Goal: Task Accomplishment & Management: Use online tool/utility

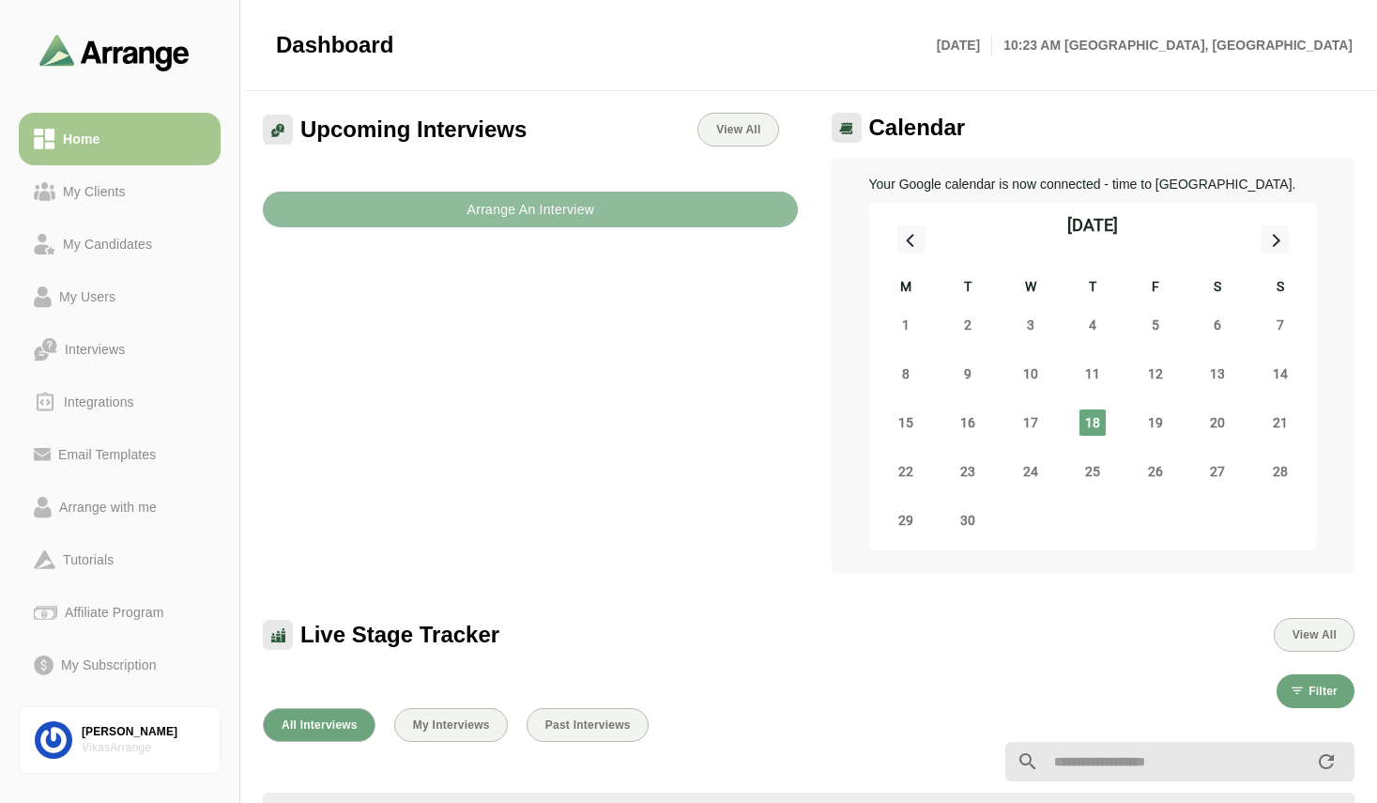
click at [522, 198] on b "Arrange An Interview" at bounding box center [530, 210] width 129 height 36
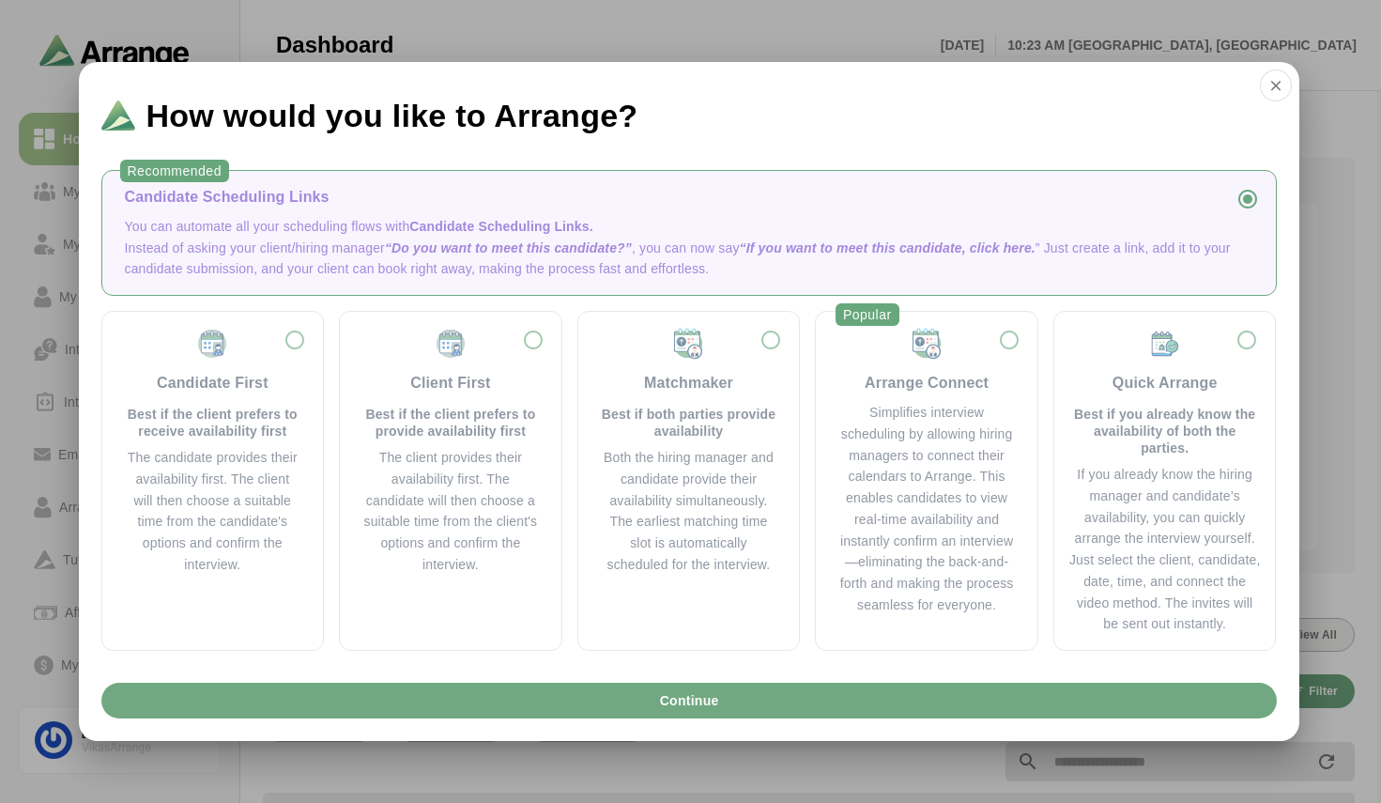
click at [746, 716] on button "Continue" at bounding box center [688, 700] width 1175 height 36
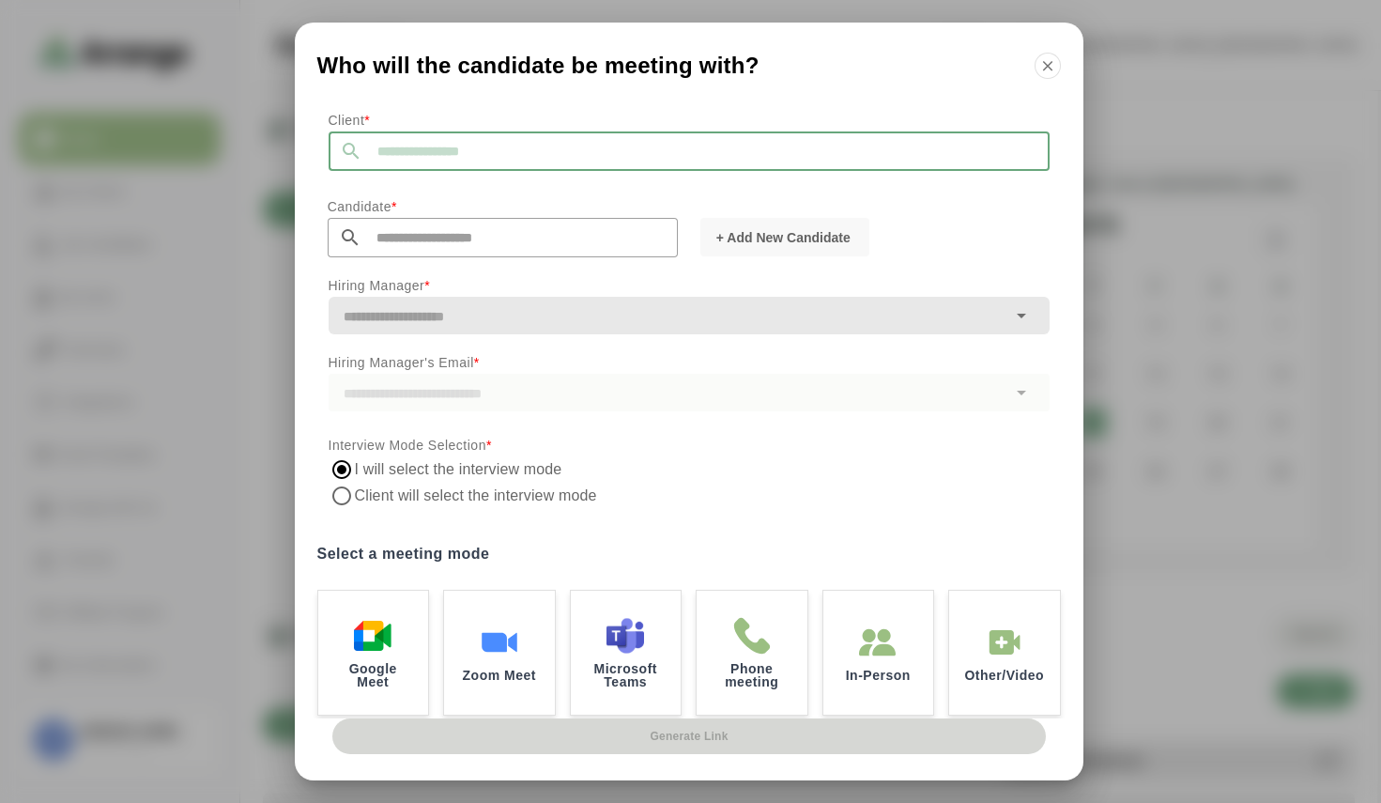
click at [440, 135] on input "text" at bounding box center [705, 150] width 687 height 39
click at [439, 237] on li "TestingBYLDD" at bounding box center [510, 241] width 362 height 39
type input "**********"
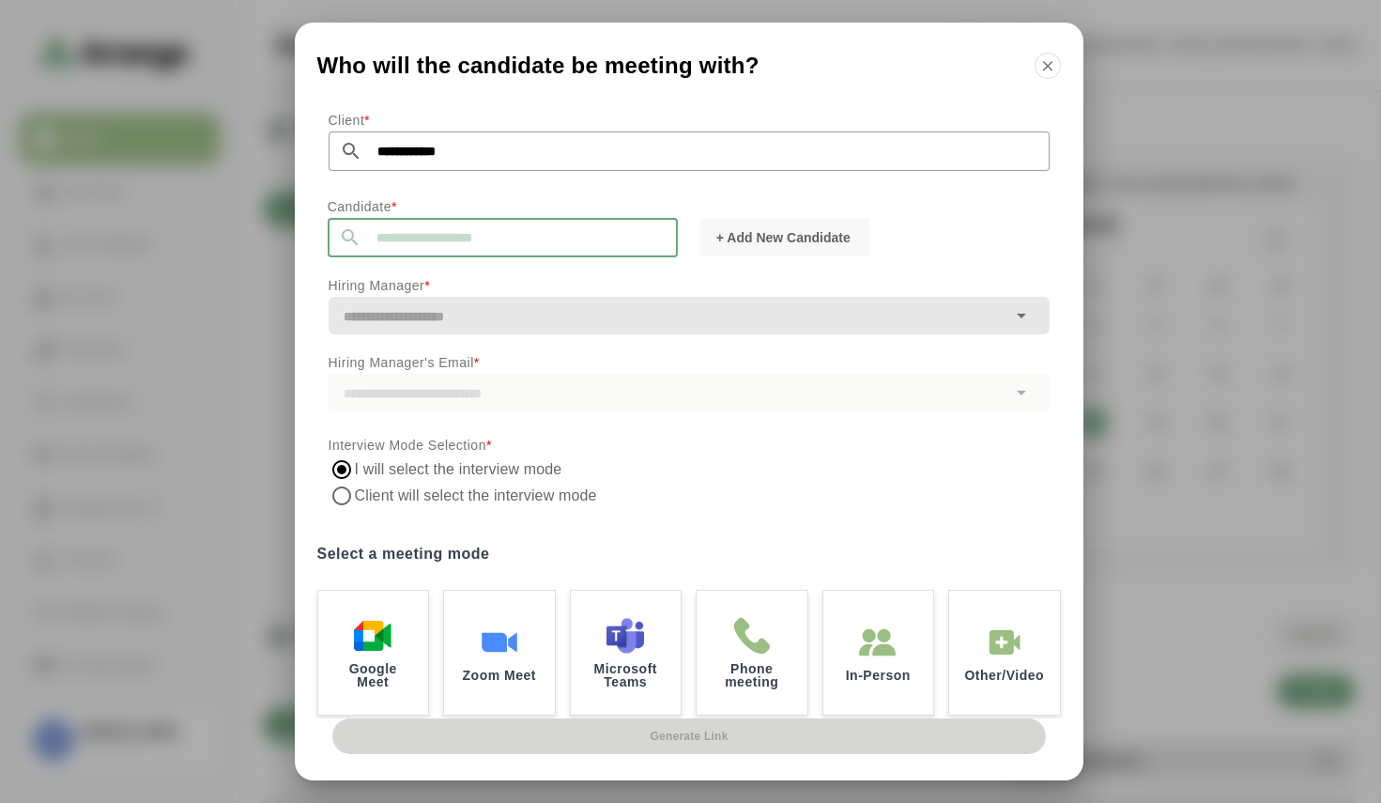
click at [451, 241] on input "text" at bounding box center [519, 237] width 316 height 39
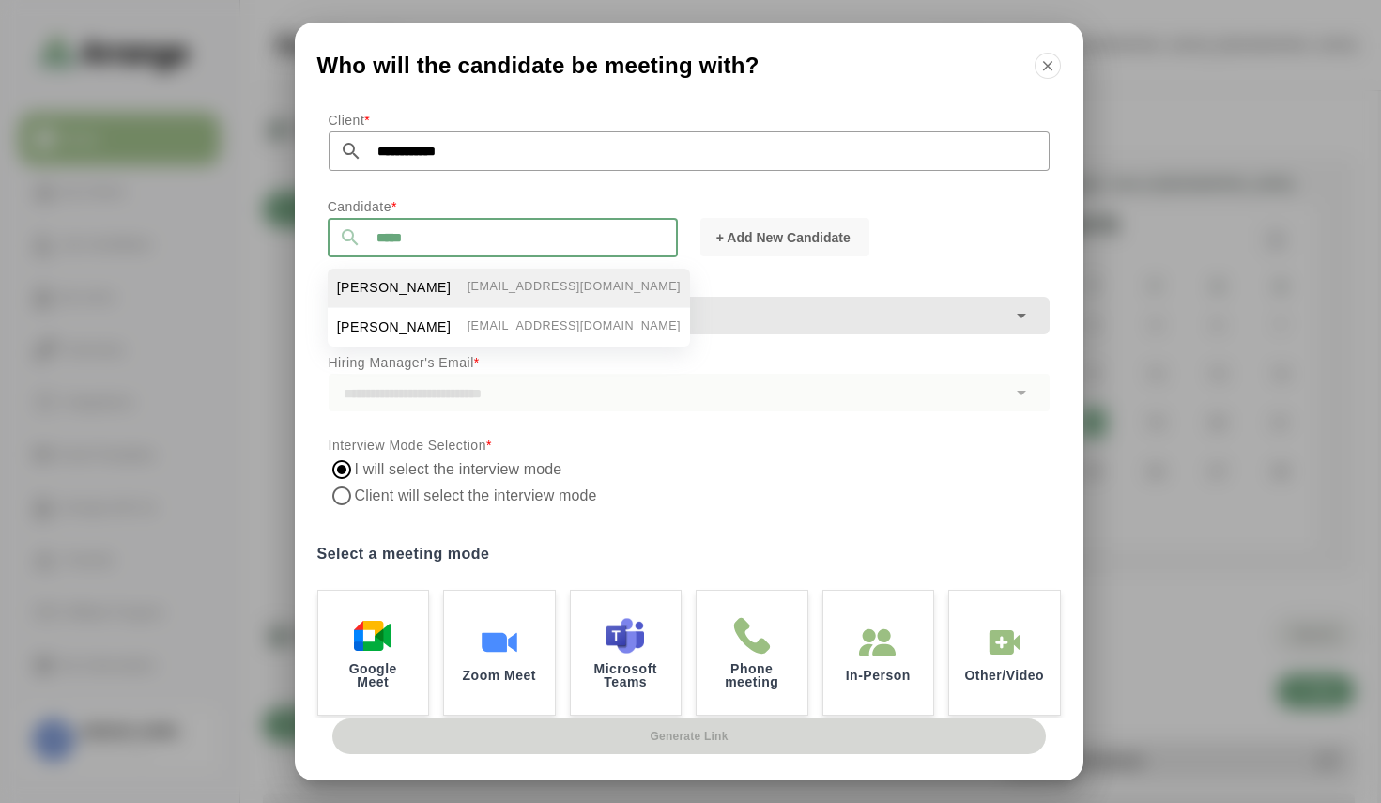
click at [411, 299] on li "[PERSON_NAME] [EMAIL_ADDRESS][DOMAIN_NAME]" at bounding box center [509, 287] width 362 height 39
type input "**********"
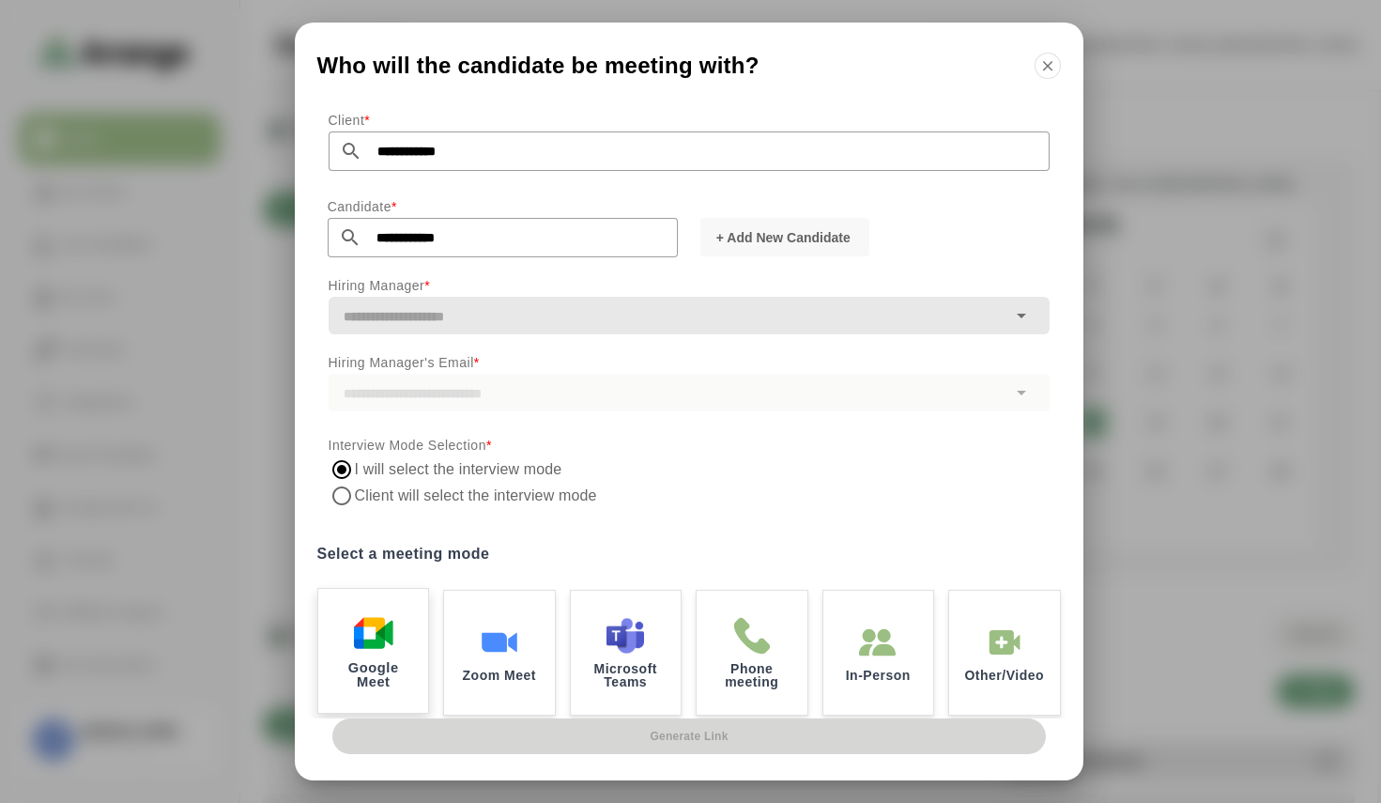
click at [360, 630] on img at bounding box center [372, 632] width 39 height 39
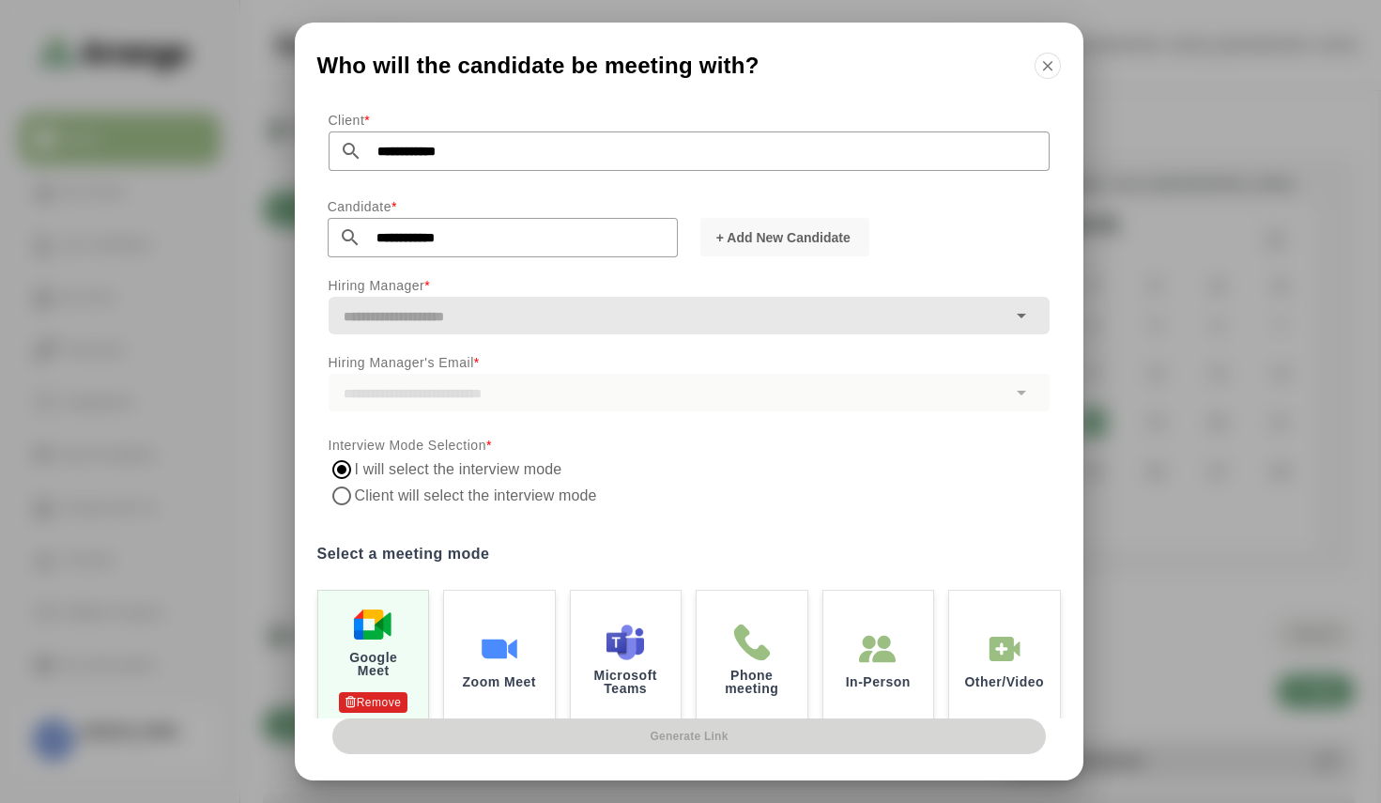
scroll to position [127, 0]
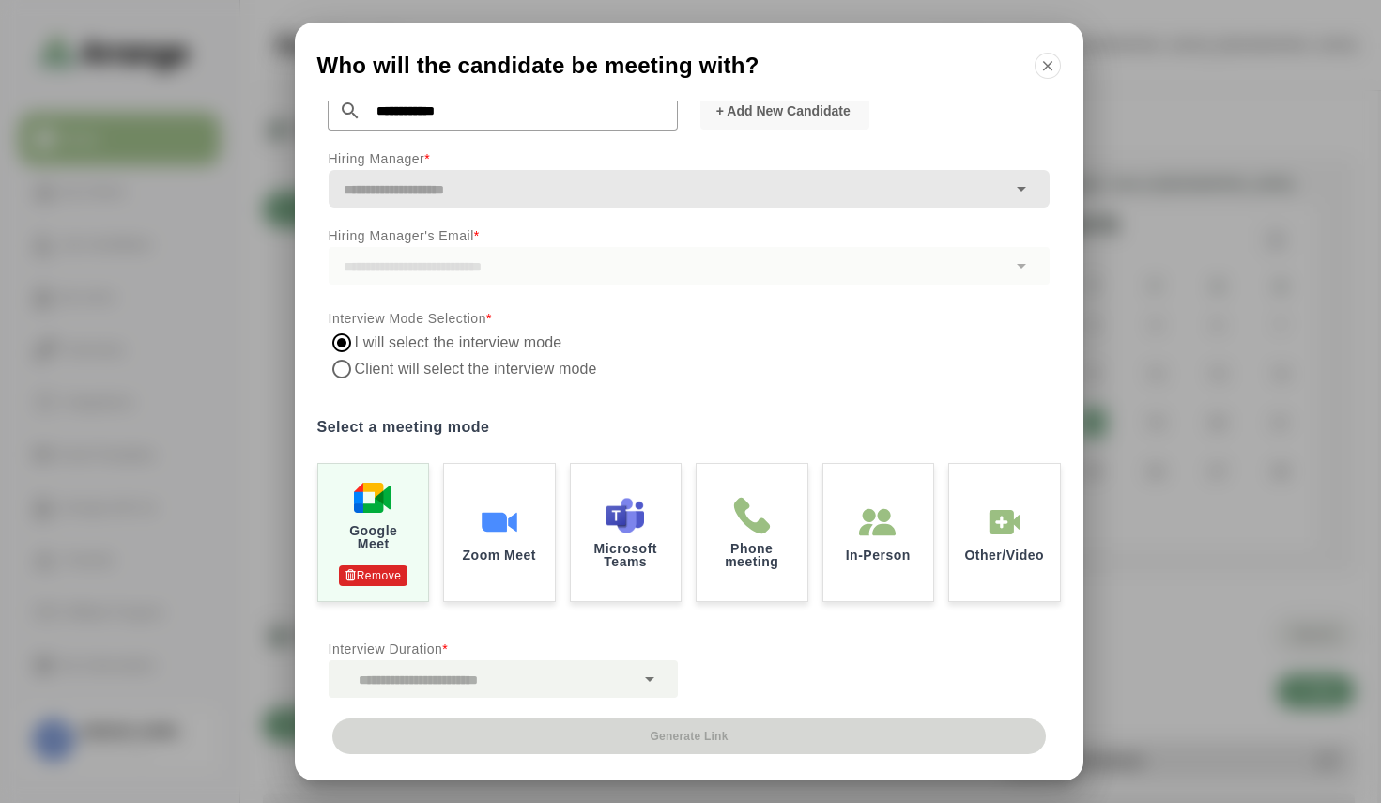
click at [556, 687] on div at bounding box center [482, 679] width 306 height 38
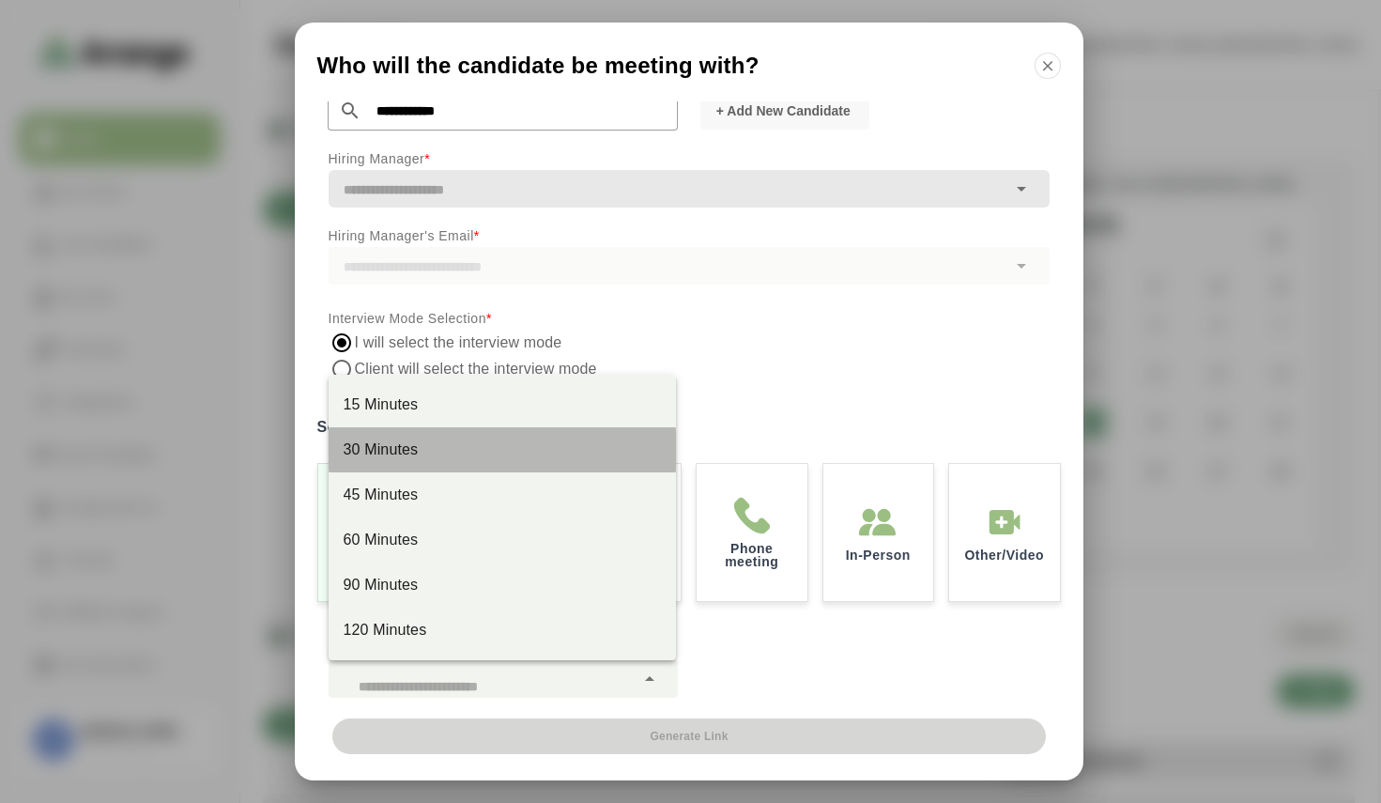
click at [401, 461] on div "30 Minutes" at bounding box center [502, 449] width 347 height 45
type input "**"
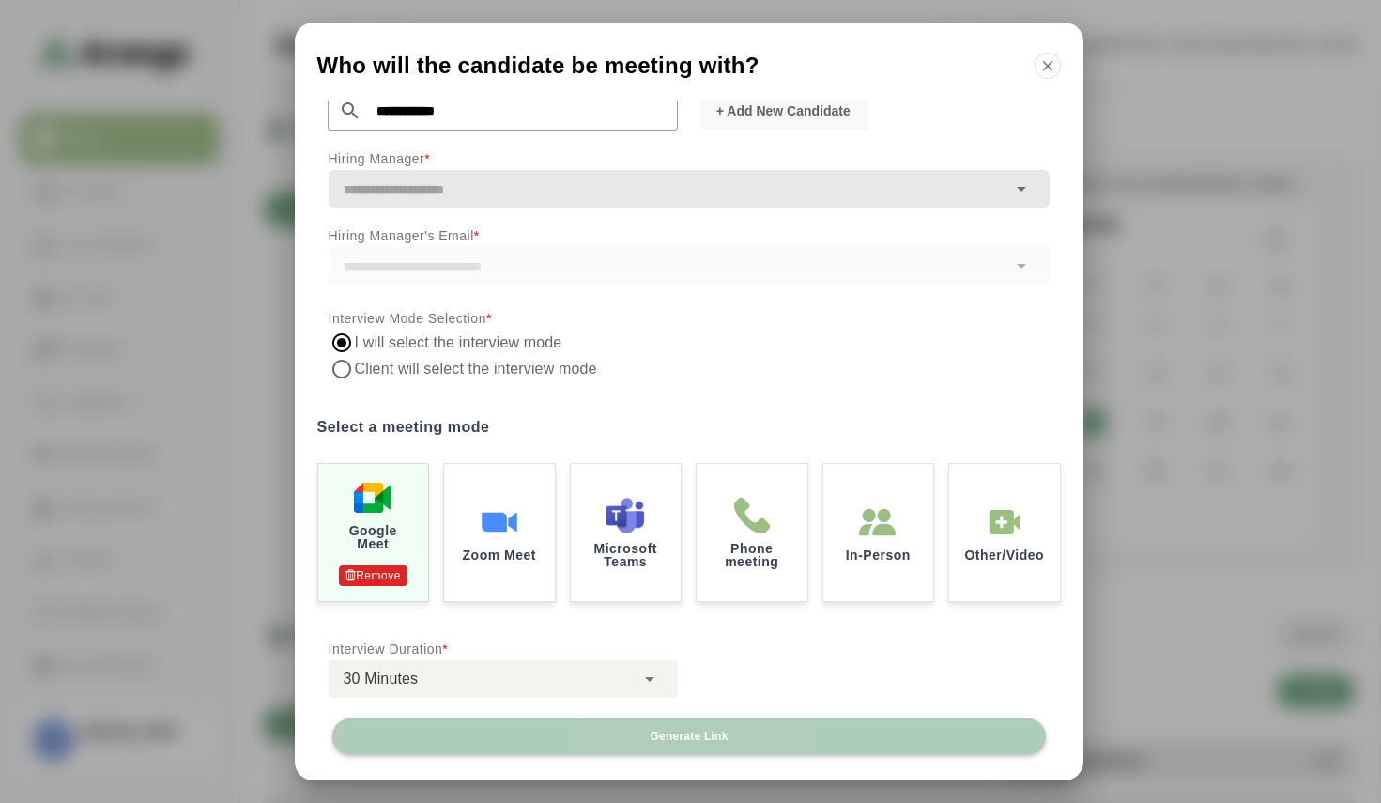
click at [724, 741] on span "Generate Link" at bounding box center [688, 735] width 79 height 15
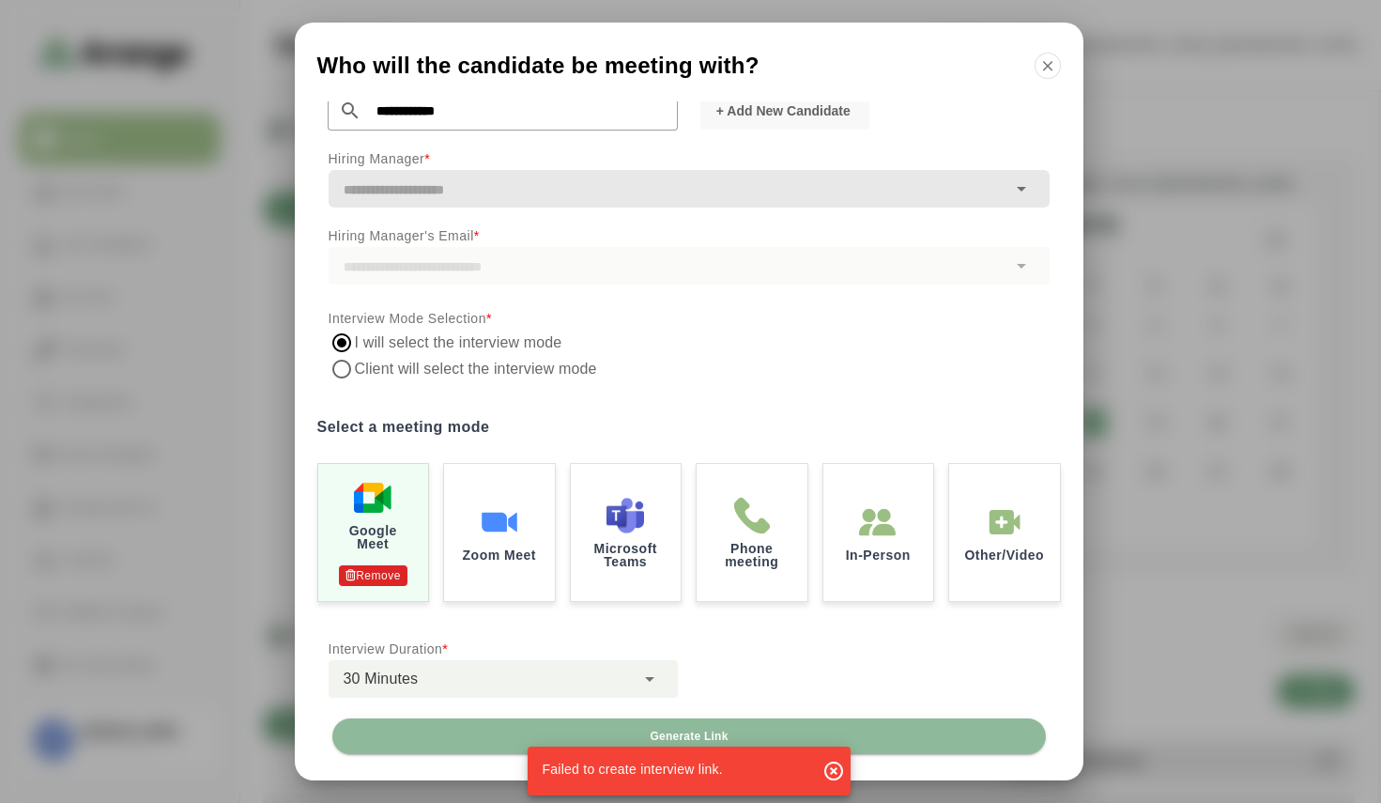
click at [455, 196] on input "text" at bounding box center [668, 189] width 678 height 26
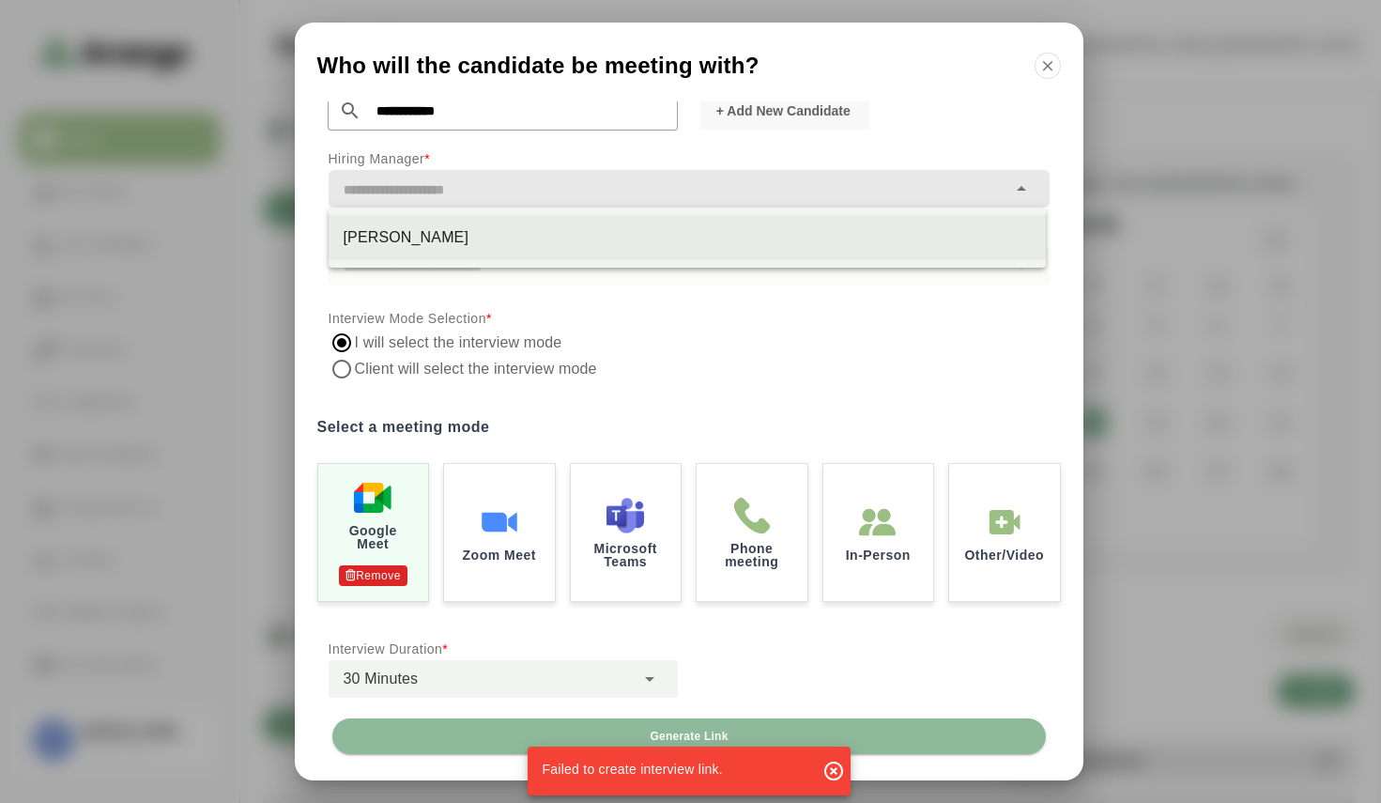
click at [453, 245] on div "[PERSON_NAME]" at bounding box center [687, 237] width 687 height 23
type input "**********"
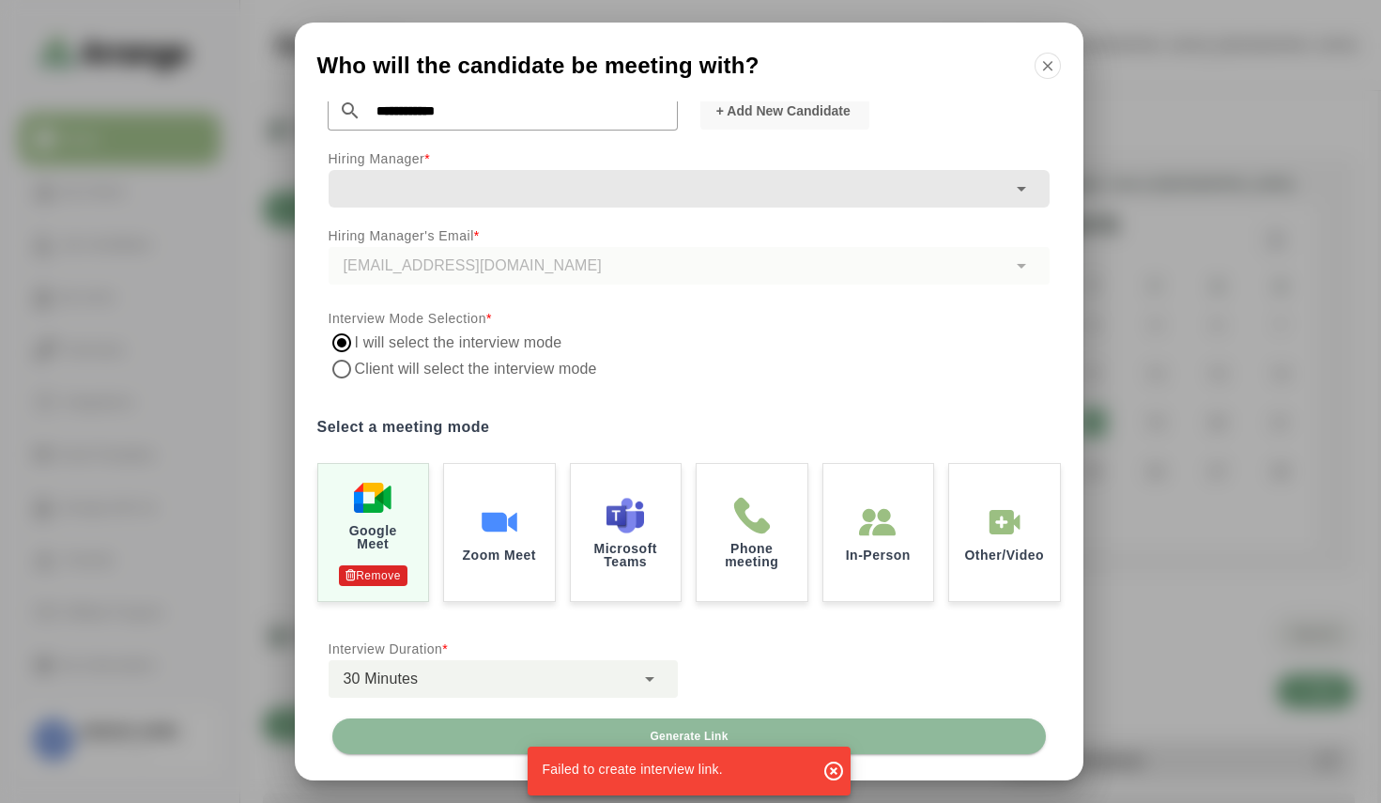
click at [489, 264] on div "[EMAIL_ADDRESS][DOMAIN_NAME]" at bounding box center [689, 266] width 721 height 38
click at [833, 770] on icon "button" at bounding box center [833, 770] width 23 height 23
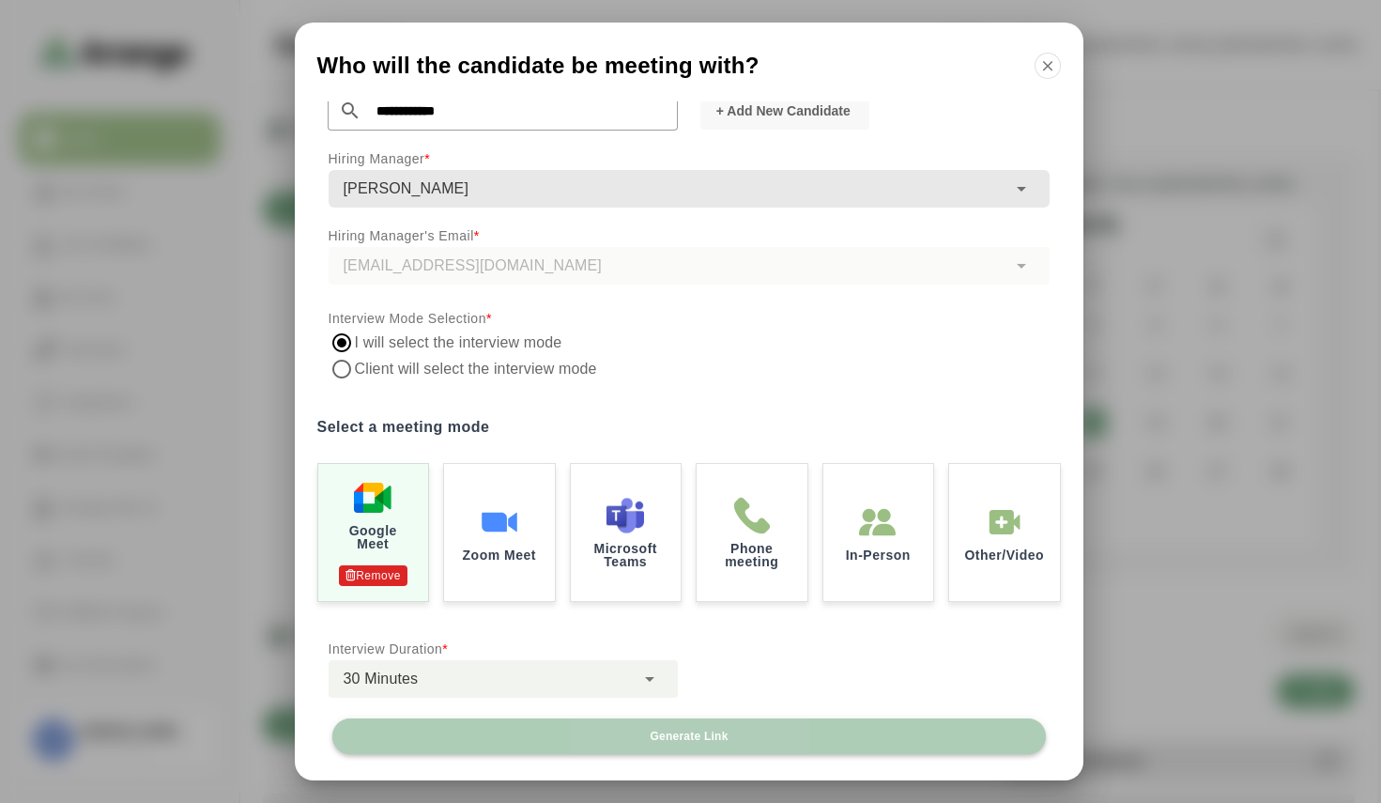
click at [680, 730] on span "Generate Link" at bounding box center [688, 735] width 79 height 15
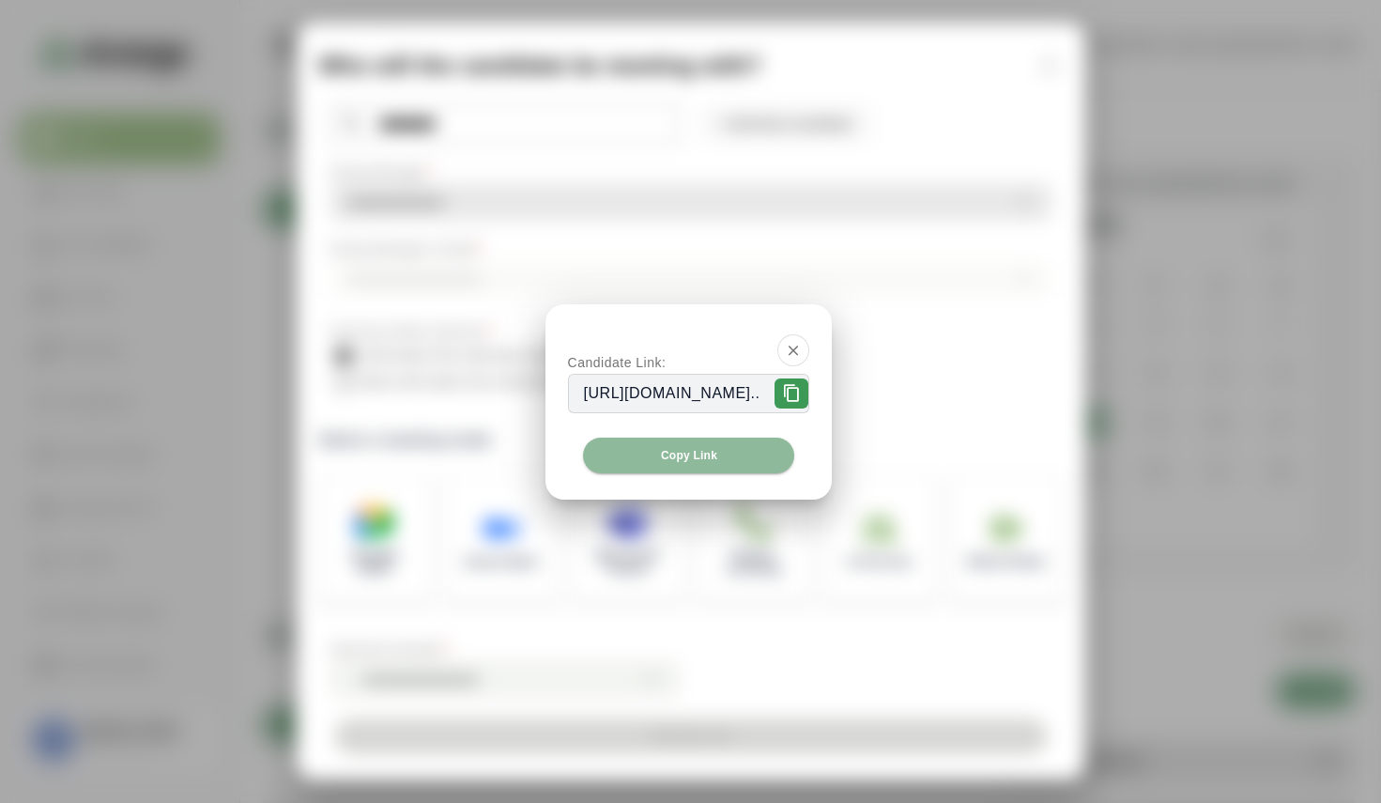
scroll to position [0, 0]
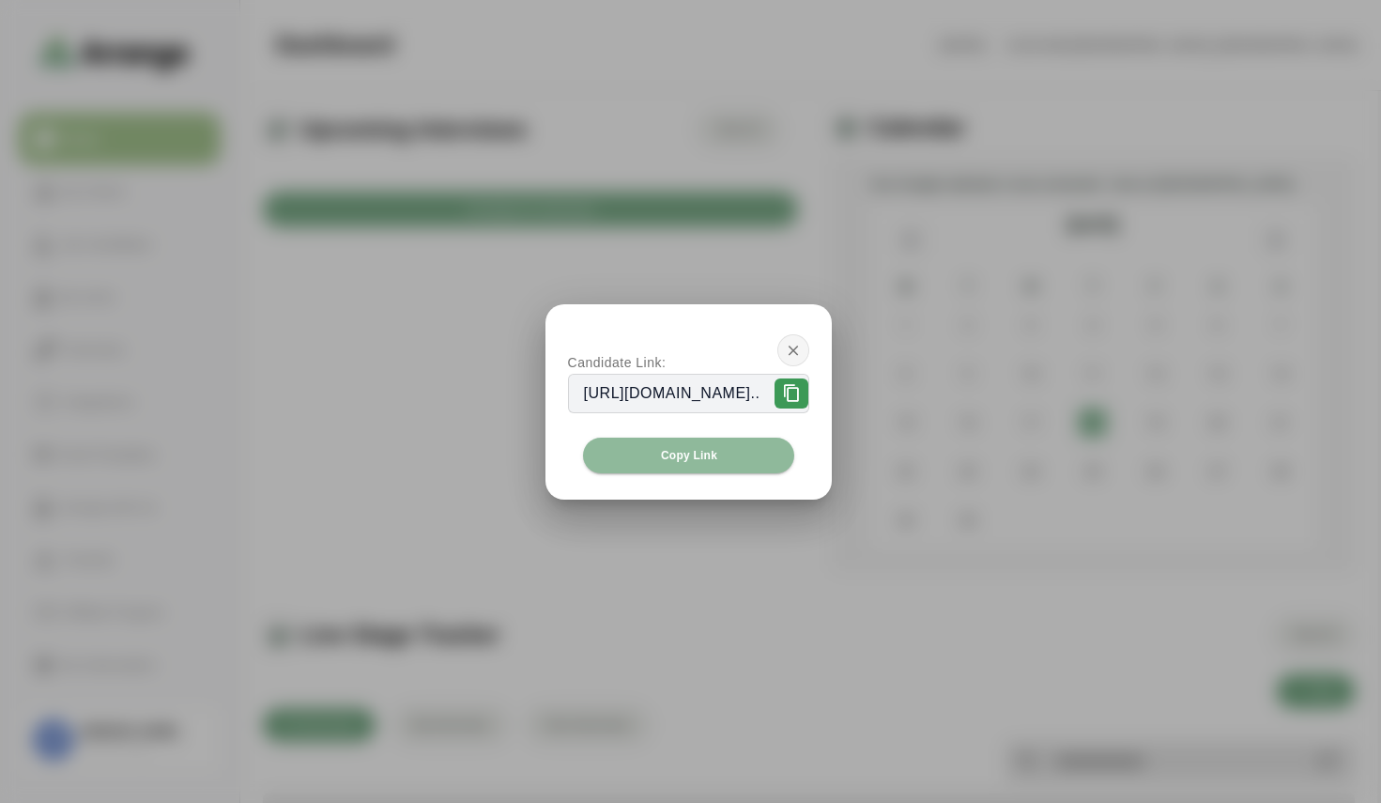
click at [802, 350] on icon "button" at bounding box center [793, 350] width 17 height 17
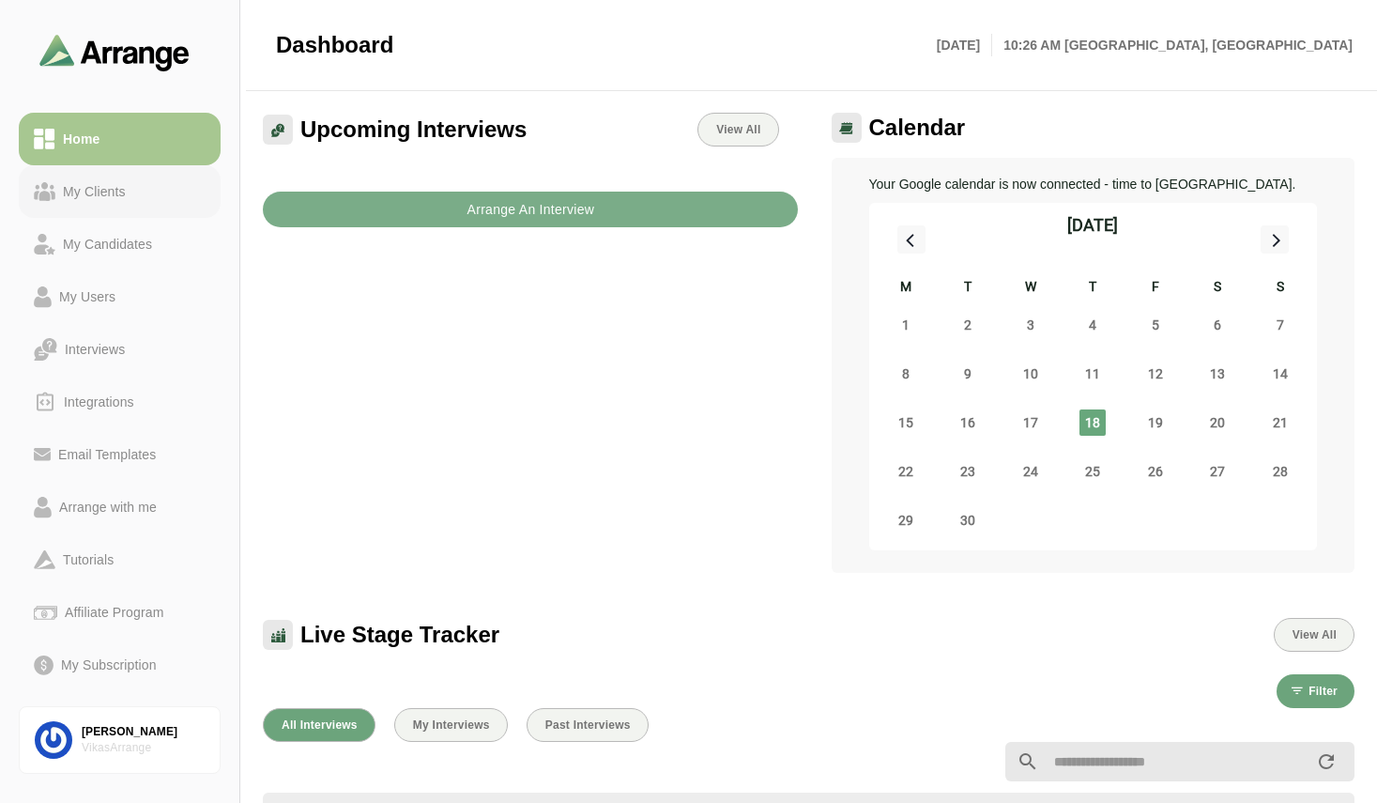
click at [105, 208] on link "My Clients" at bounding box center [120, 191] width 202 height 53
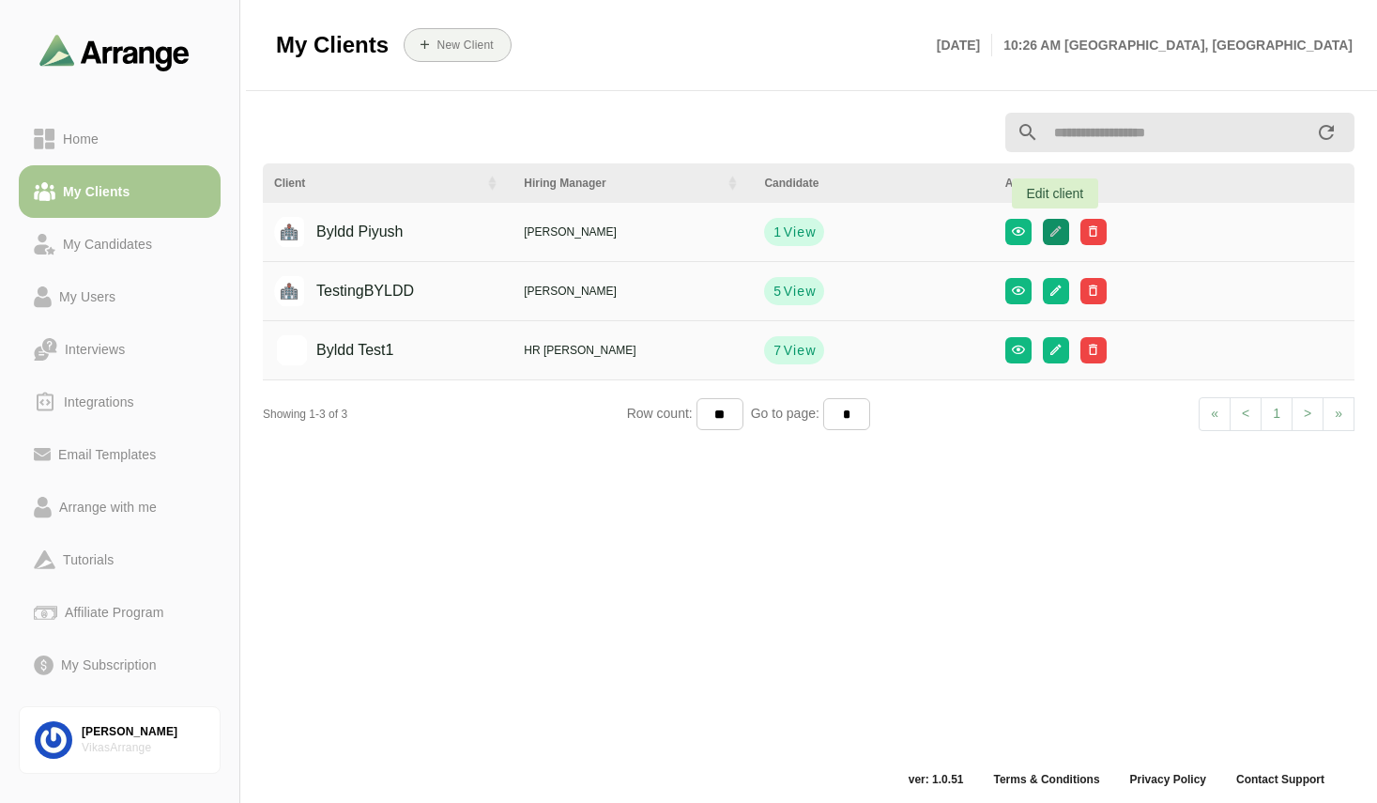
click at [1065, 237] on button "button" at bounding box center [1056, 232] width 26 height 26
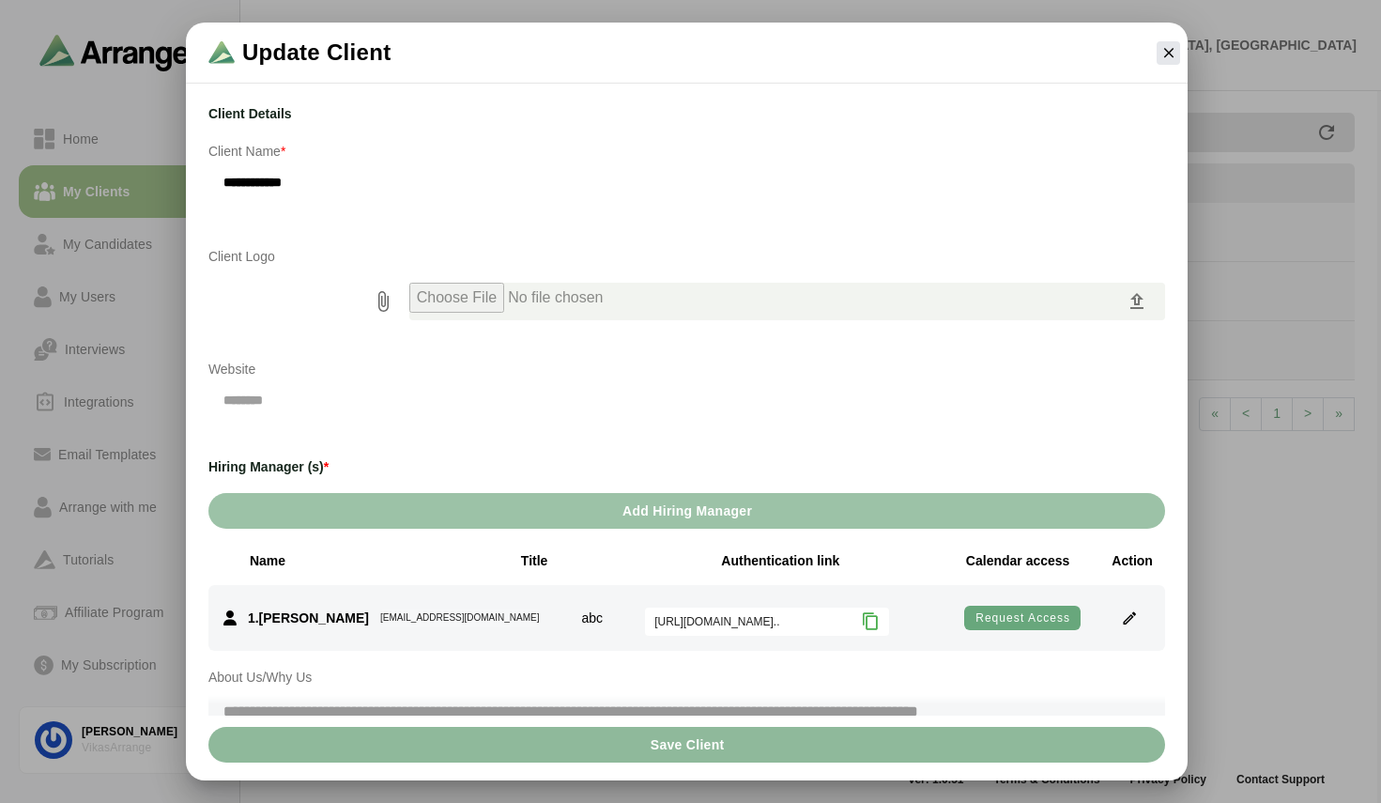
click at [283, 183] on input "**********" at bounding box center [686, 181] width 957 height 39
drag, startPoint x: 328, startPoint y: 188, endPoint x: 186, endPoint y: 181, distance: 141.9
click at [186, 181] on div "**********" at bounding box center [687, 433] width 1002 height 693
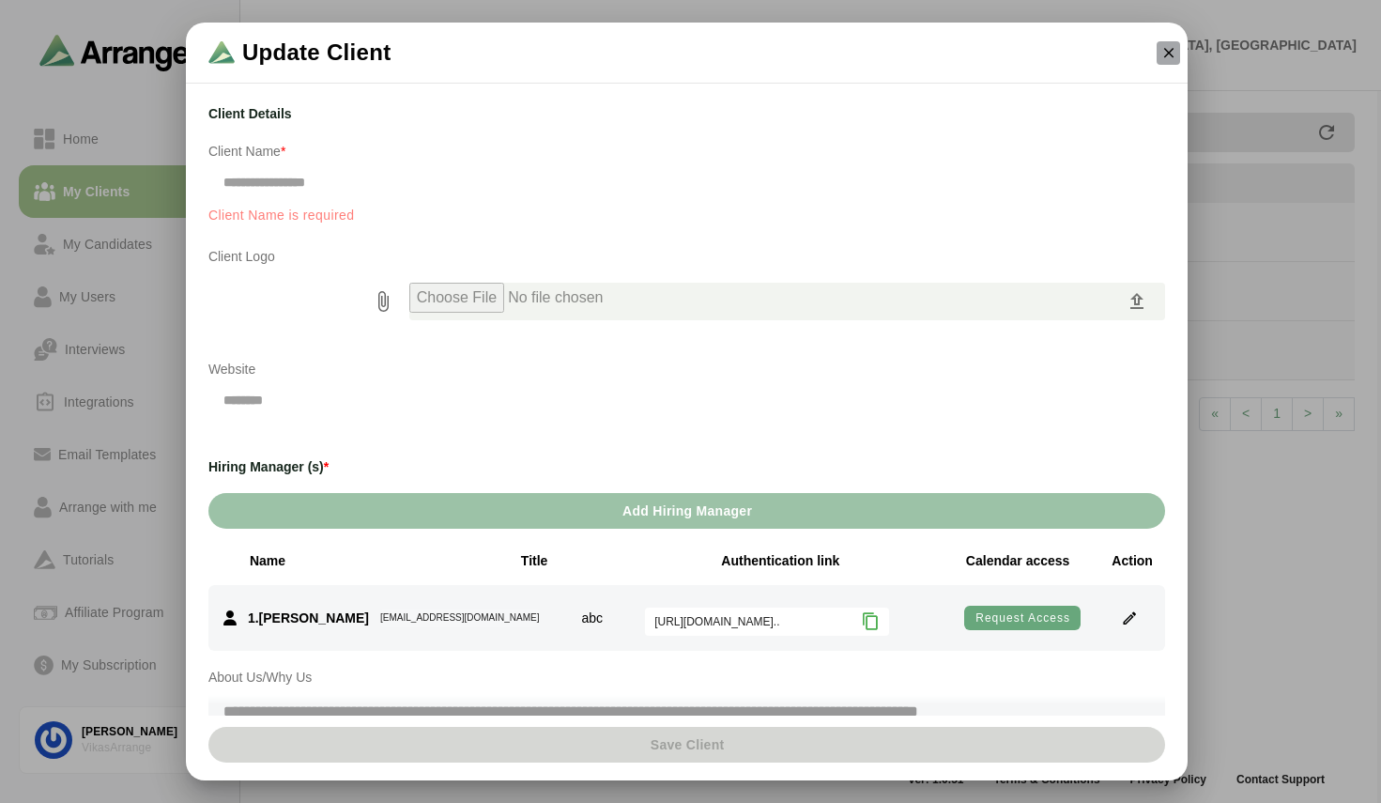
click at [1167, 51] on icon "button" at bounding box center [1168, 52] width 17 height 17
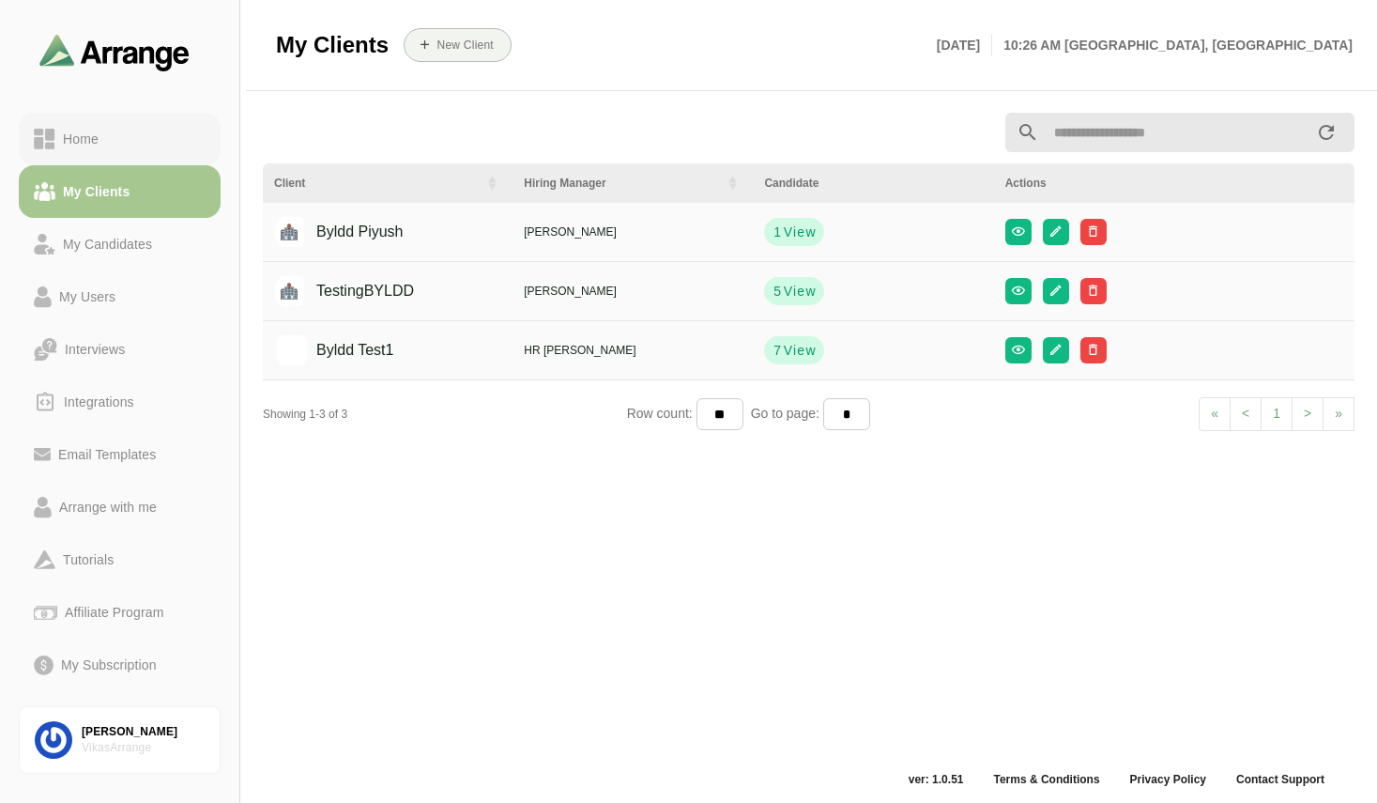
click at [135, 151] on link "Home" at bounding box center [120, 139] width 202 height 53
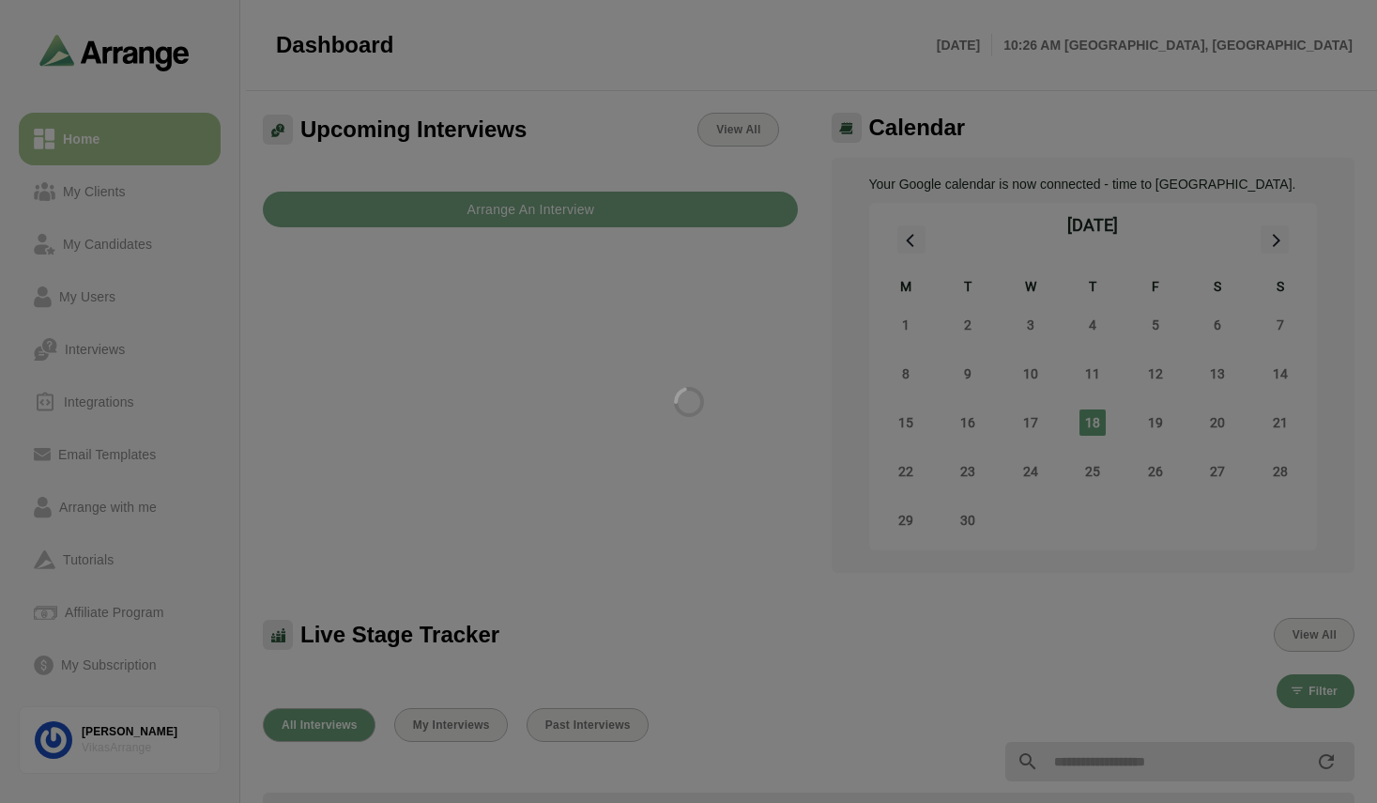
click at [560, 205] on div at bounding box center [688, 401] width 1377 height 803
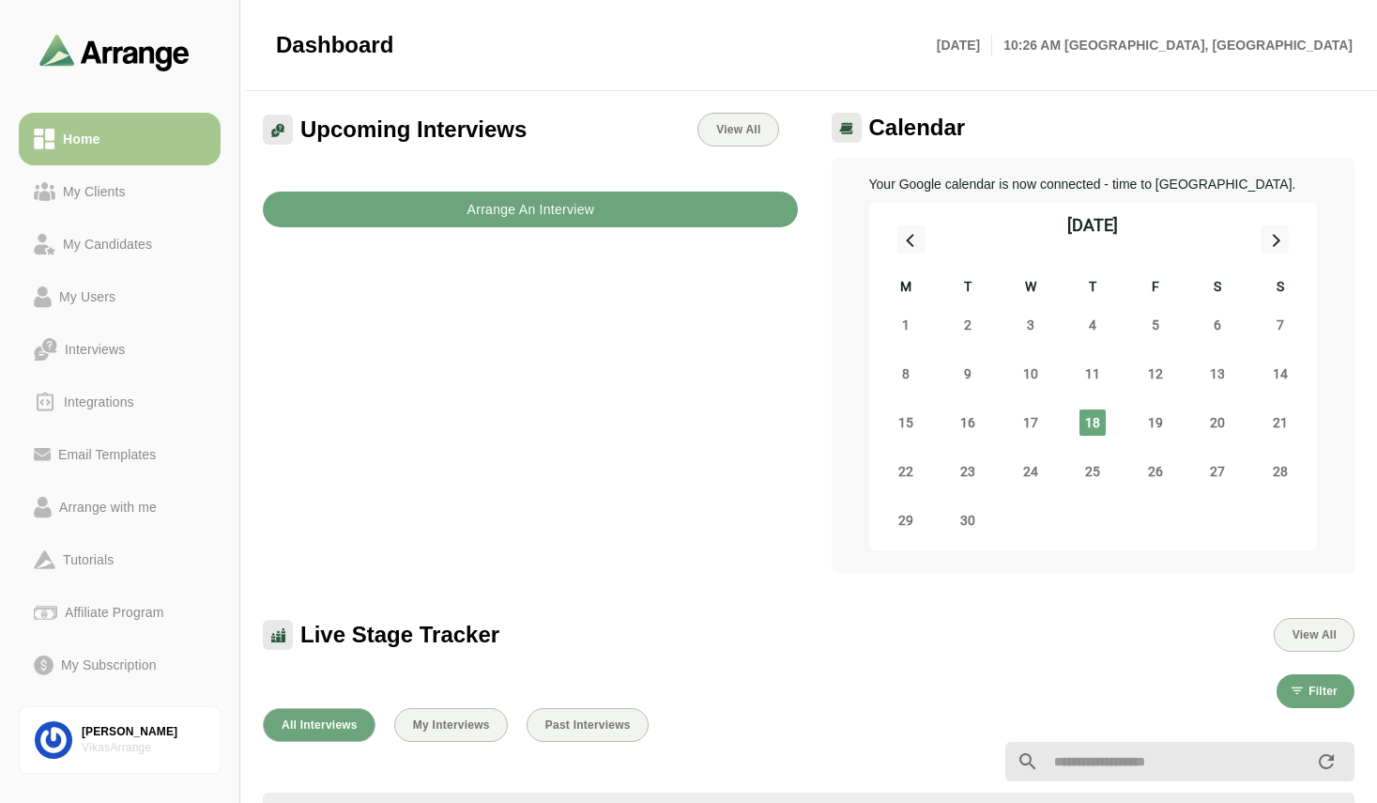
click at [572, 220] on b "Arrange An Interview" at bounding box center [530, 210] width 129 height 36
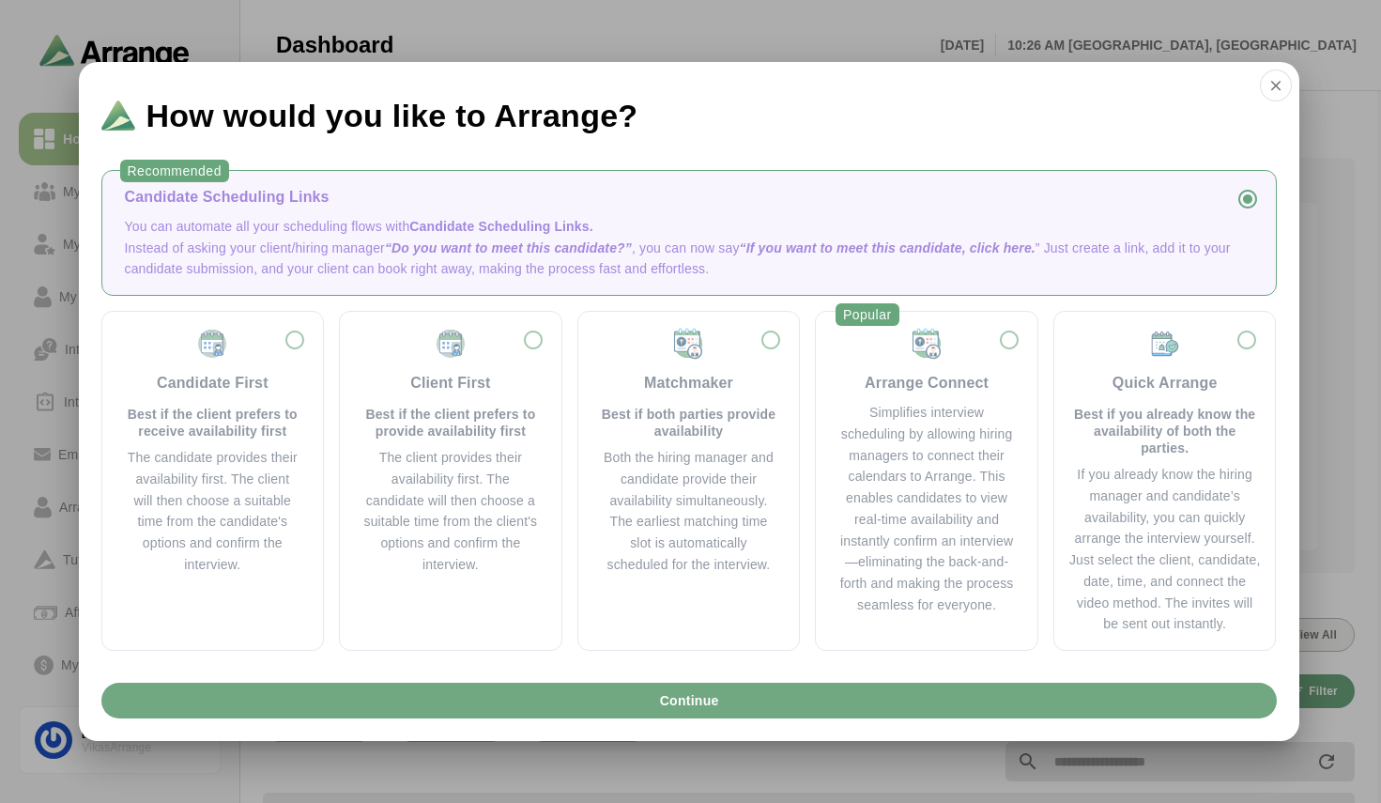
click at [689, 690] on span "Continue" at bounding box center [688, 700] width 60 height 36
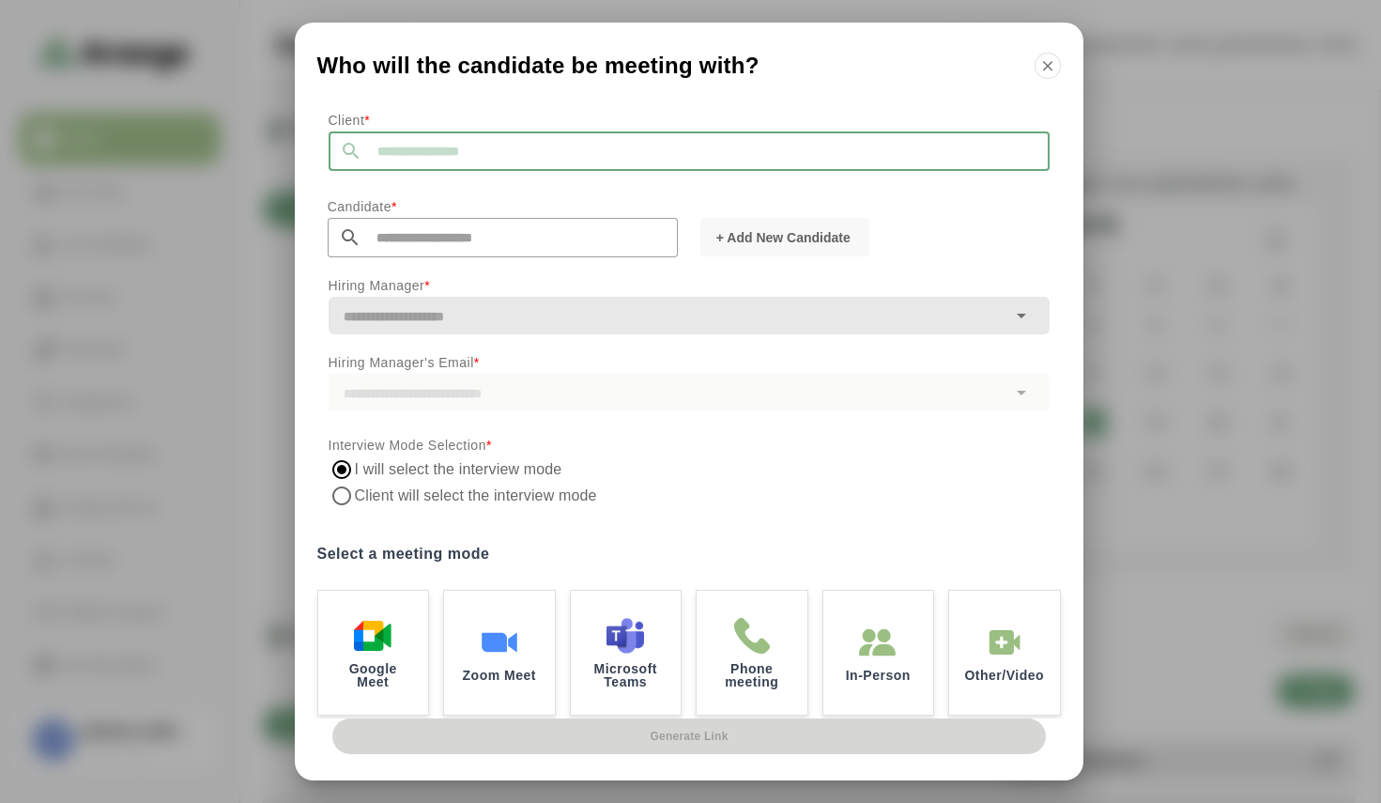
click at [605, 161] on input "text" at bounding box center [705, 150] width 687 height 39
click at [453, 161] on input "text" at bounding box center [705, 150] width 687 height 39
click at [503, 195] on li "Byldd Piyush" at bounding box center [510, 201] width 362 height 39
type input "**********"
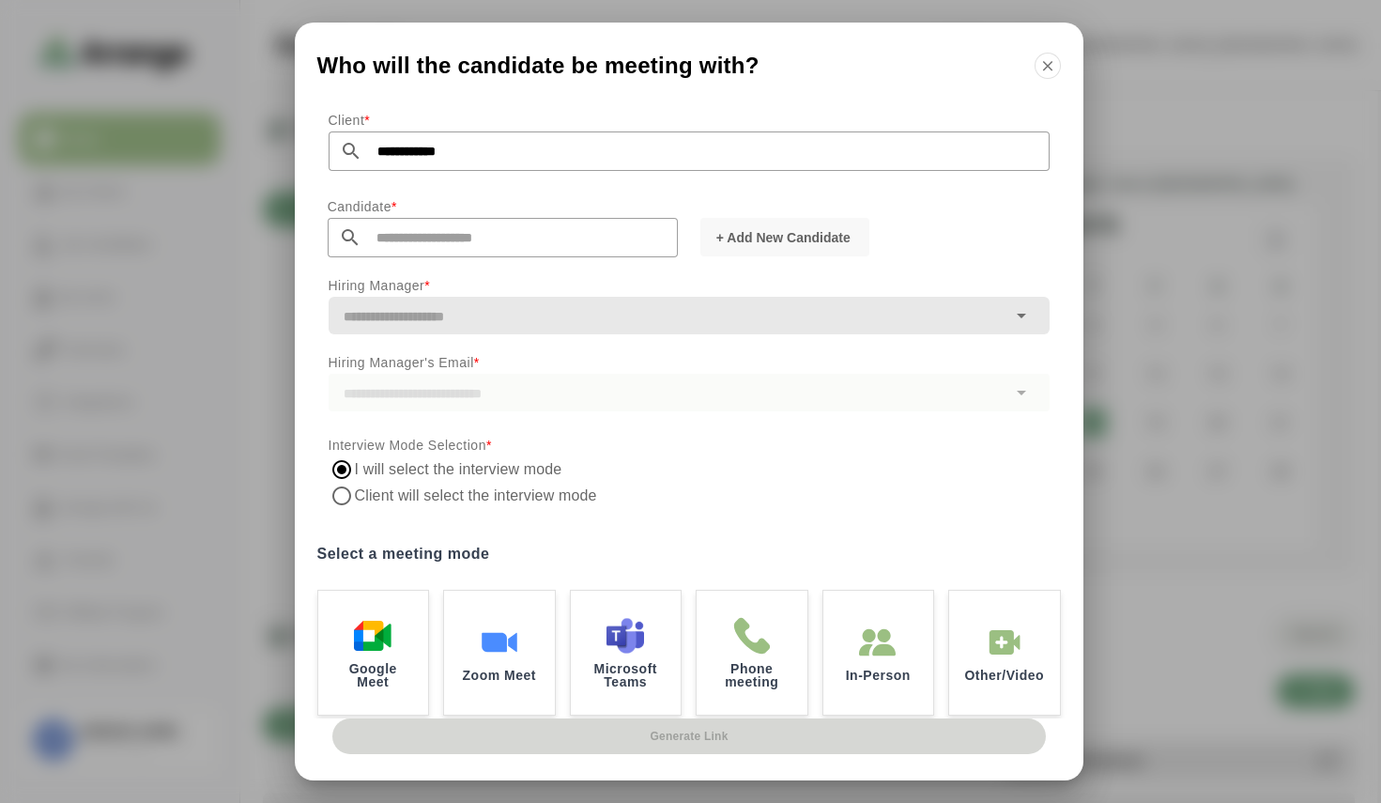
click at [439, 249] on input "text" at bounding box center [519, 237] width 316 height 39
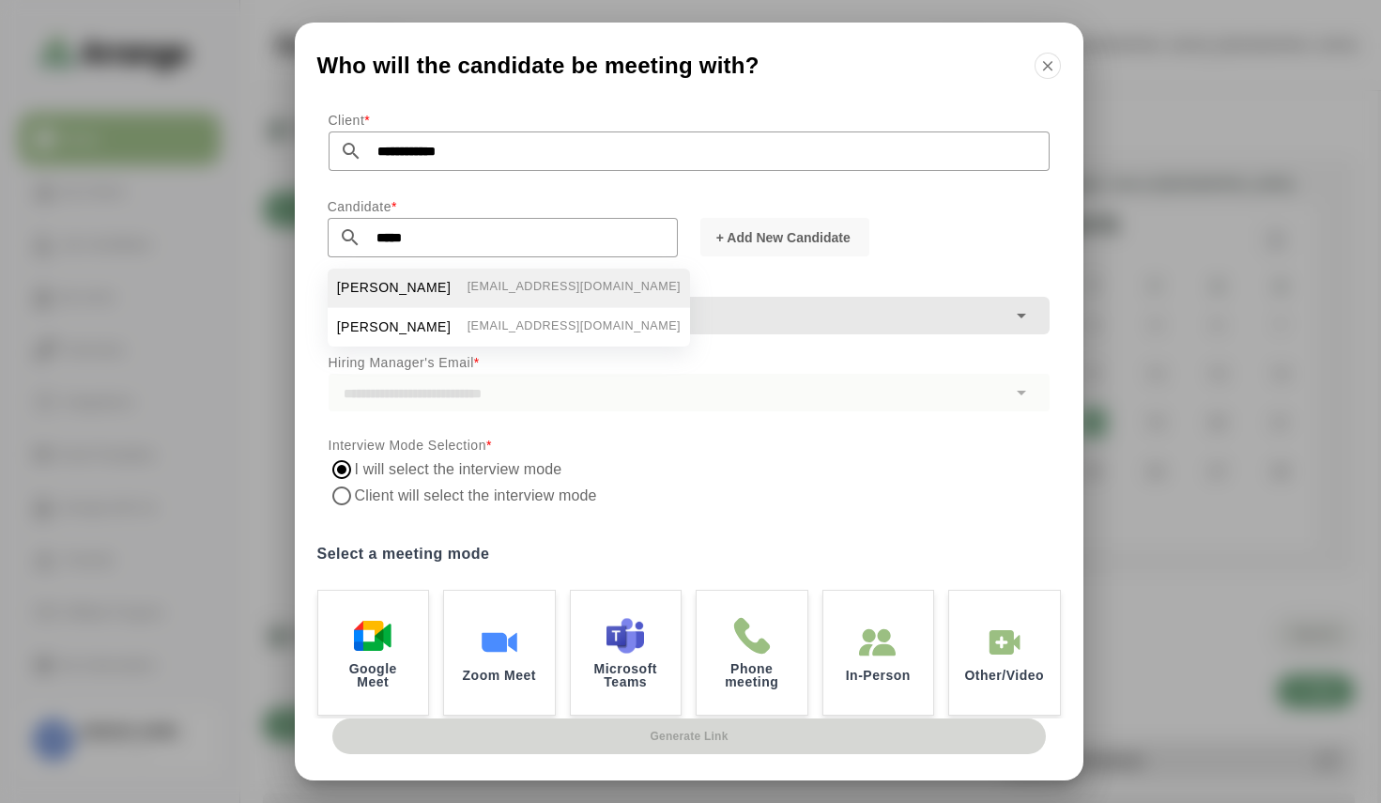
click at [453, 279] on li "[PERSON_NAME] [EMAIL_ADDRESS][DOMAIN_NAME]" at bounding box center [509, 287] width 362 height 39
type input "**********"
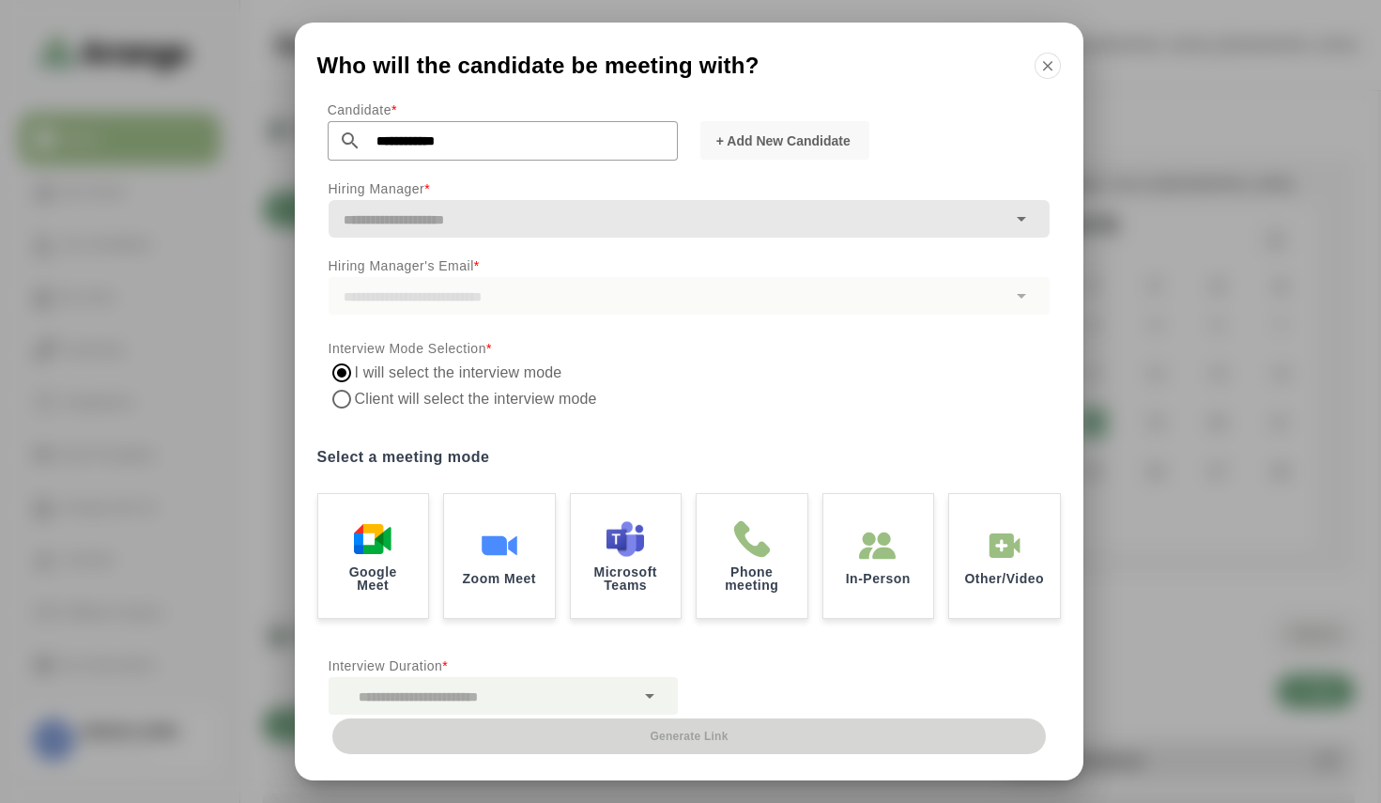
scroll to position [114, 0]
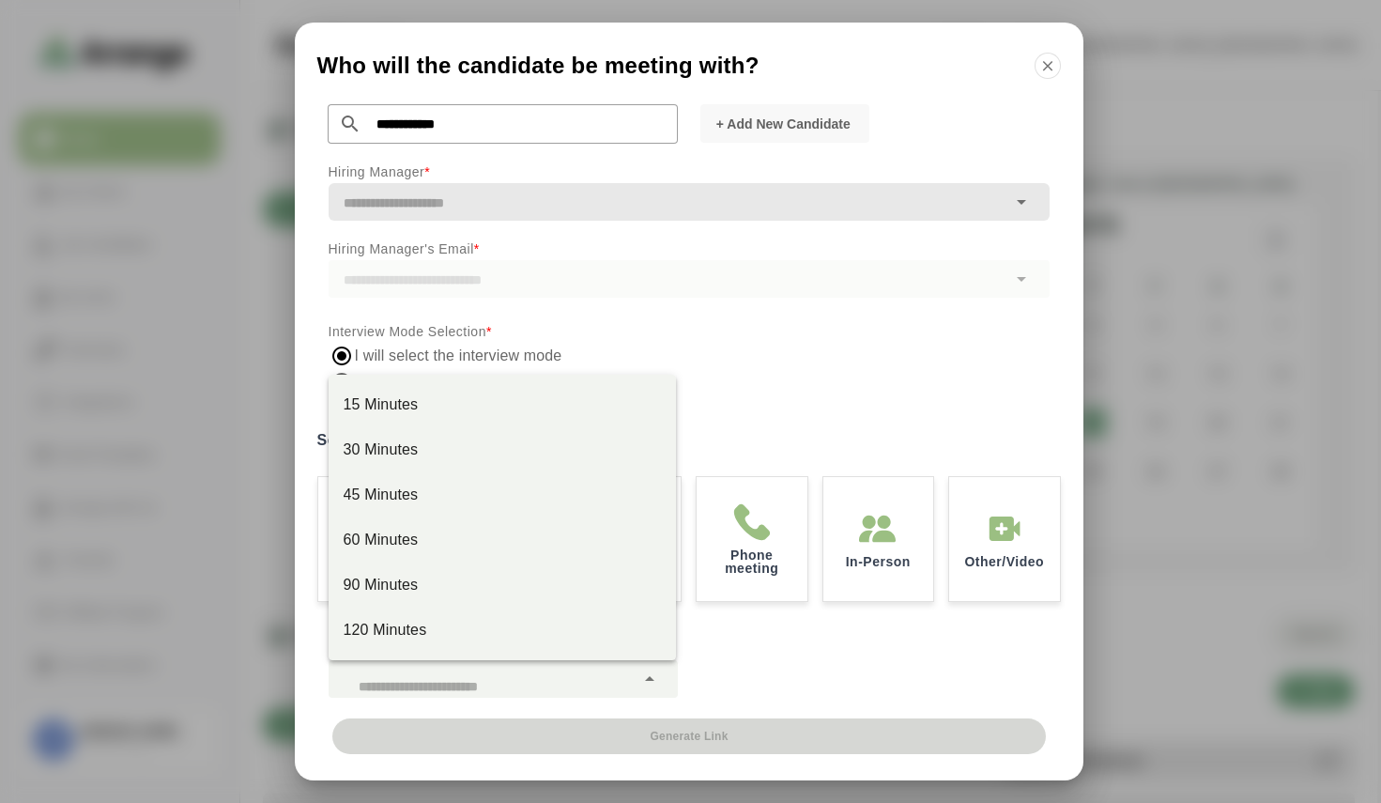
click at [388, 676] on div at bounding box center [482, 679] width 306 height 38
click at [415, 506] on div "45 Minutes" at bounding box center [502, 494] width 347 height 45
type input "**"
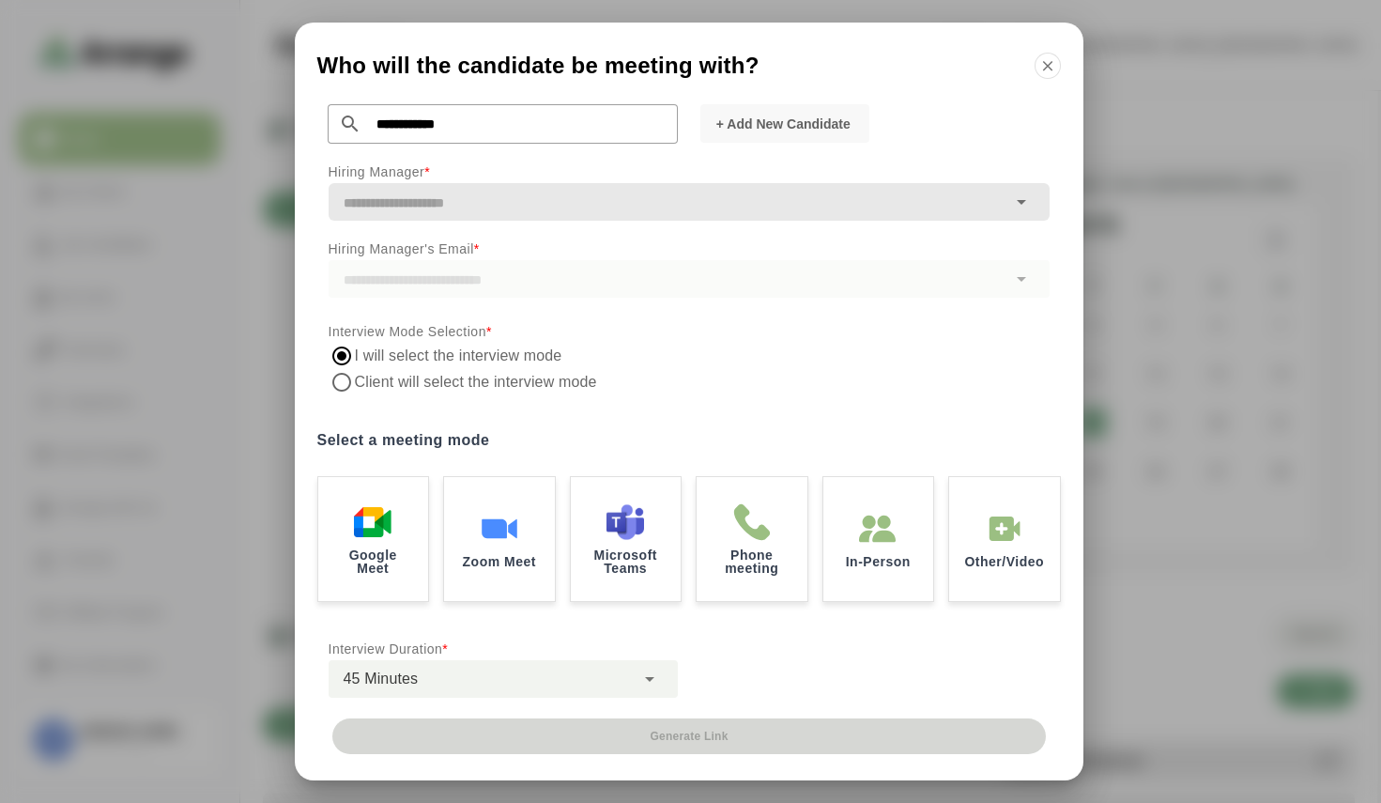
click at [682, 362] on div "I will select the interview mode Client will select the interview mode" at bounding box center [689, 369] width 721 height 53
click at [376, 540] on div "Google Meet" at bounding box center [372, 537] width 115 height 130
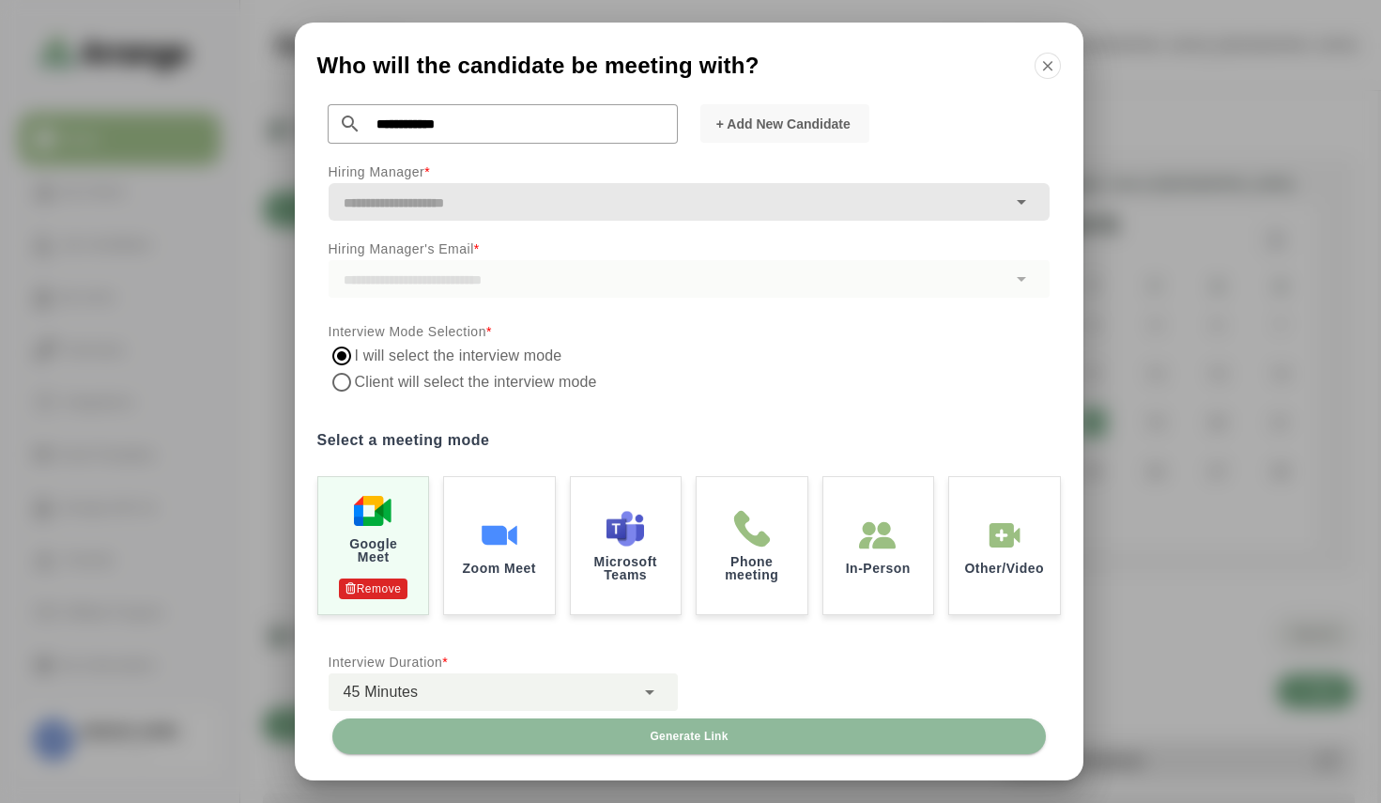
scroll to position [115, 0]
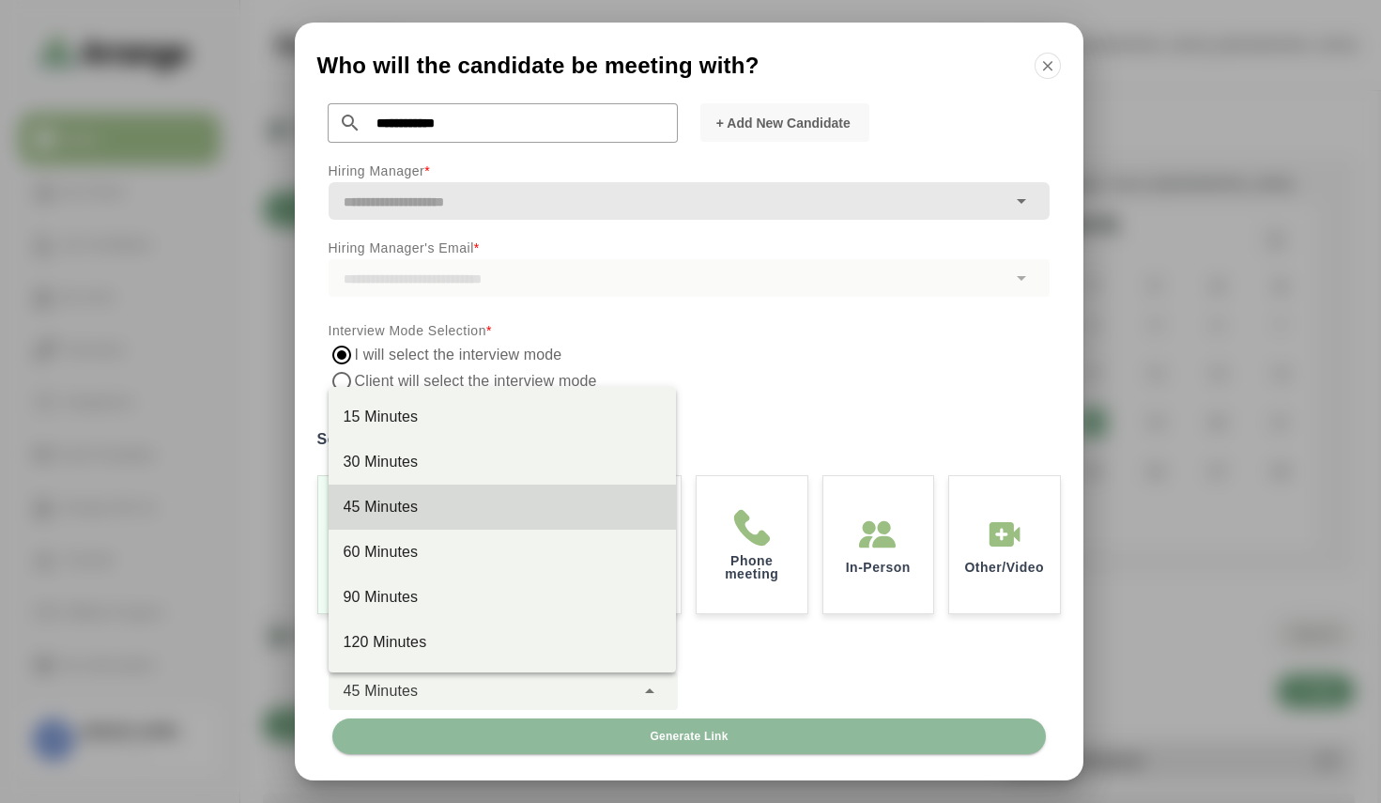
click at [426, 683] on div "45 Minutes **" at bounding box center [482, 691] width 306 height 38
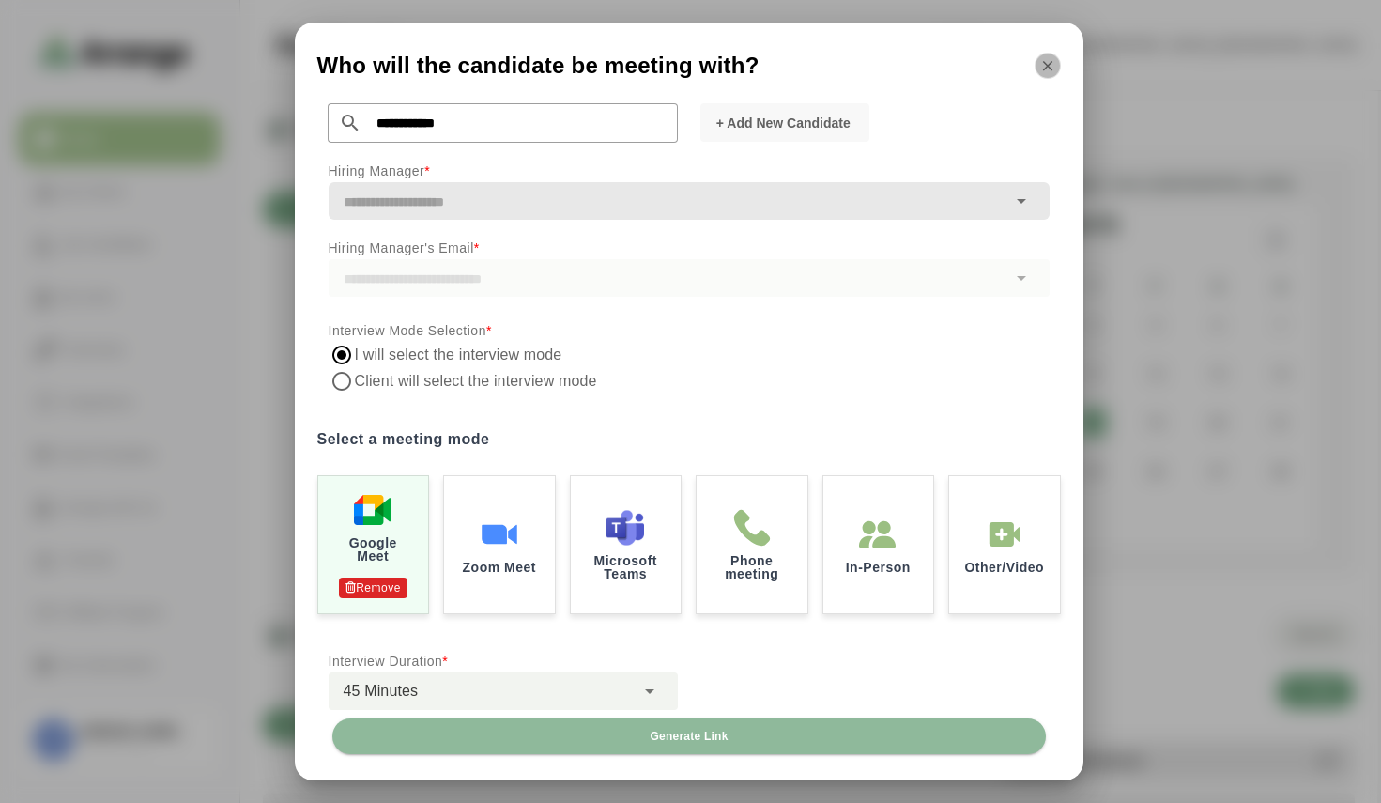
click at [1043, 71] on icon "button" at bounding box center [1047, 65] width 17 height 17
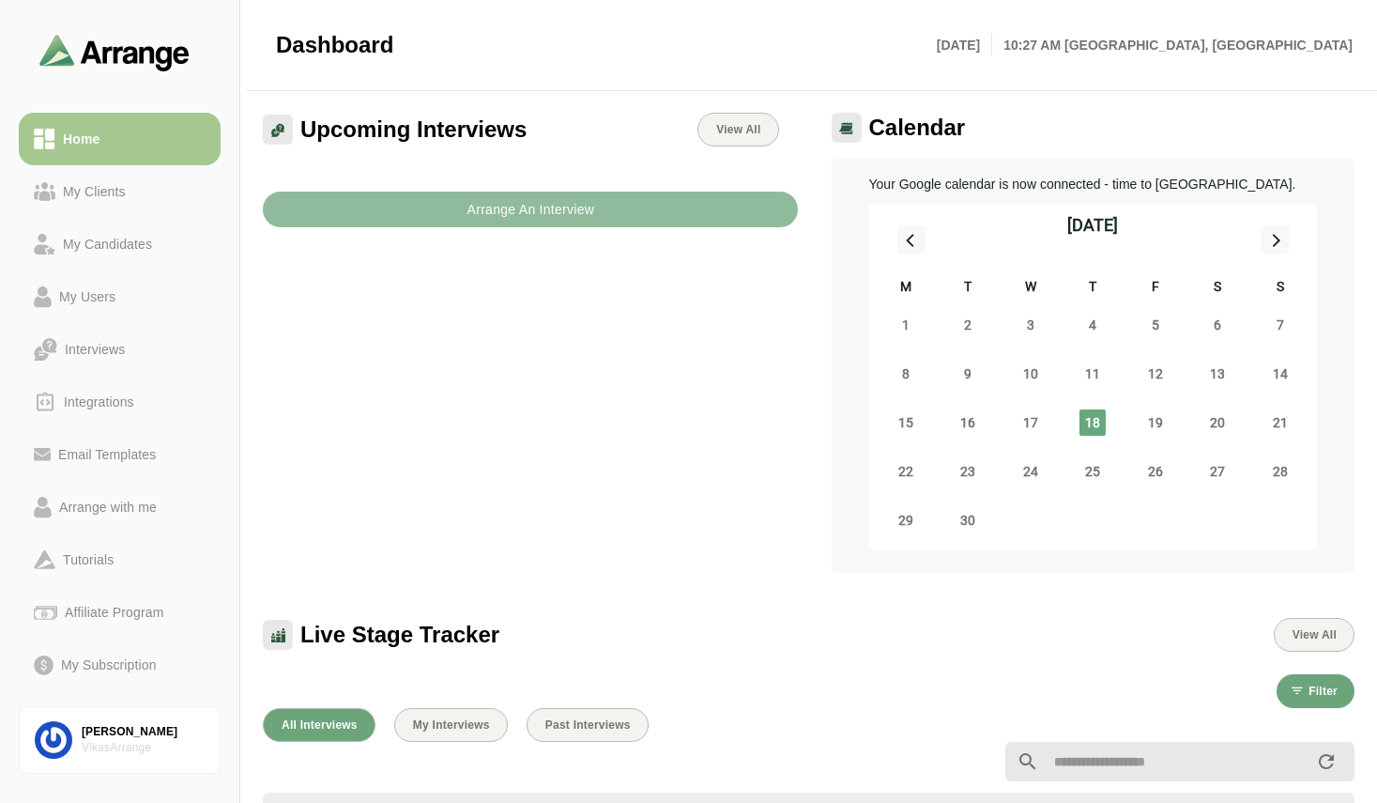
click at [578, 222] on b "Arrange An Interview" at bounding box center [530, 210] width 129 height 36
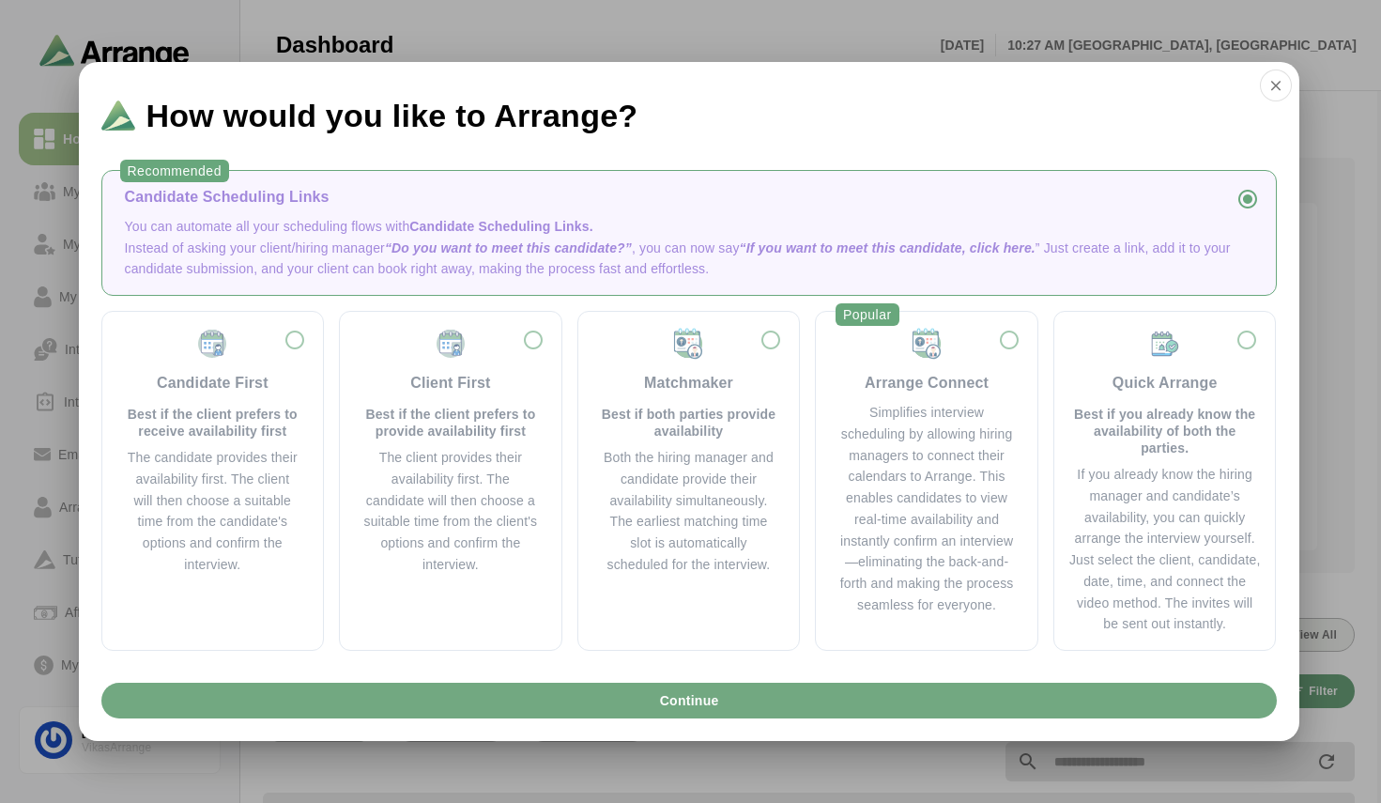
click at [692, 712] on span "Continue" at bounding box center [688, 700] width 60 height 36
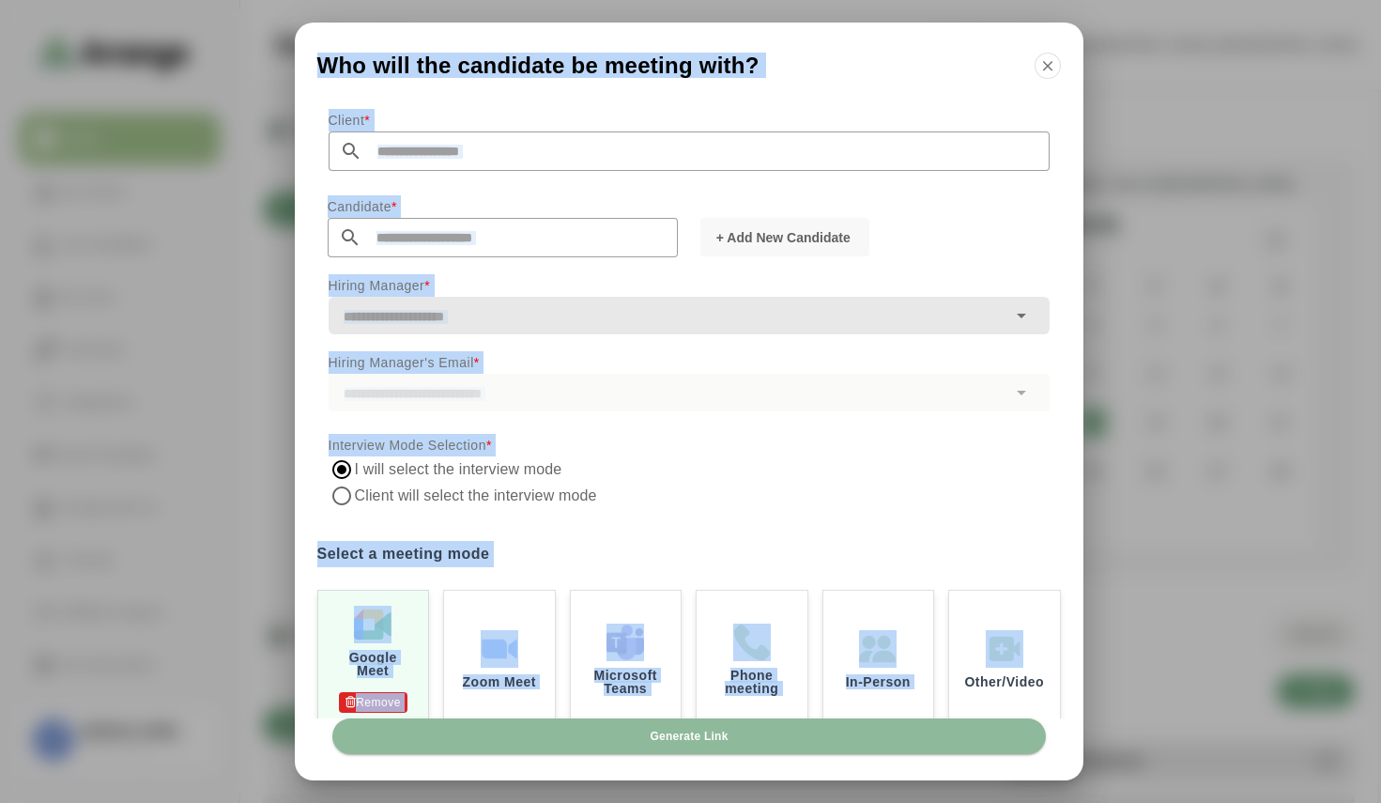
drag, startPoint x: 1083, startPoint y: 424, endPoint x: 1062, endPoint y: 612, distance: 189.0
click at [1062, 612] on div "Who will the candidate be meeting with? Client * Candidate * + Add New Candidat…" at bounding box center [690, 401] width 1381 height 803
click at [879, 514] on div at bounding box center [689, 519] width 721 height 21
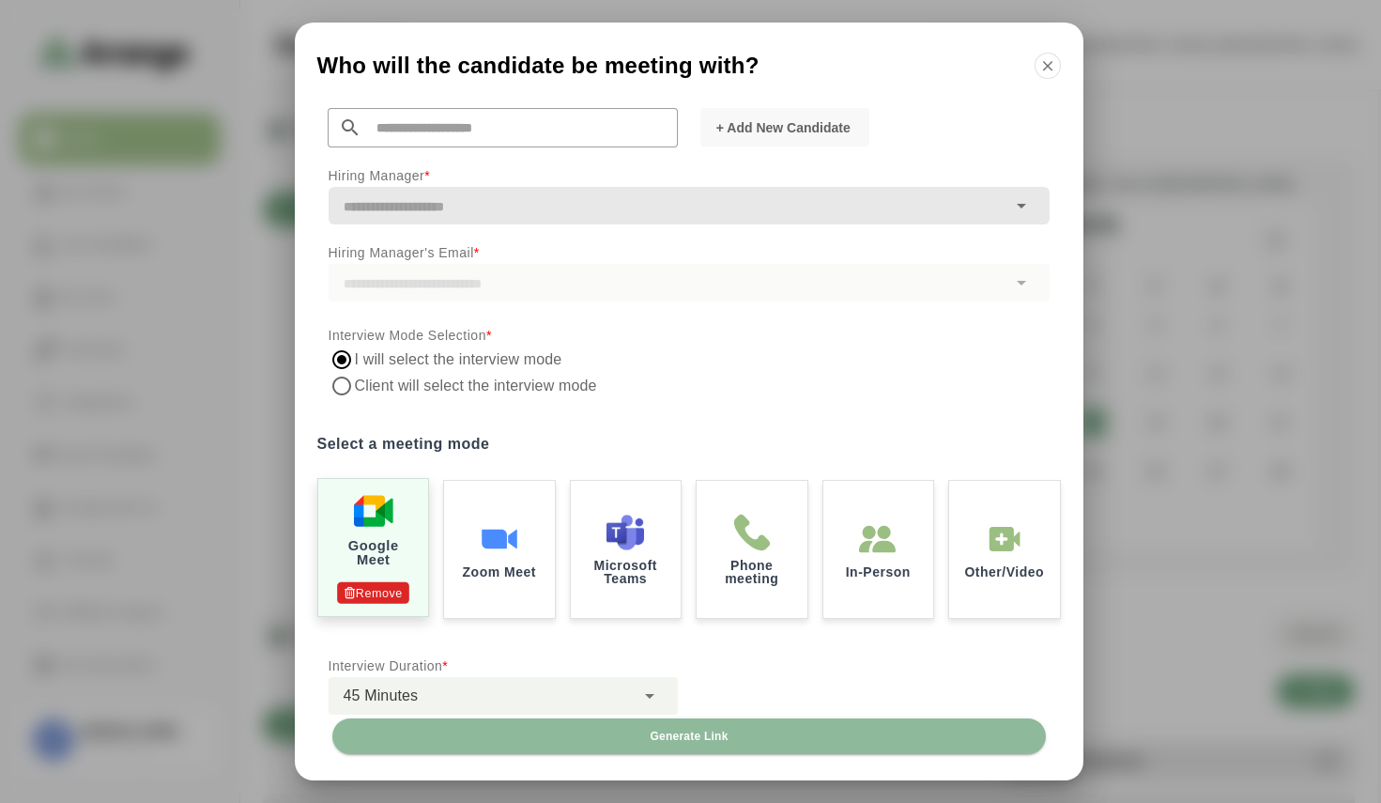
scroll to position [127, 0]
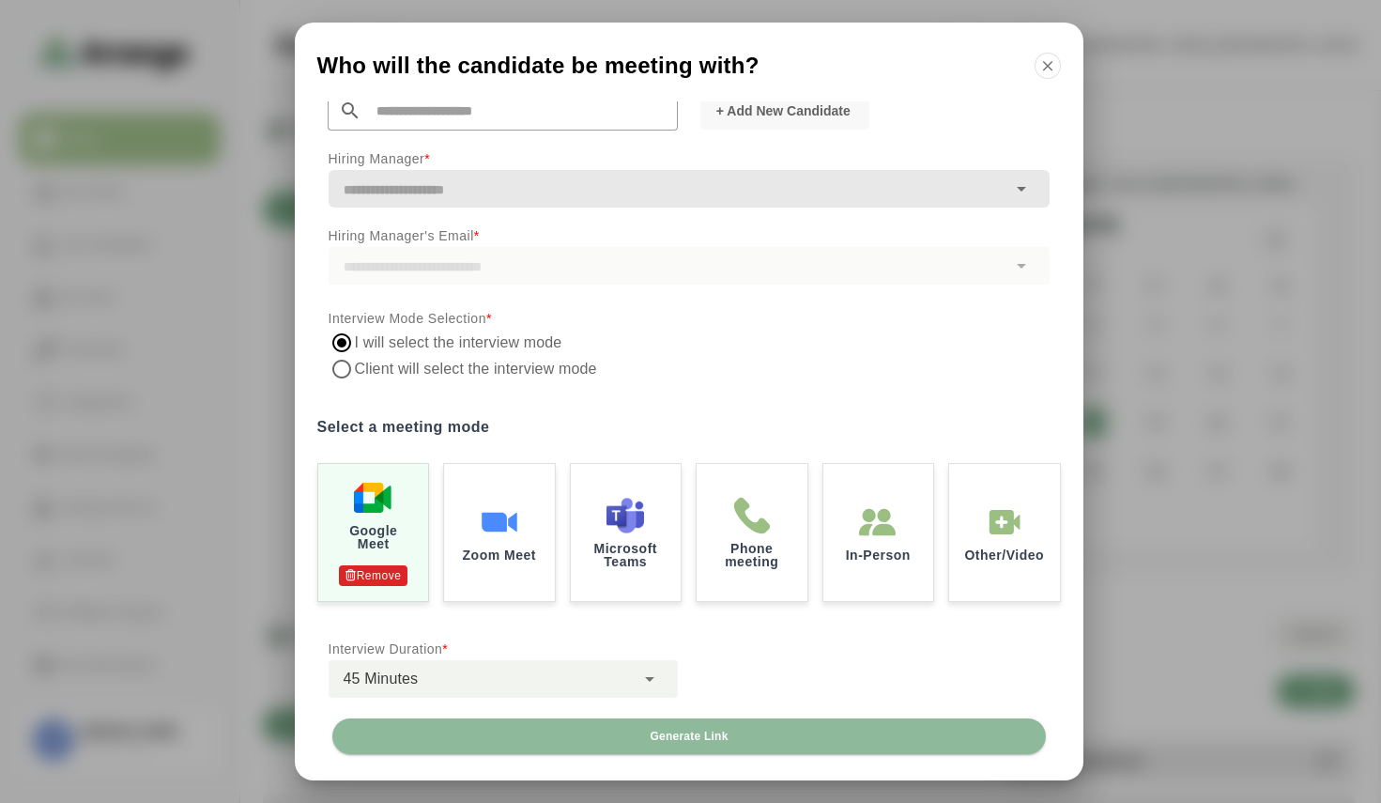
click at [632, 414] on label "Select a meeting mode" at bounding box center [688, 427] width 743 height 26
click at [660, 743] on button "Generate Link" at bounding box center [688, 736] width 713 height 36
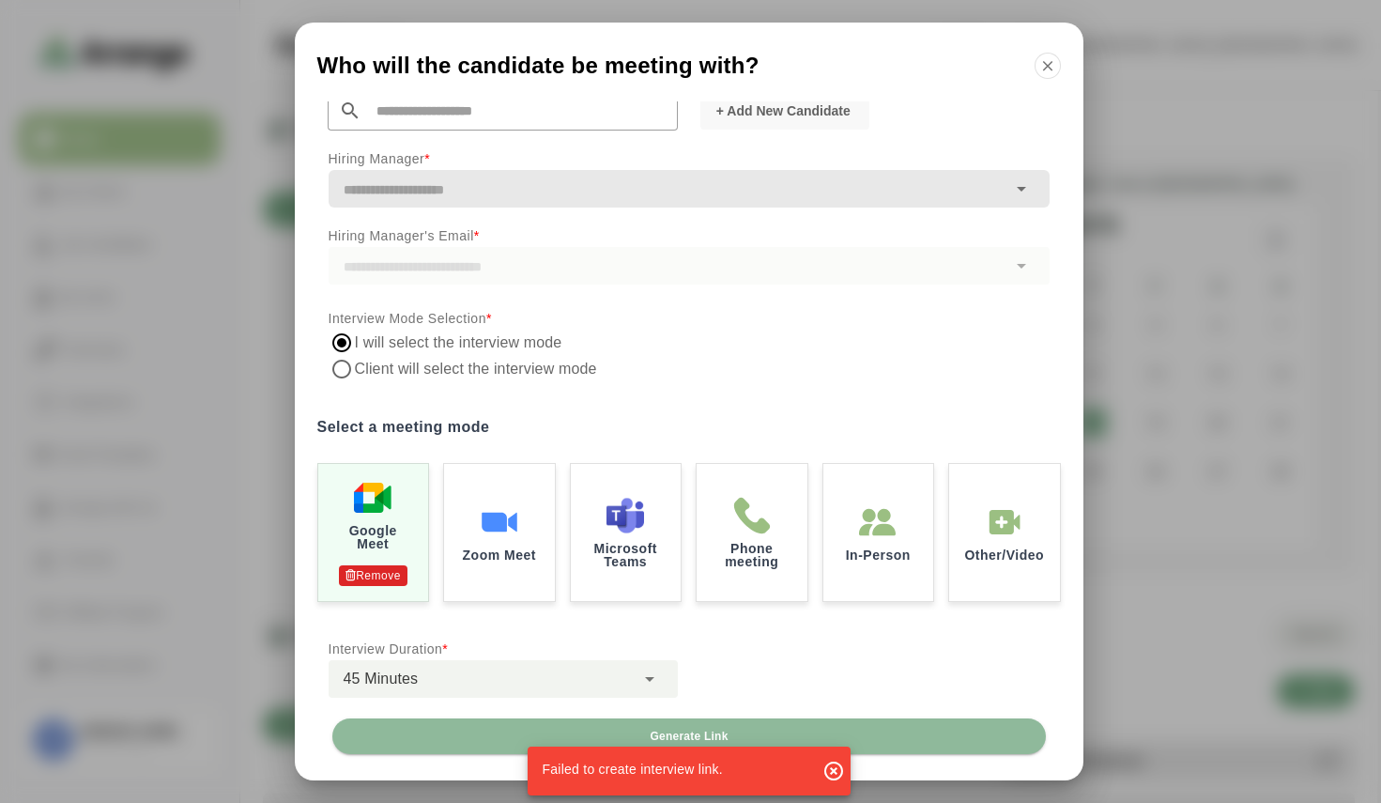
click at [726, 361] on div "I will select the interview mode Client will select the interview mode" at bounding box center [689, 355] width 721 height 53
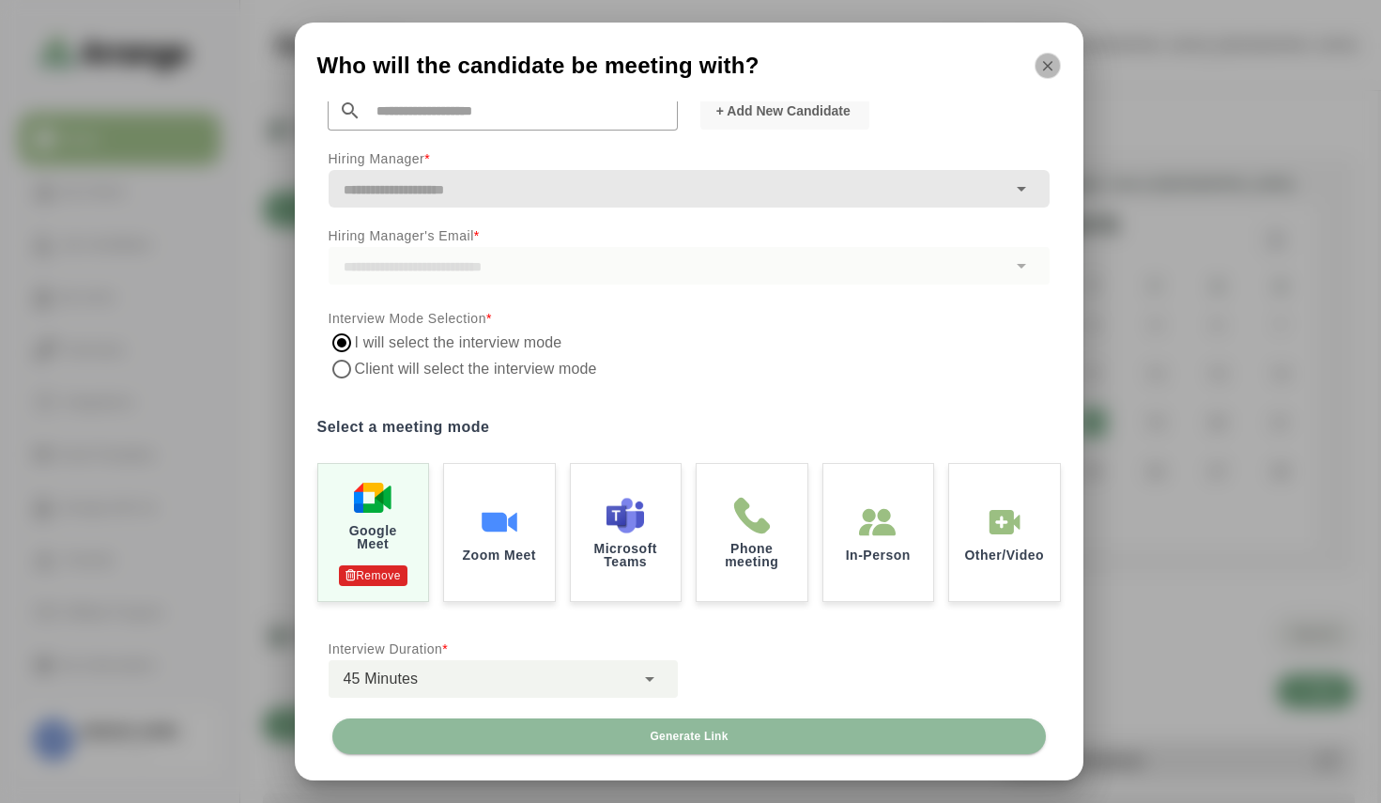
click at [1051, 72] on button "button" at bounding box center [1047, 66] width 26 height 26
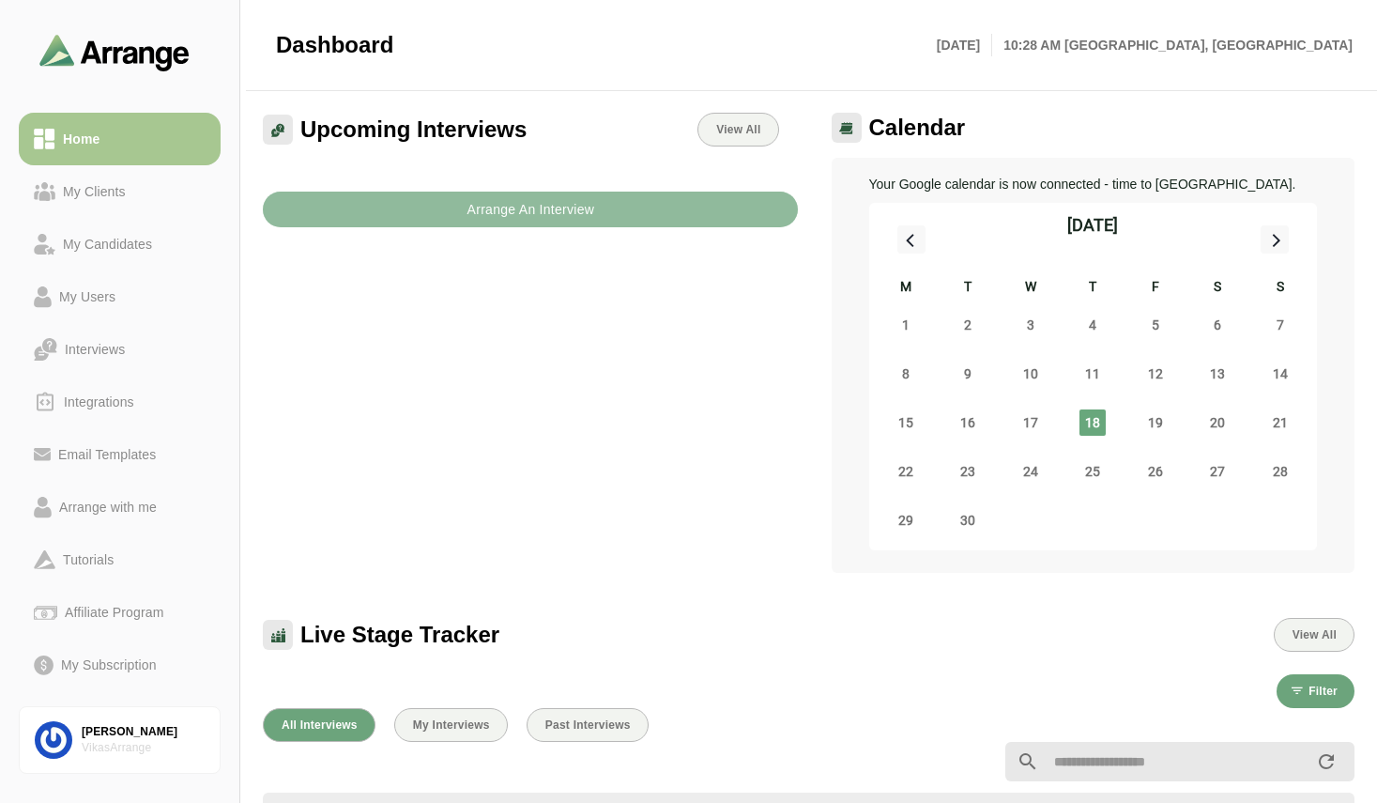
click at [585, 211] on b "Arrange An Interview" at bounding box center [530, 210] width 129 height 36
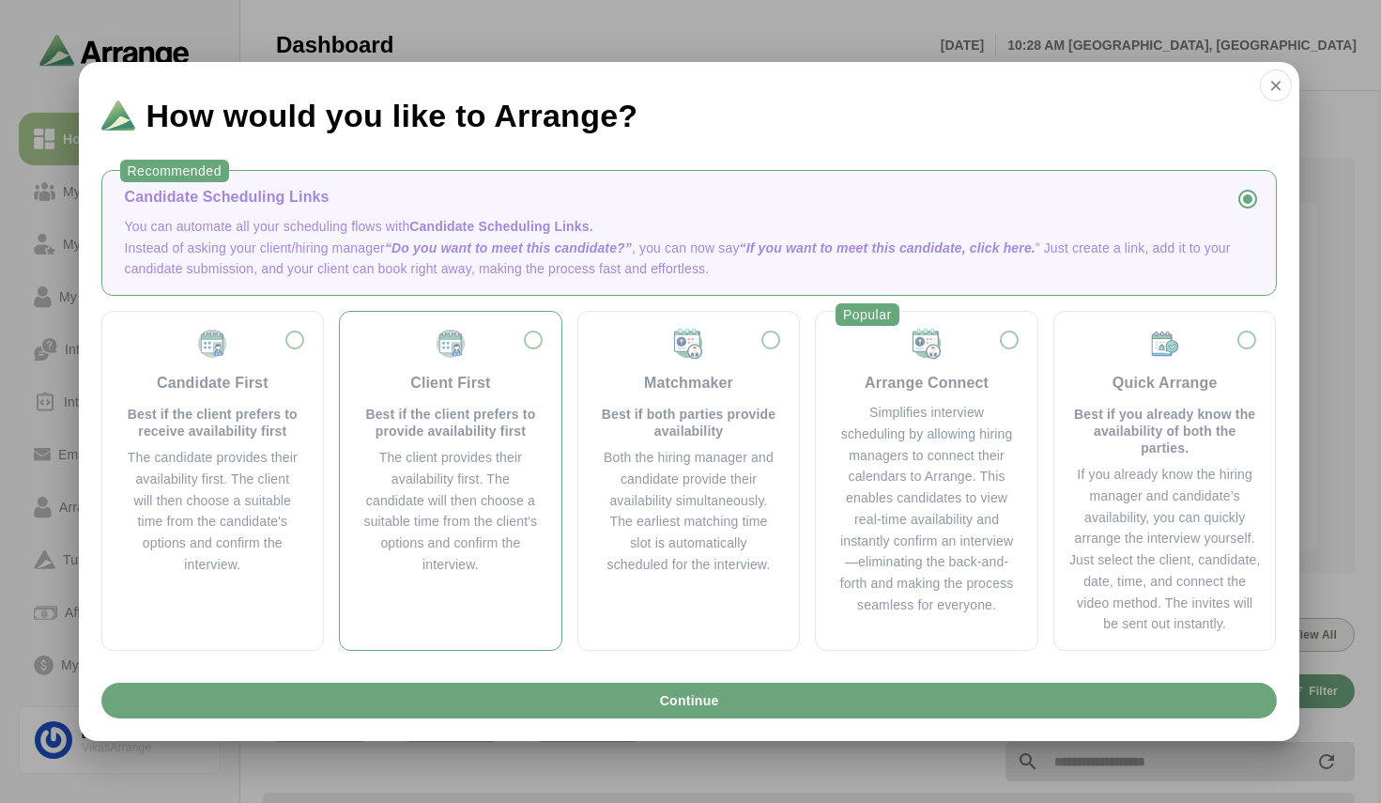
click at [494, 360] on div "Client First Best if the client prefers to provide availability first" at bounding box center [450, 383] width 176 height 113
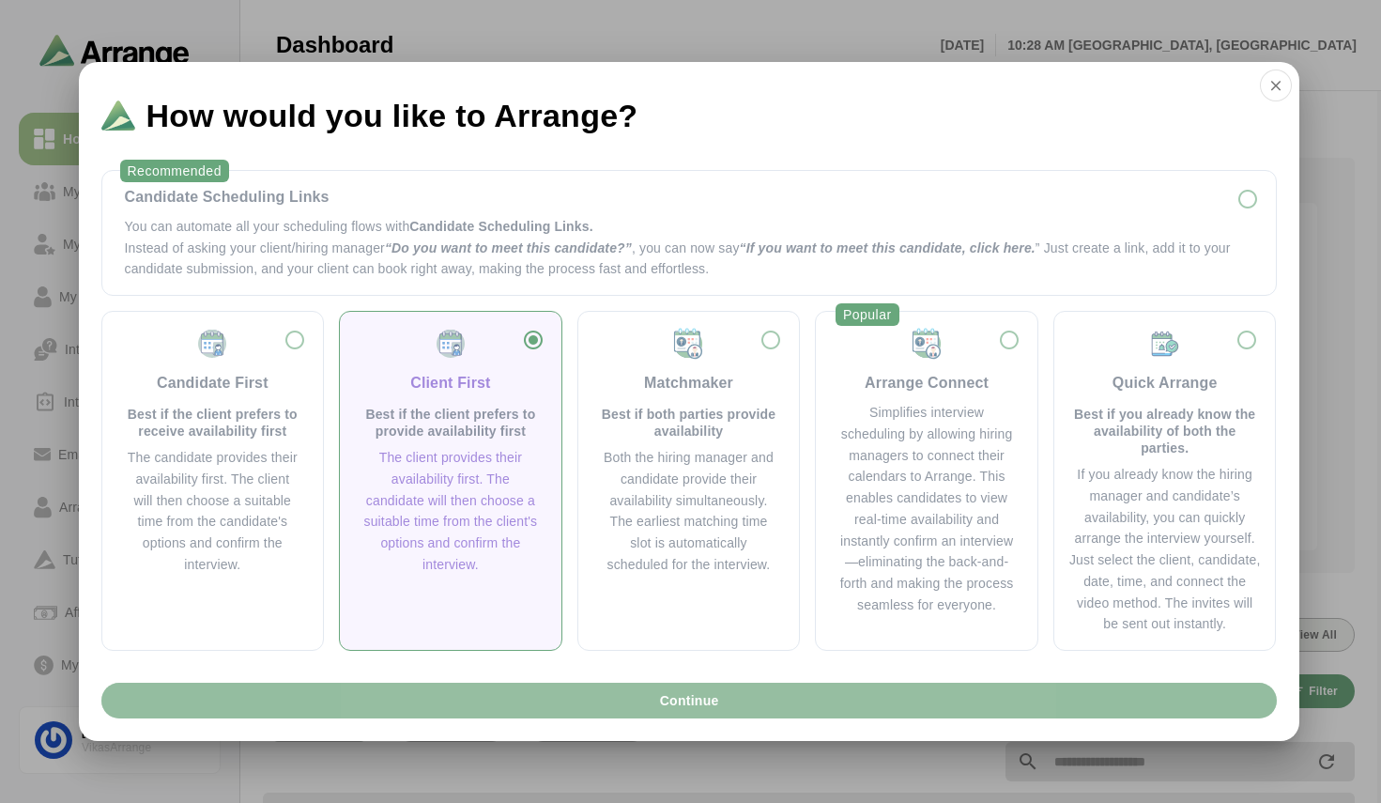
click at [655, 697] on button "Continue" at bounding box center [688, 700] width 1175 height 36
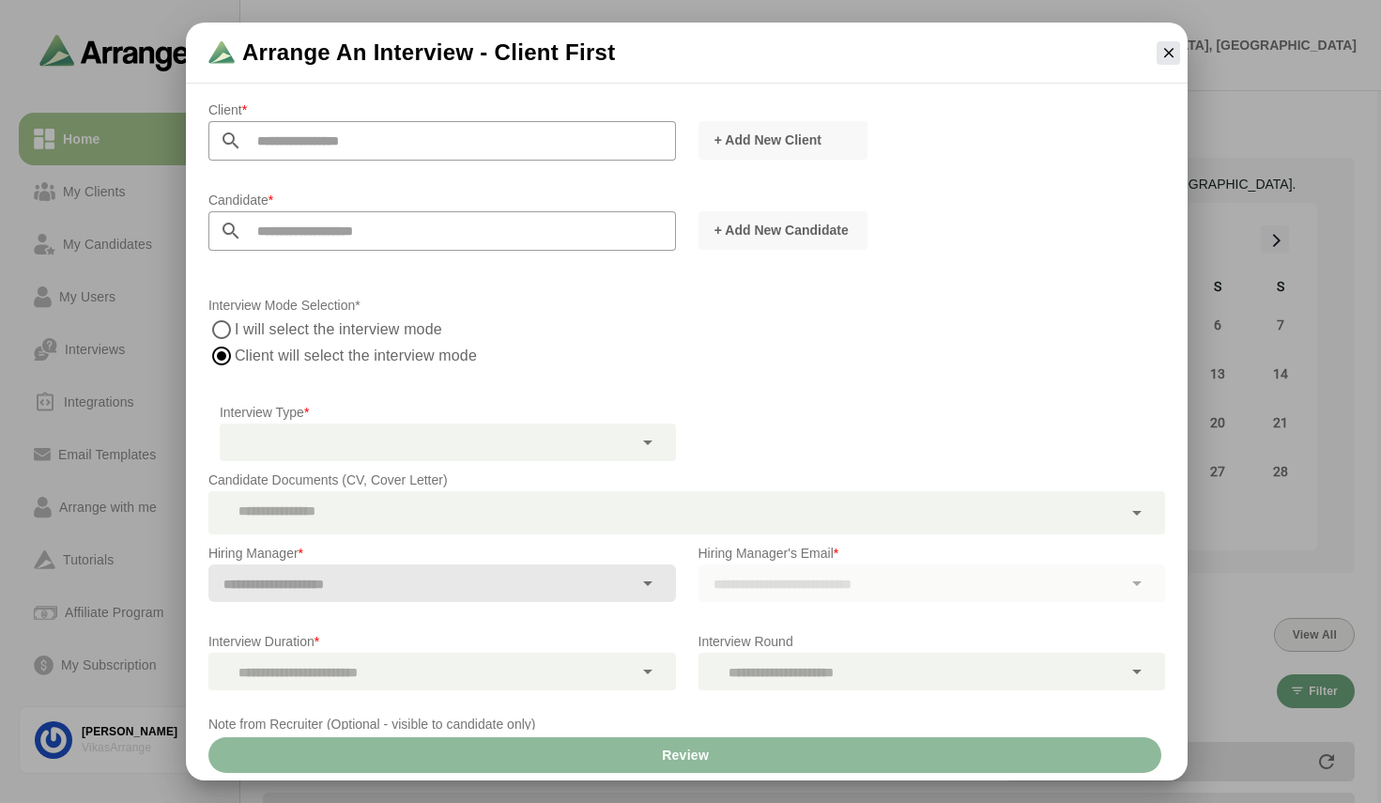
click at [682, 755] on div "Review" at bounding box center [687, 754] width 1002 height 51
click at [699, 471] on p "Candidate Documents (CV, Cover Letter)" at bounding box center [686, 479] width 957 height 23
click at [705, 391] on div "Interview Mode Selection* I will select the interview mode Client will select t…" at bounding box center [686, 342] width 979 height 118
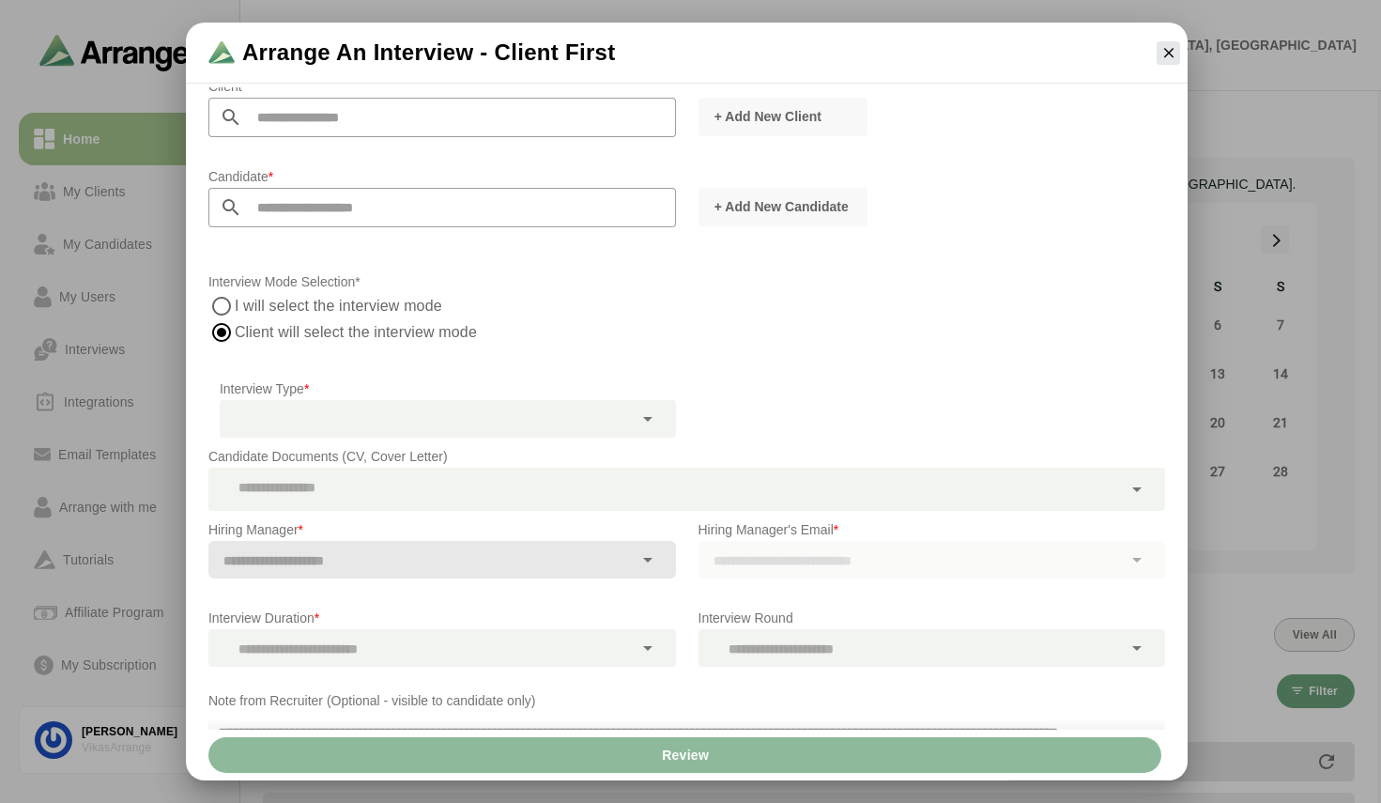
scroll to position [21, 0]
click at [666, 757] on div "Review" at bounding box center [687, 754] width 1002 height 51
click at [337, 112] on input "text" at bounding box center [459, 119] width 434 height 39
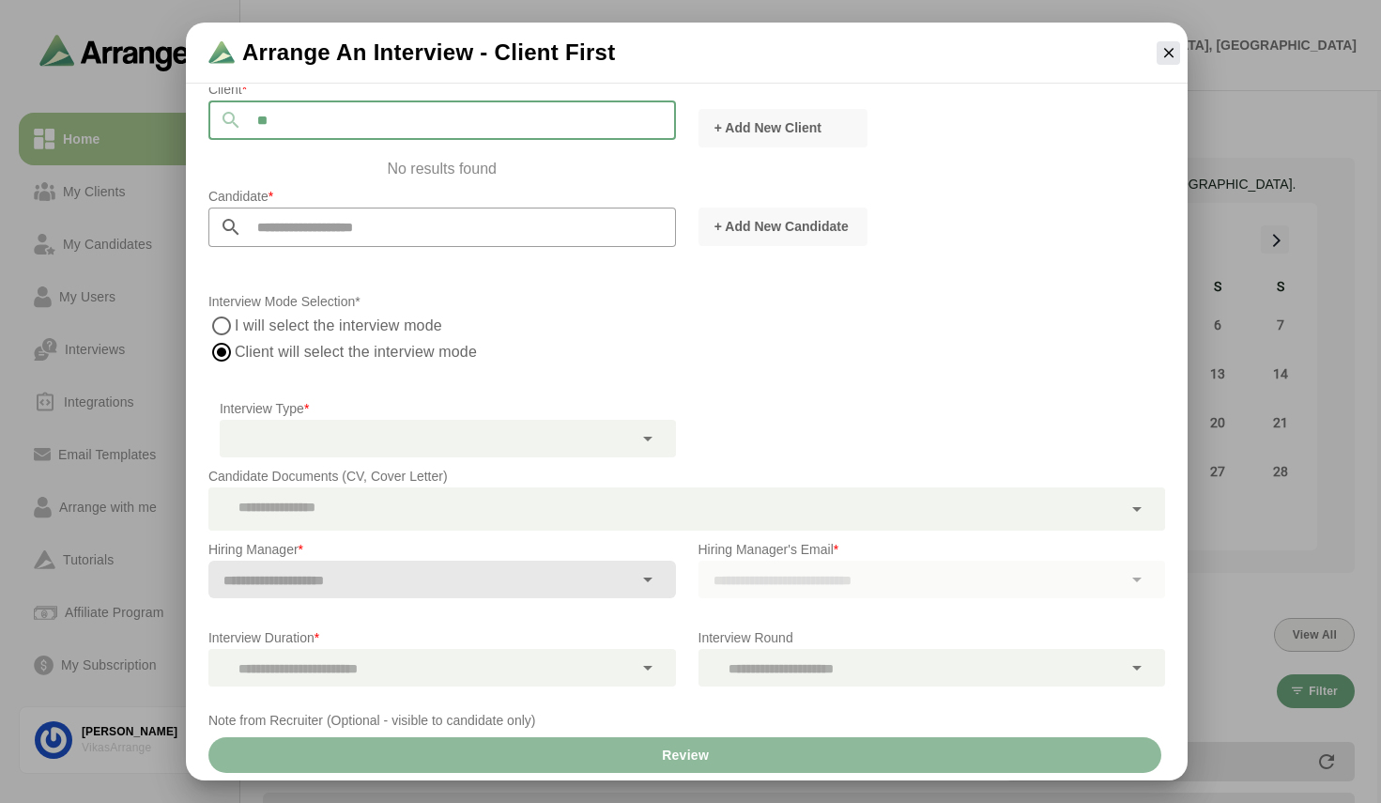
type input "*"
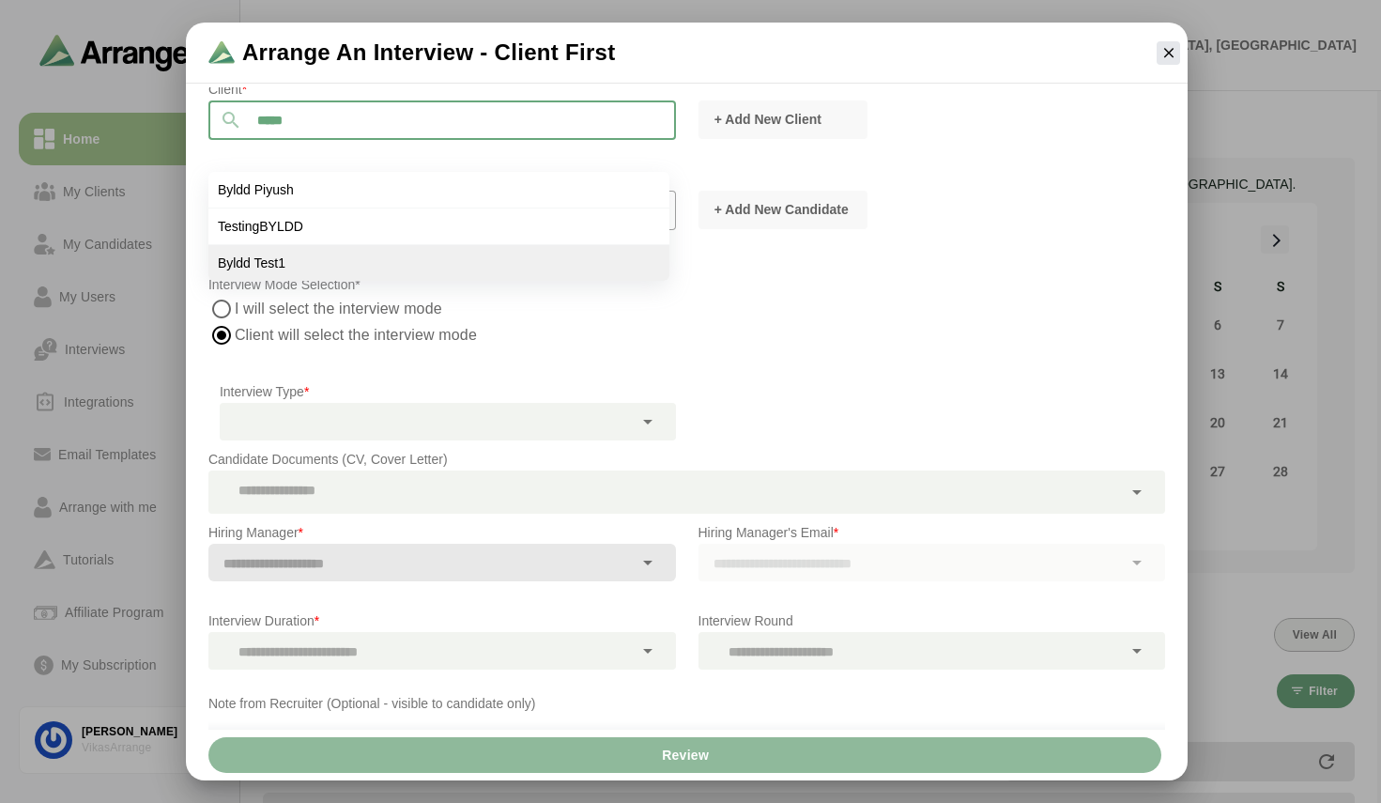
click at [333, 266] on li "Byldd Test1" at bounding box center [438, 263] width 461 height 36
type input "**********"
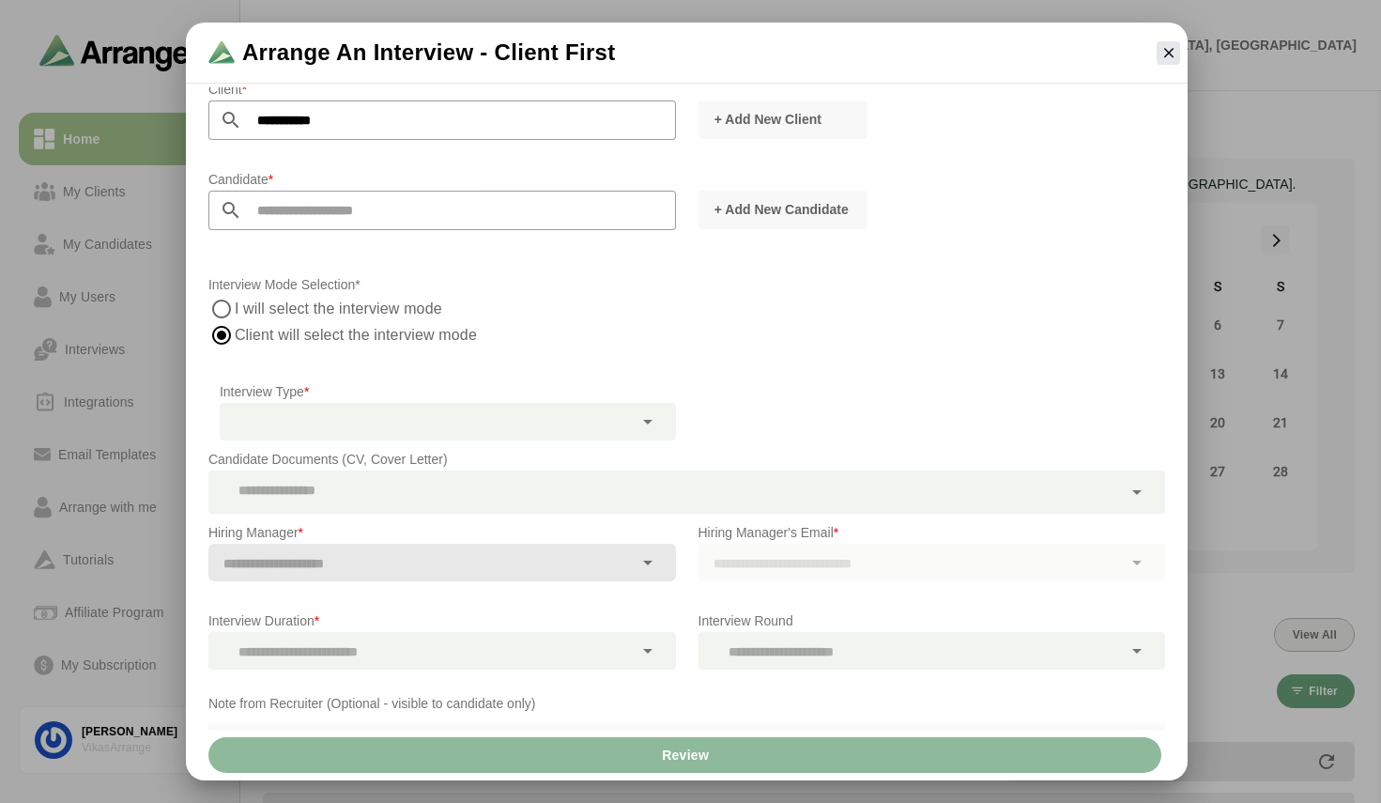
click at [321, 221] on input "text" at bounding box center [459, 210] width 434 height 39
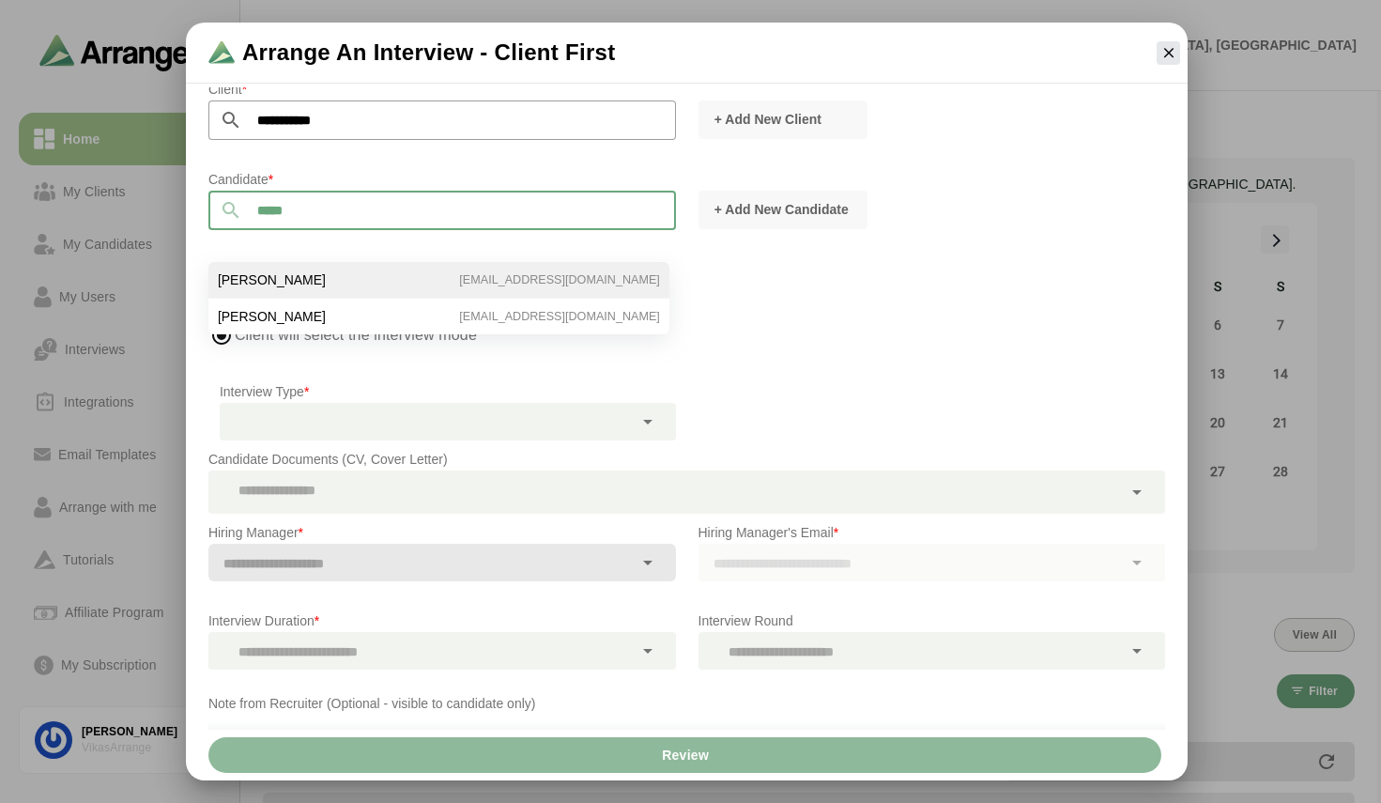
click at [343, 280] on li "[PERSON_NAME] [EMAIL_ADDRESS][DOMAIN_NAME]" at bounding box center [438, 280] width 461 height 37
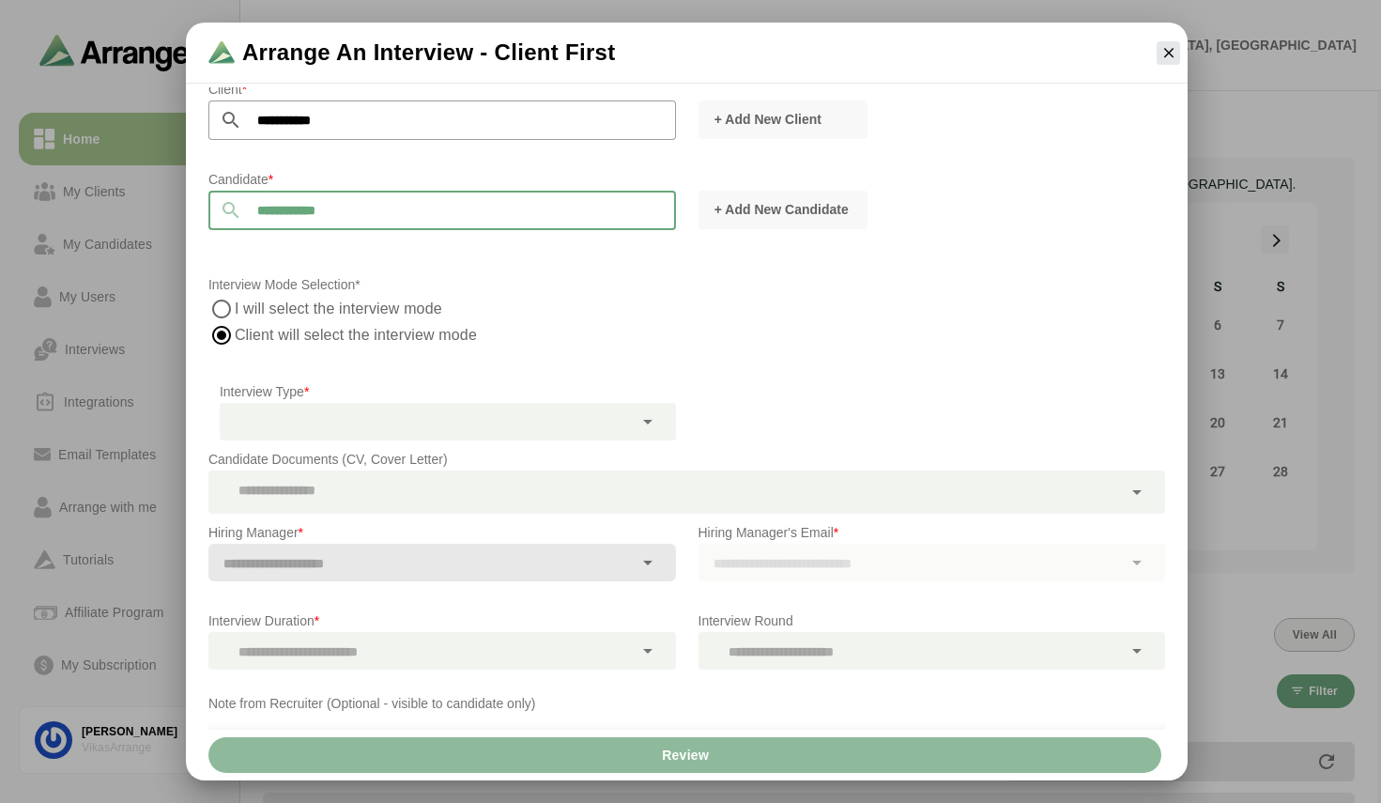
click at [394, 213] on input "**********" at bounding box center [459, 210] width 434 height 39
type input "**********"
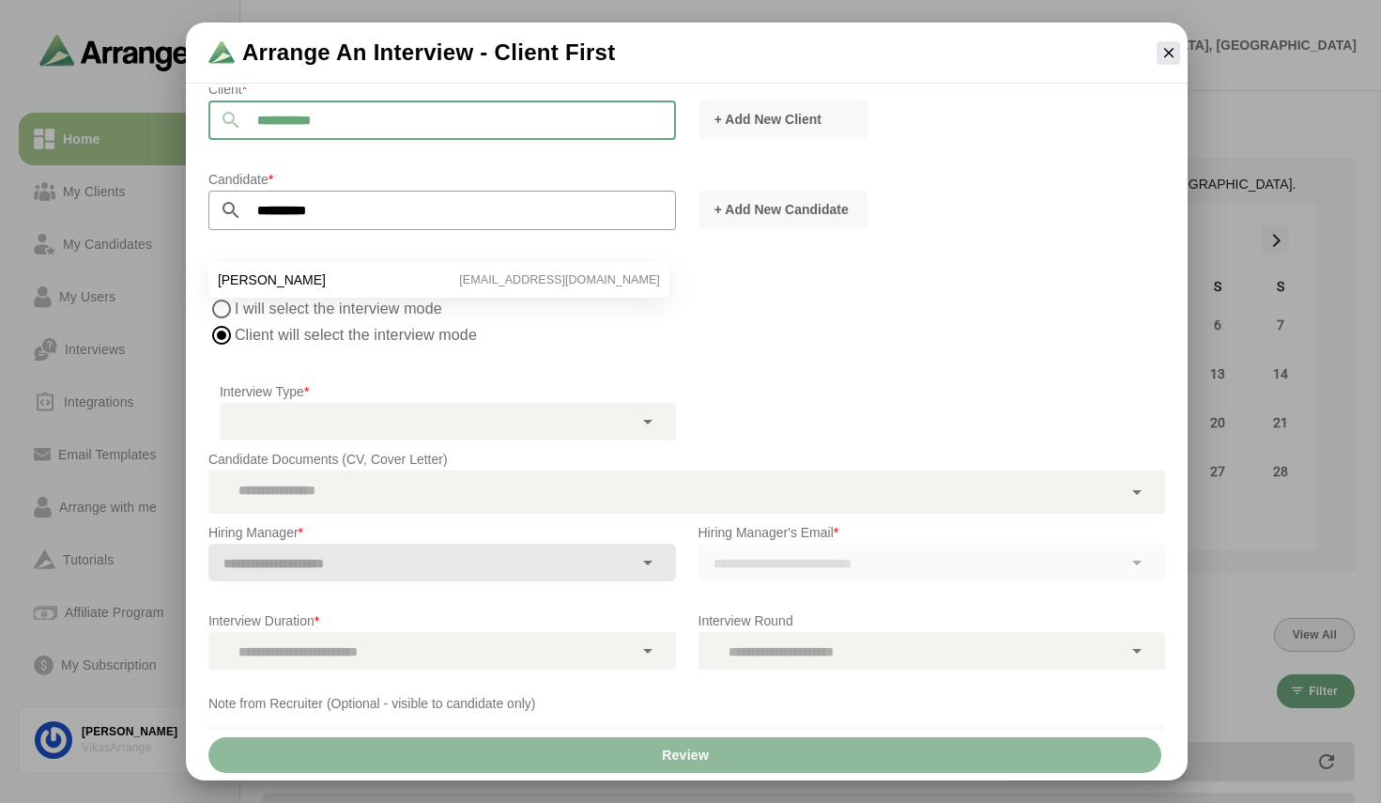
click at [363, 106] on input "**********" at bounding box center [459, 119] width 434 height 39
type input "**********"
click at [597, 287] on p "Interview Mode Selection*" at bounding box center [686, 284] width 957 height 23
click at [424, 232] on div at bounding box center [441, 240] width 467 height 21
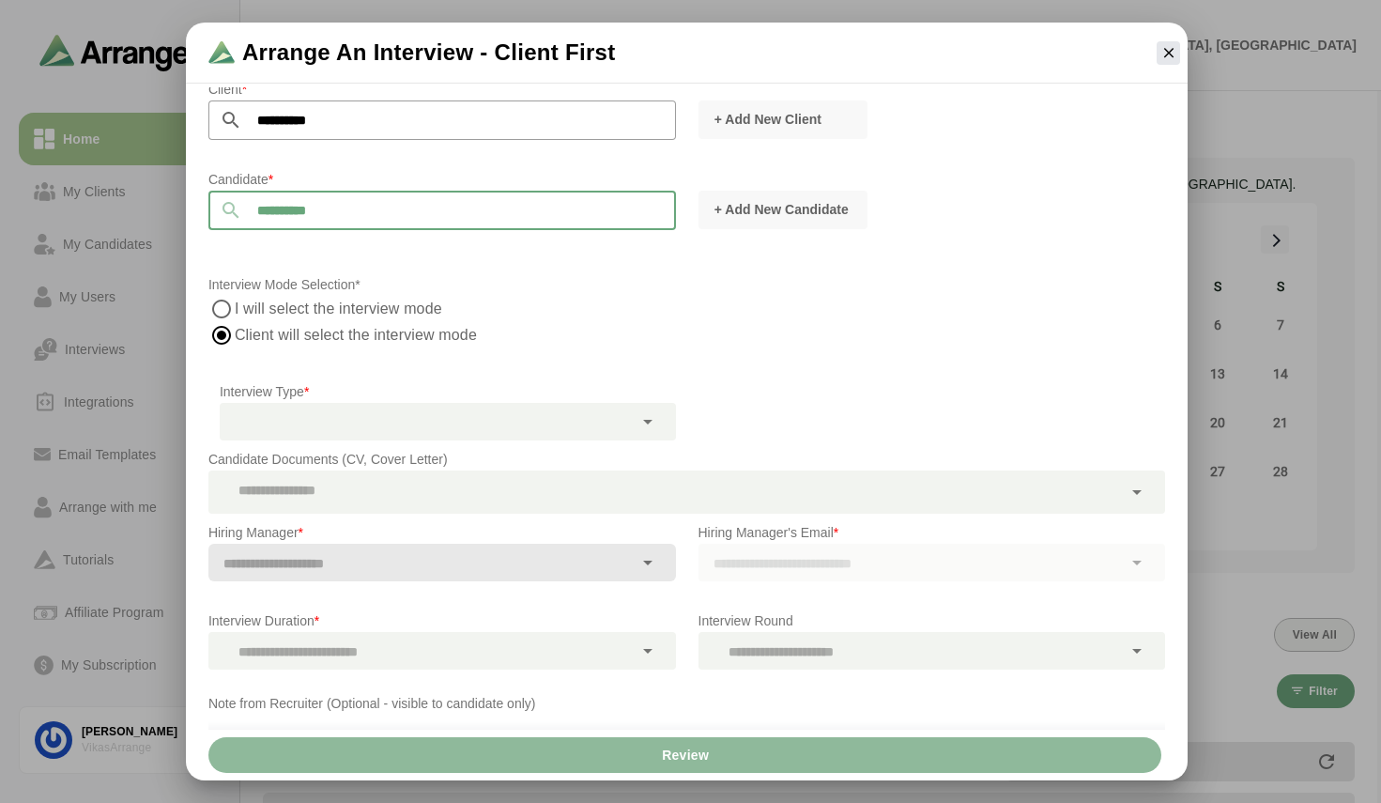
click at [357, 195] on input "**********" at bounding box center [459, 210] width 434 height 39
click at [571, 318] on div "I will select the interview mode Client will select the interview mode" at bounding box center [686, 322] width 957 height 53
click at [555, 437] on div at bounding box center [426, 422] width 413 height 38
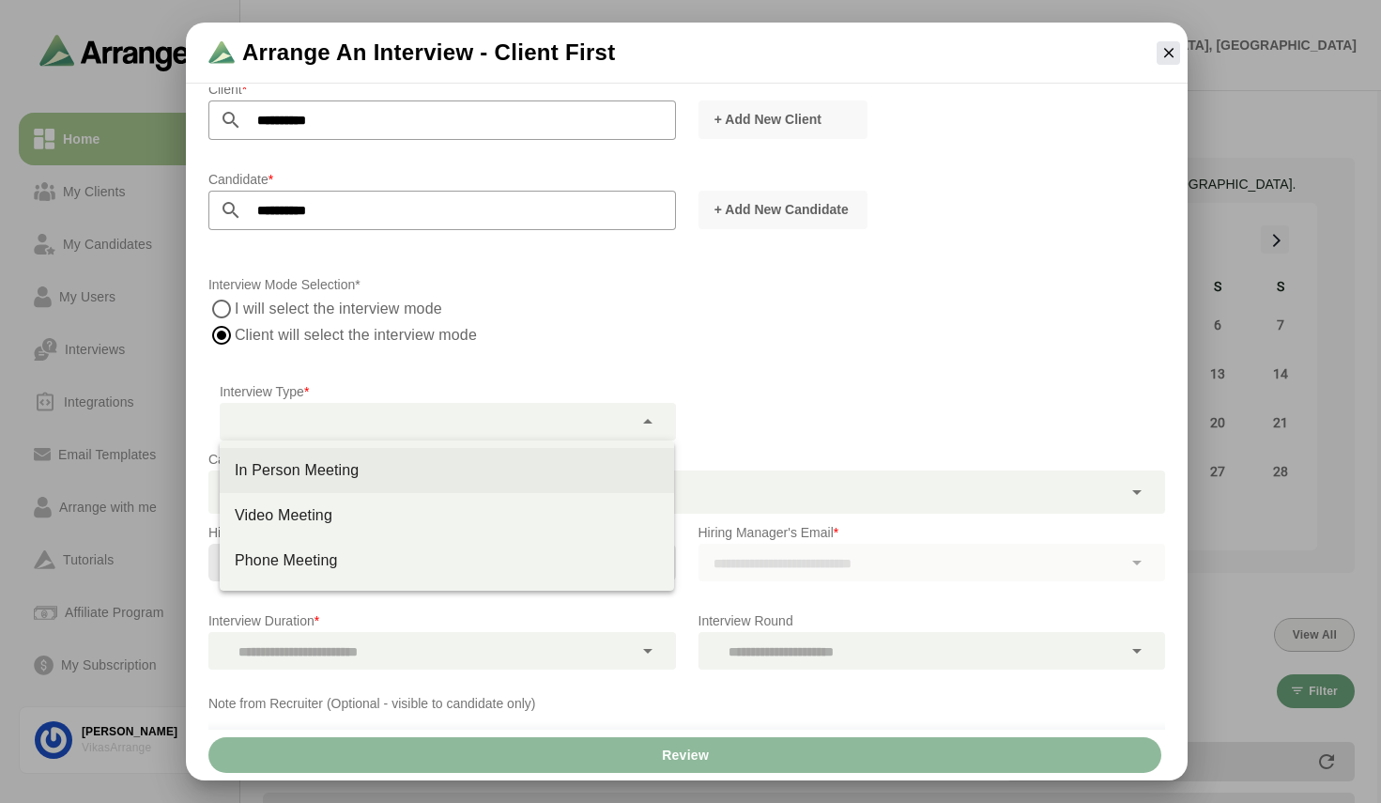
click at [408, 468] on div "In Person Meeting" at bounding box center [447, 470] width 424 height 23
type input "********"
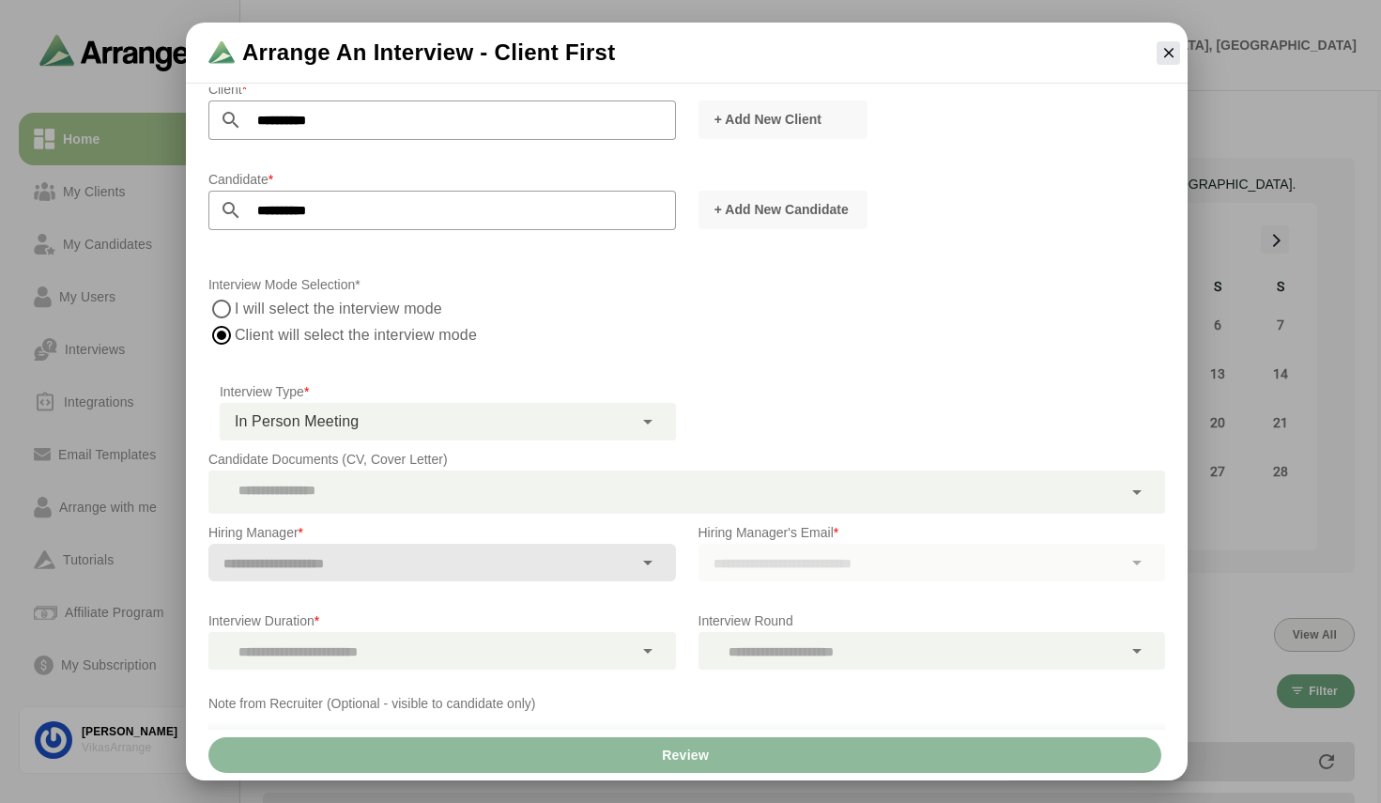
click at [335, 586] on div at bounding box center [441, 591] width 467 height 21
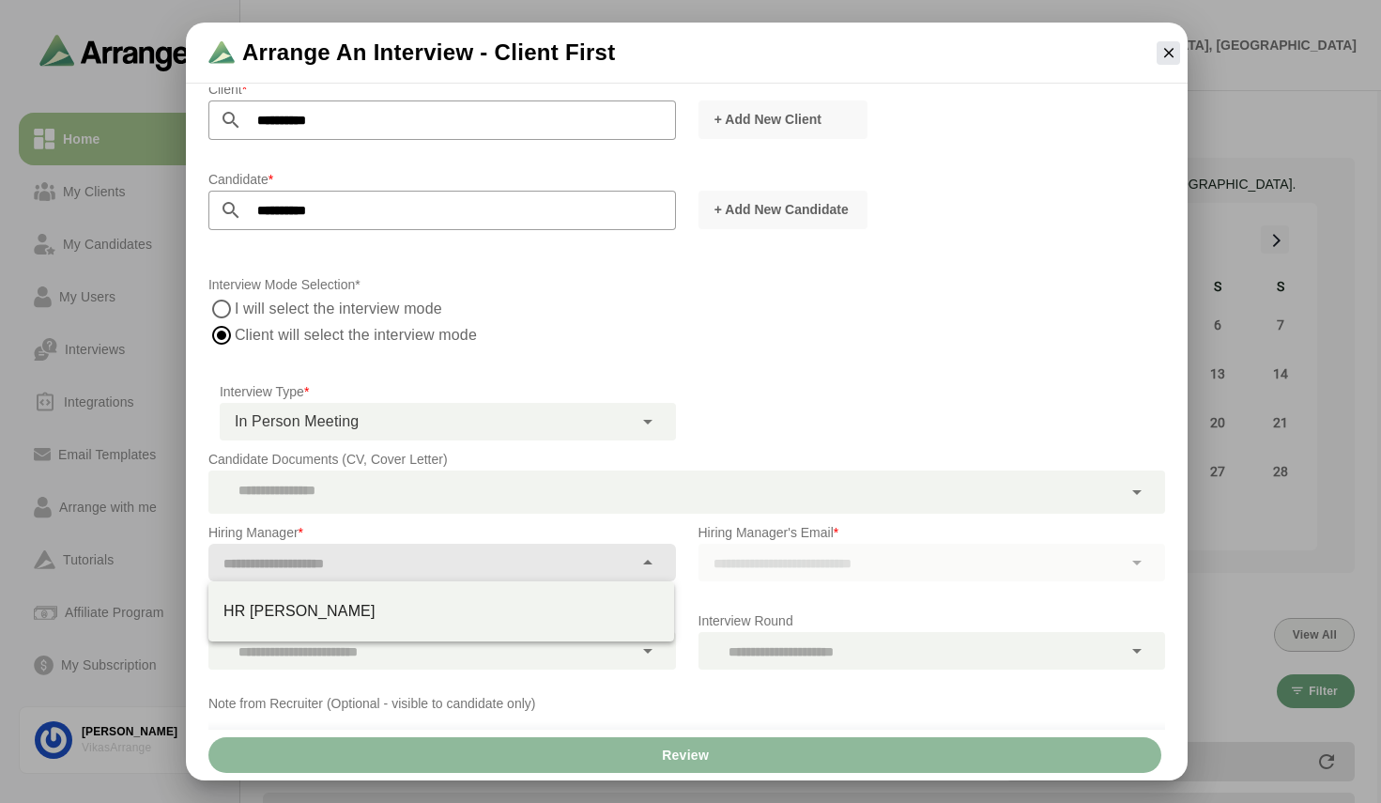
click at [351, 555] on input "text" at bounding box center [420, 563] width 424 height 26
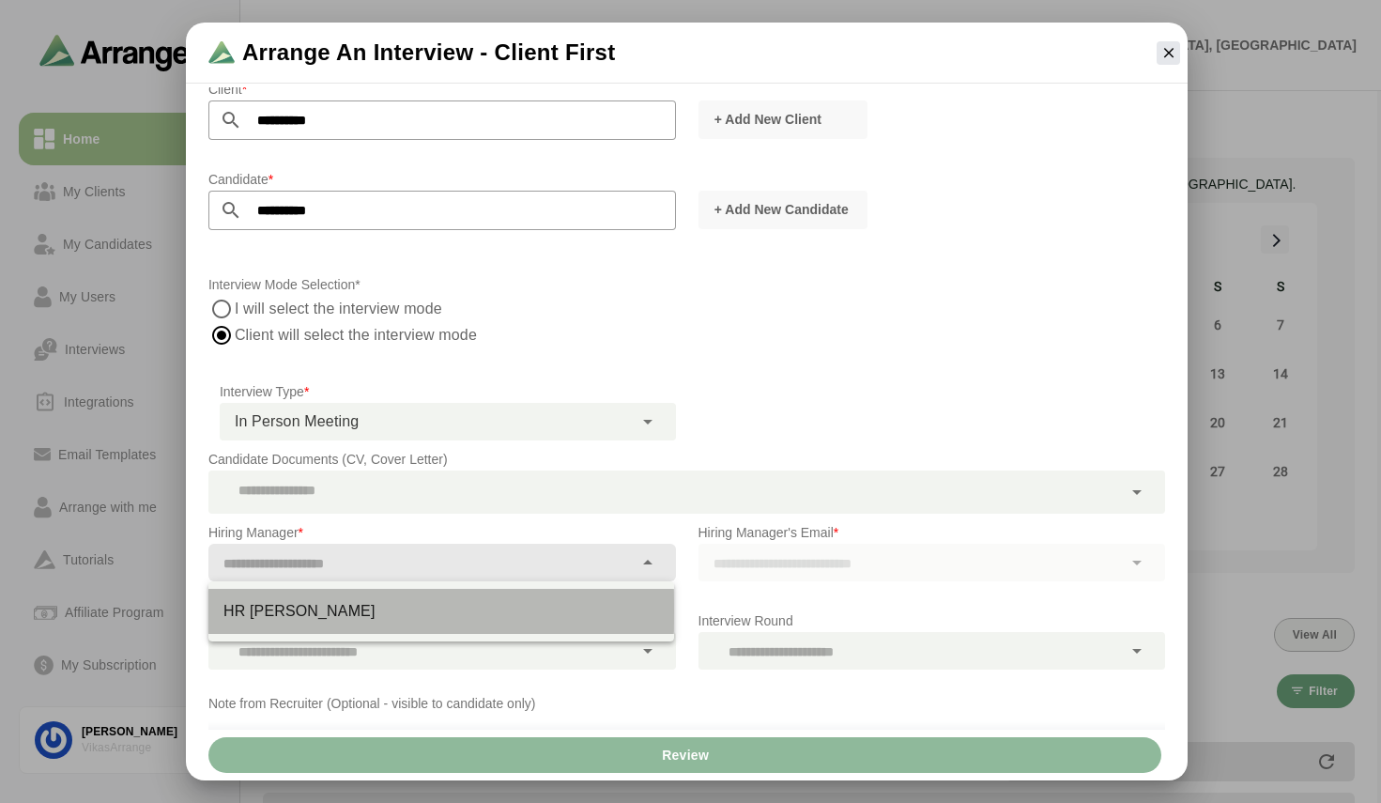
click at [325, 612] on div "HR [PERSON_NAME]" at bounding box center [441, 611] width 436 height 23
type input "********"
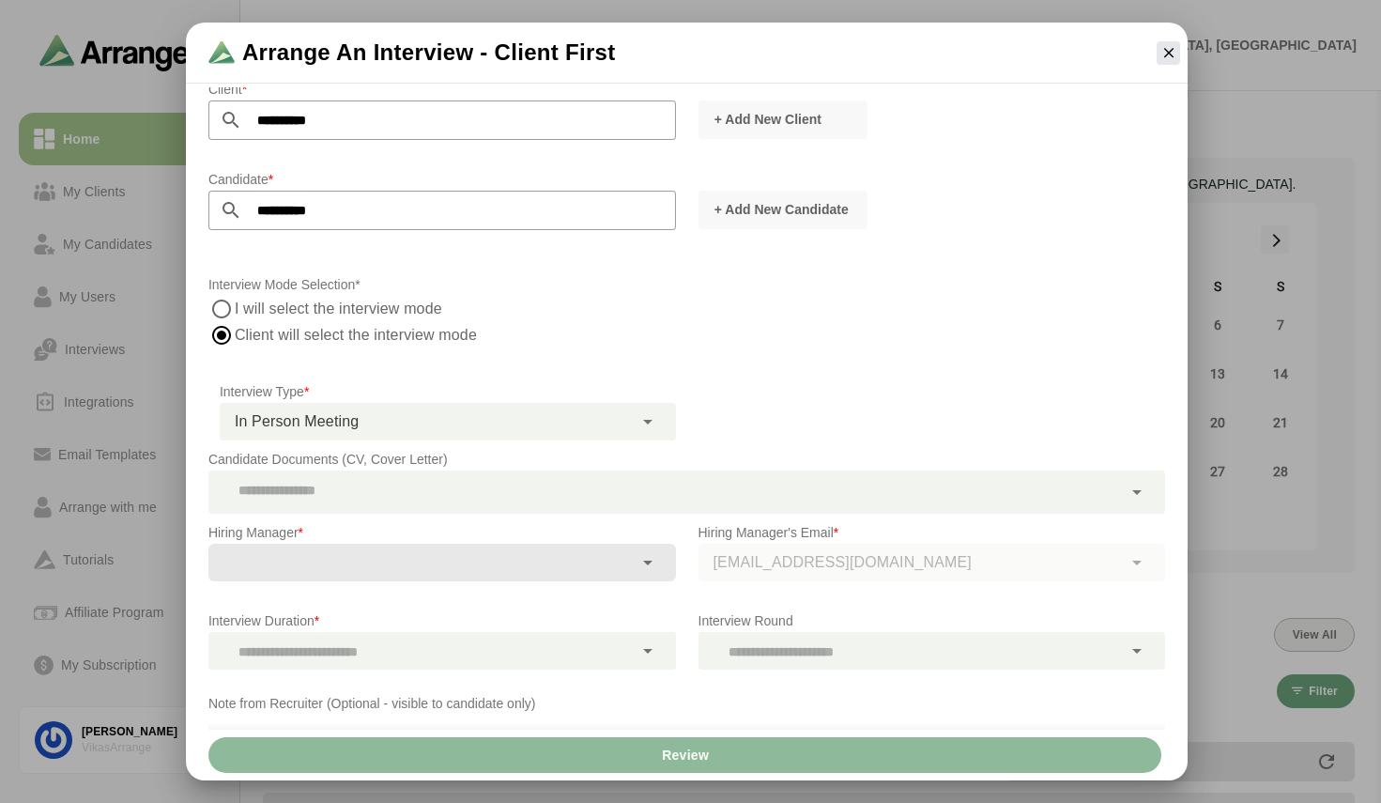
click at [554, 646] on div at bounding box center [420, 651] width 424 height 38
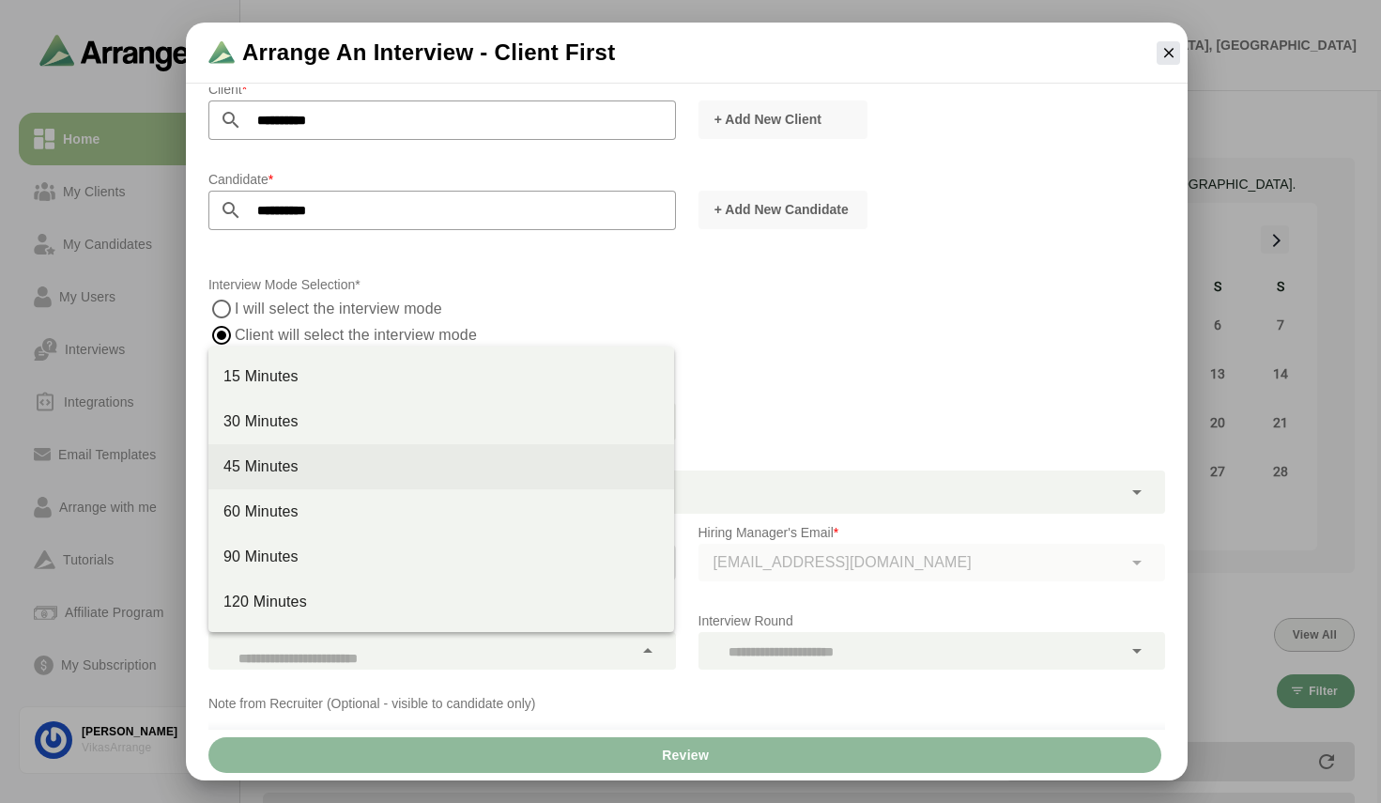
click at [358, 449] on div "45 Minutes" at bounding box center [441, 466] width 466 height 45
type input "**"
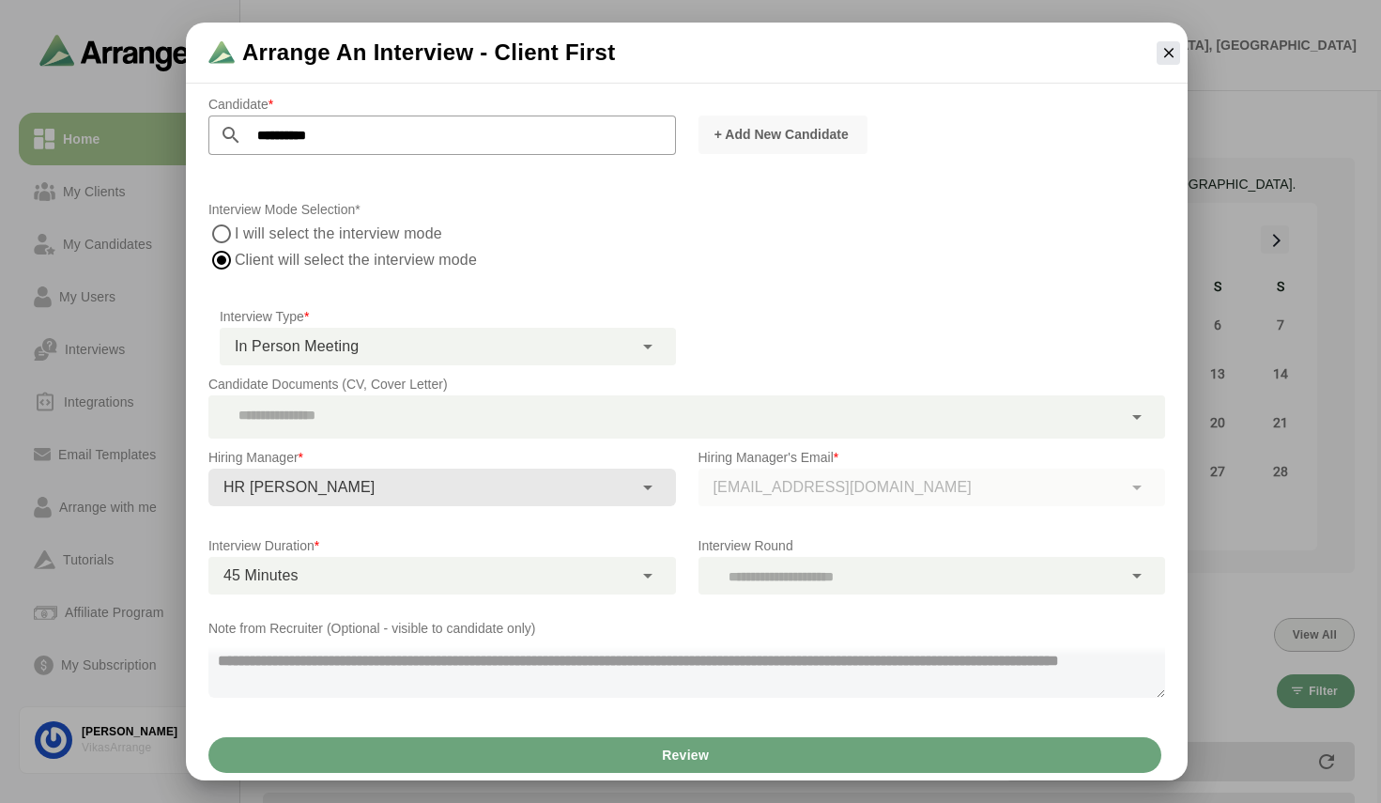
scroll to position [0, 0]
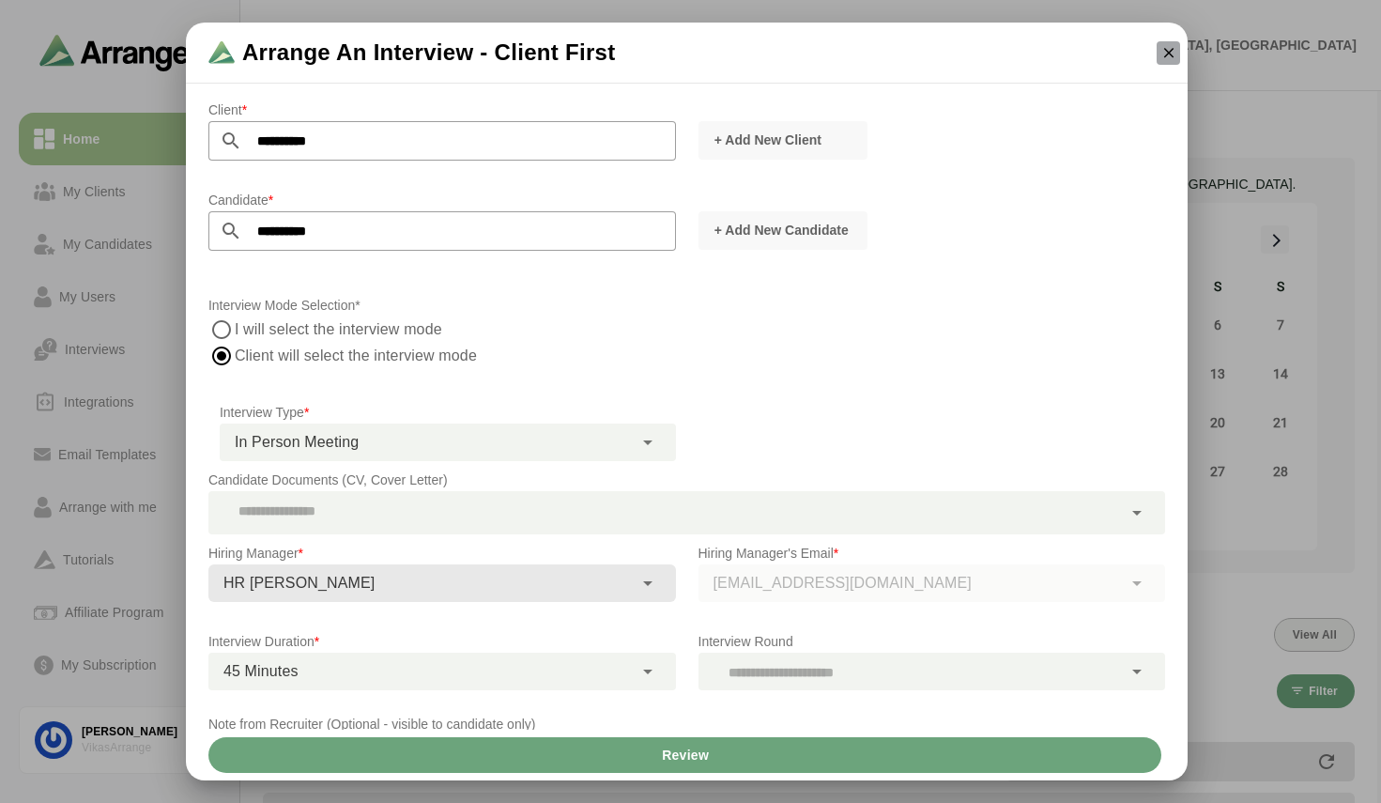
click at [1170, 59] on icon "button" at bounding box center [1168, 52] width 17 height 17
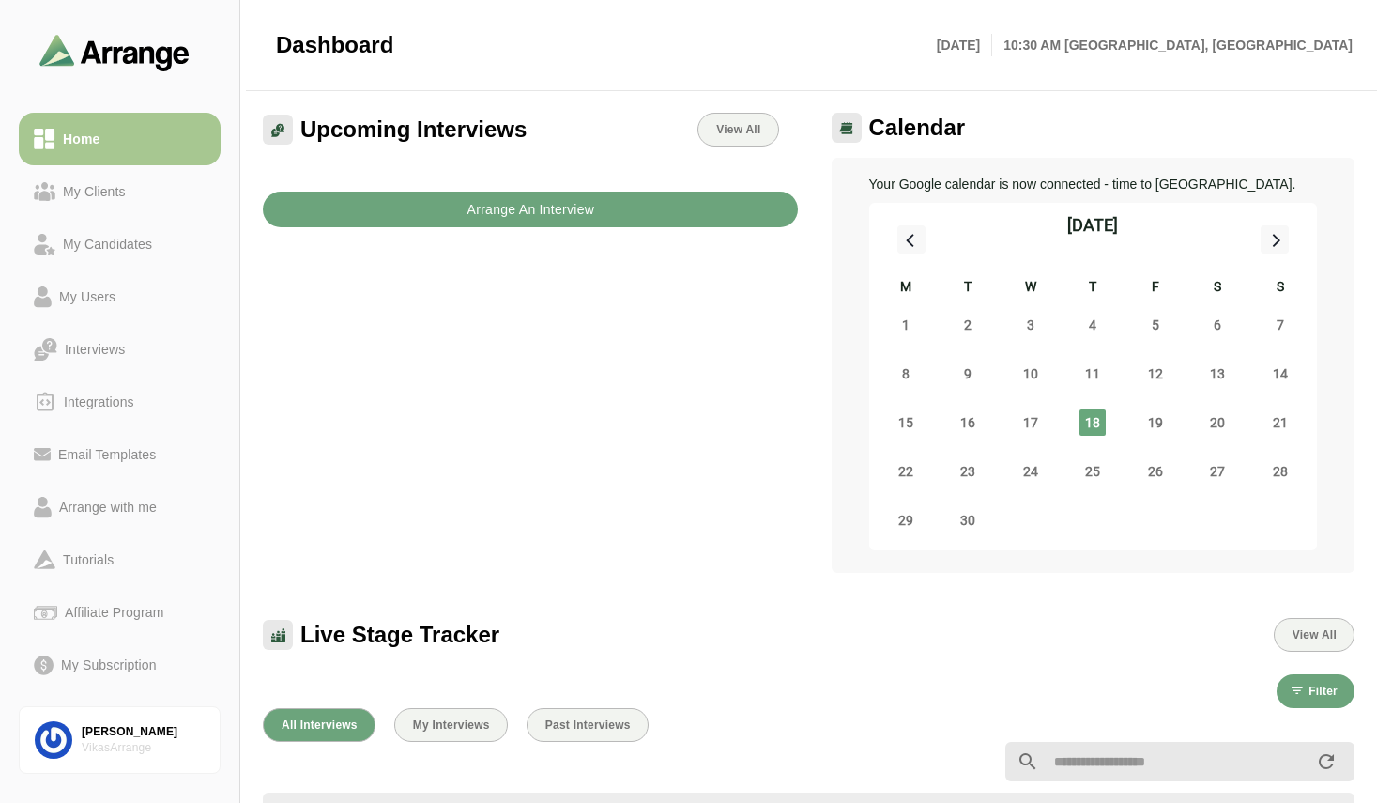
click at [588, 213] on b "Arrange An Interview" at bounding box center [530, 210] width 129 height 36
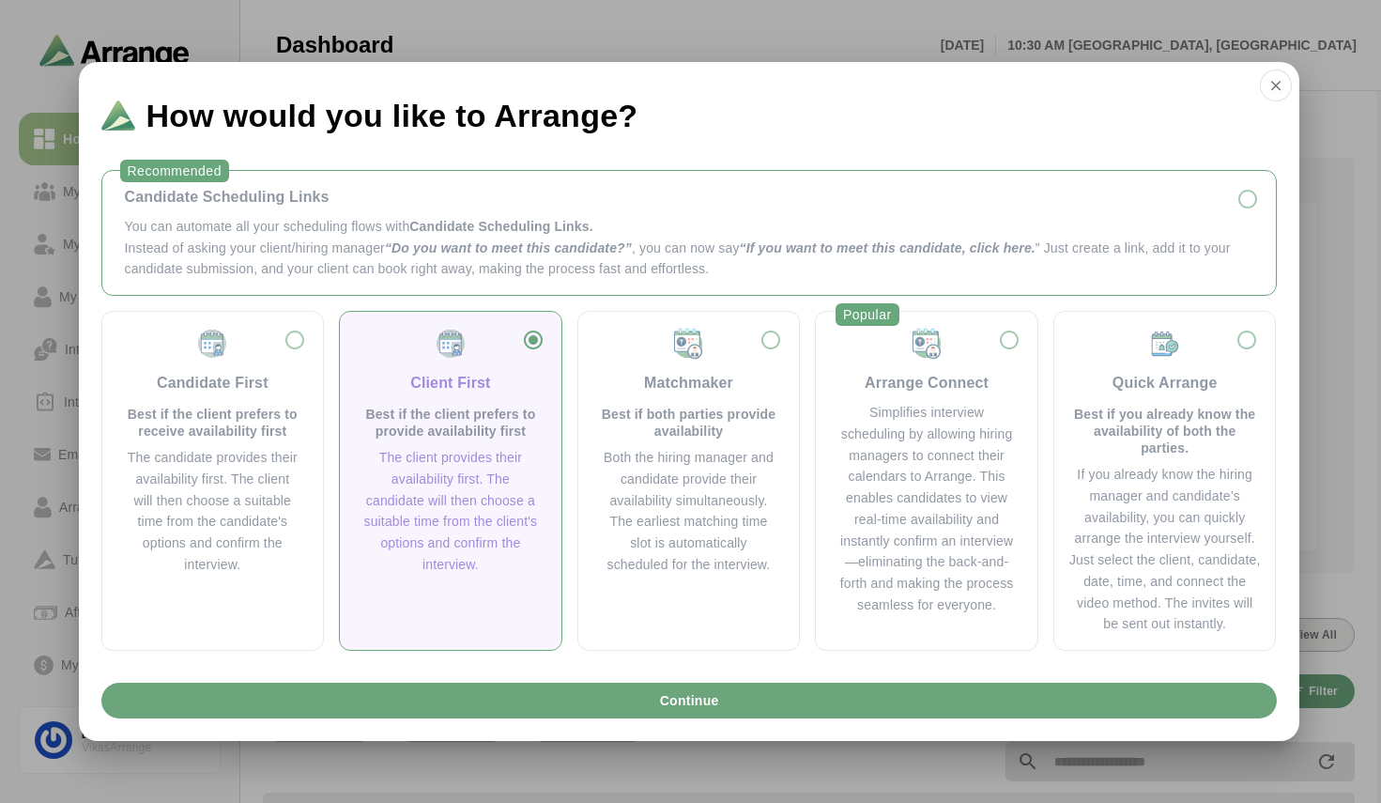
click at [460, 192] on div "Candidate Scheduling Links" at bounding box center [689, 197] width 1128 height 23
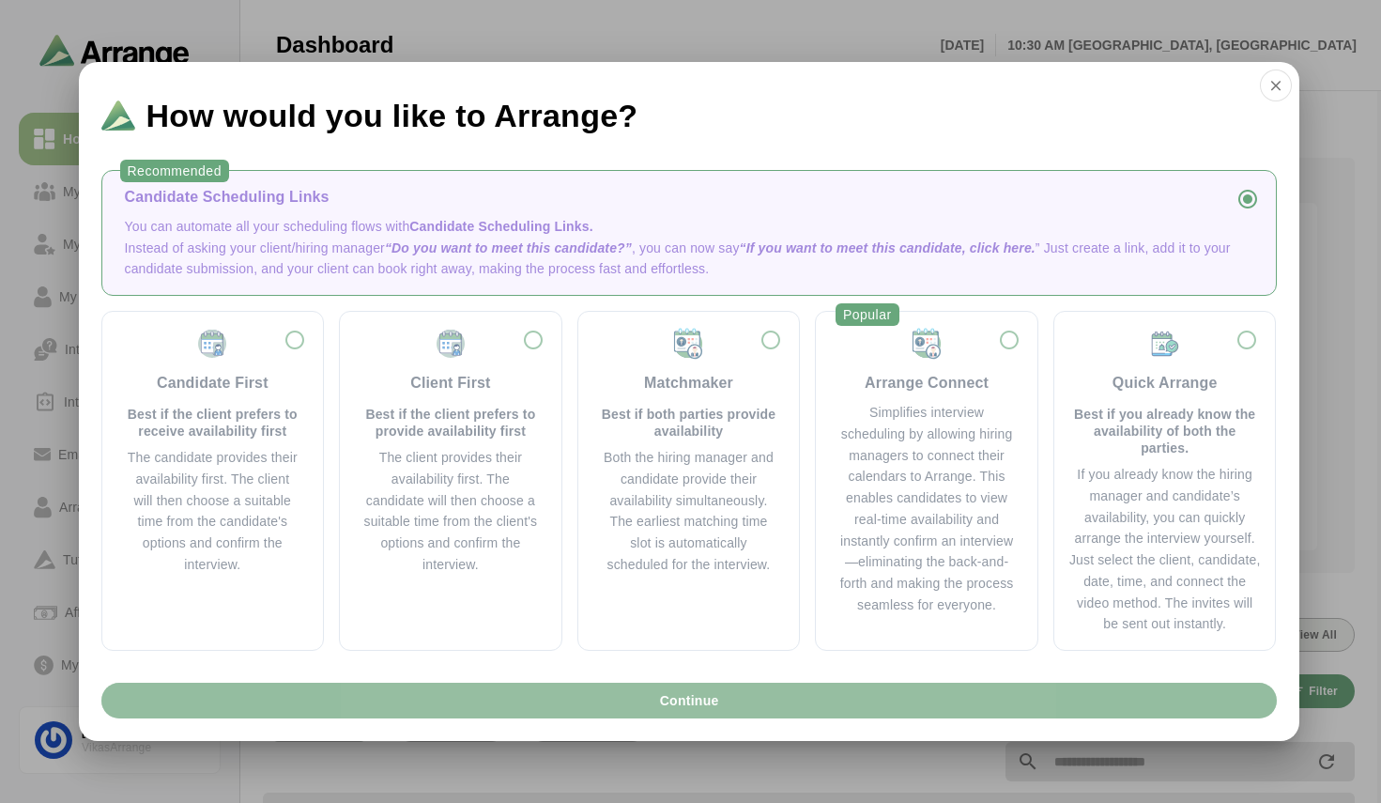
click at [702, 692] on span "Continue" at bounding box center [688, 700] width 60 height 36
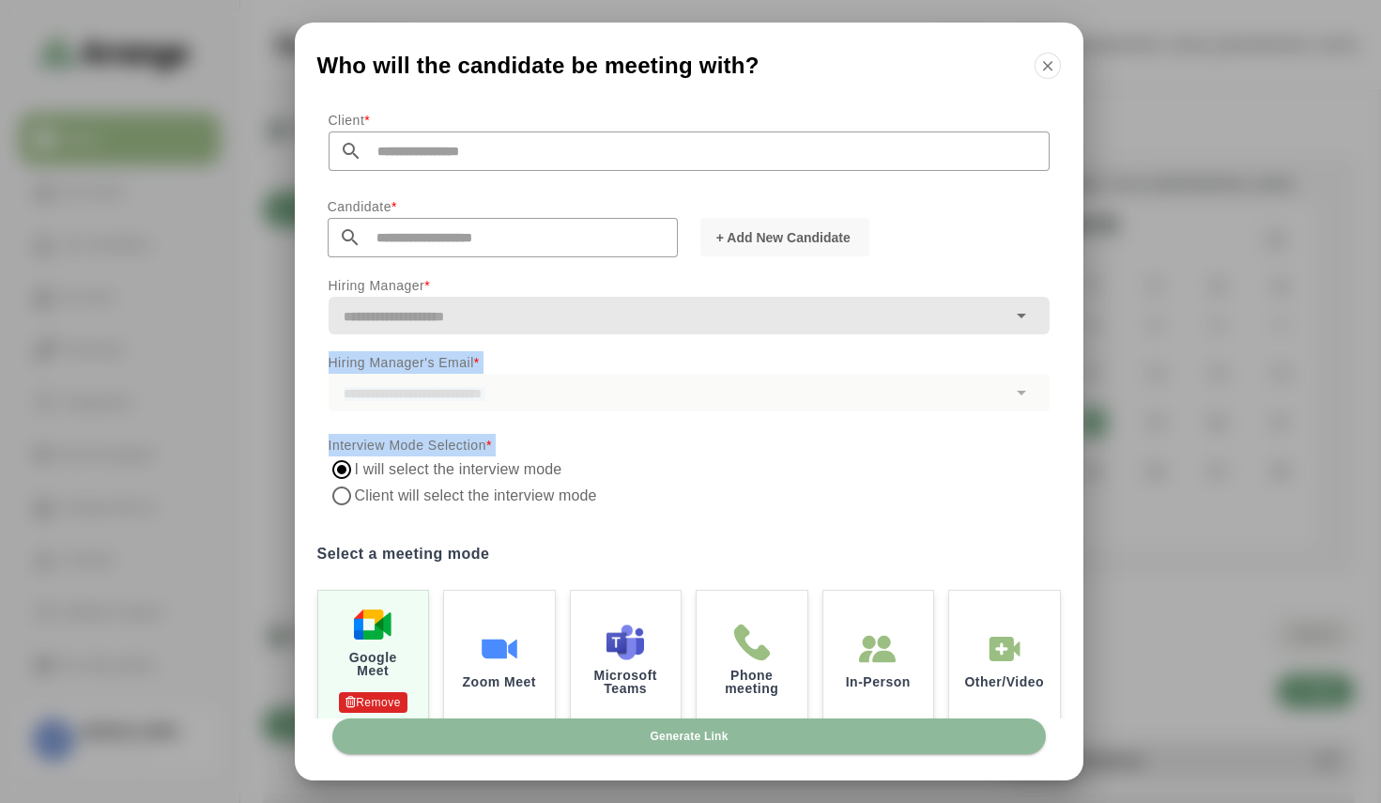
drag, startPoint x: 1079, startPoint y: 314, endPoint x: 1077, endPoint y: 514, distance: 200.0
click at [1077, 517] on div "Client * Candidate * + Add New Candidate Hiring Manager * Hiring Manager's Emai…" at bounding box center [689, 409] width 789 height 617
click at [975, 509] on div at bounding box center [689, 519] width 721 height 21
click at [1047, 63] on icon "button" at bounding box center [1047, 65] width 17 height 17
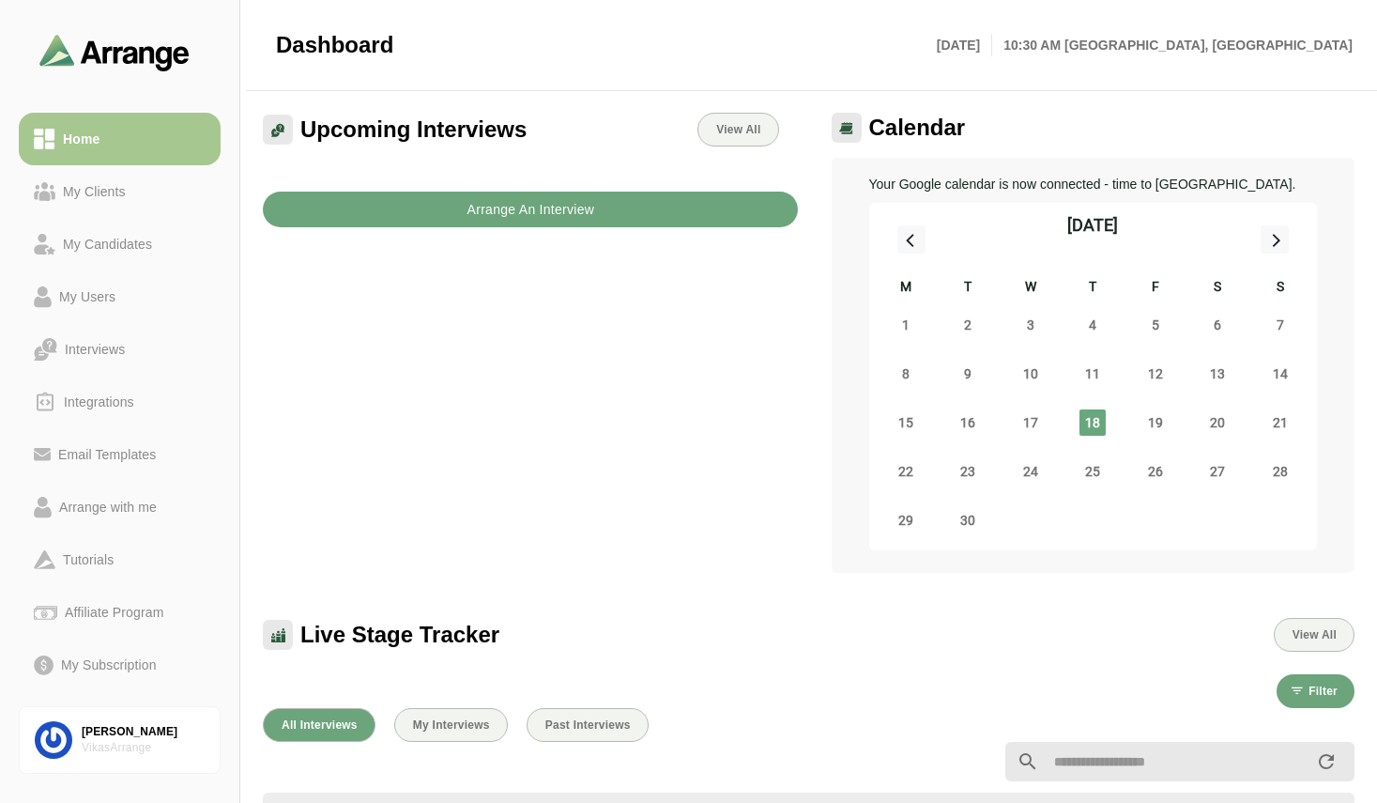
click at [486, 212] on b "Arrange An Interview" at bounding box center [530, 210] width 129 height 36
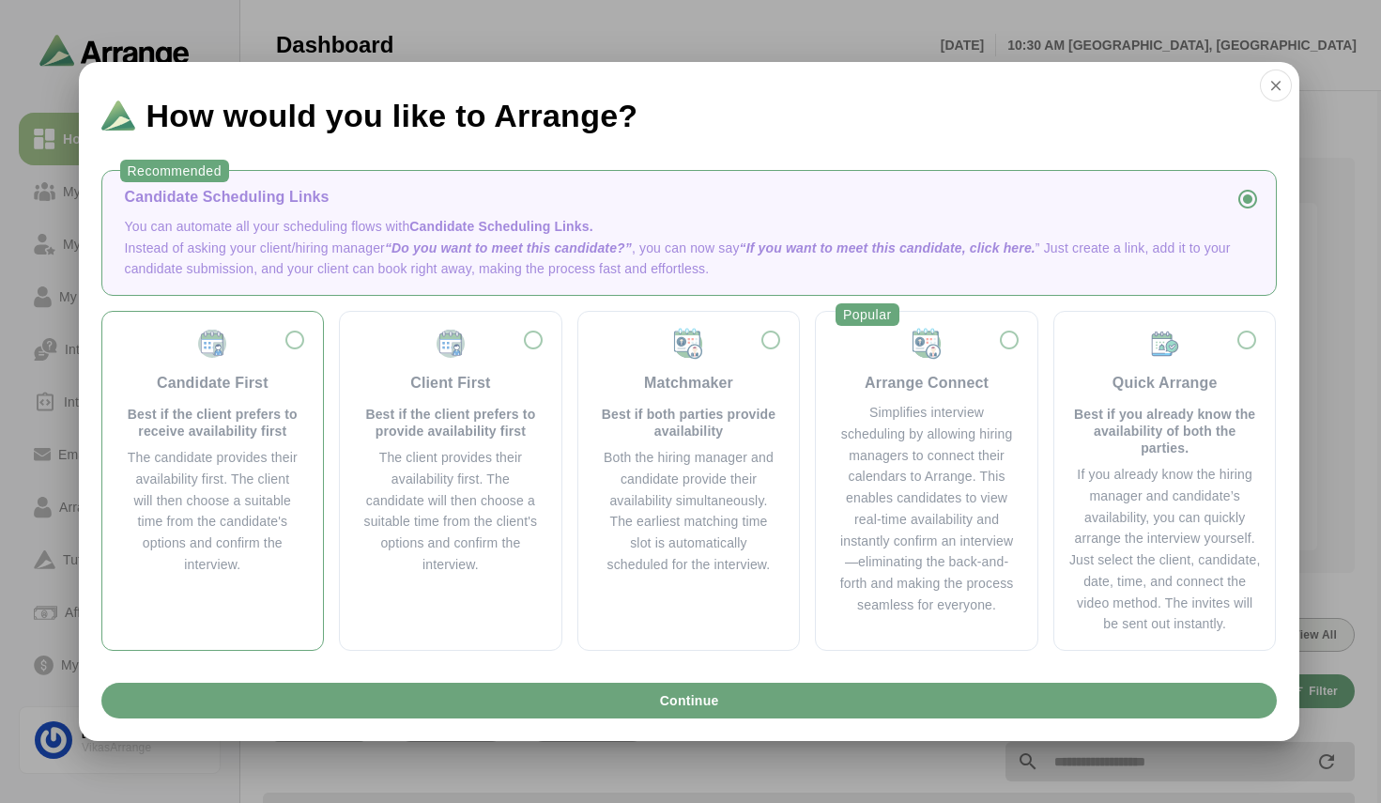
click at [304, 348] on div "Candidate First Best if the client prefers to receive availability first The ca…" at bounding box center [213, 451] width 192 height 249
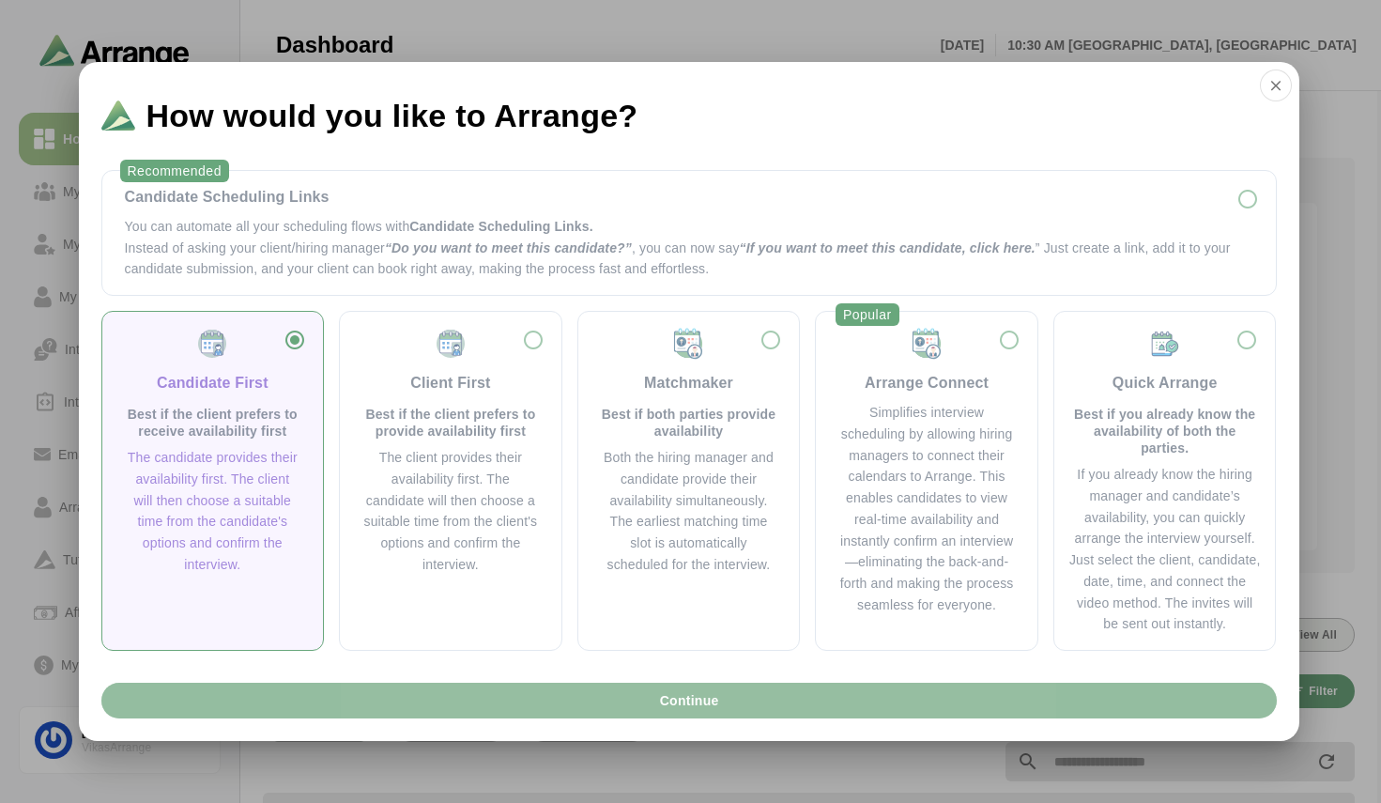
click at [619, 697] on button "Continue" at bounding box center [688, 700] width 1175 height 36
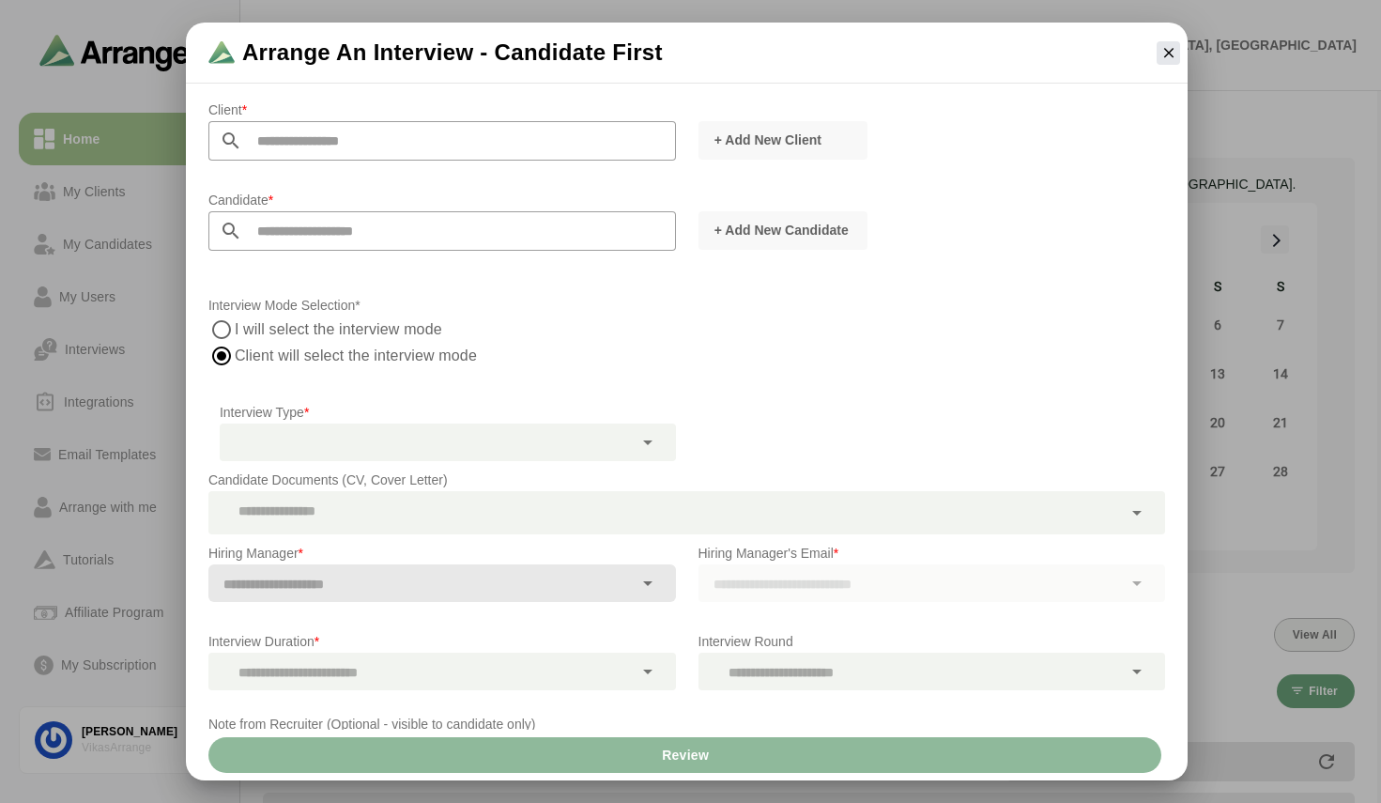
click at [361, 146] on input "text" at bounding box center [459, 140] width 434 height 39
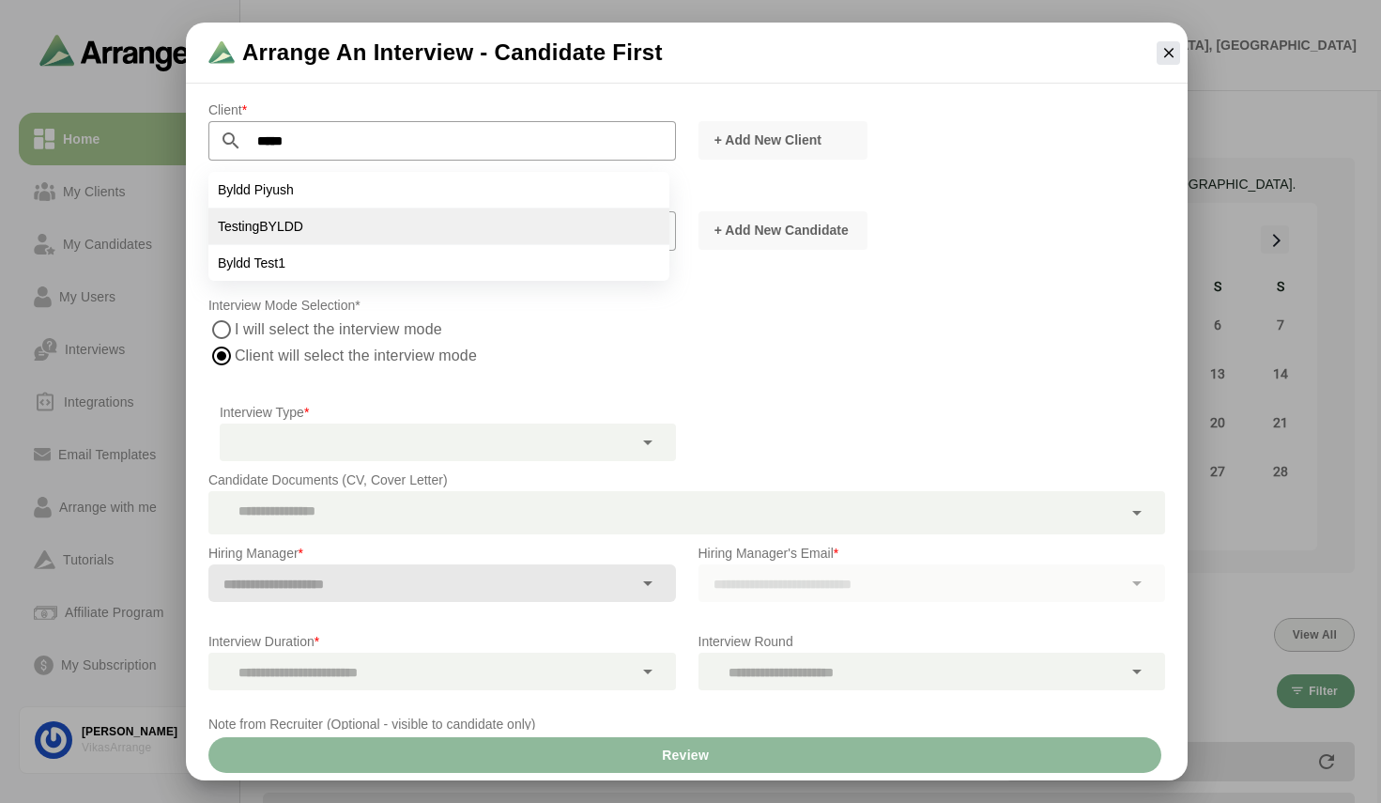
click at [331, 214] on li "TestingBYLDD" at bounding box center [438, 226] width 461 height 37
type input "**********"
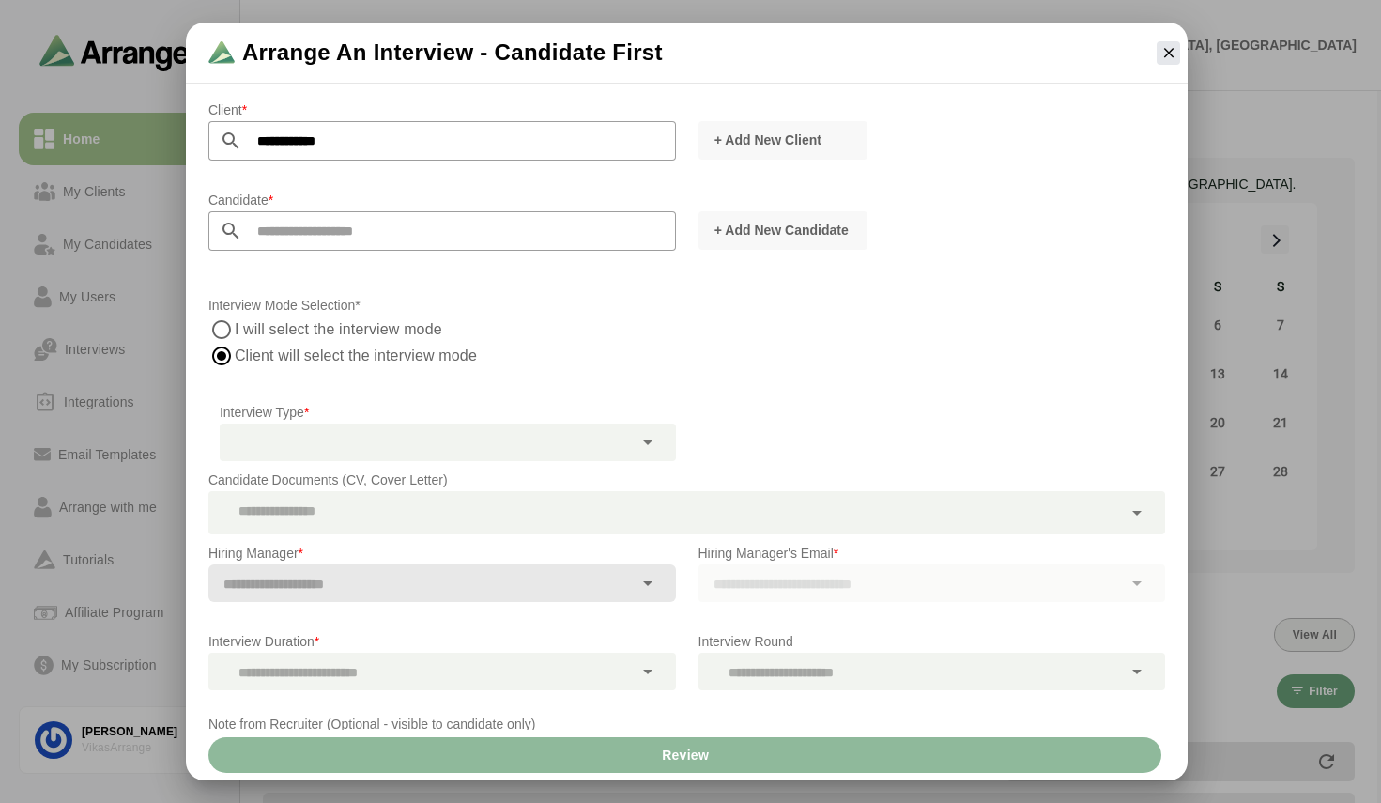
click at [334, 237] on input "text" at bounding box center [459, 230] width 434 height 39
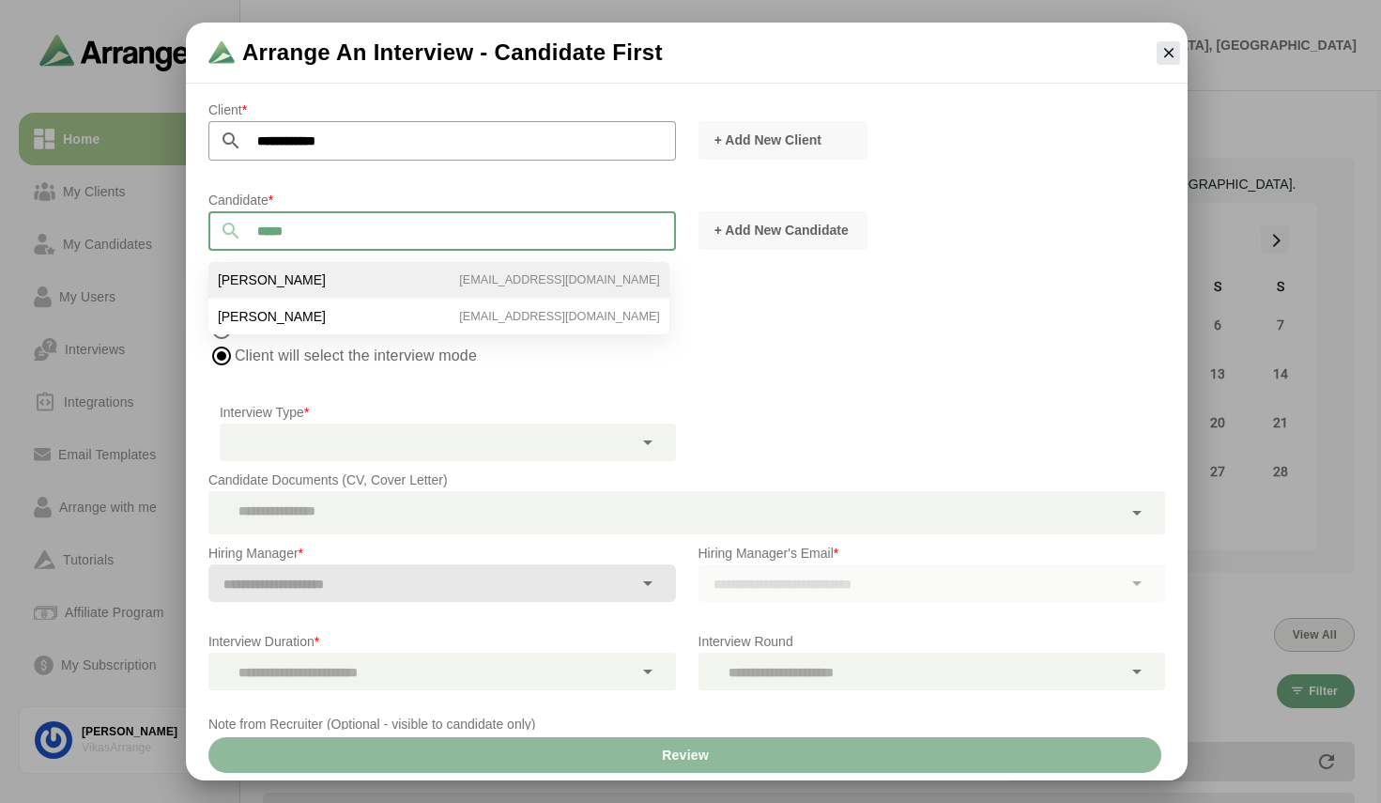
click at [334, 283] on li "[PERSON_NAME] [EMAIL_ADDRESS][DOMAIN_NAME]" at bounding box center [438, 280] width 461 height 37
type input "**********"
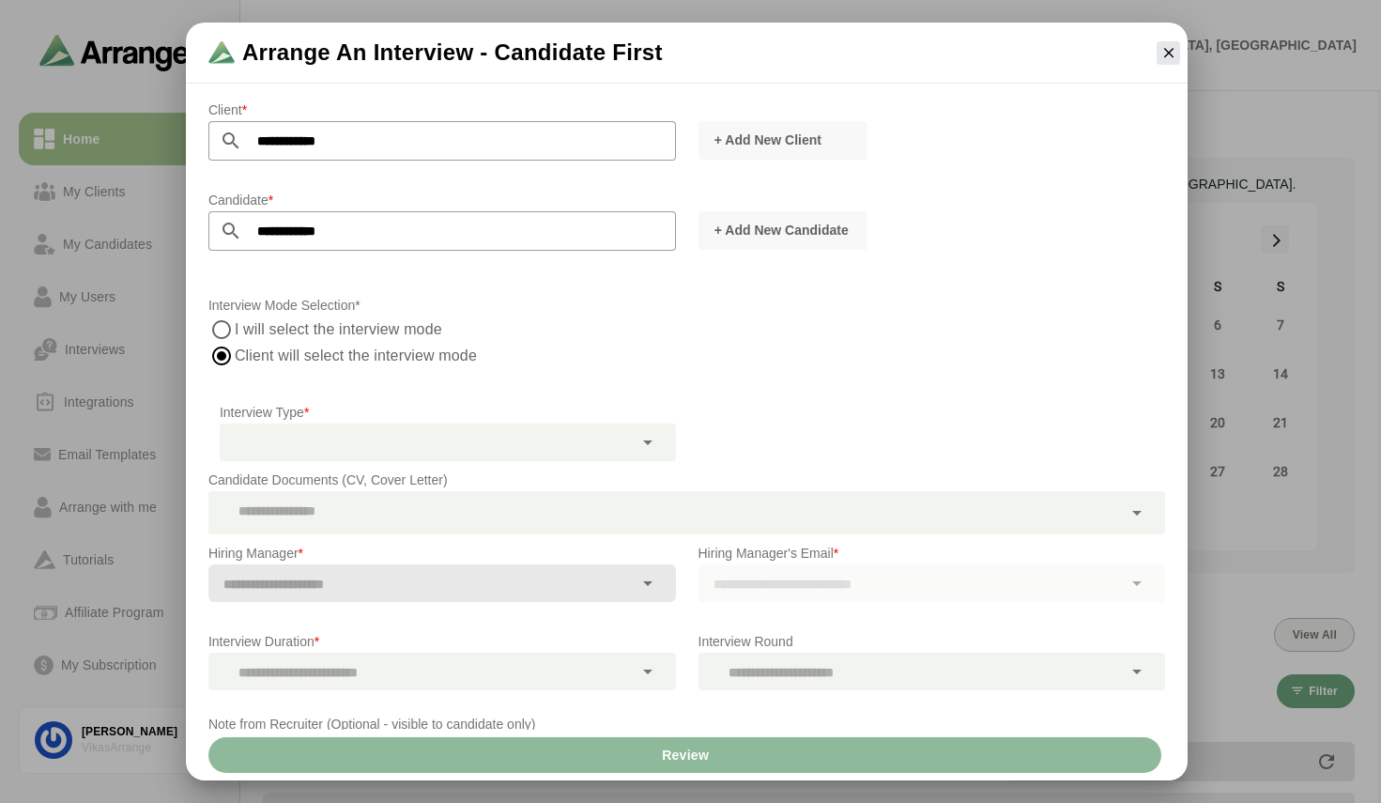
click at [379, 444] on div at bounding box center [426, 442] width 413 height 38
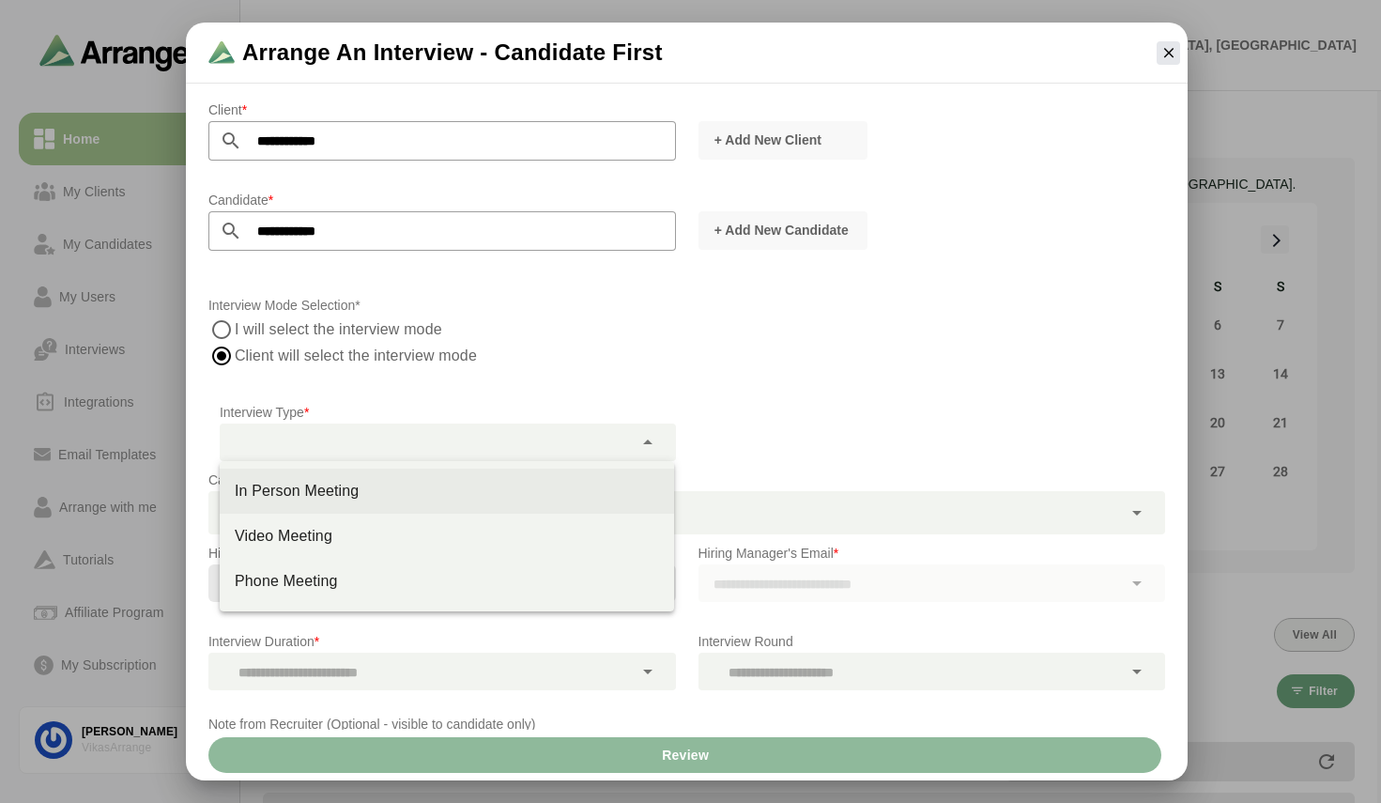
click at [329, 498] on div "In Person Meeting" at bounding box center [447, 491] width 424 height 23
type input "********"
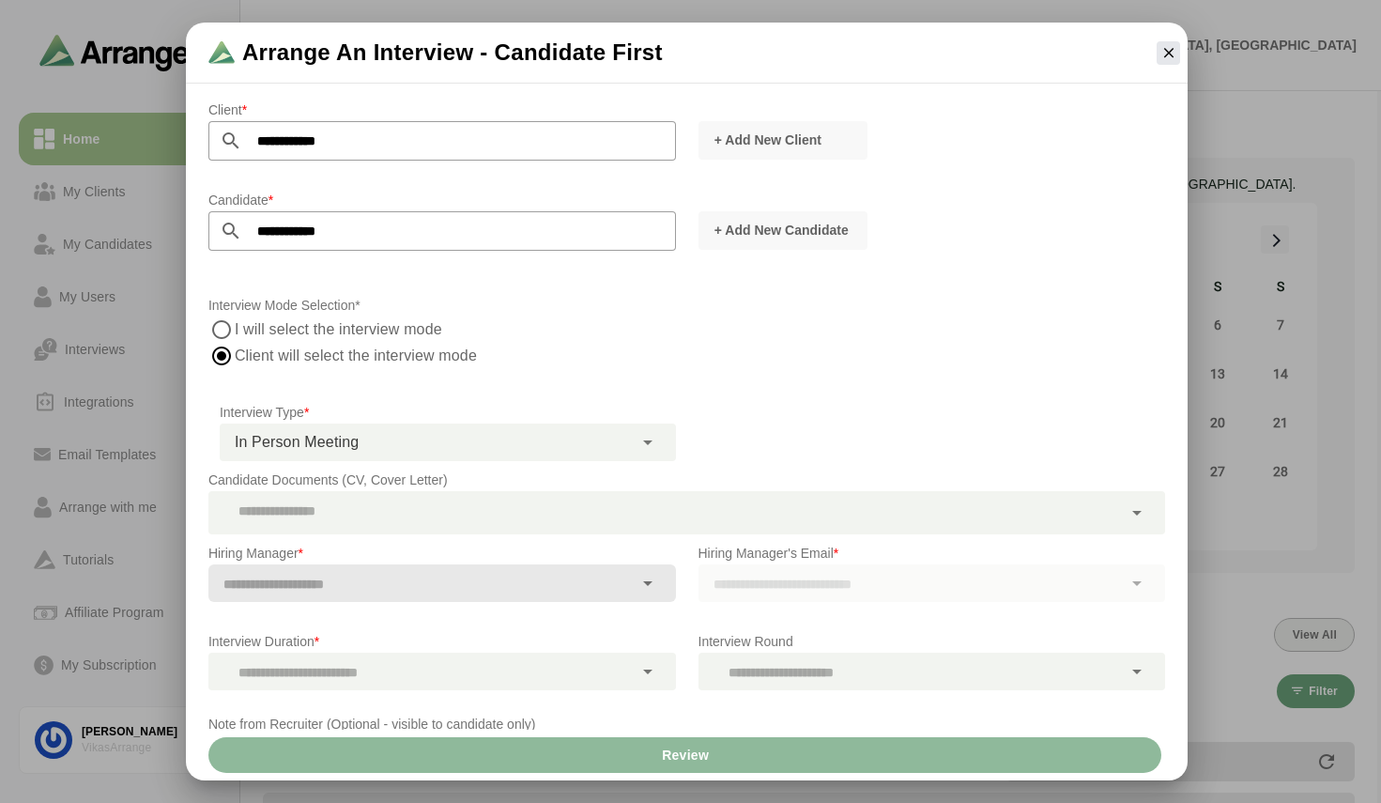
click at [349, 588] on input "text" at bounding box center [420, 584] width 424 height 26
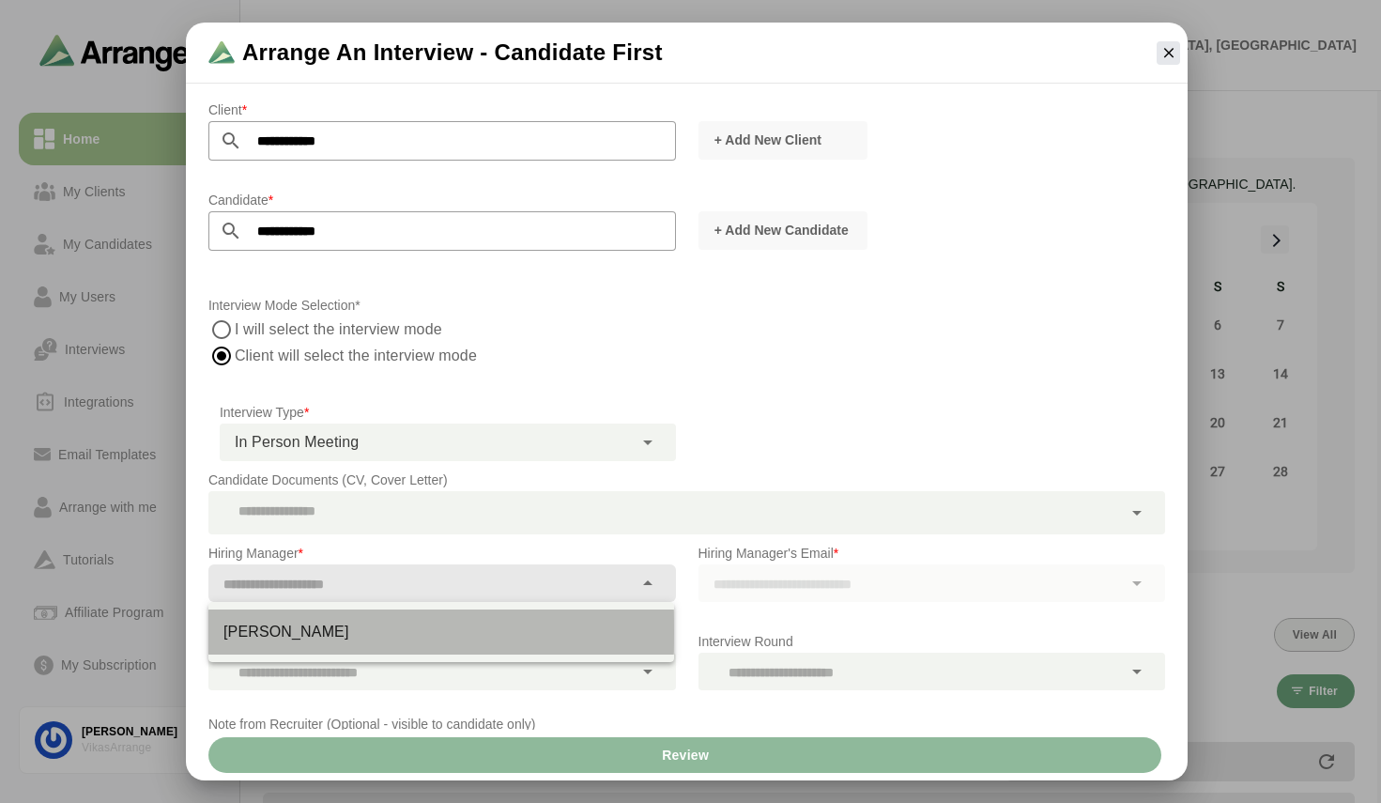
click at [317, 636] on div "[PERSON_NAME]" at bounding box center [441, 632] width 436 height 23
type input "**********"
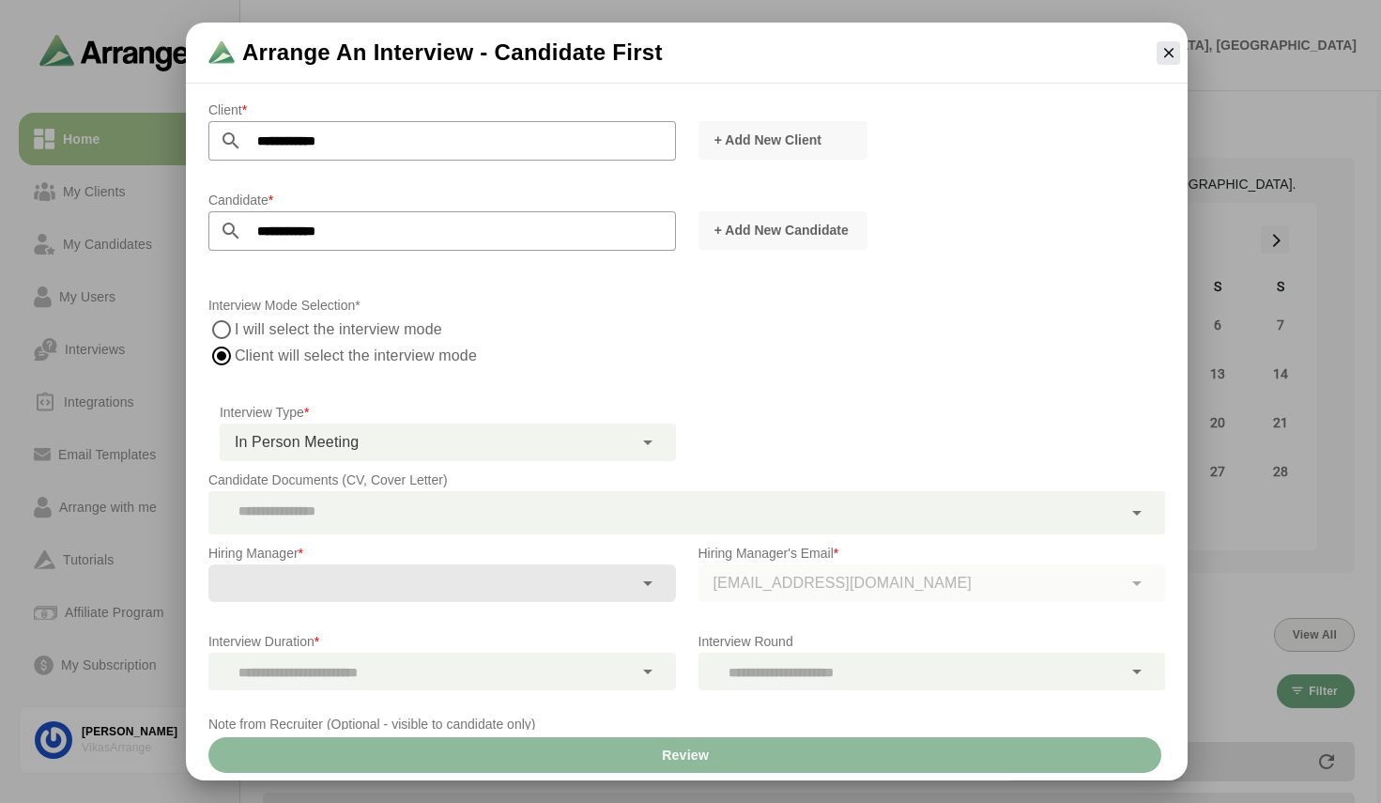
click at [737, 589] on div "[EMAIL_ADDRESS][DOMAIN_NAME]" at bounding box center [931, 583] width 467 height 38
click at [502, 662] on div at bounding box center [420, 671] width 424 height 38
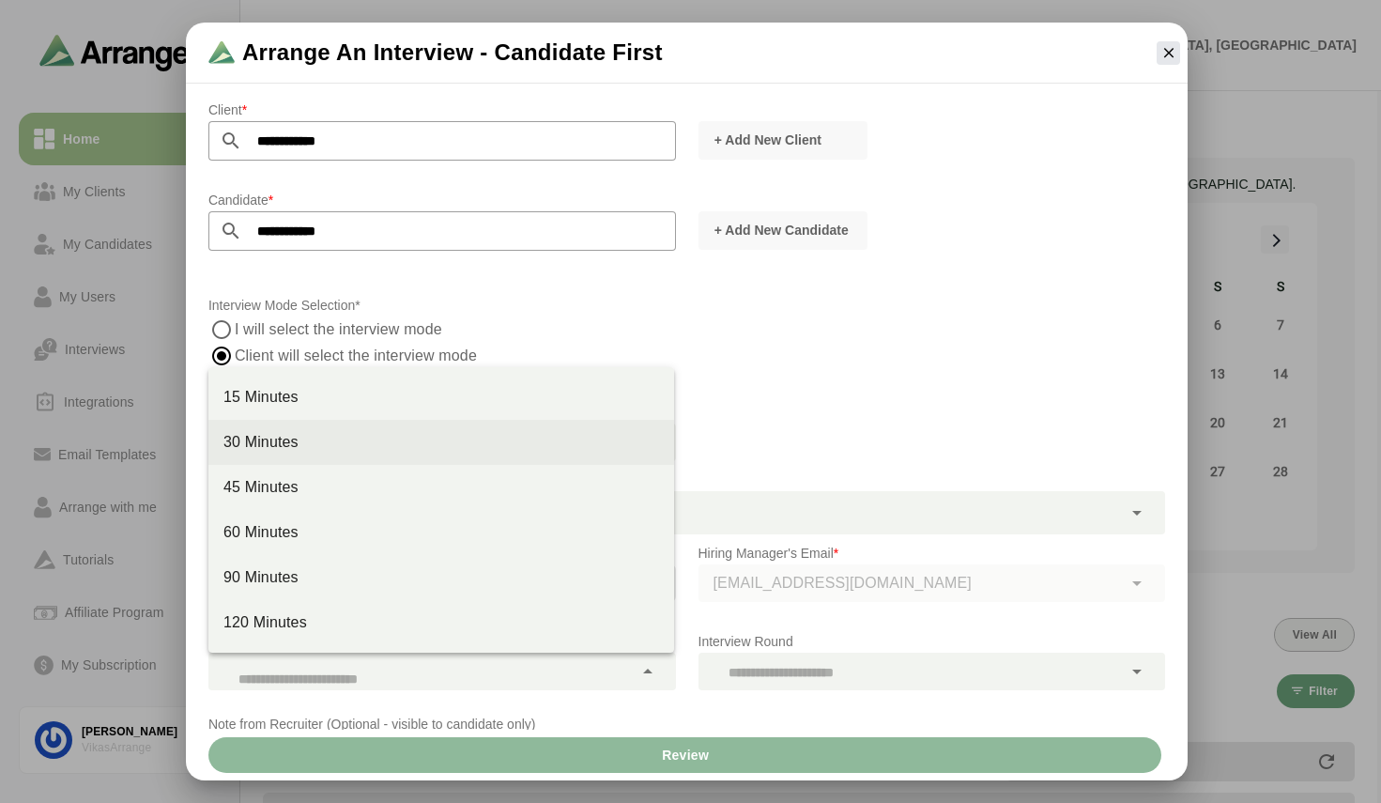
click at [286, 444] on div "30 Minutes" at bounding box center [441, 442] width 436 height 23
type input "**"
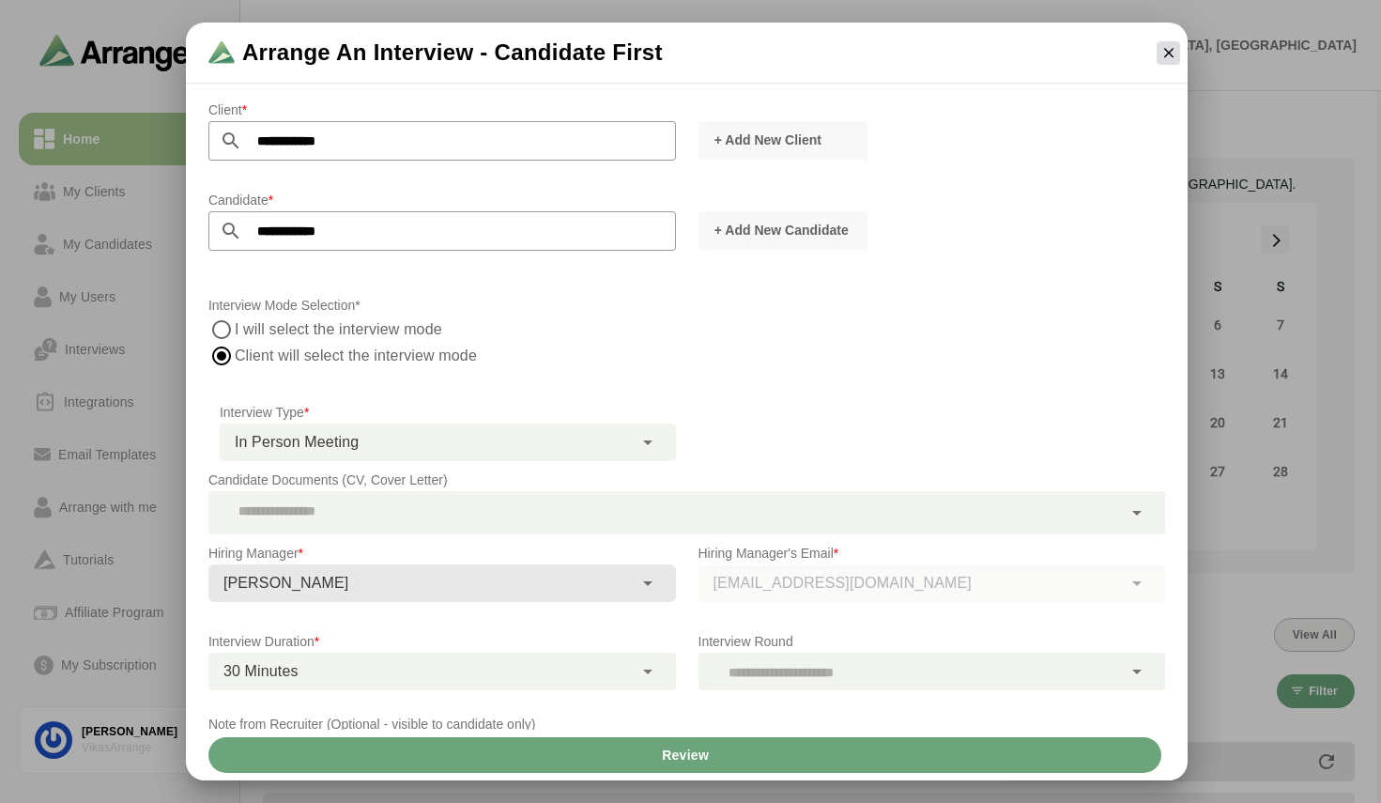
click at [1172, 49] on icon "button" at bounding box center [1168, 52] width 17 height 17
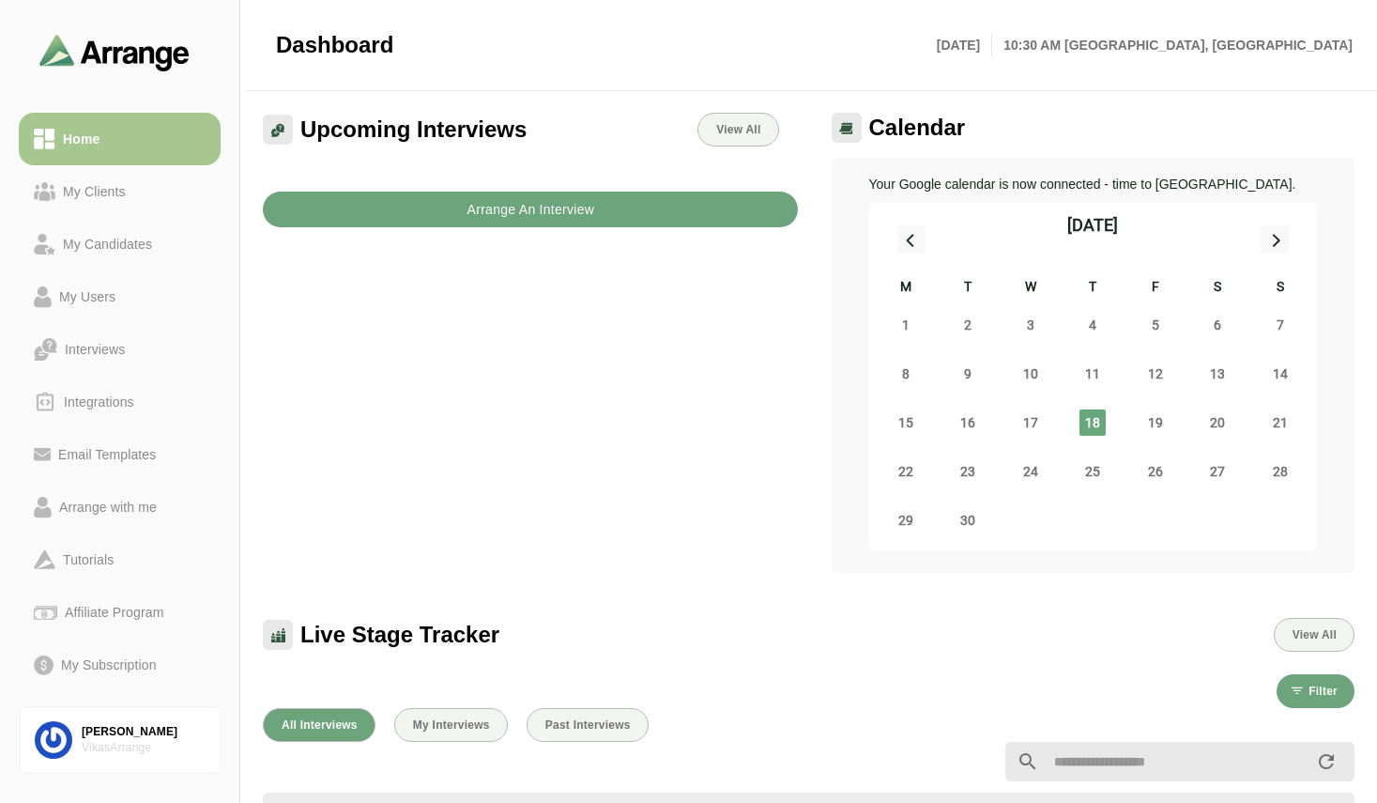
click at [515, 208] on b "Arrange An Interview" at bounding box center [530, 210] width 129 height 36
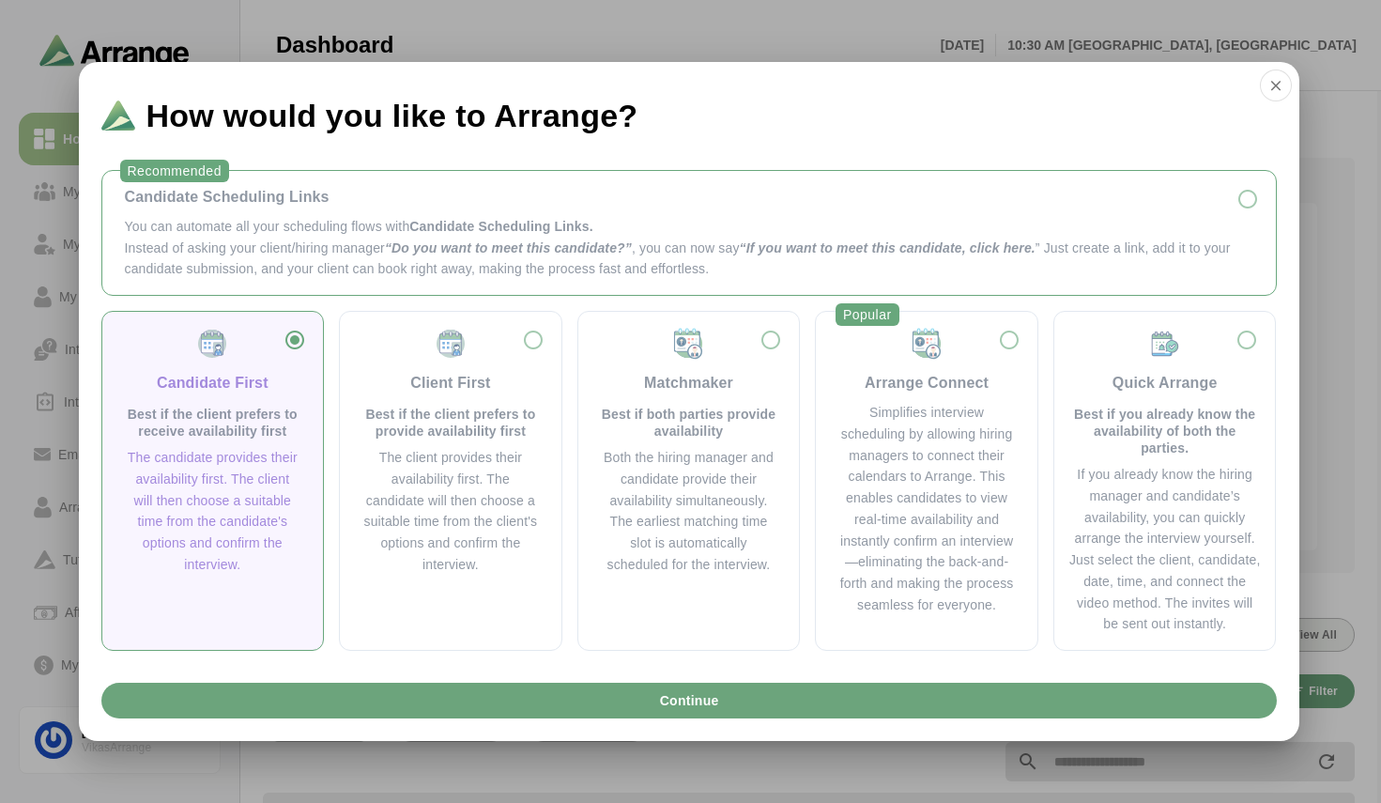
click at [1131, 200] on div "Candidate Scheduling Links" at bounding box center [689, 197] width 1128 height 23
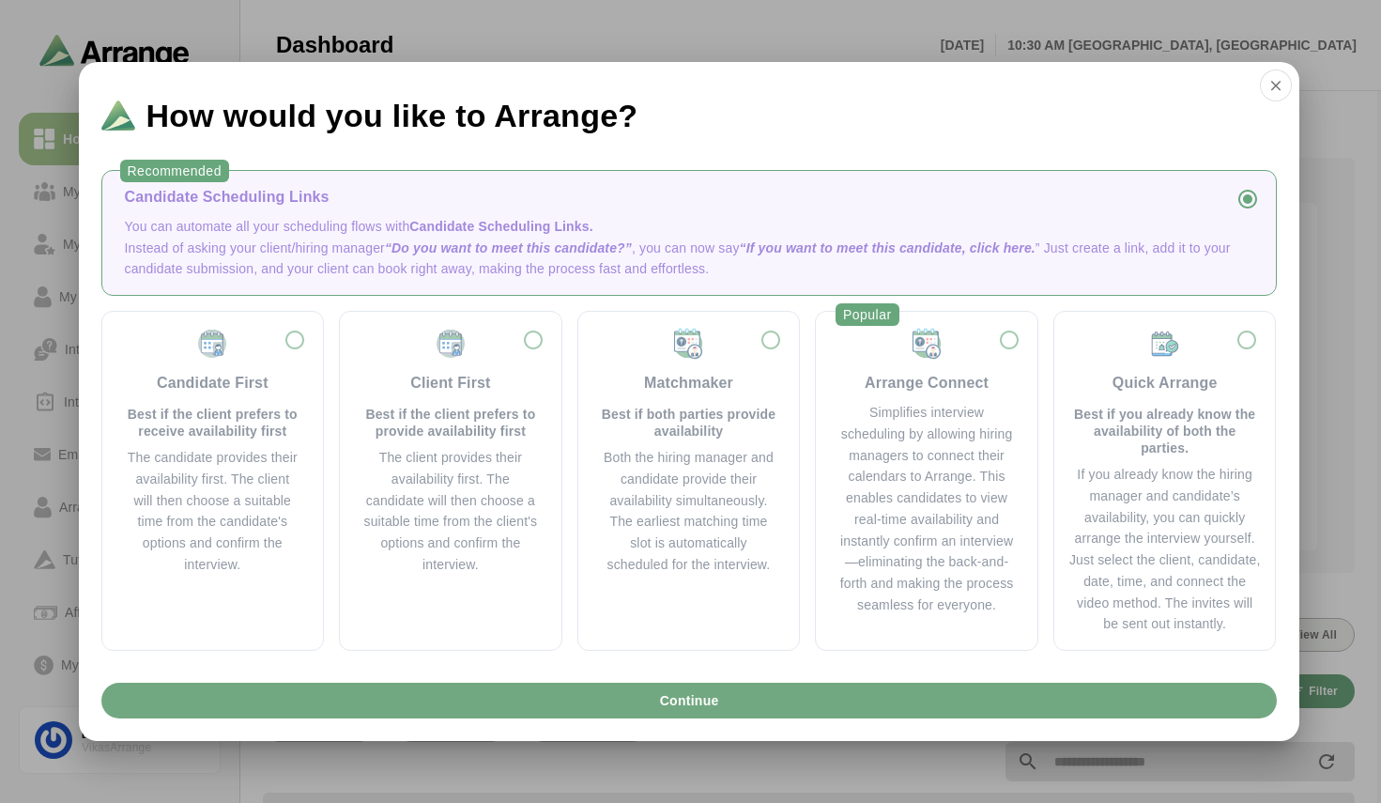
click at [904, 695] on button "Continue" at bounding box center [688, 700] width 1175 height 36
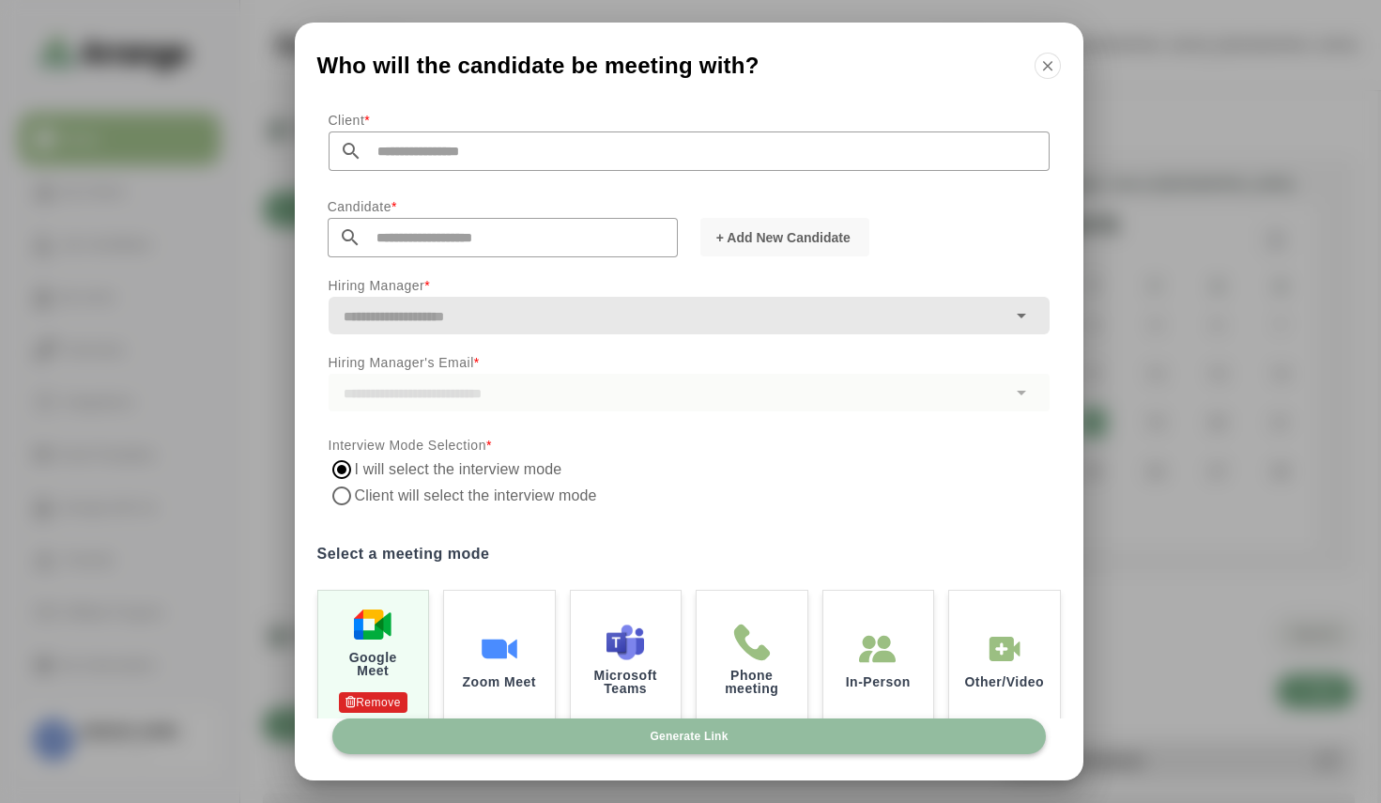
click at [627, 744] on button "Generate Link" at bounding box center [688, 736] width 713 height 36
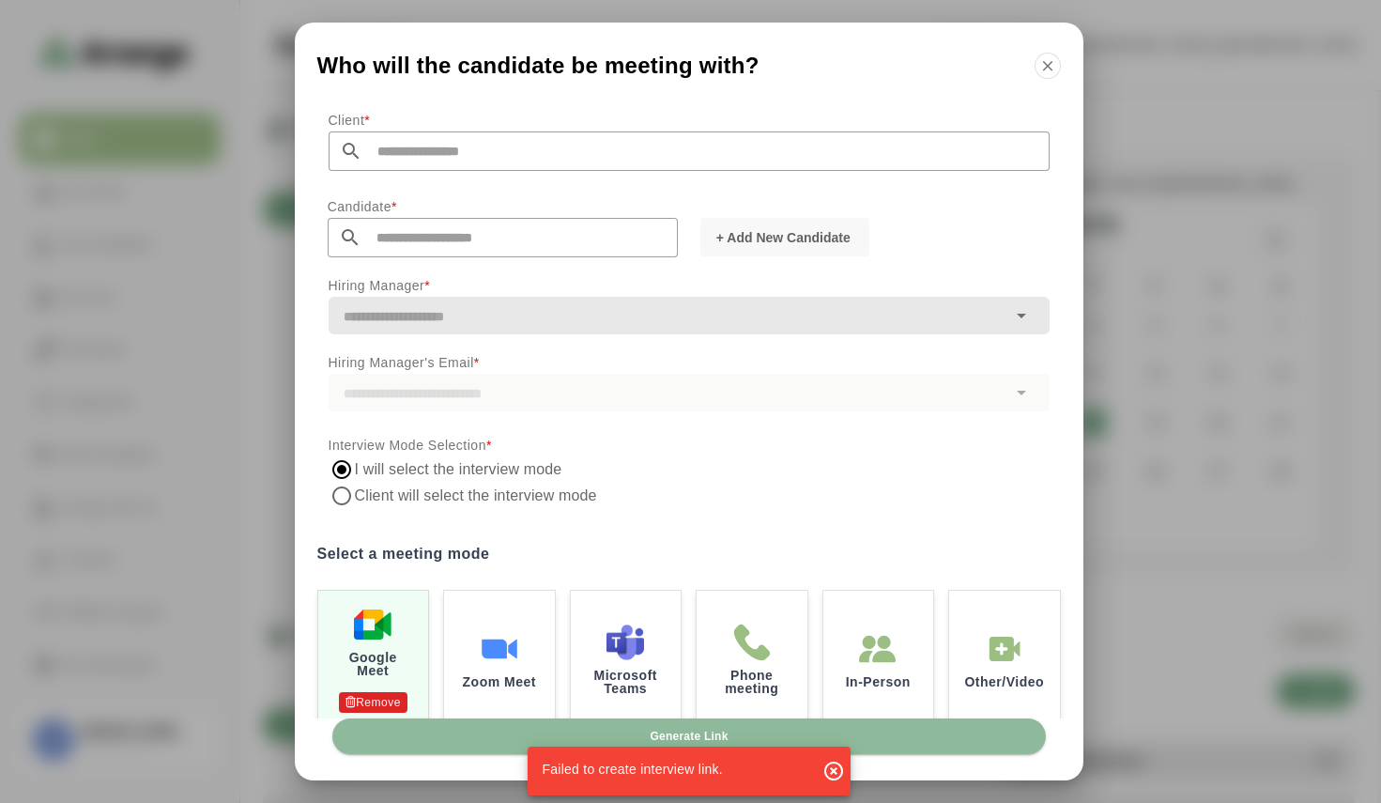
click at [834, 764] on icon "button" at bounding box center [833, 770] width 23 height 23
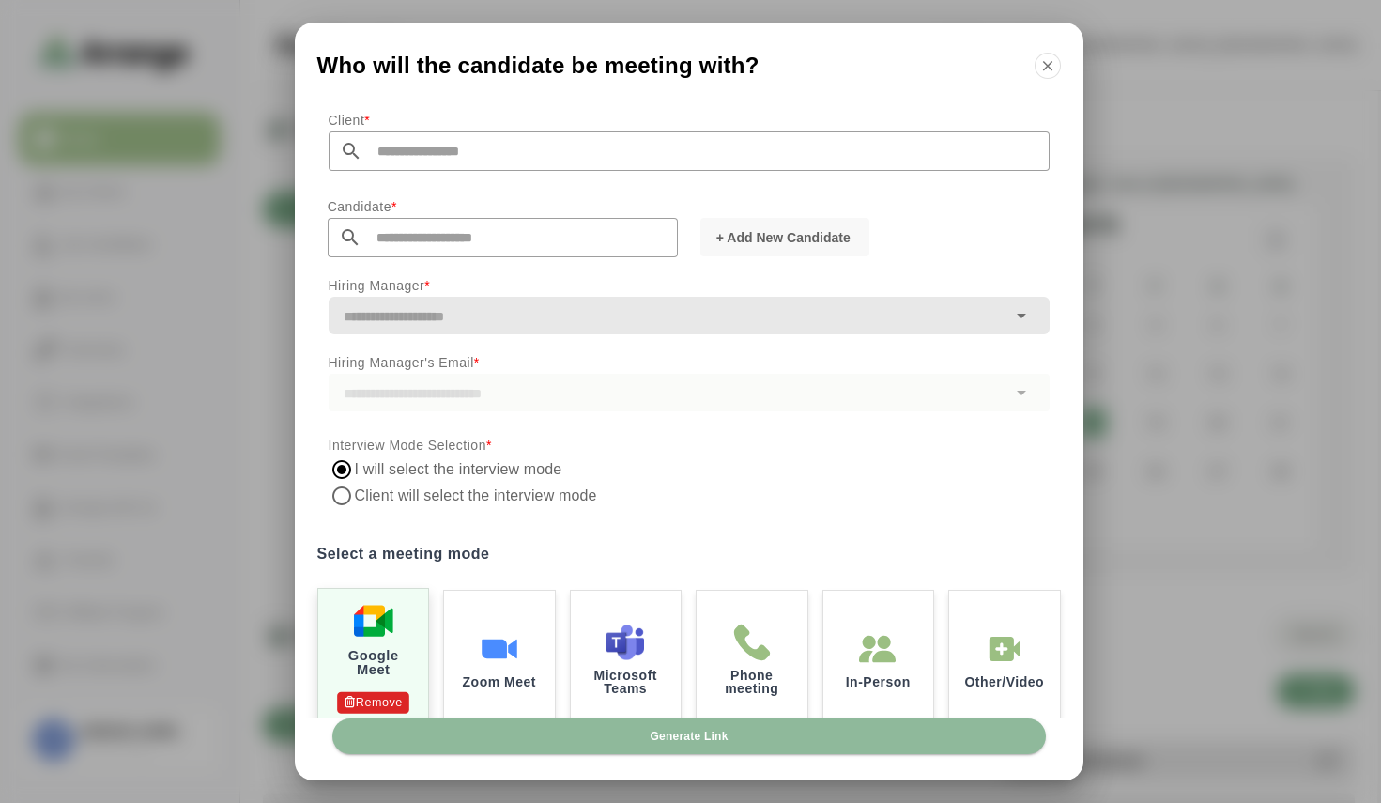
click at [363, 618] on img at bounding box center [372, 620] width 39 height 39
click at [494, 611] on div "Zoom Meet" at bounding box center [498, 657] width 115 height 144
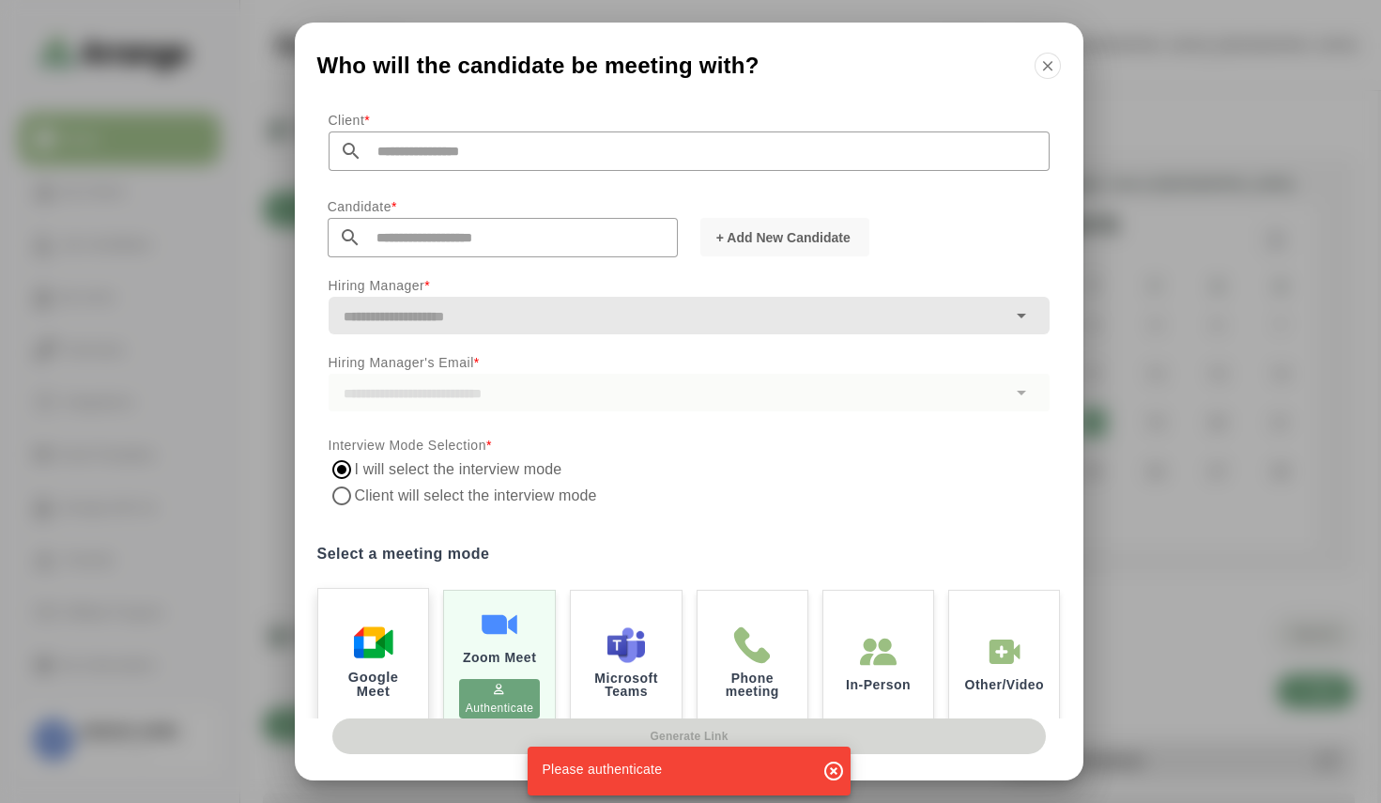
click at [378, 620] on div "Google Meet" at bounding box center [372, 660] width 115 height 150
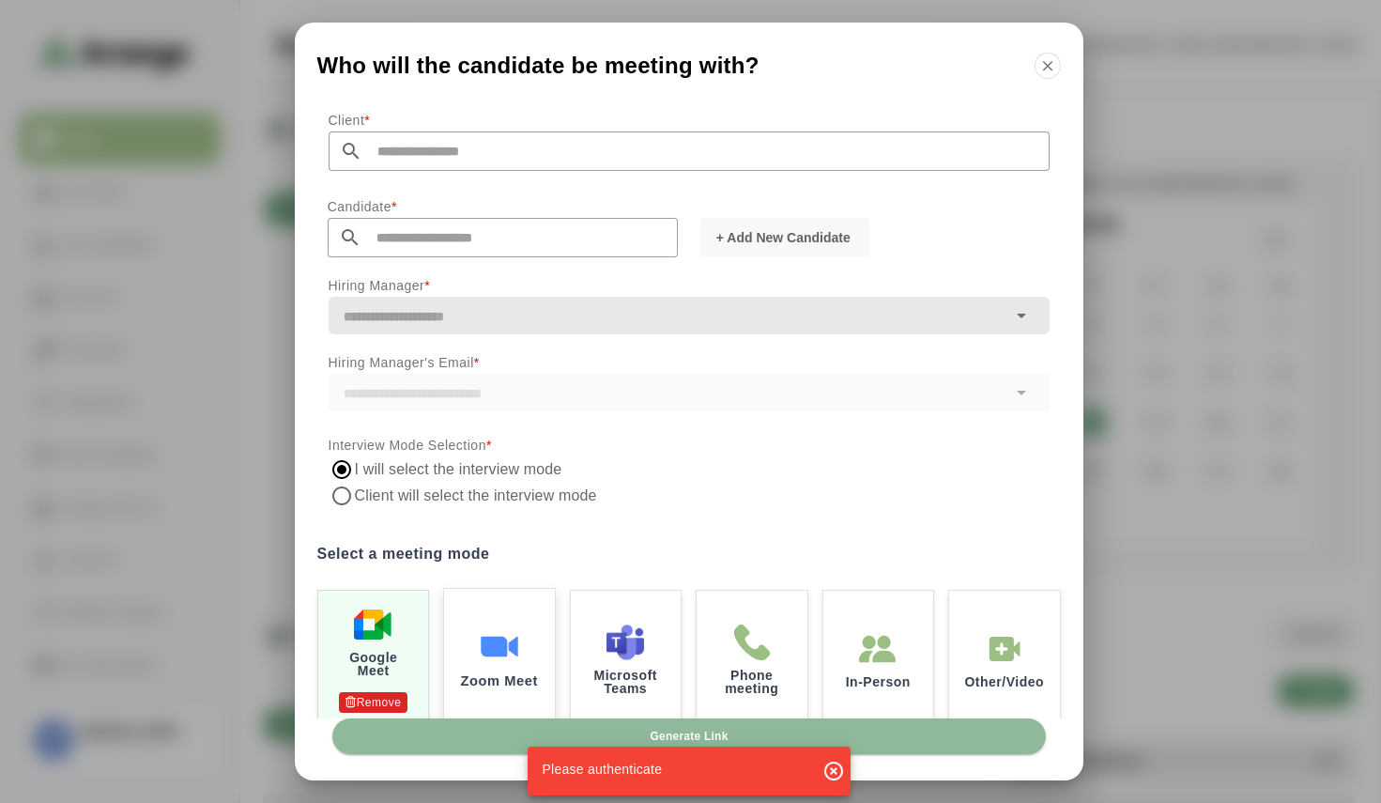
click at [499, 627] on img at bounding box center [499, 645] width 39 height 39
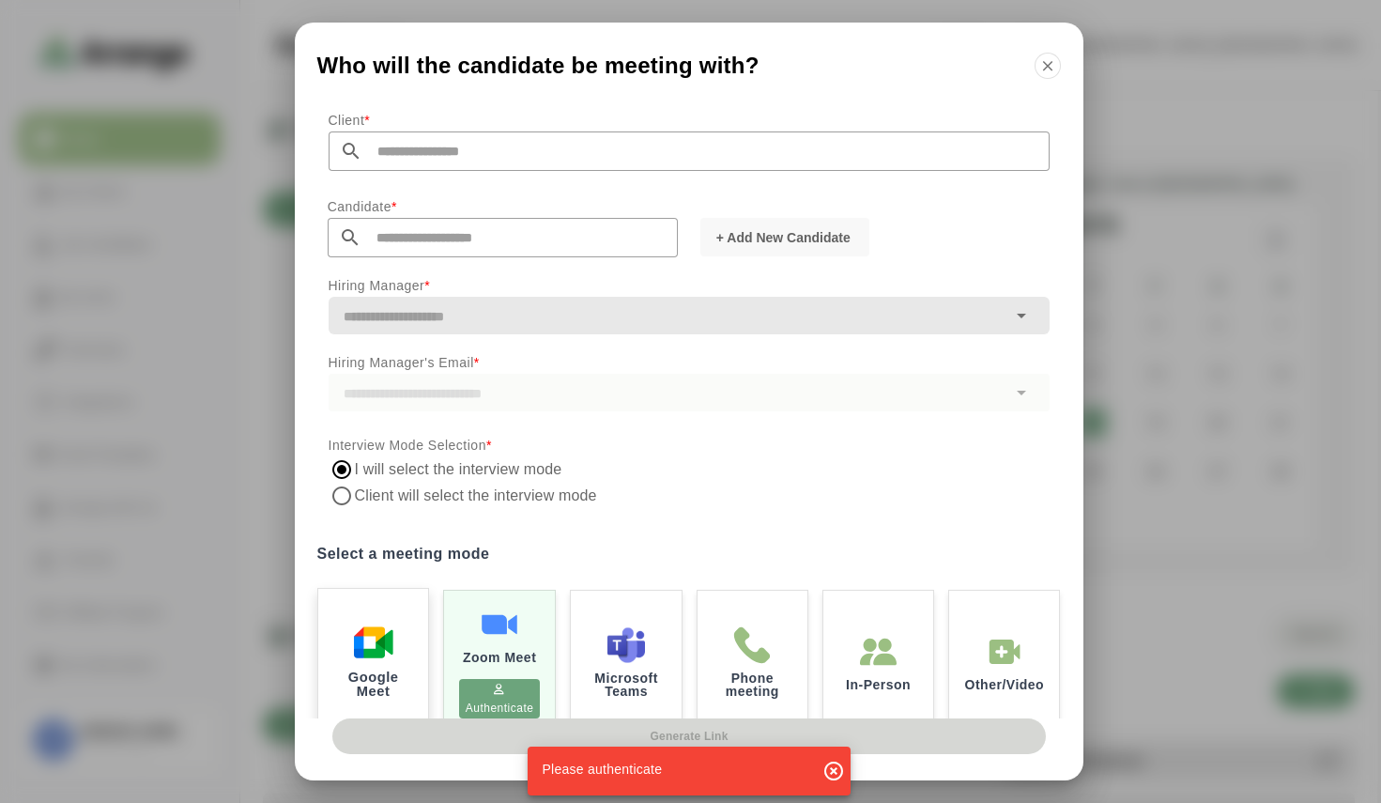
click at [378, 662] on img at bounding box center [372, 641] width 39 height 39
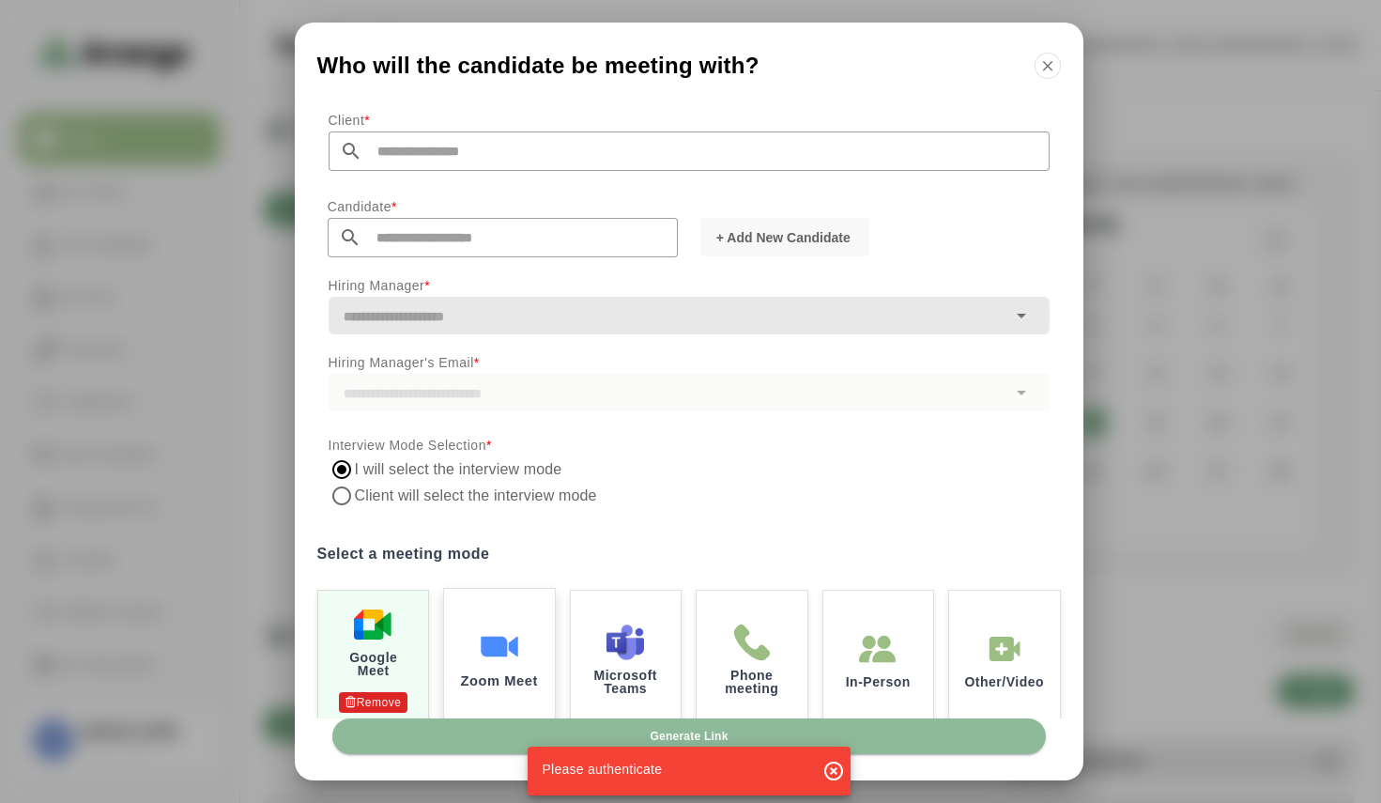
click at [480, 644] on img at bounding box center [499, 645] width 39 height 39
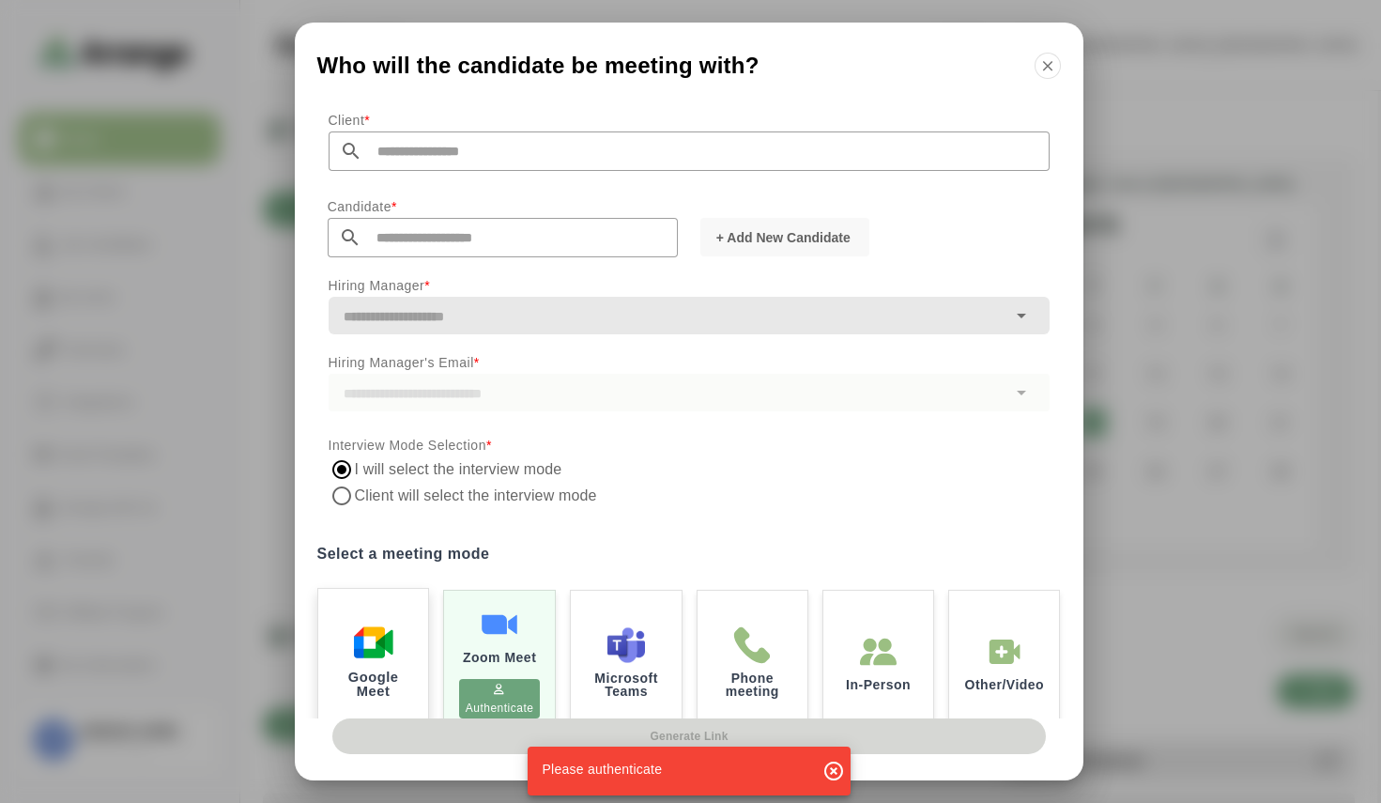
click at [407, 655] on div "Google Meet" at bounding box center [372, 660] width 115 height 150
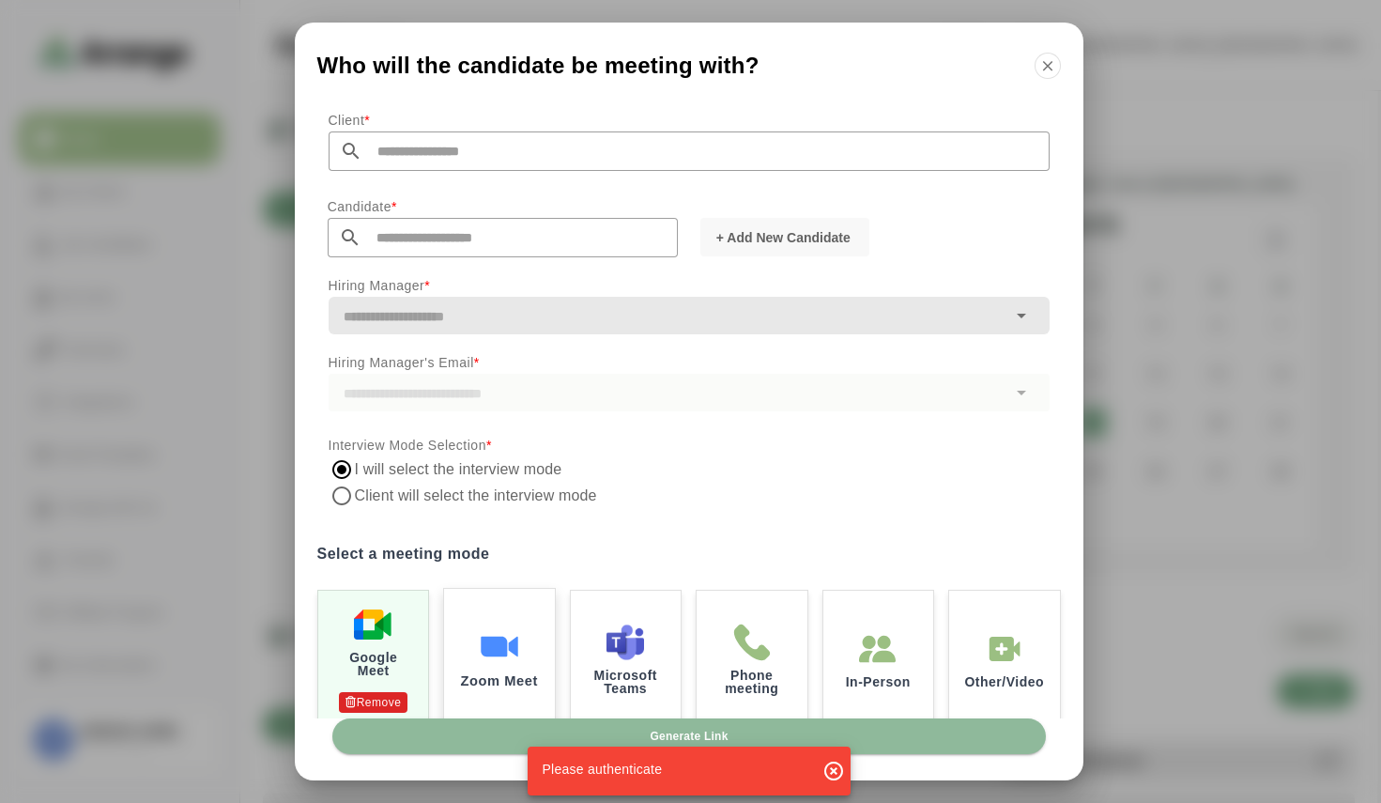
click at [493, 628] on img at bounding box center [499, 645] width 39 height 39
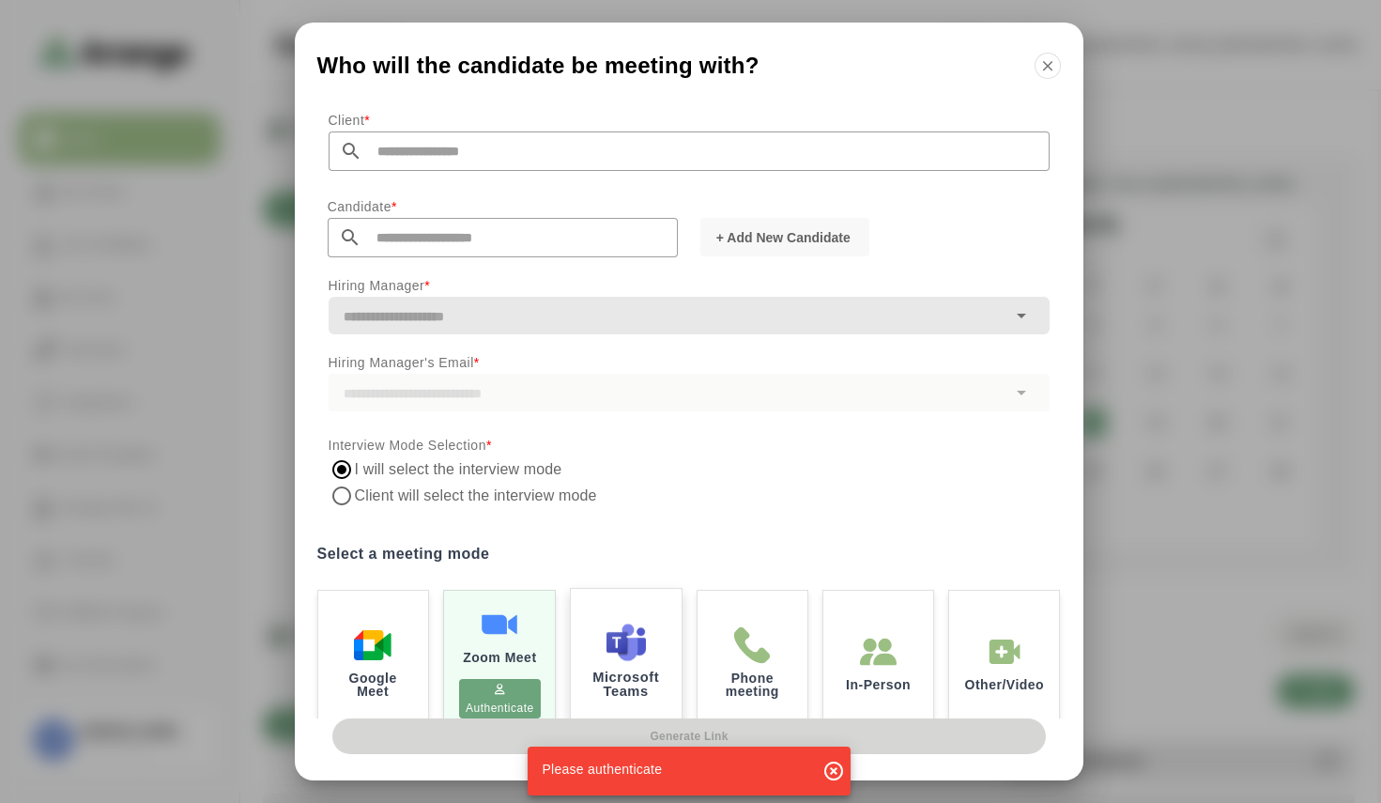
click at [636, 645] on img at bounding box center [625, 641] width 39 height 39
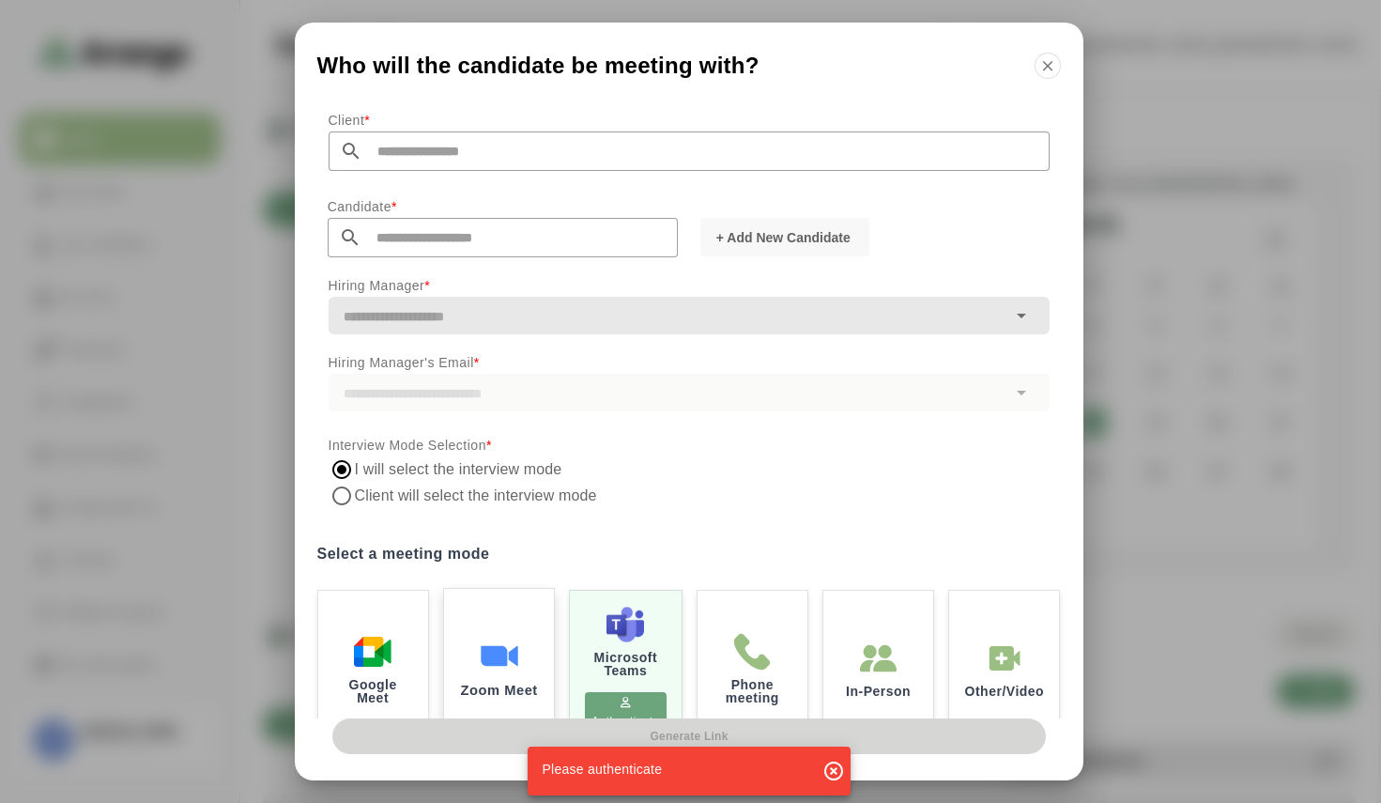
click at [504, 640] on div "Zoom Meet" at bounding box center [498, 666] width 115 height 163
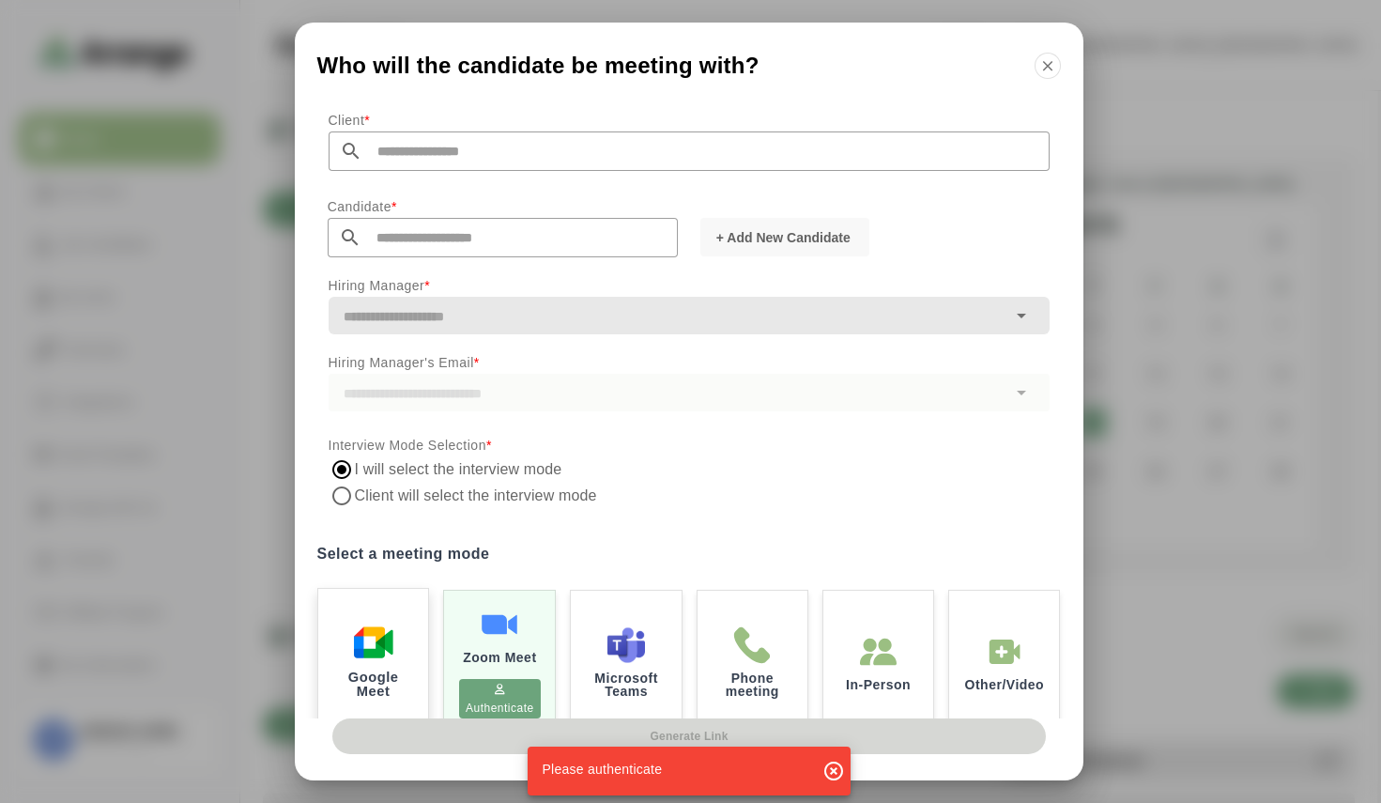
click at [388, 648] on img at bounding box center [372, 641] width 39 height 39
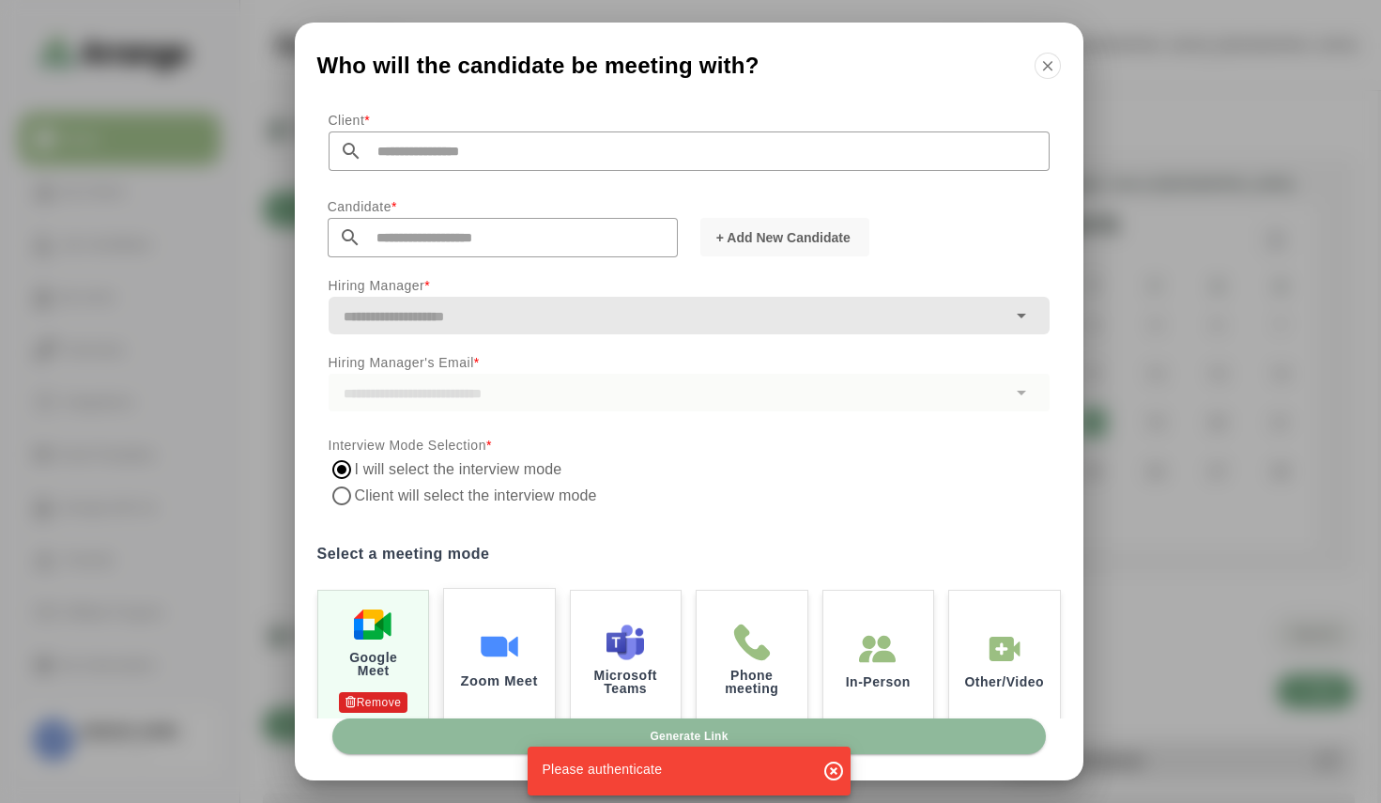
click at [471, 655] on div "Zoom Meet" at bounding box center [498, 657] width 115 height 144
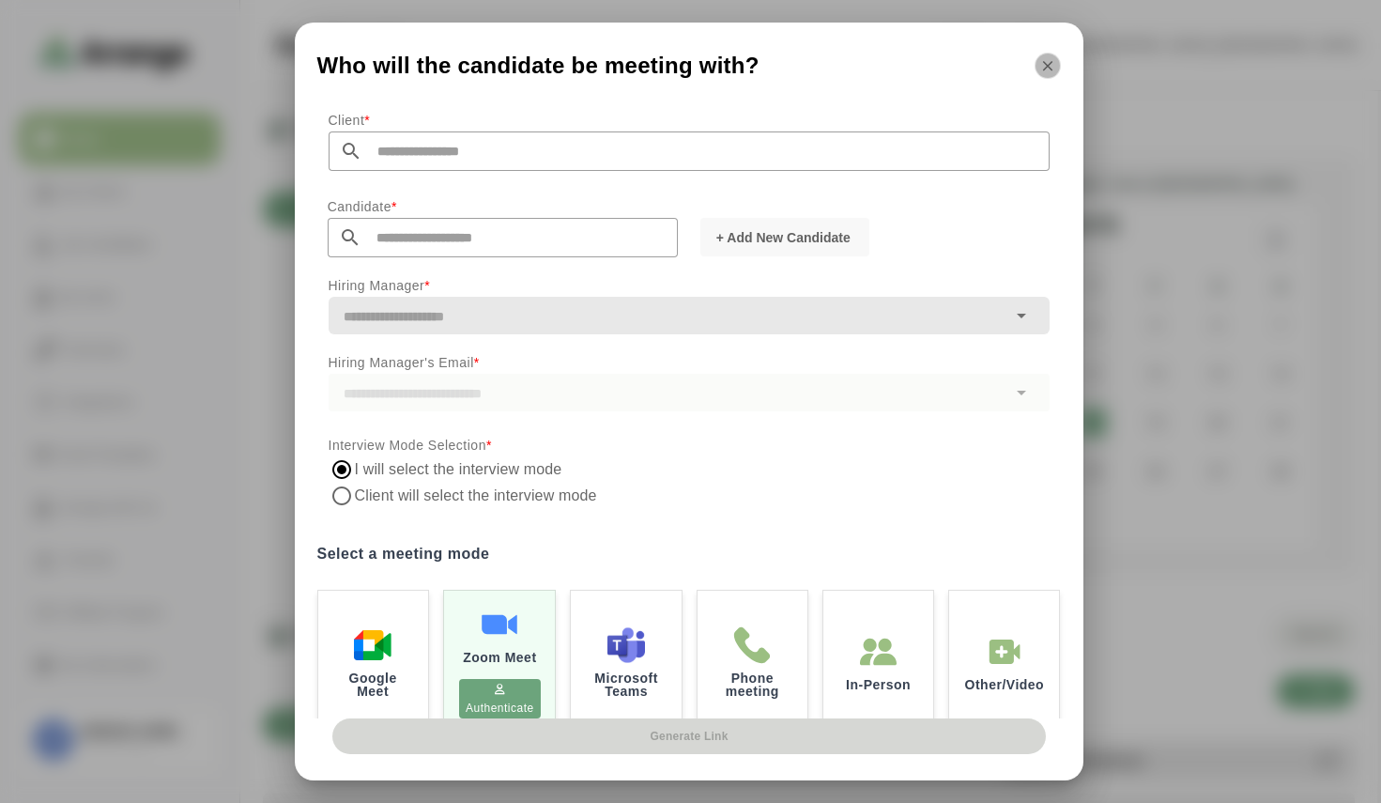
click at [1048, 71] on icon "button" at bounding box center [1047, 65] width 17 height 17
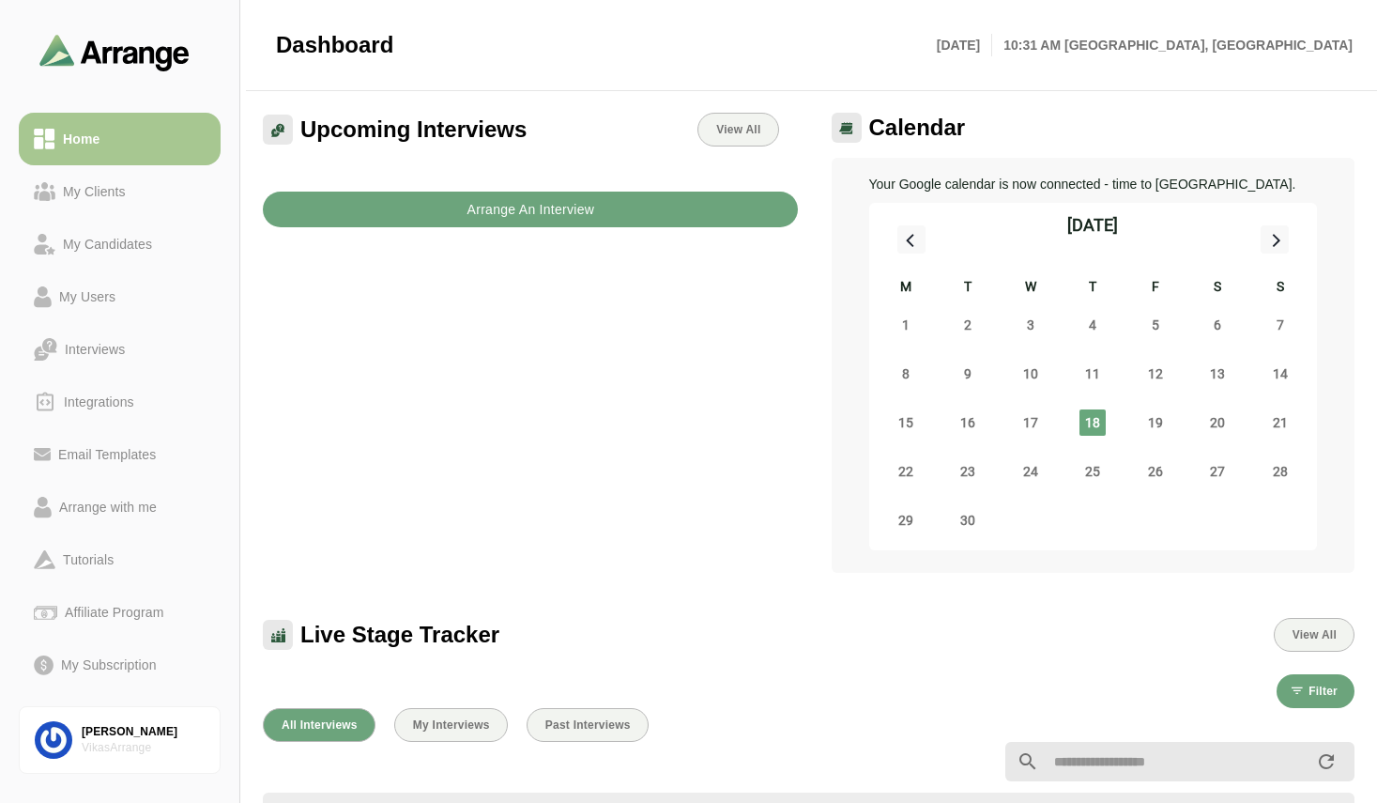
click at [549, 205] on b "Arrange An Interview" at bounding box center [530, 210] width 129 height 36
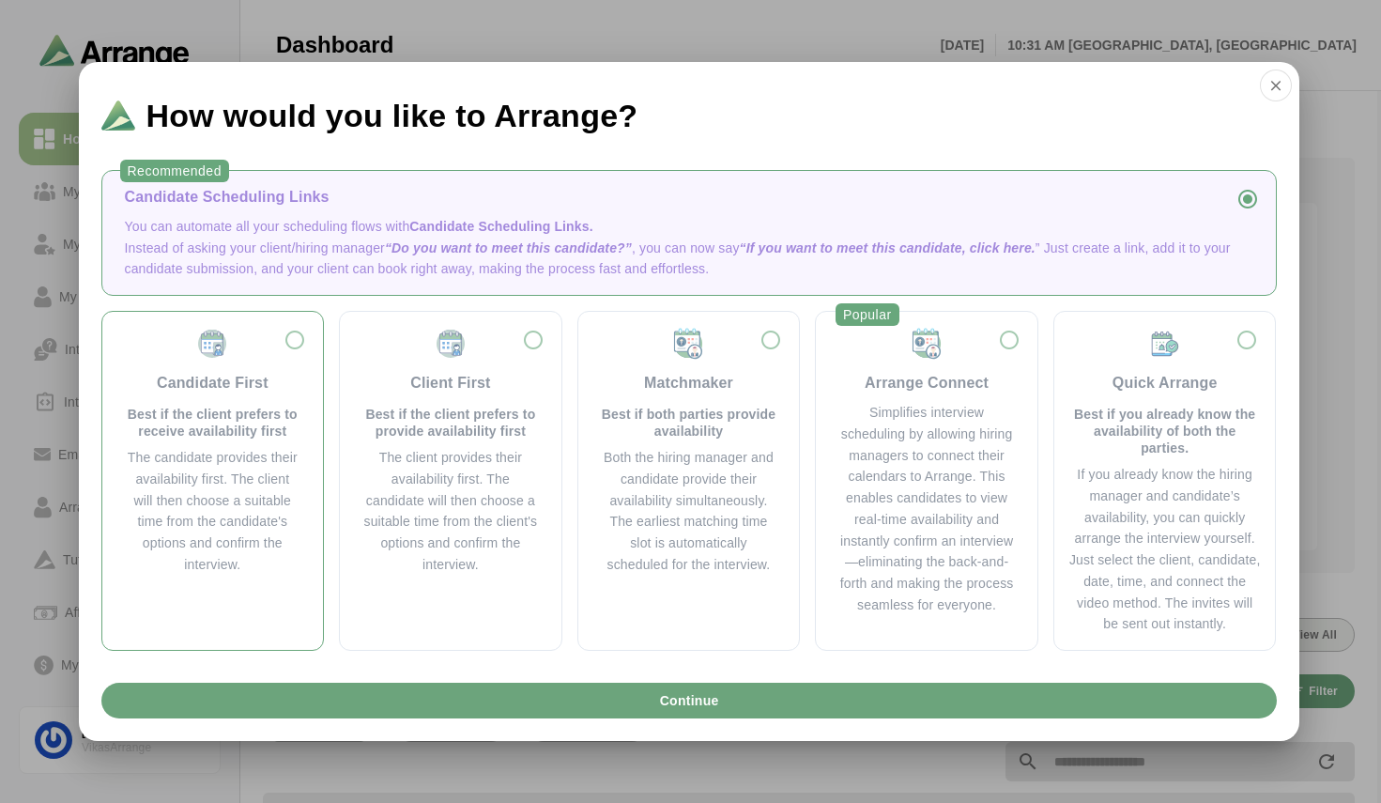
click at [239, 459] on div "The candidate provides their availability first. The client will then choose a …" at bounding box center [213, 511] width 176 height 129
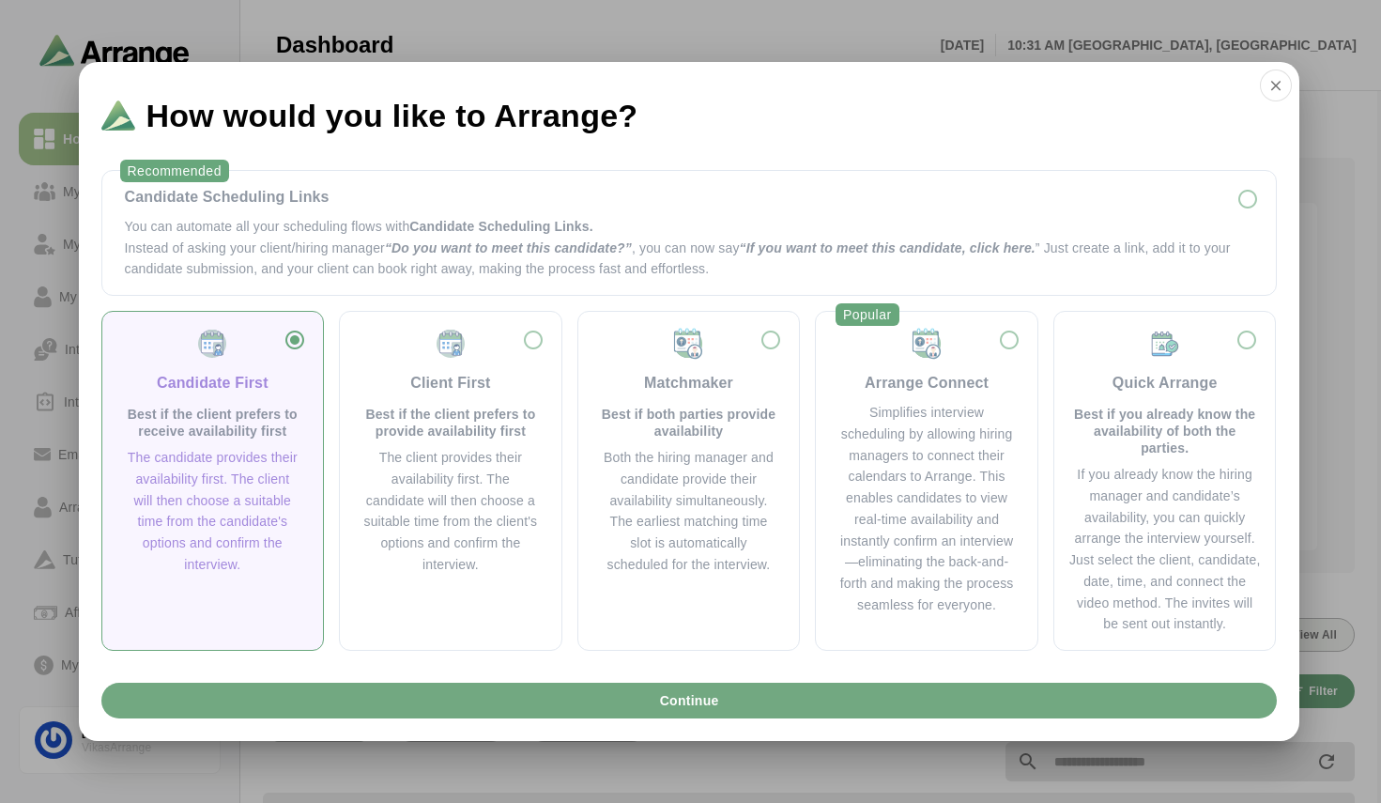
click at [621, 695] on button "Continue" at bounding box center [688, 700] width 1175 height 36
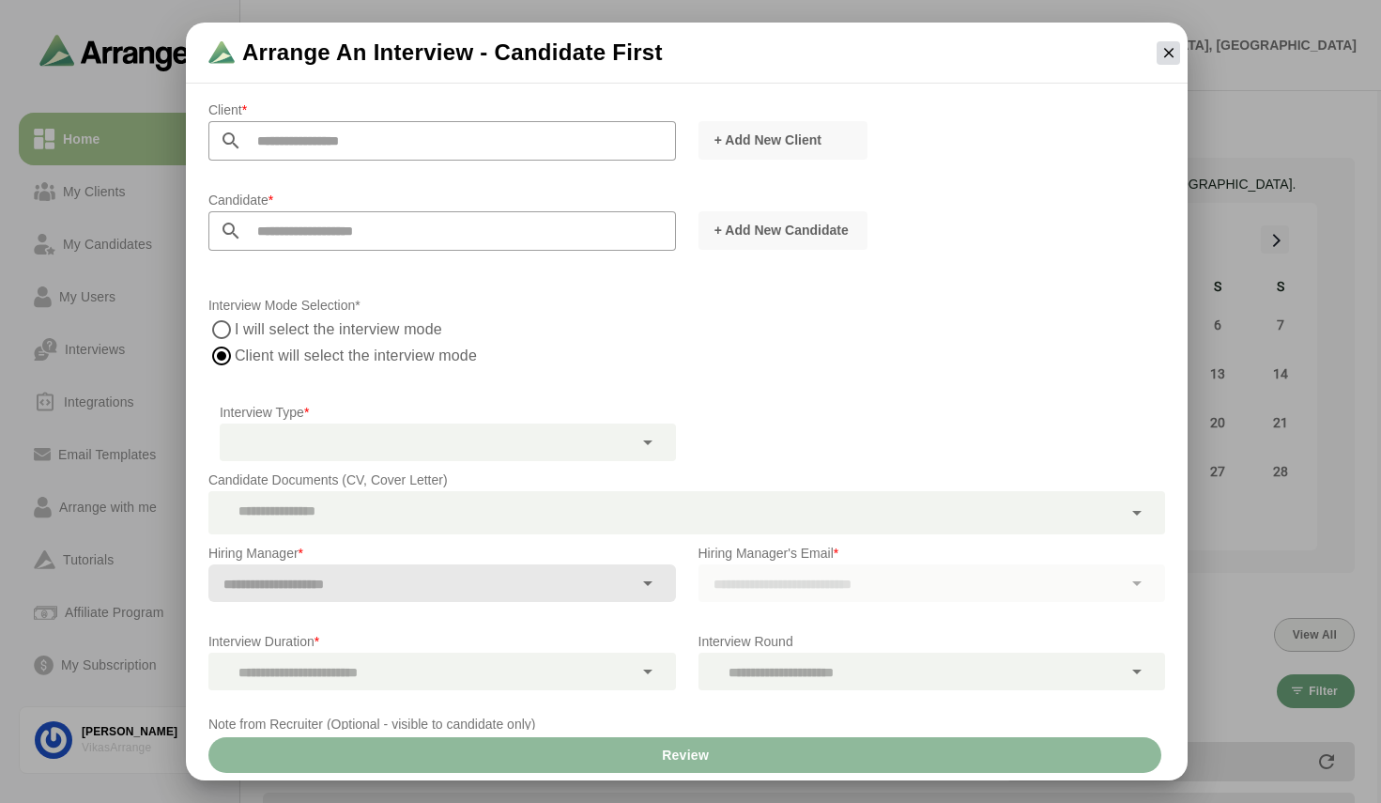
click at [1165, 58] on icon "button" at bounding box center [1168, 52] width 17 height 17
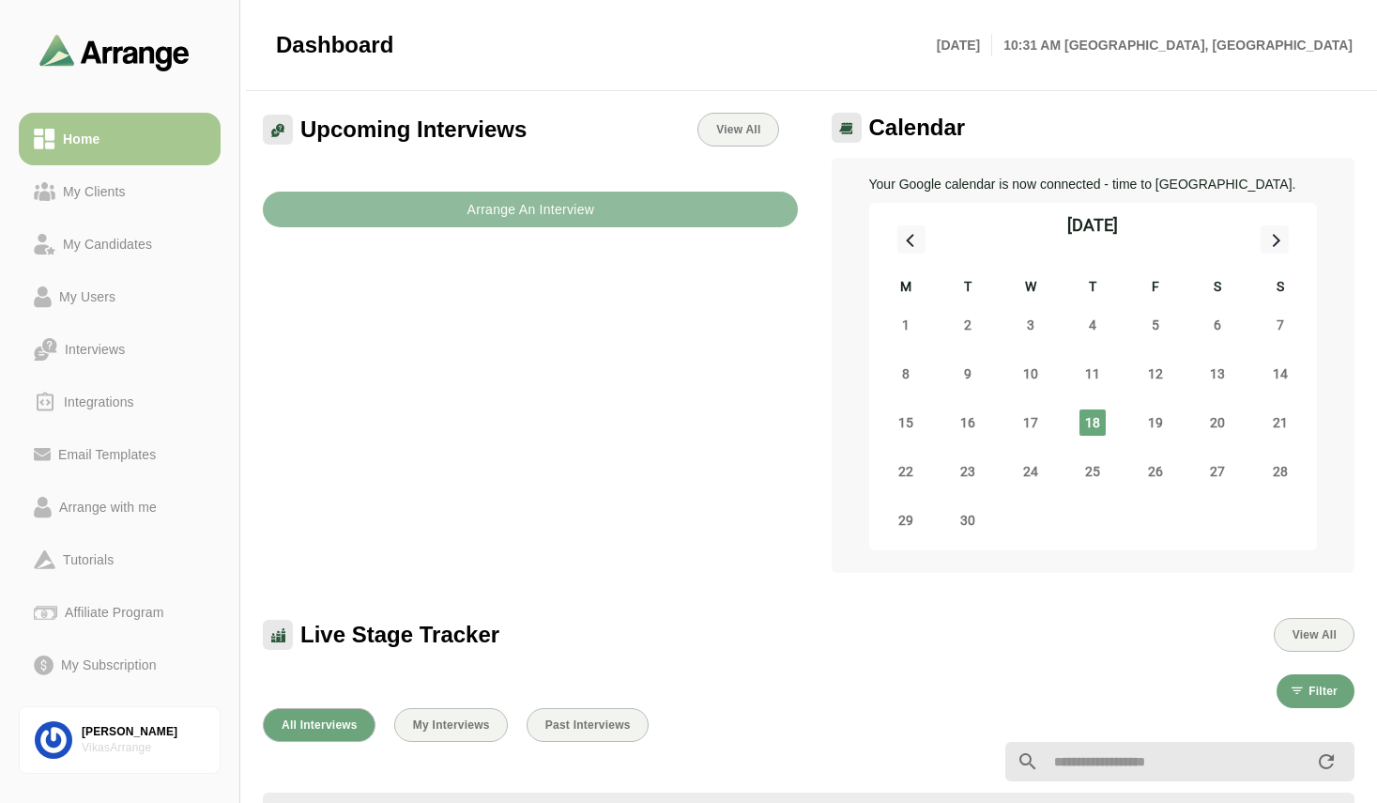
click at [538, 222] on b "Arrange An Interview" at bounding box center [530, 210] width 129 height 36
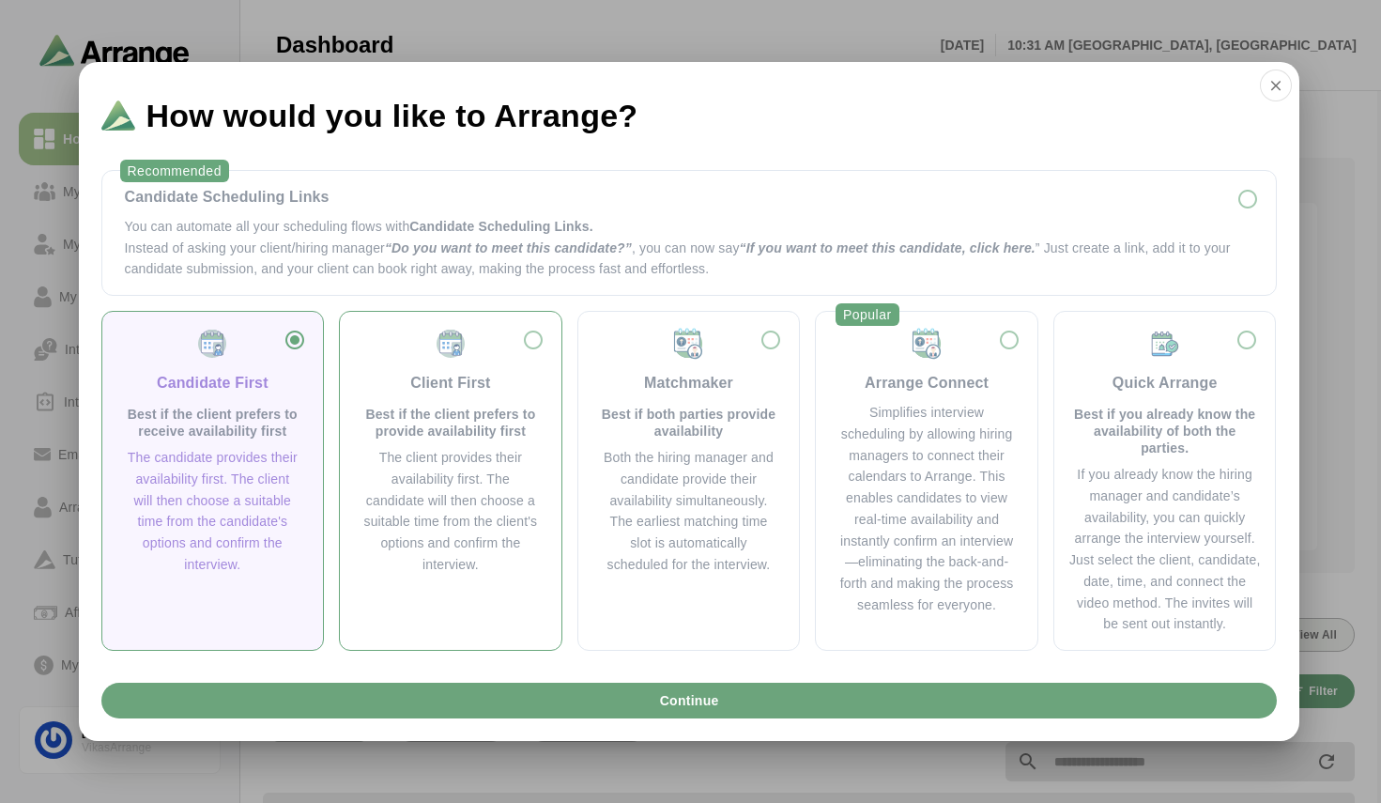
click at [515, 338] on div "Client First Best if the client prefers to provide availability first" at bounding box center [450, 383] width 176 height 113
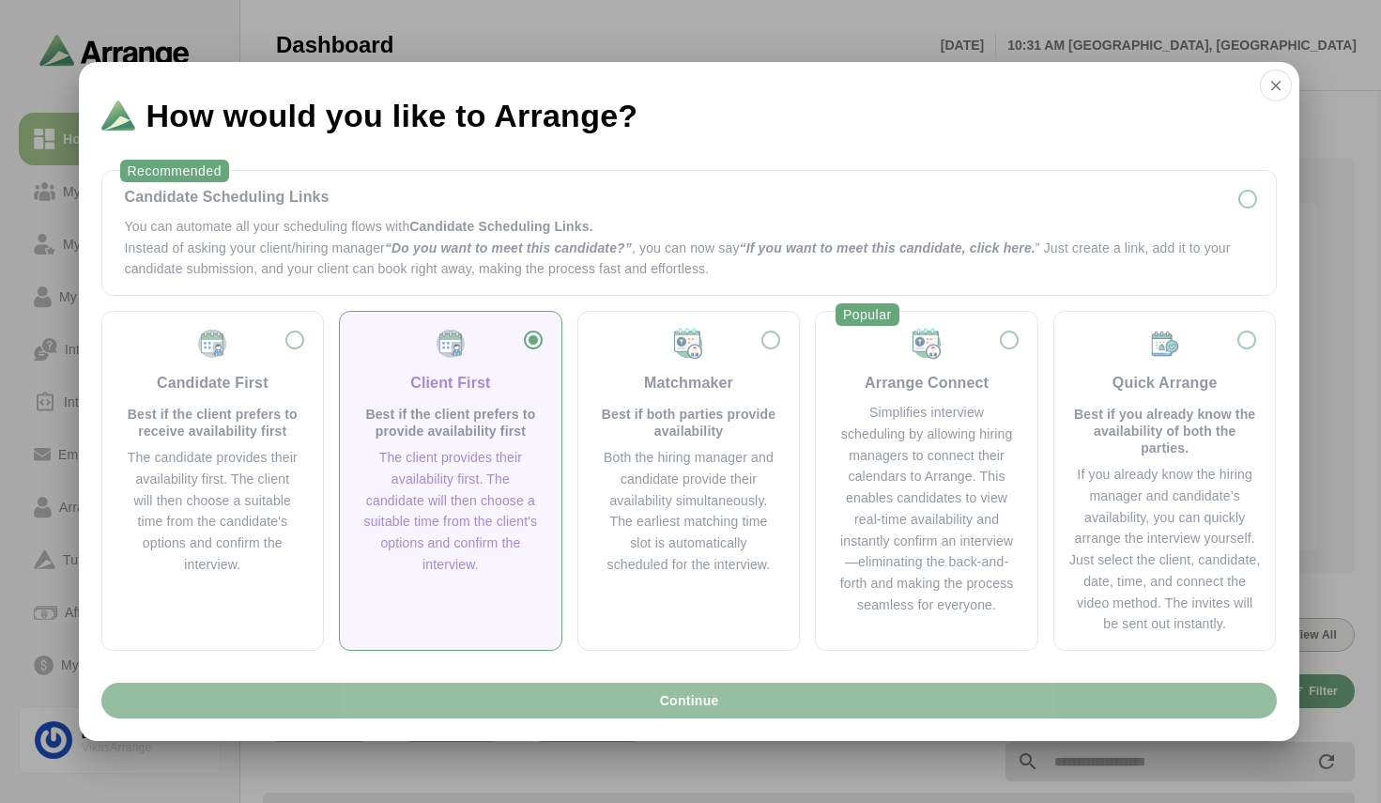
click at [656, 693] on button "Continue" at bounding box center [688, 700] width 1175 height 36
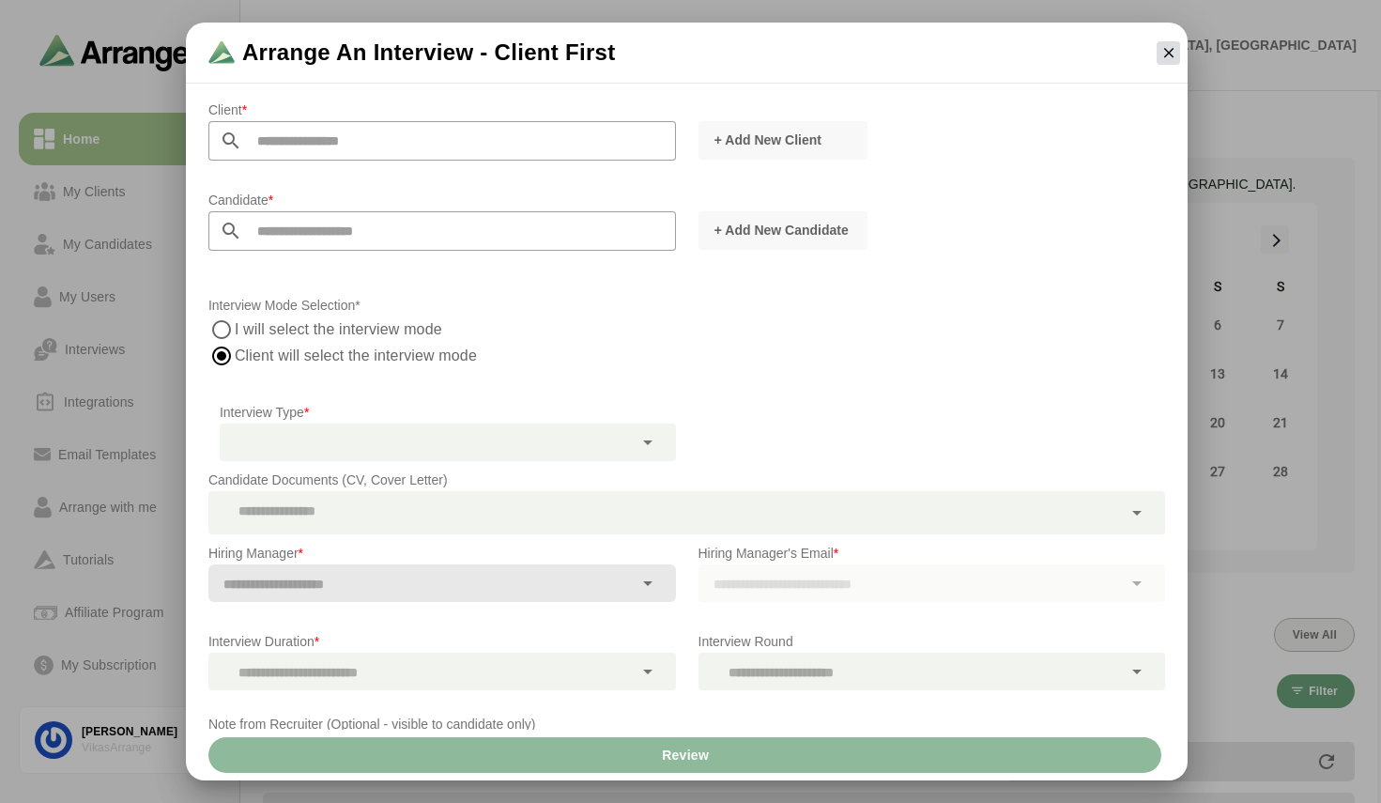
click at [1160, 62] on button "button" at bounding box center [1168, 52] width 23 height 23
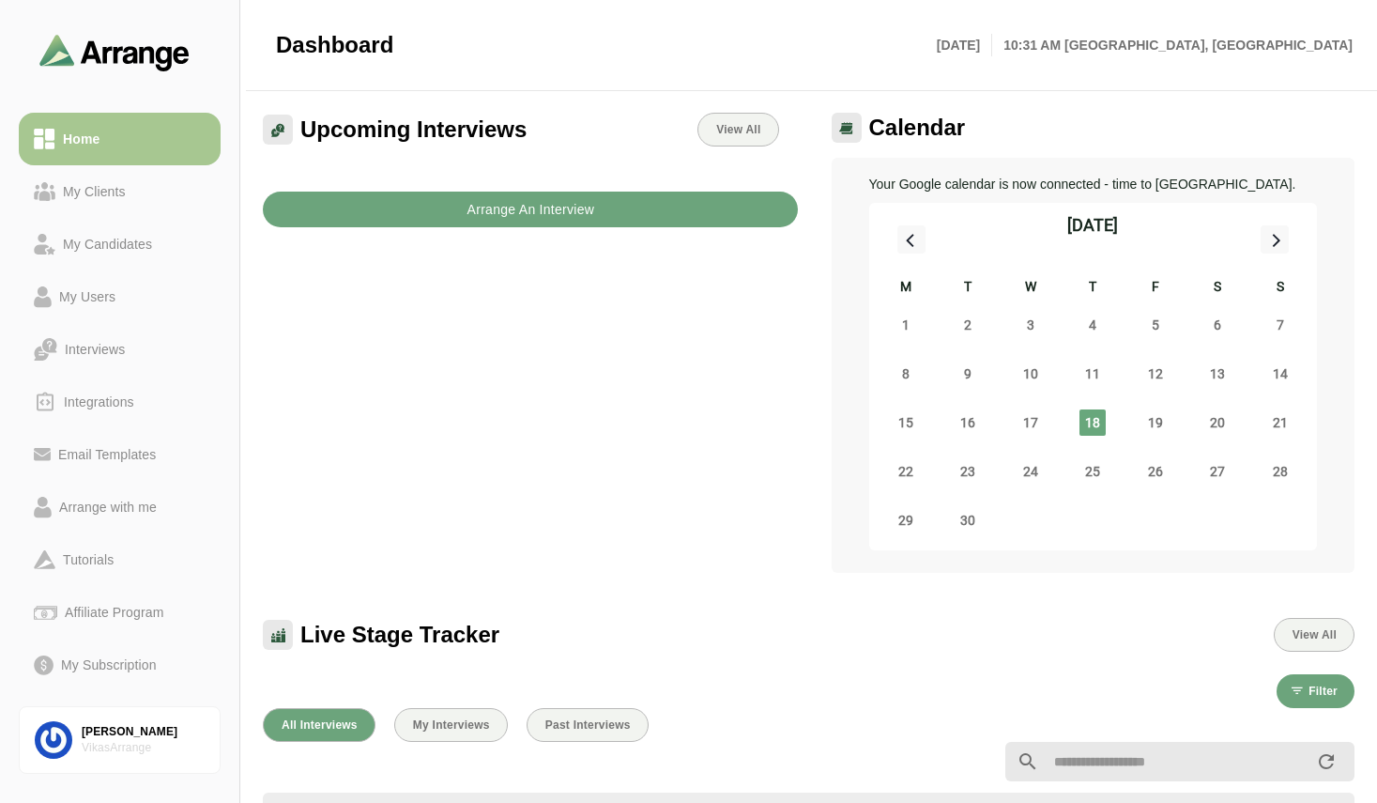
click at [634, 207] on button "Arrange An Interview" at bounding box center [530, 210] width 535 height 36
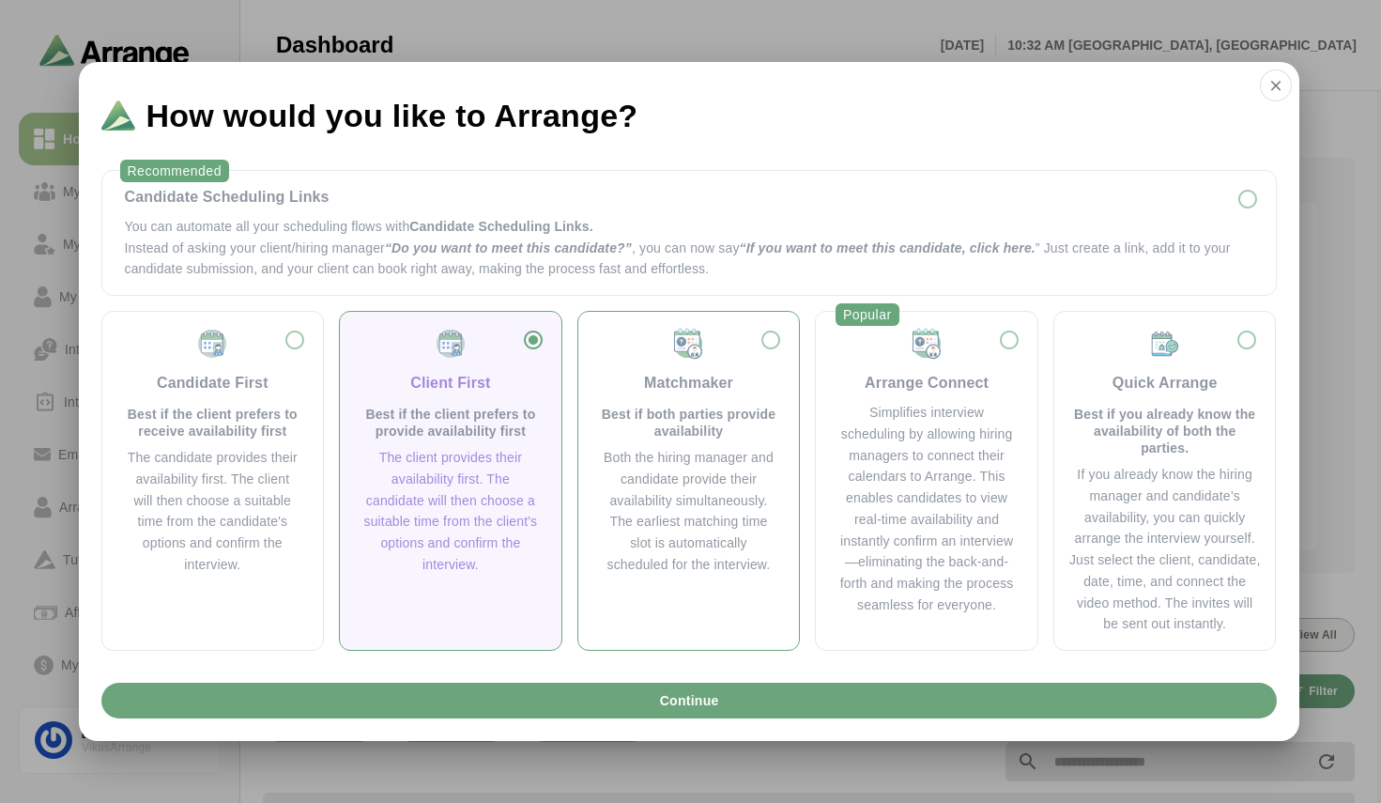
click at [719, 388] on div "Matchmaker" at bounding box center [688, 383] width 89 height 23
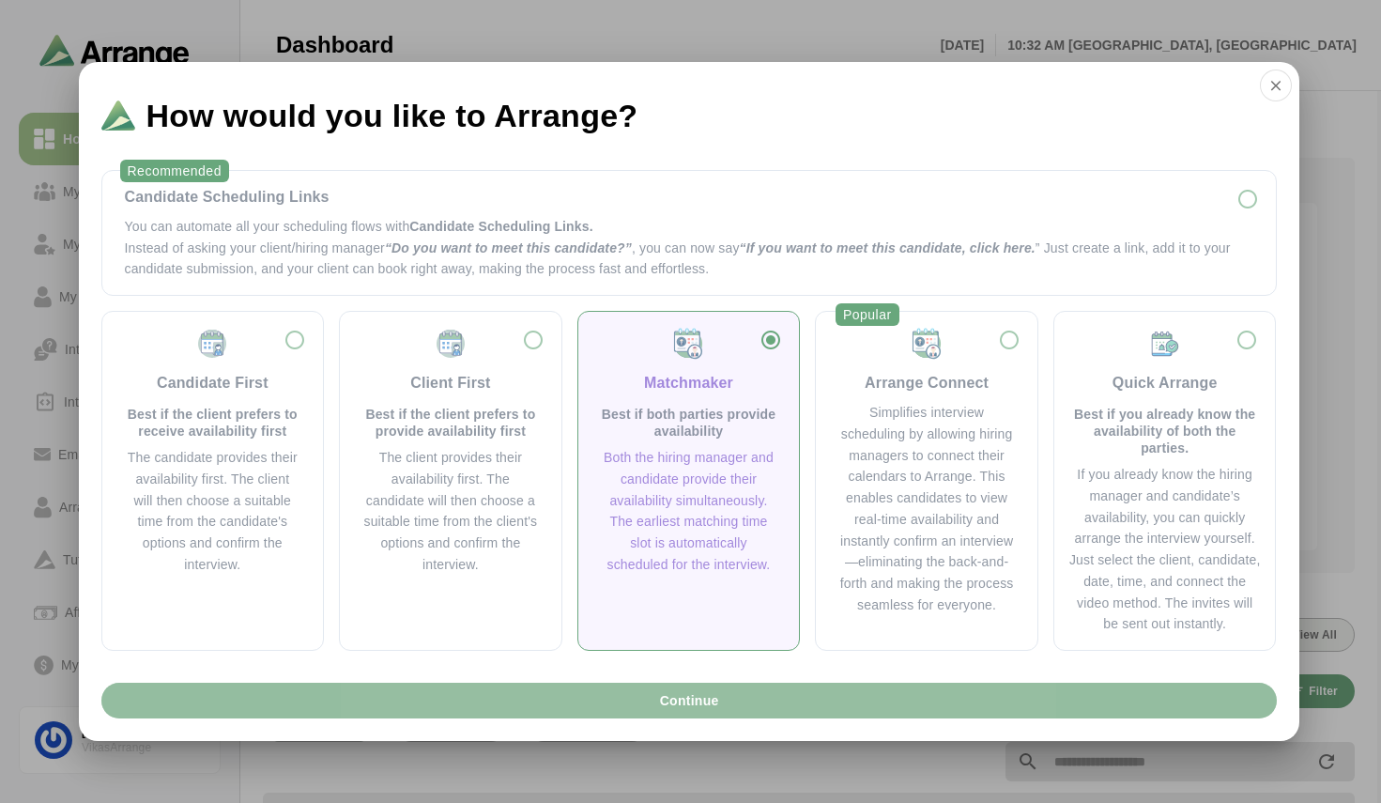
click at [715, 704] on span "Continue" at bounding box center [688, 700] width 60 height 36
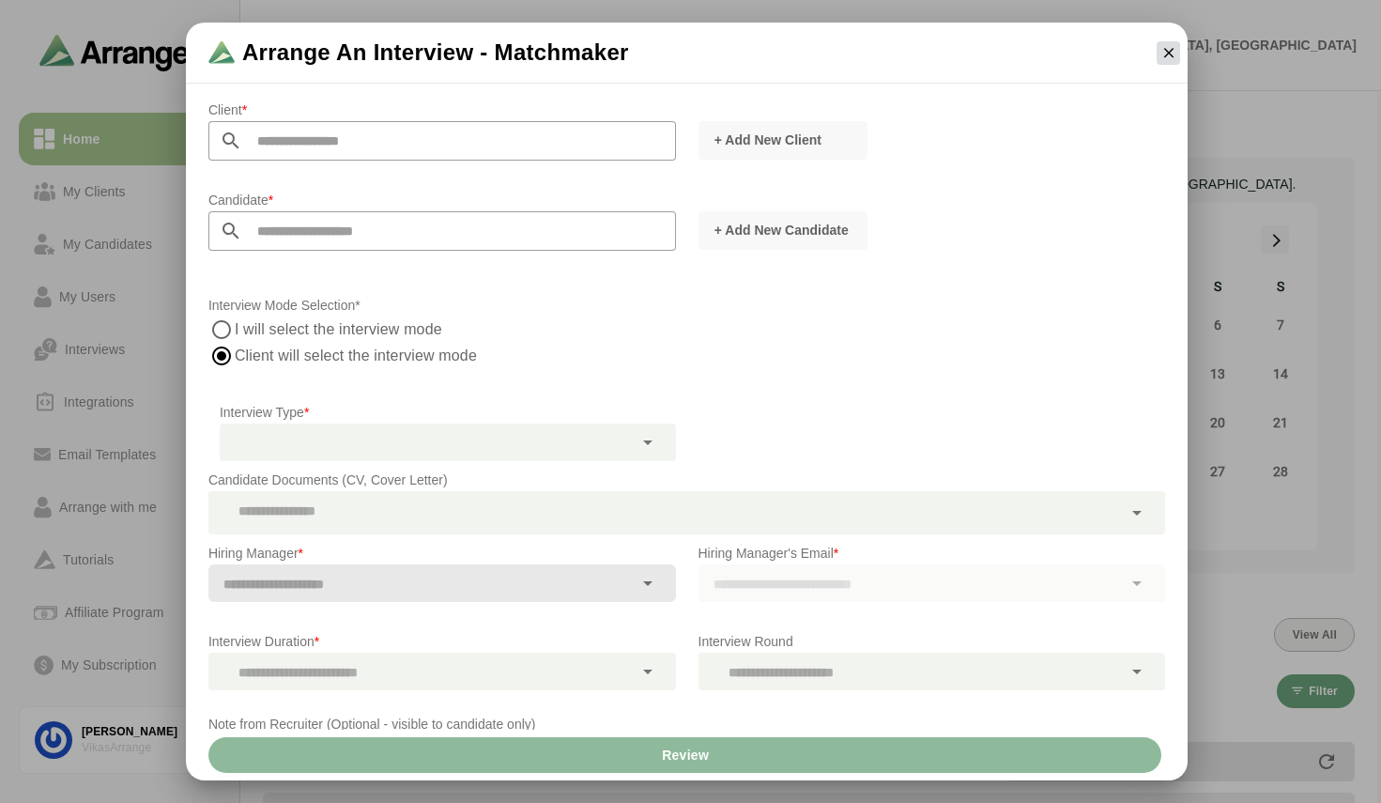
click at [1176, 48] on icon "button" at bounding box center [1168, 52] width 17 height 17
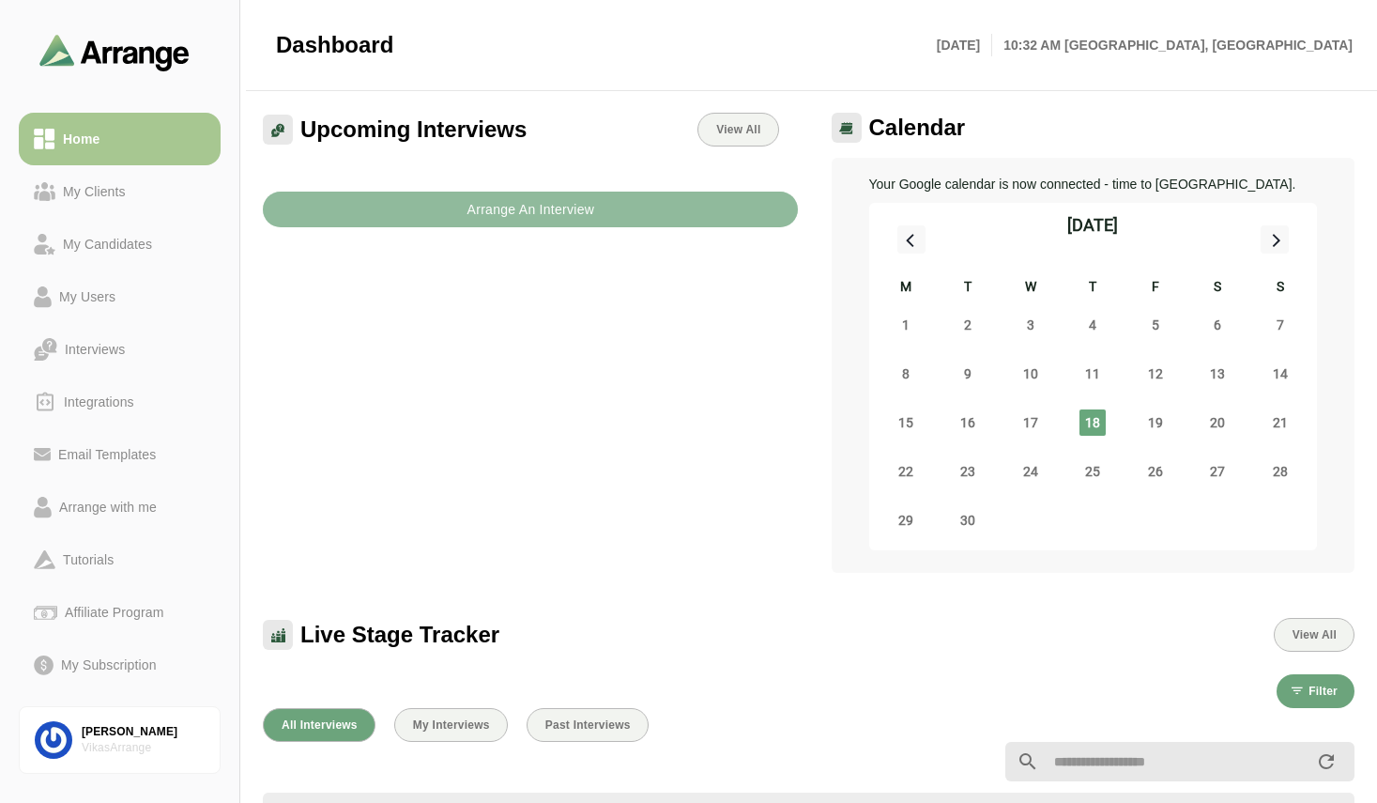
click at [485, 206] on b "Arrange An Interview" at bounding box center [530, 210] width 129 height 36
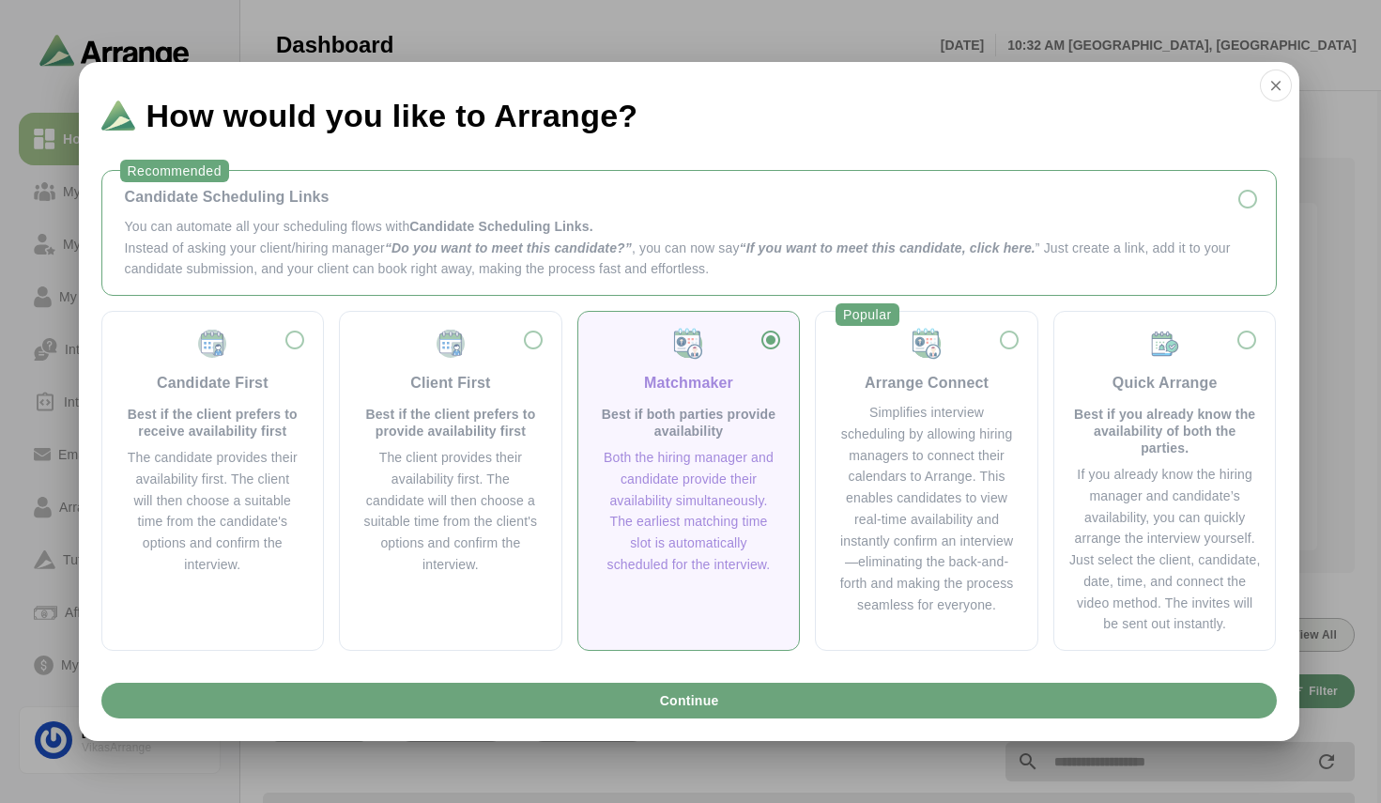
click at [403, 226] on p "You can automate all your scheduling flows with Candidate Scheduling Links." at bounding box center [689, 227] width 1128 height 22
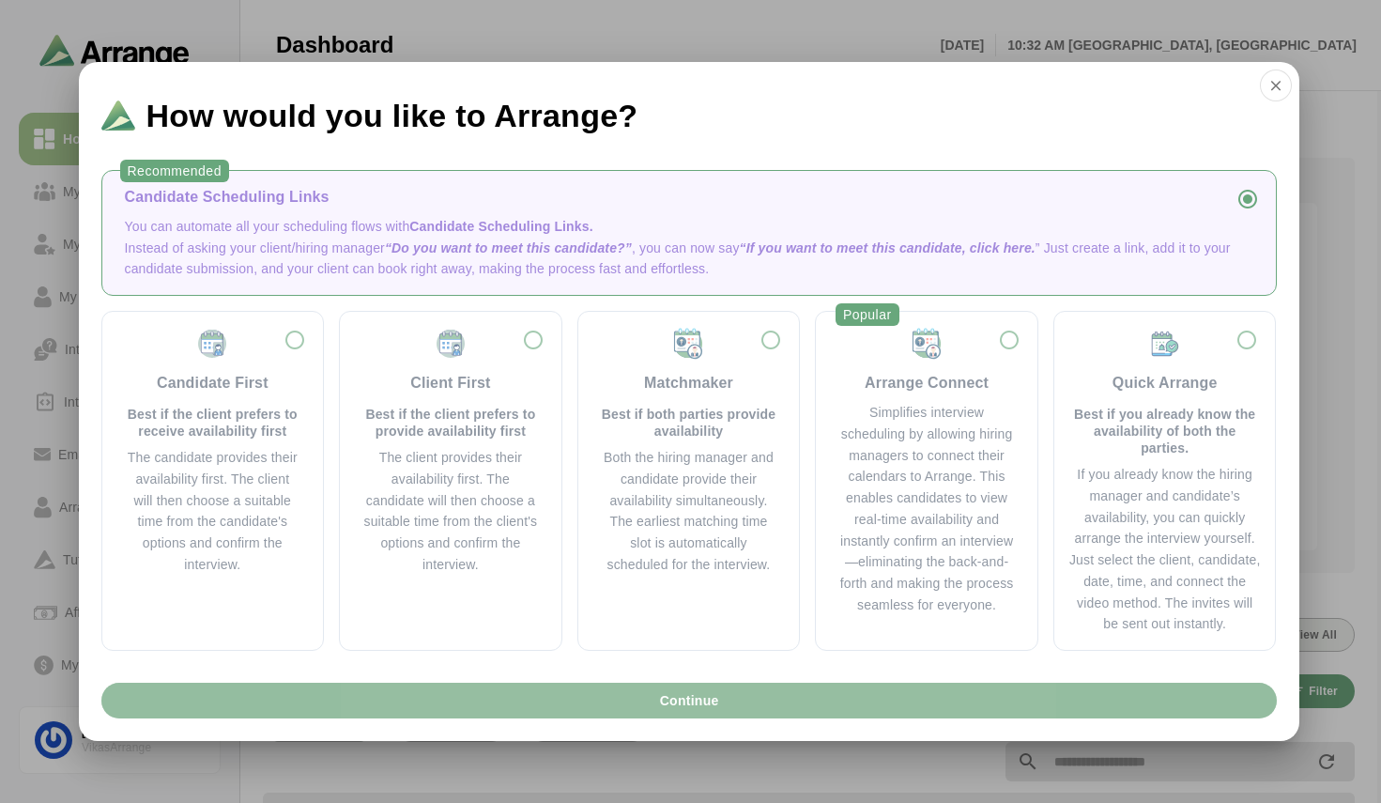
click at [696, 693] on span "Continue" at bounding box center [688, 700] width 60 height 36
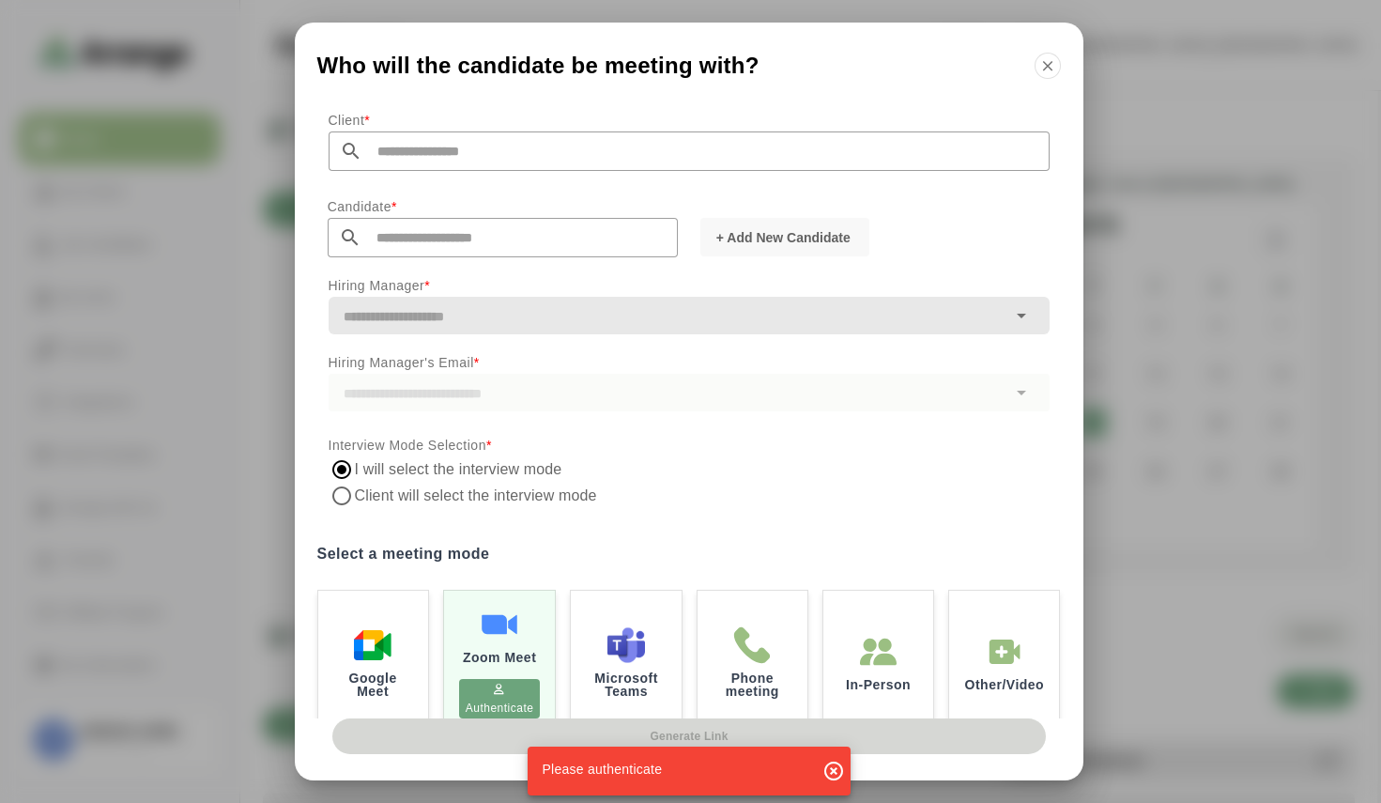
click at [826, 770] on icon "button" at bounding box center [833, 770] width 23 height 23
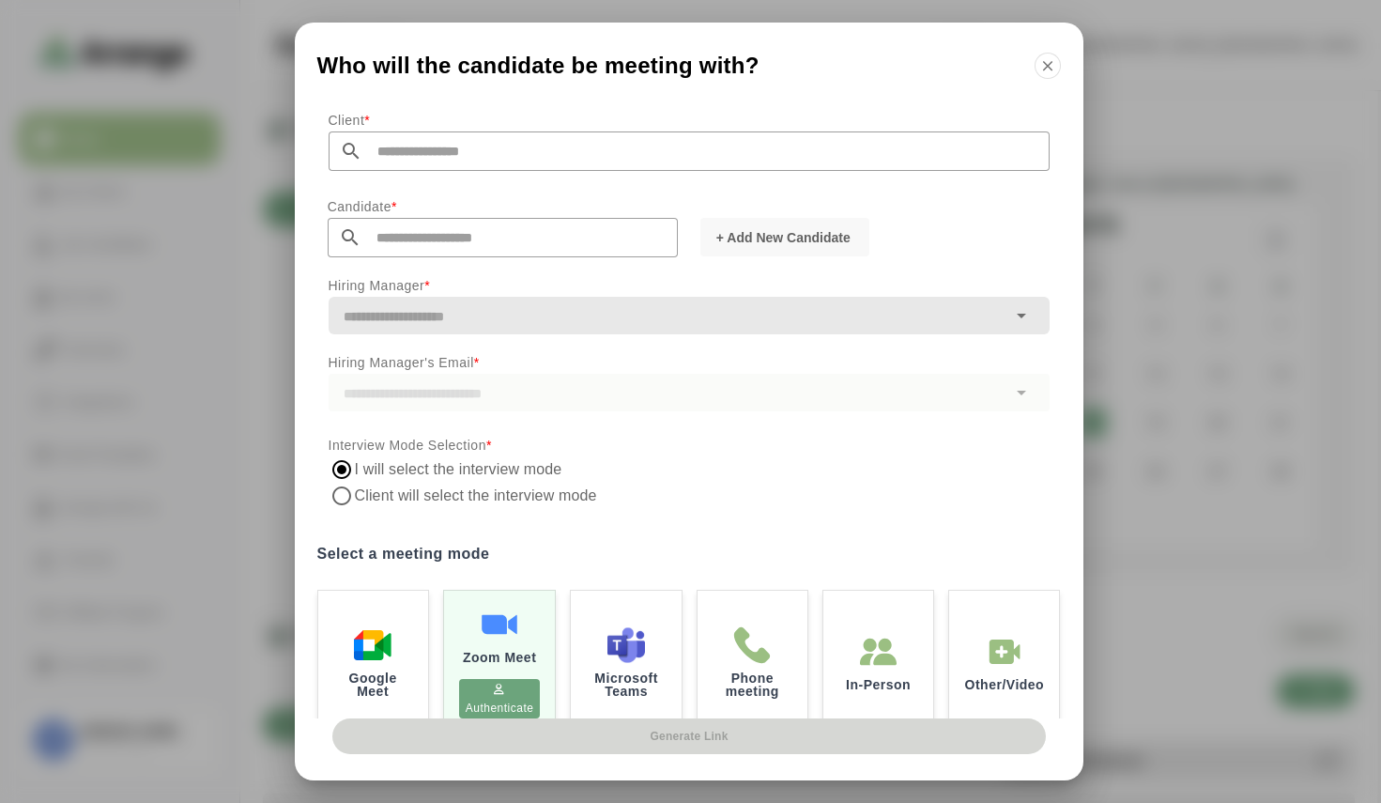
click at [664, 738] on div "Generate Link" at bounding box center [689, 749] width 789 height 62
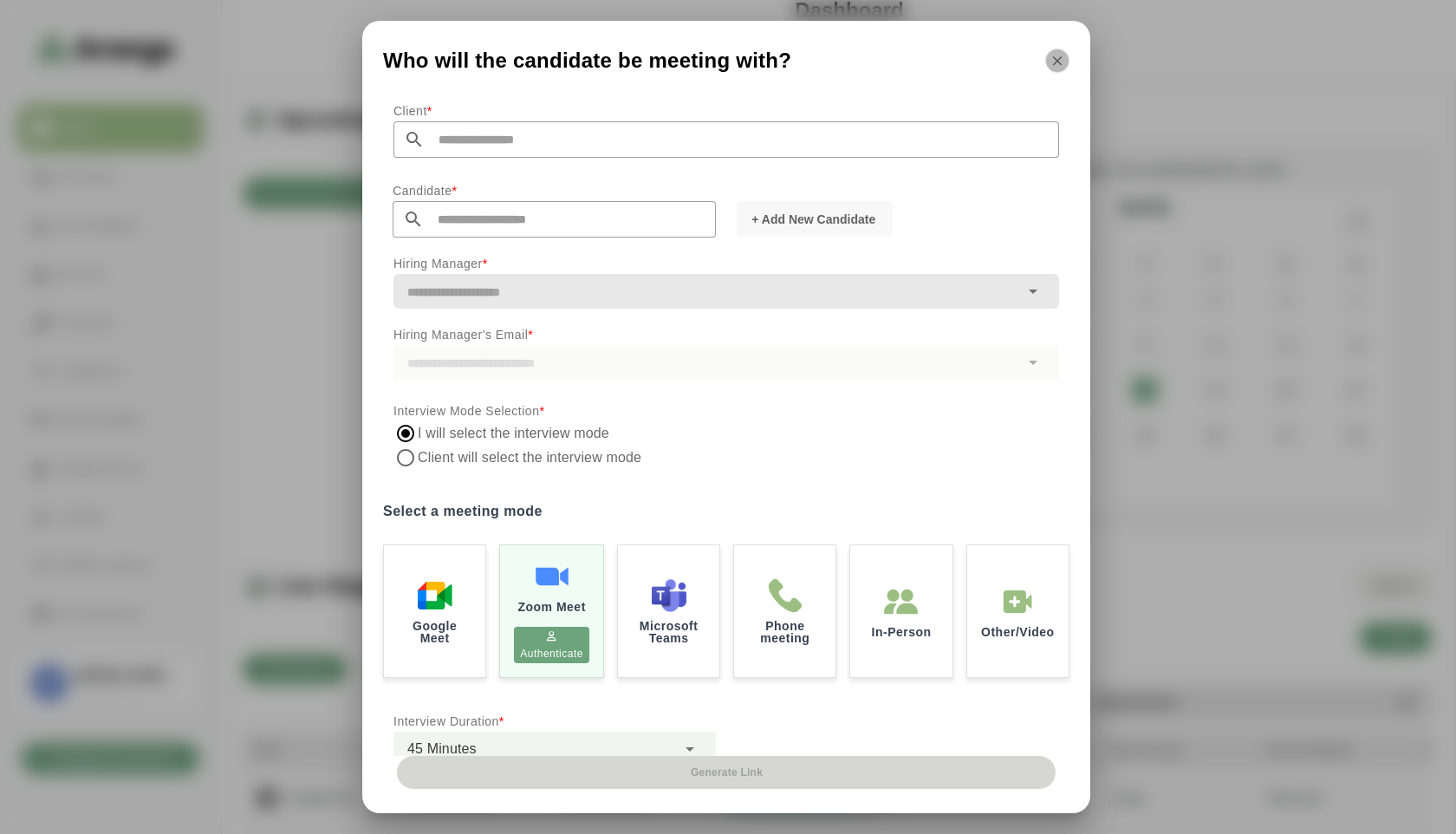
click at [1053, 61] on icon "button" at bounding box center [1057, 60] width 16 height 16
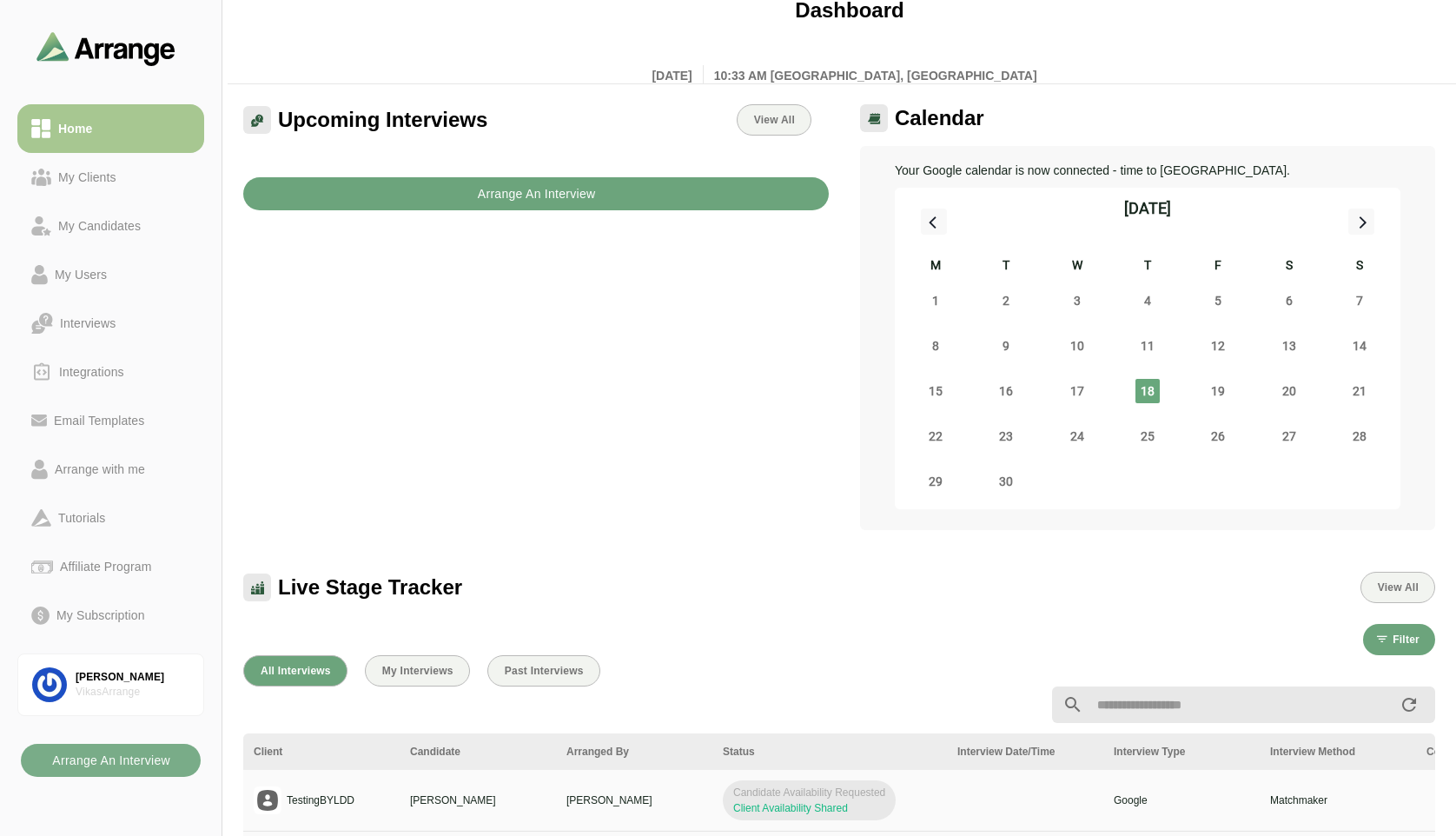
click at [555, 190] on b "Arrange An Interview" at bounding box center [536, 194] width 119 height 33
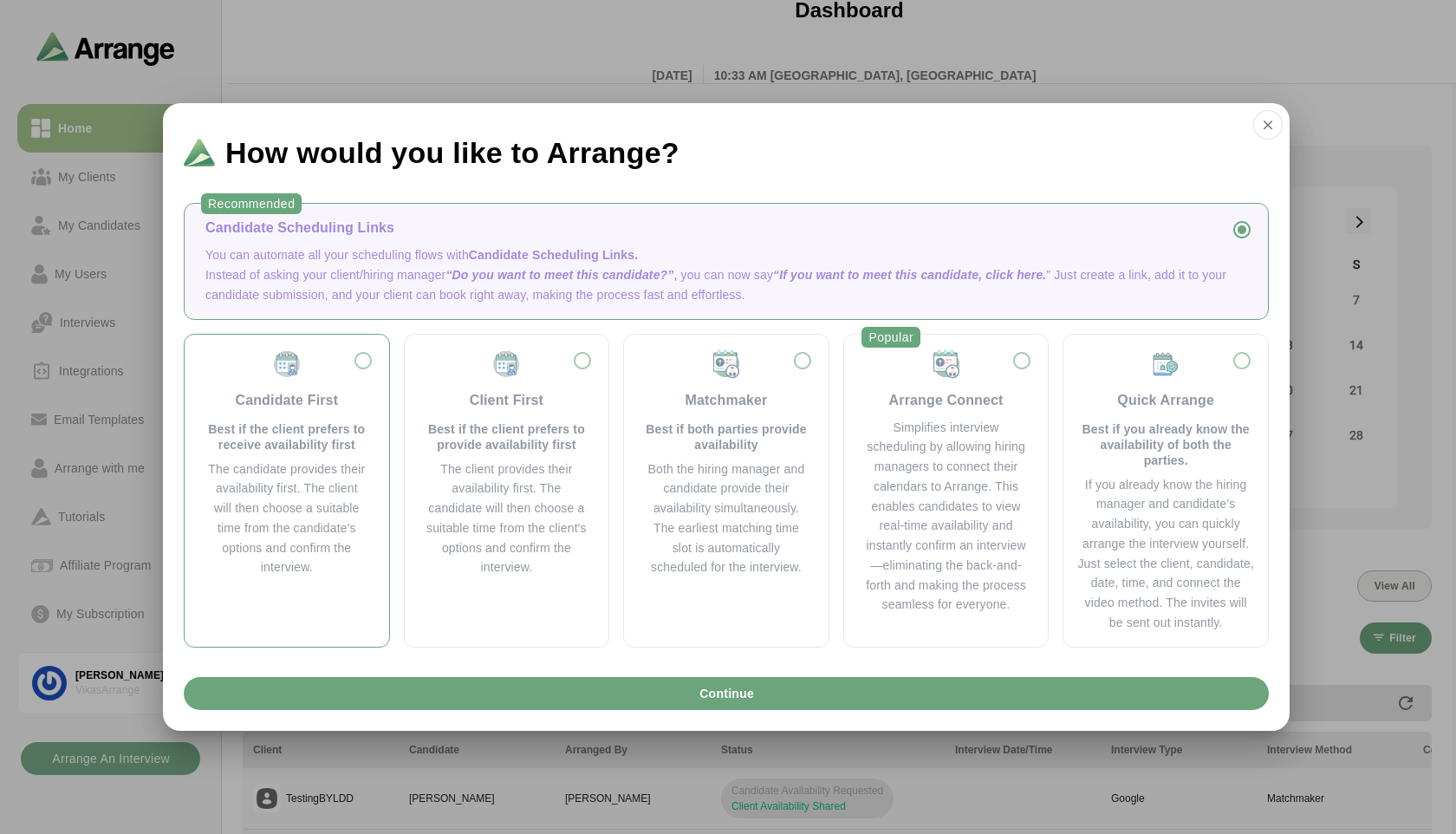
click at [349, 417] on div "Candidate First Best if the client prefers to receive availability first" at bounding box center [286, 400] width 162 height 104
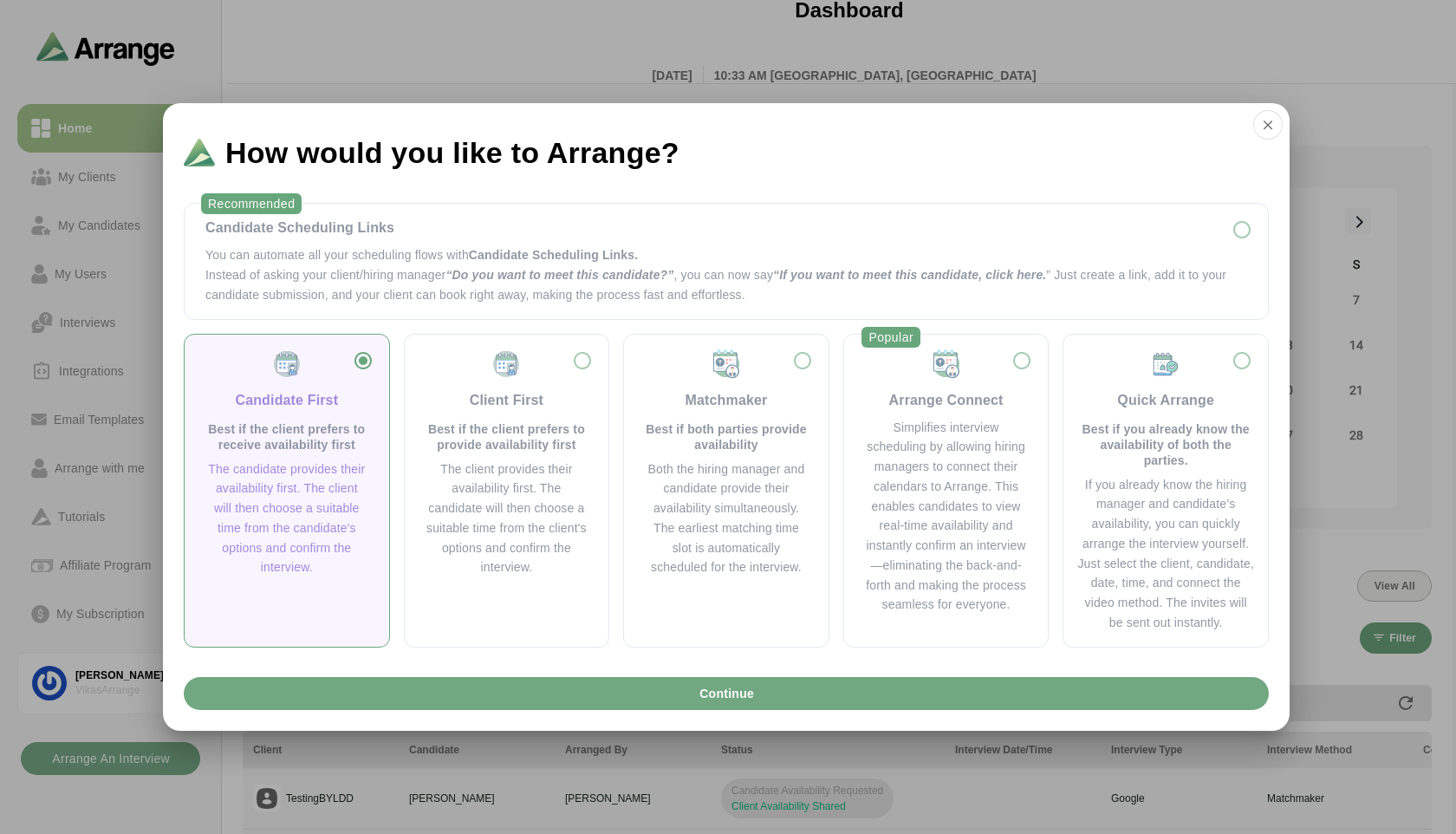
click at [676, 692] on button "Continue" at bounding box center [726, 694] width 1085 height 33
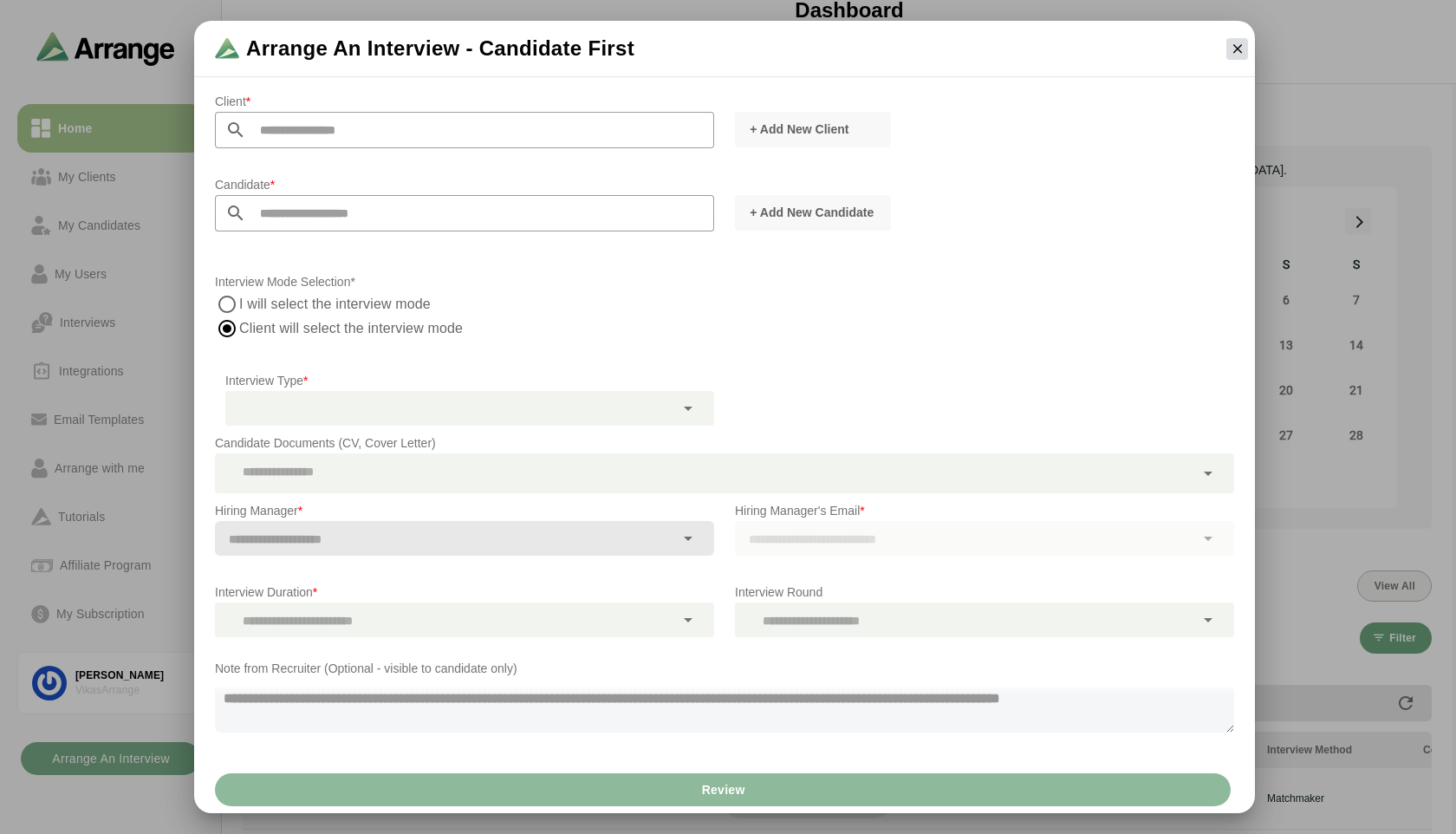
click at [1244, 57] on button "button" at bounding box center [1236, 48] width 21 height 21
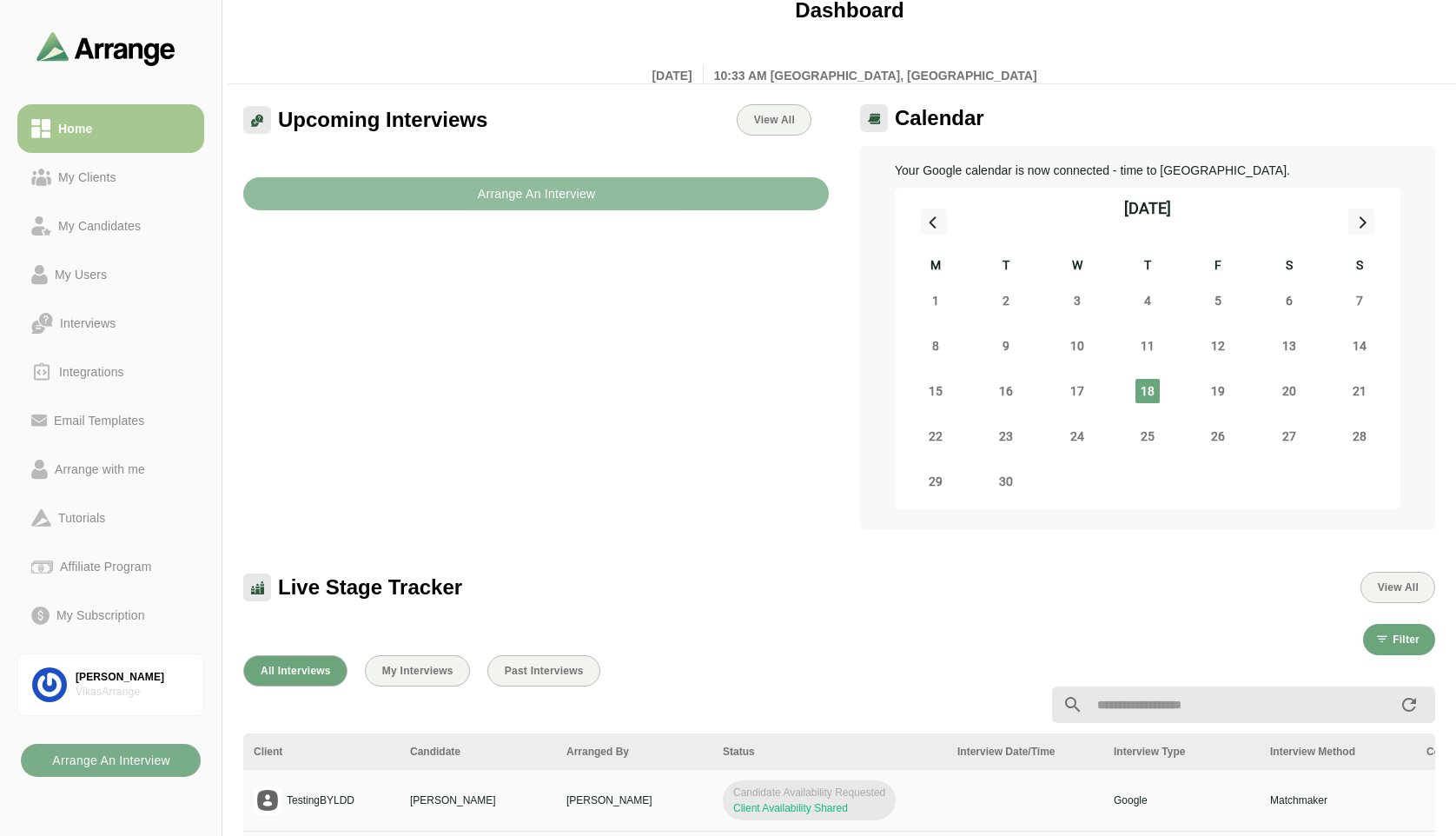
click at [613, 192] on button "Arrange An Interview" at bounding box center [536, 194] width 586 height 33
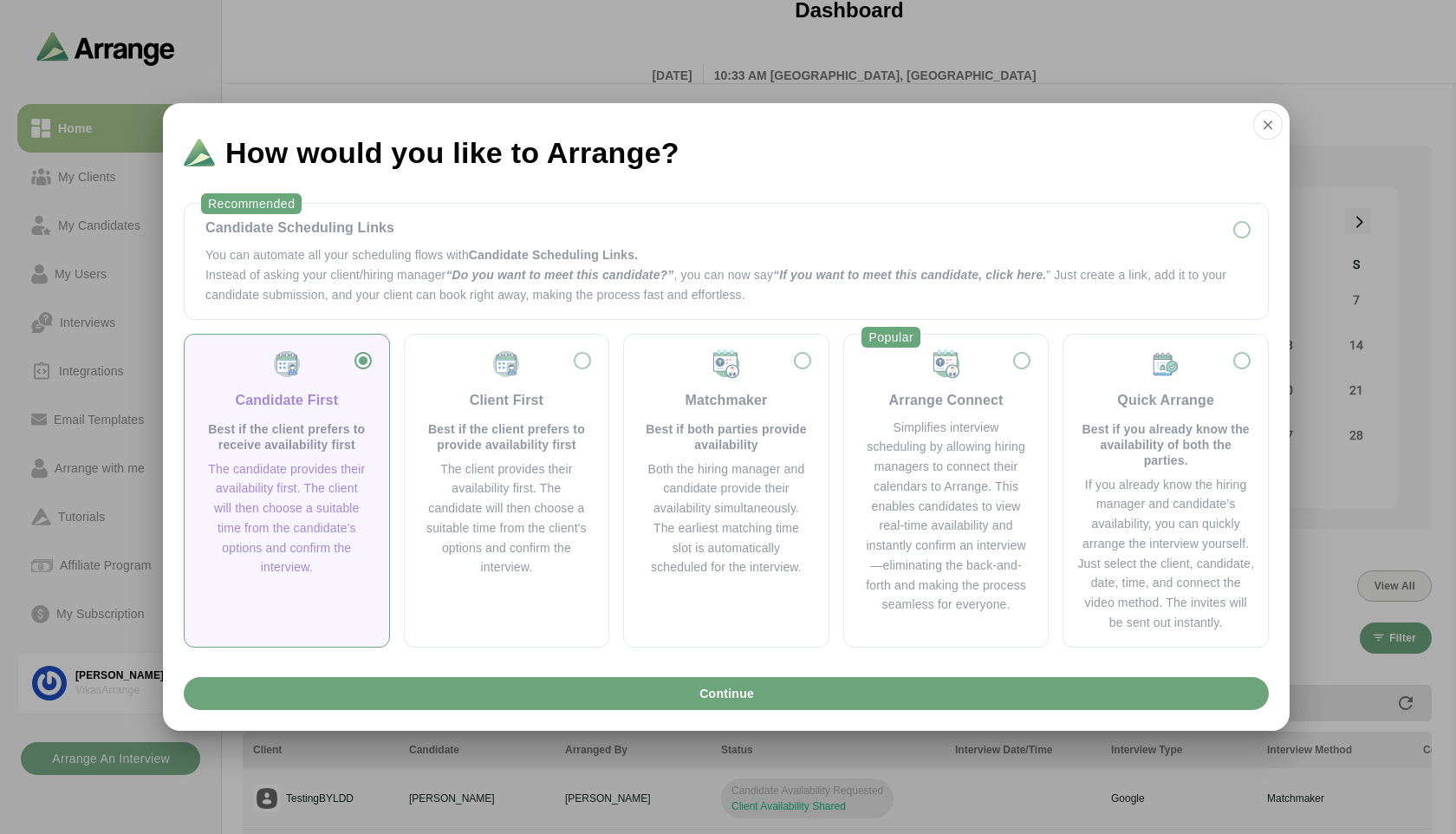
click at [449, 323] on div "Recommended Candidate Scheduling Links You can automate all your scheduling flo…" at bounding box center [726, 429] width 1126 height 480
click at [923, 270] on span "“If you want to meet this candidate, click here." at bounding box center [909, 274] width 273 height 14
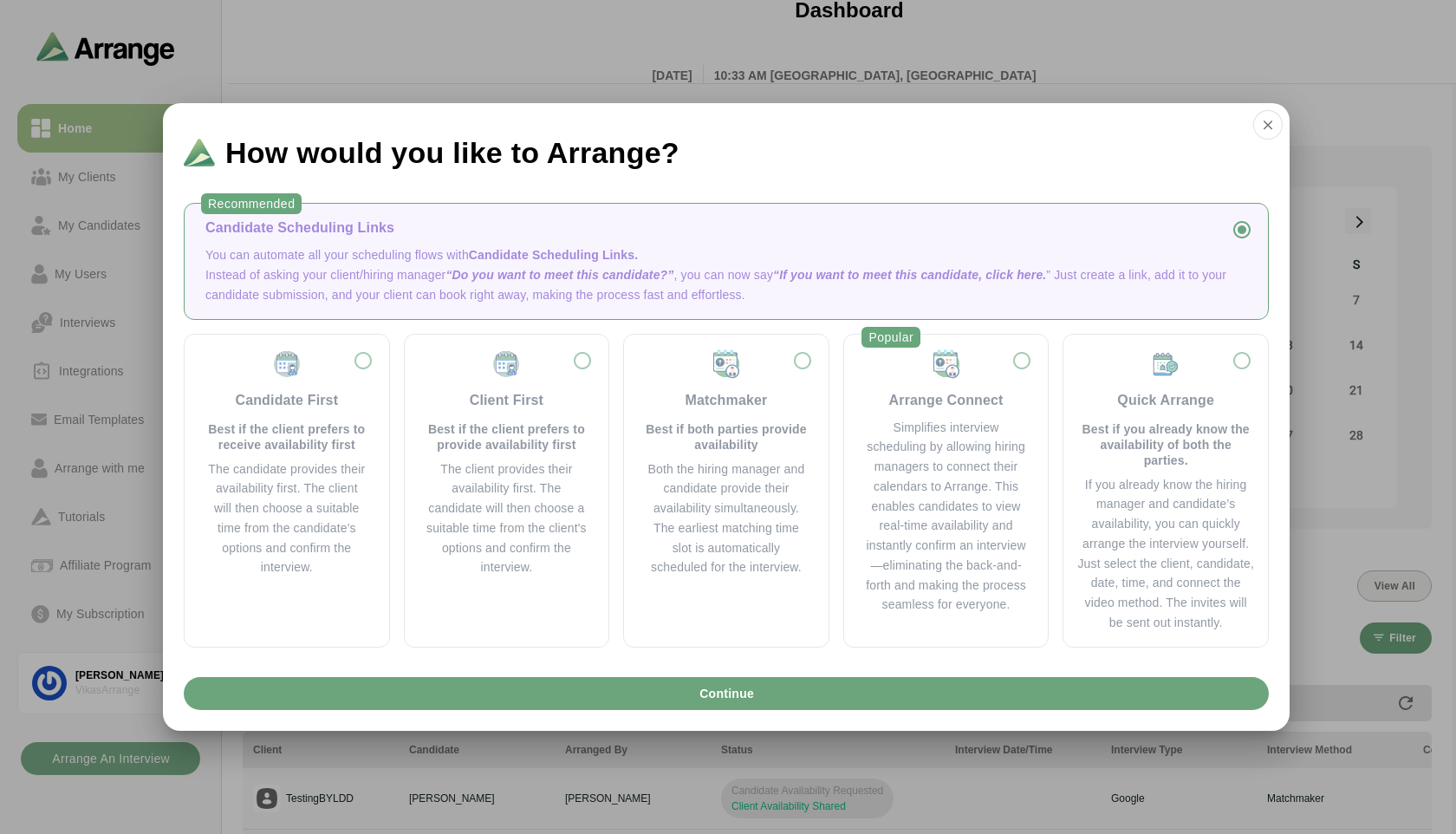
click at [750, 668] on div "Recommended Candidate Scheduling Links You can automate all your scheduling flo…" at bounding box center [726, 429] width 1126 height 480
click at [766, 686] on button "Continue" at bounding box center [726, 694] width 1085 height 33
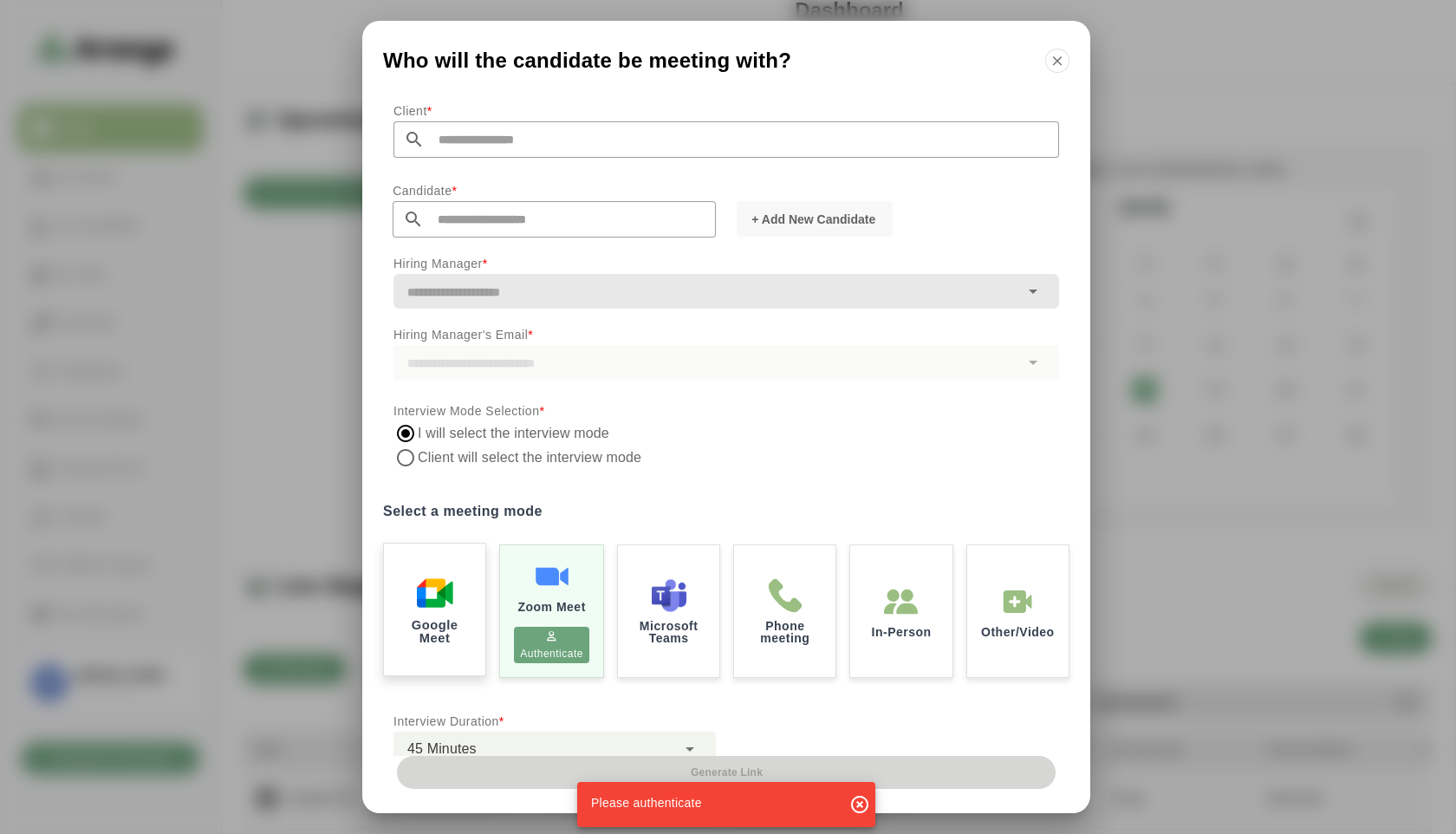
click at [438, 599] on img at bounding box center [435, 592] width 36 height 36
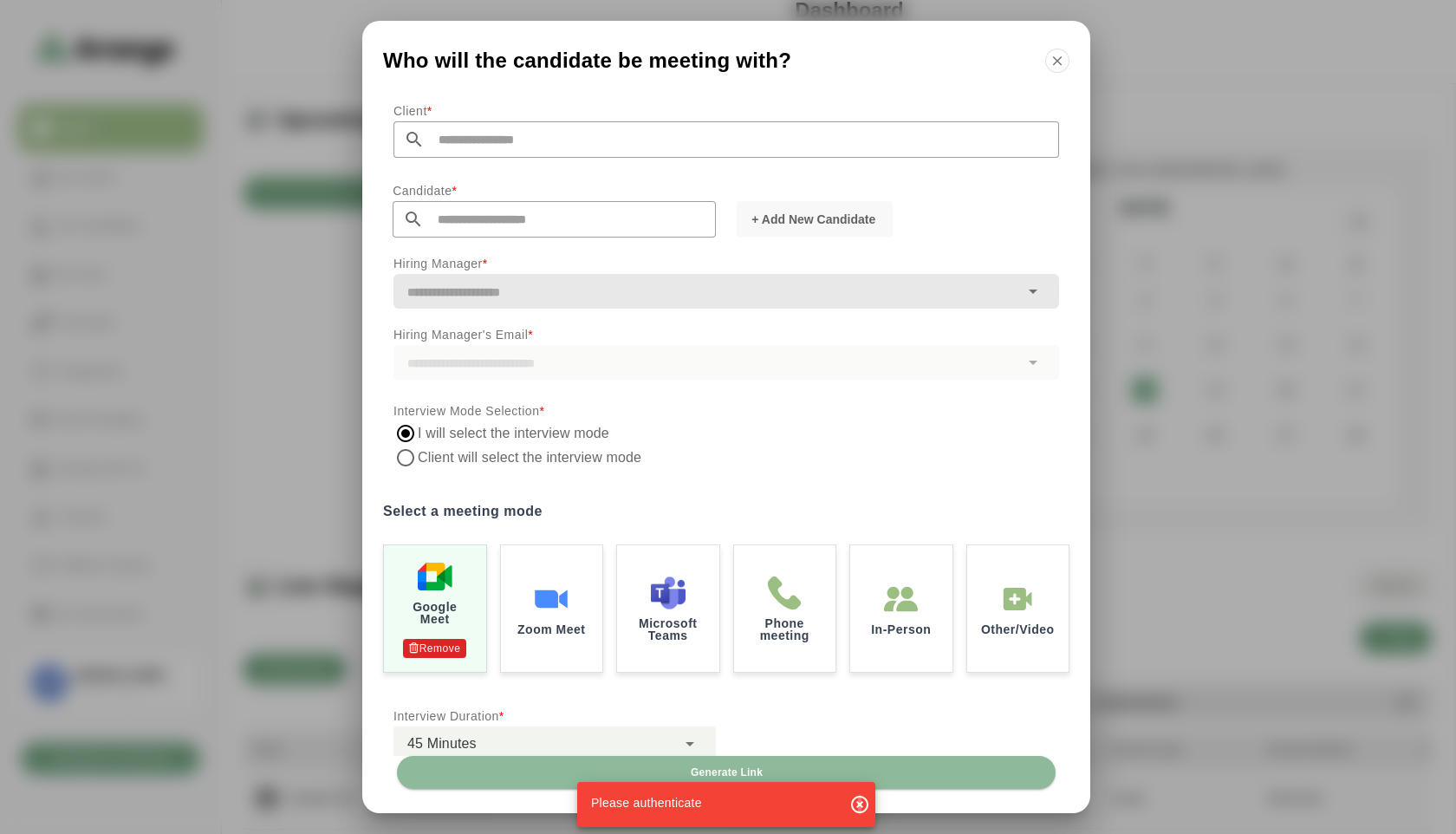
click at [862, 711] on icon "button" at bounding box center [860, 804] width 21 height 21
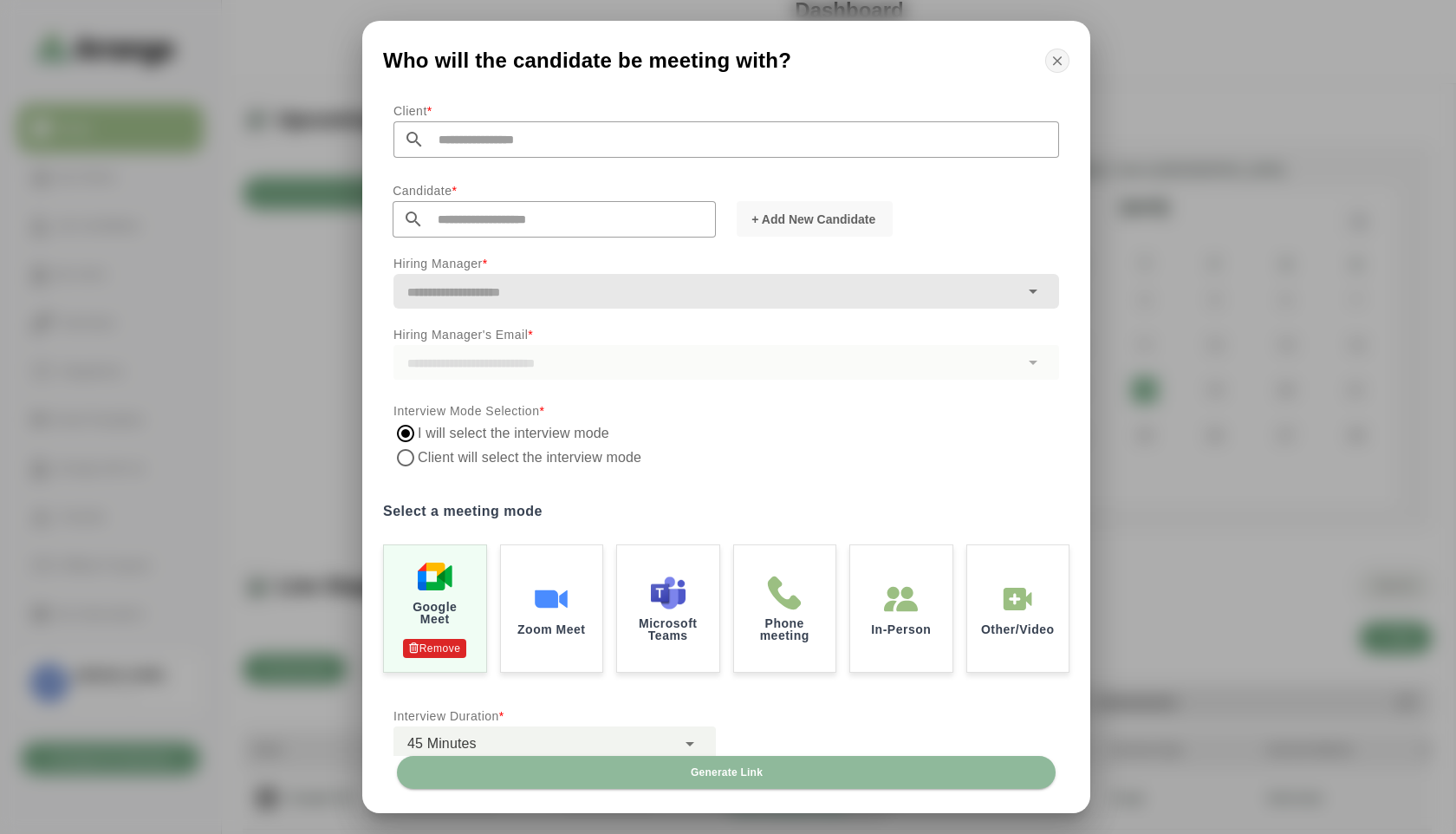
click at [1054, 63] on icon "button" at bounding box center [1057, 60] width 16 height 16
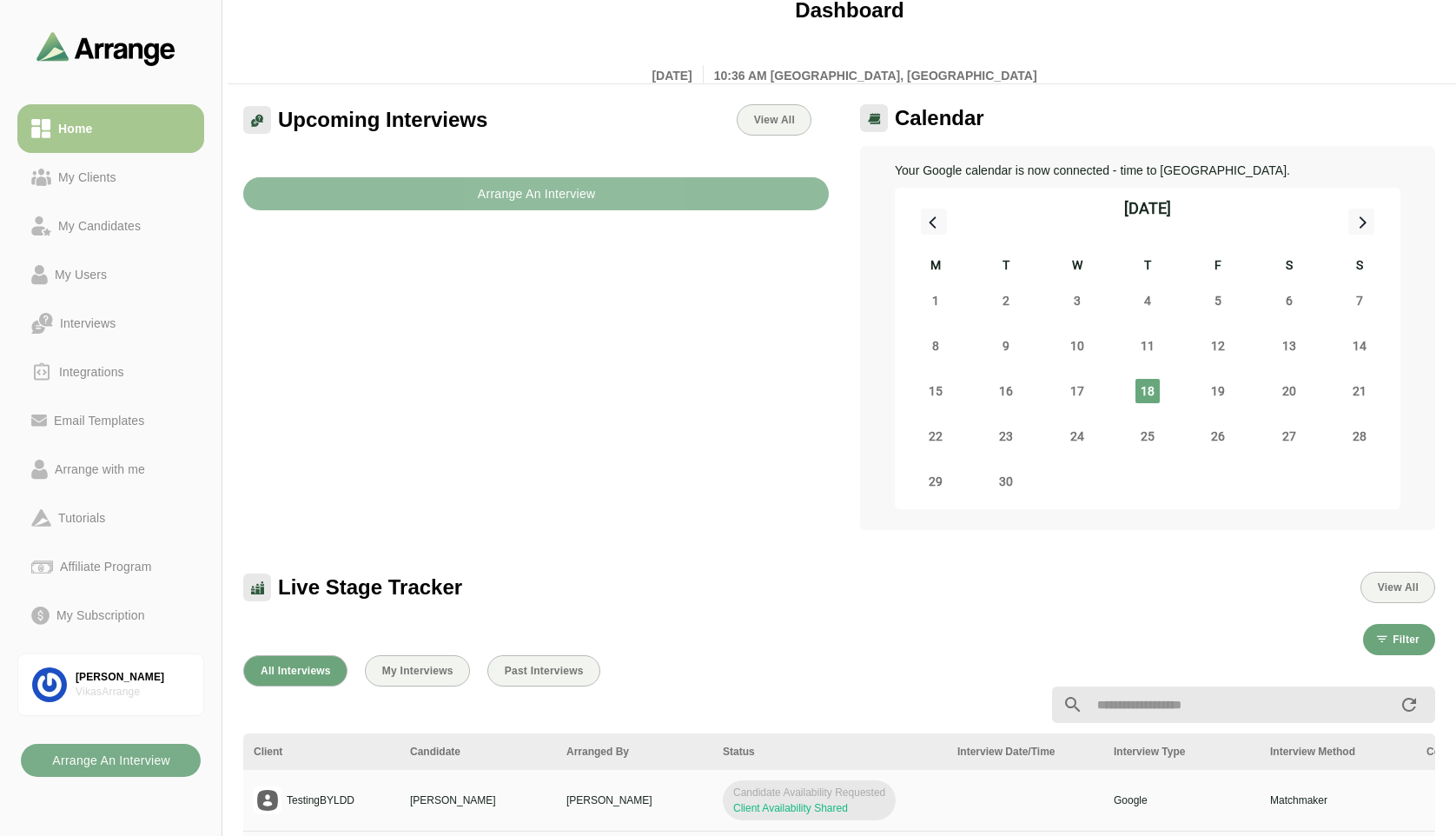
click at [516, 185] on b "Arrange An Interview" at bounding box center [536, 194] width 119 height 33
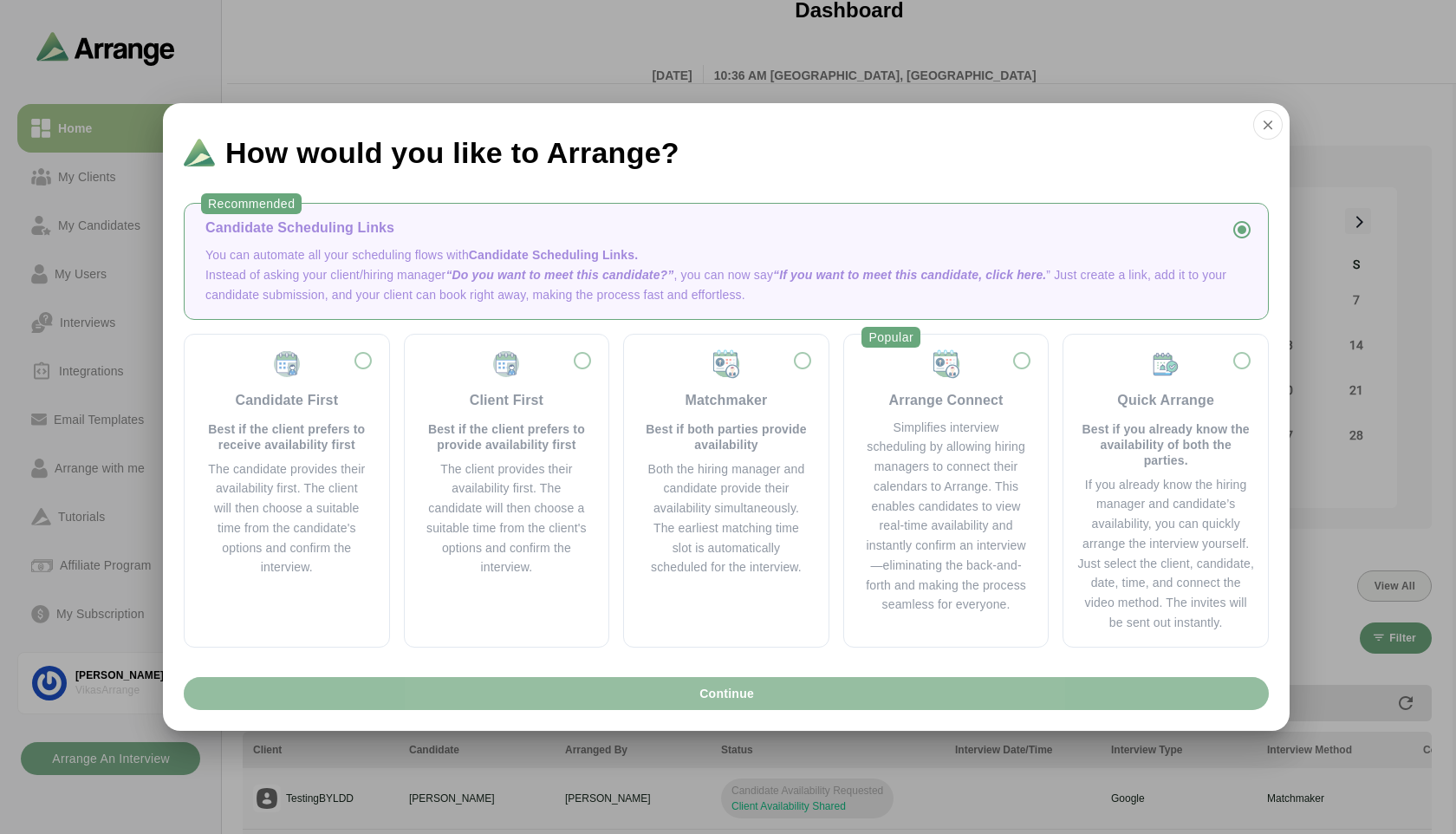
click at [692, 694] on button "Continue" at bounding box center [726, 694] width 1085 height 33
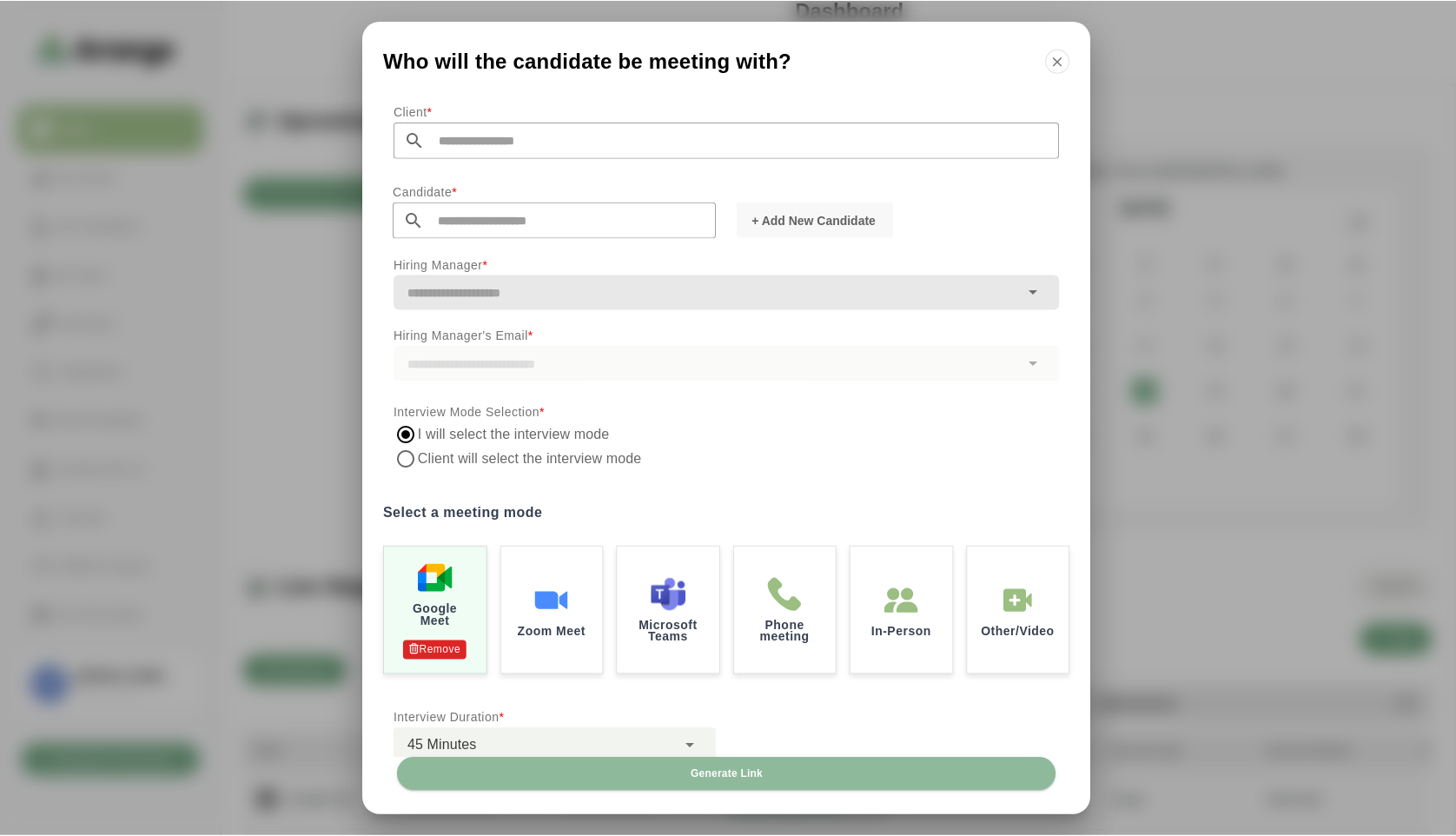
scroll to position [24, 0]
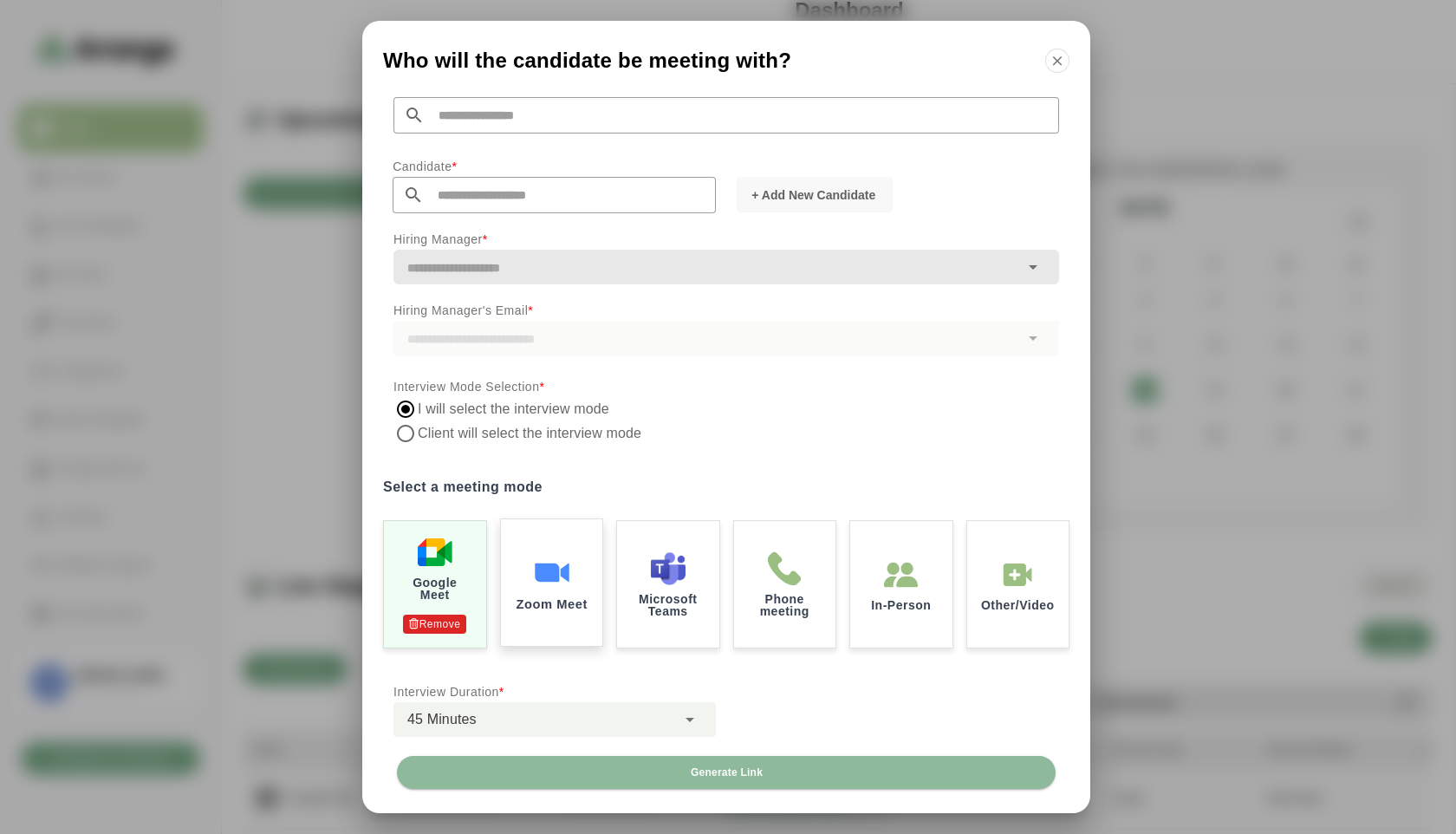
click at [544, 574] on img at bounding box center [550, 572] width 36 height 36
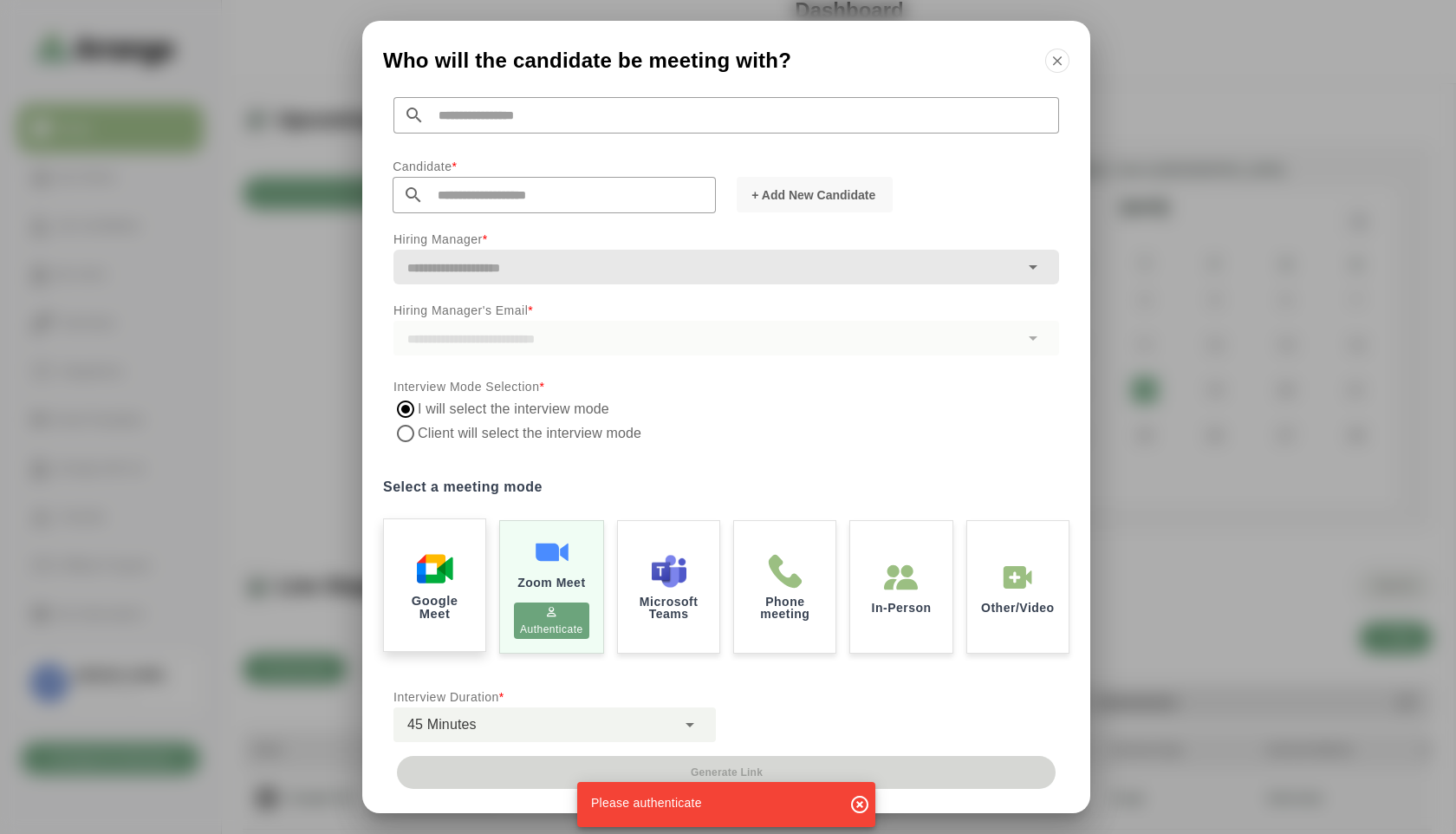
click at [429, 580] on img at bounding box center [435, 568] width 36 height 36
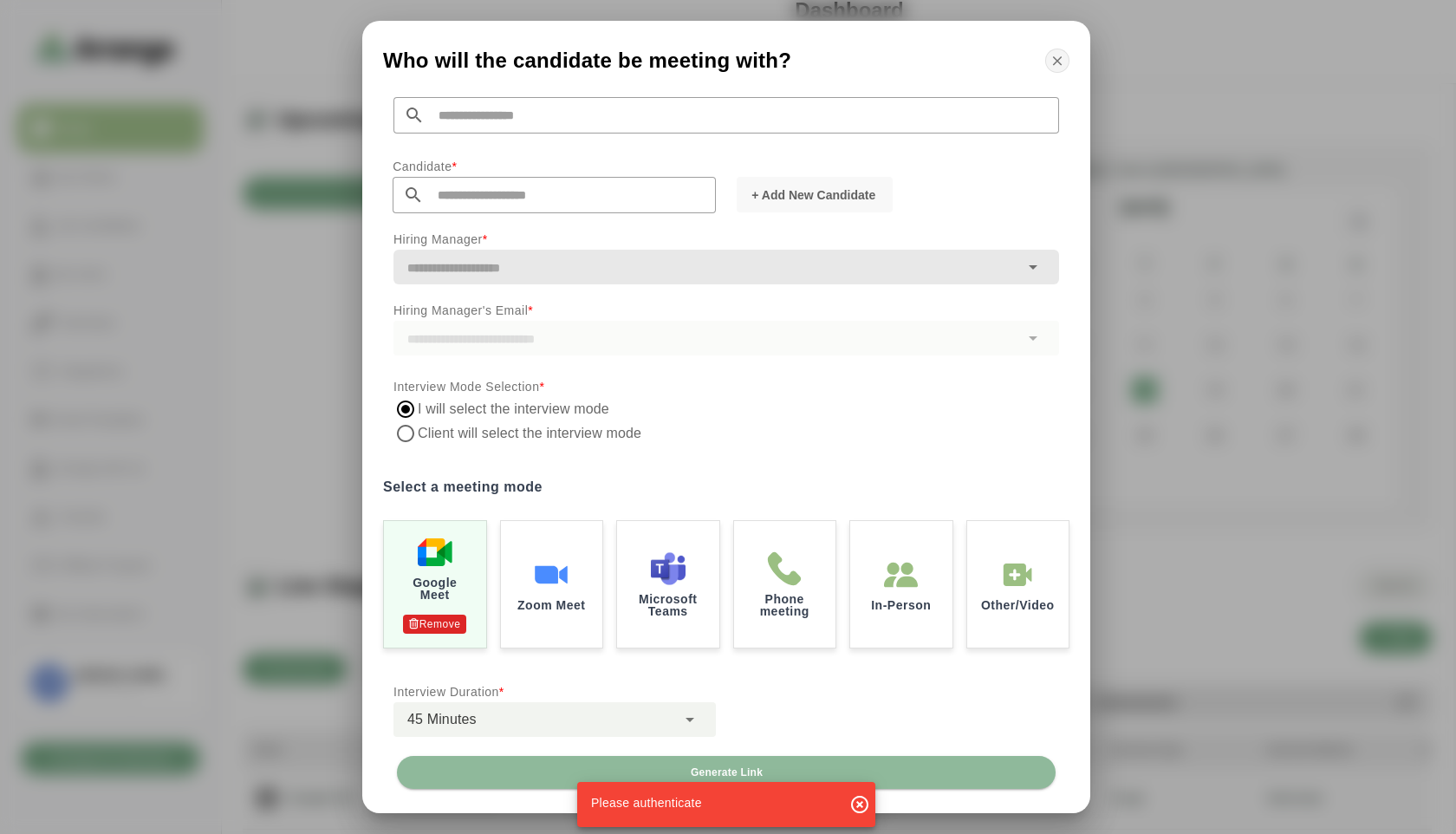
click at [1059, 63] on icon "button" at bounding box center [1057, 60] width 16 height 16
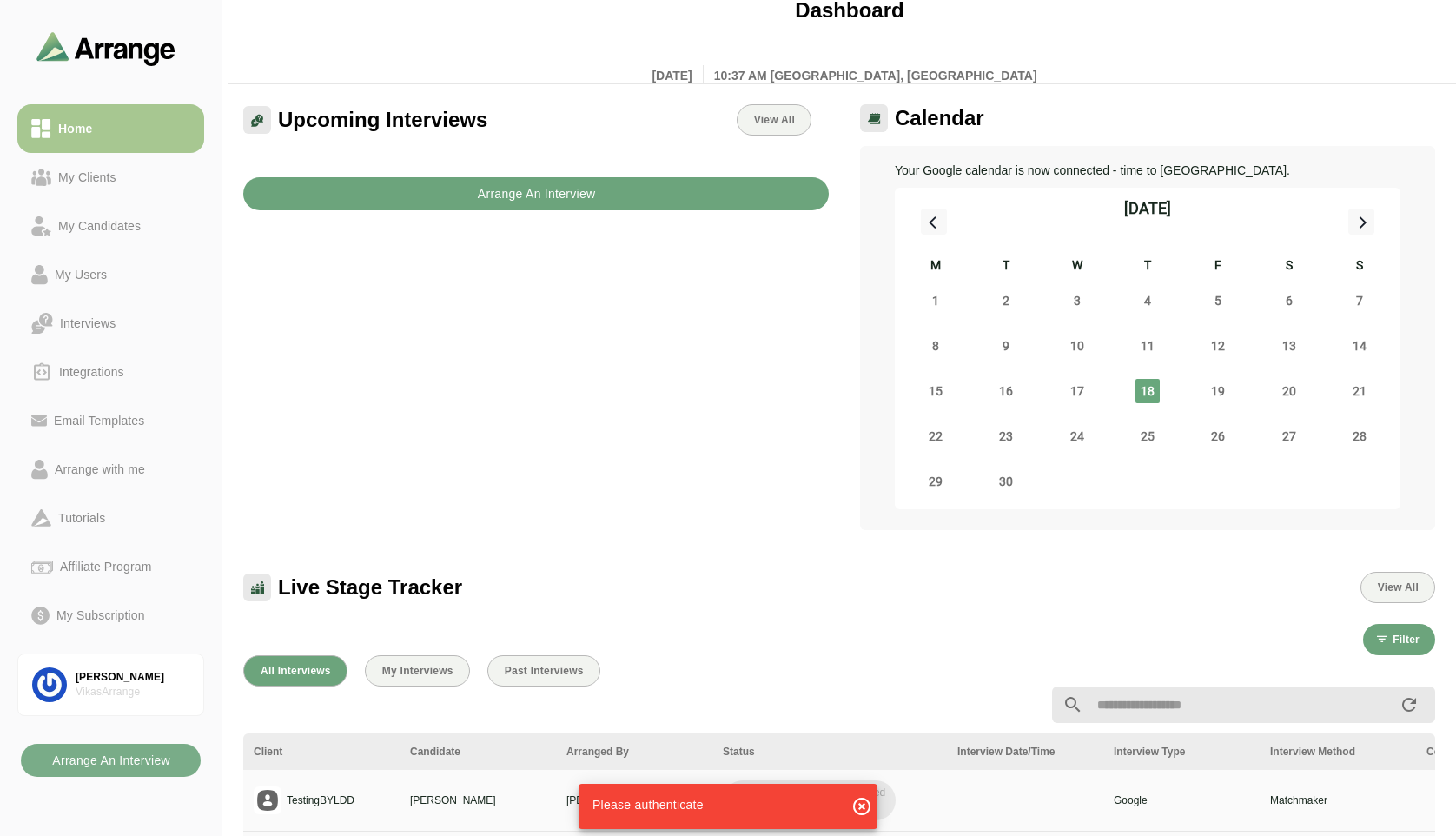
click at [521, 206] on b "Arrange An Interview" at bounding box center [536, 194] width 119 height 33
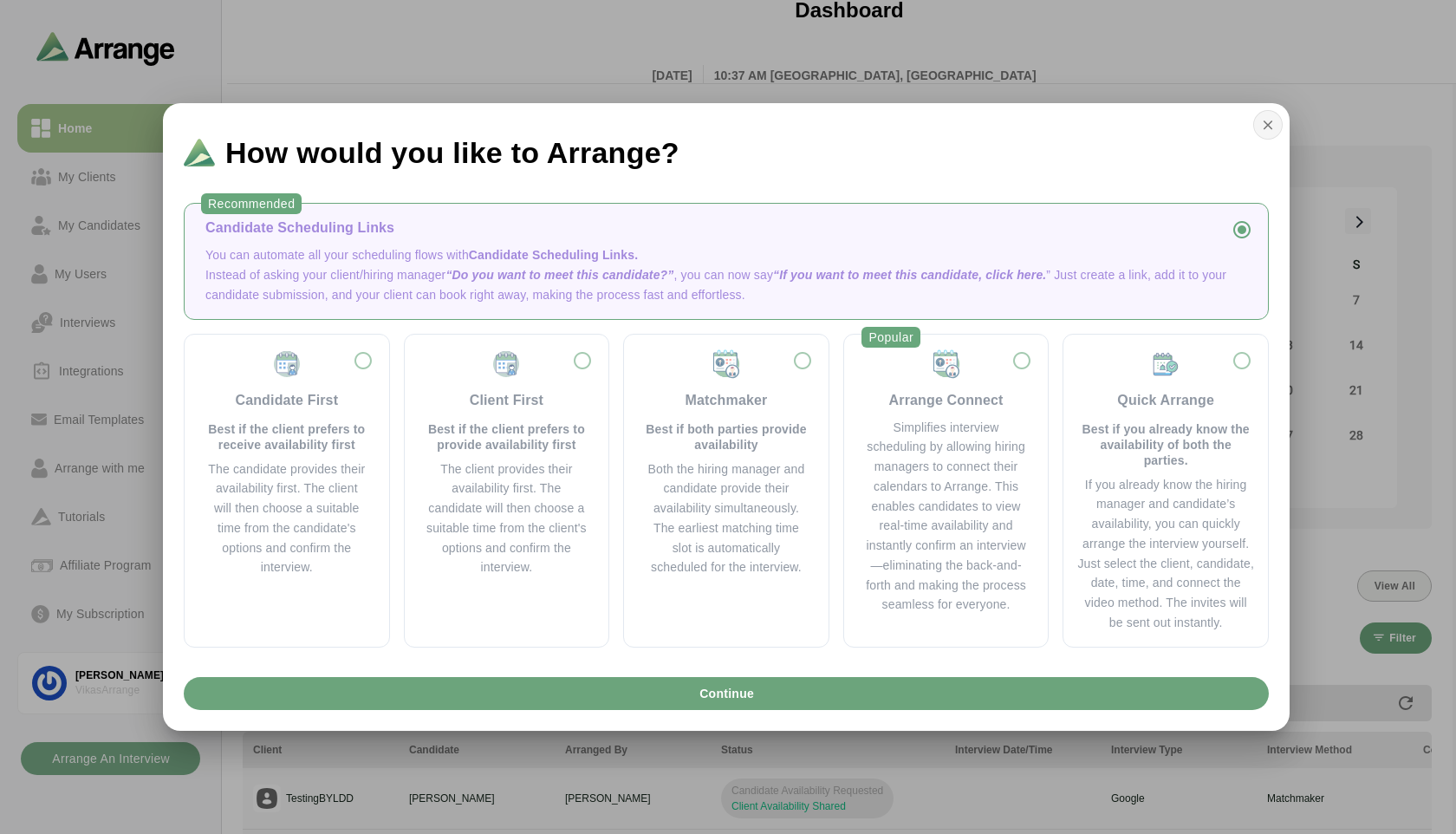
click at [1270, 119] on icon "button" at bounding box center [1268, 125] width 16 height 16
